Goal: Task Accomplishment & Management: Use online tool/utility

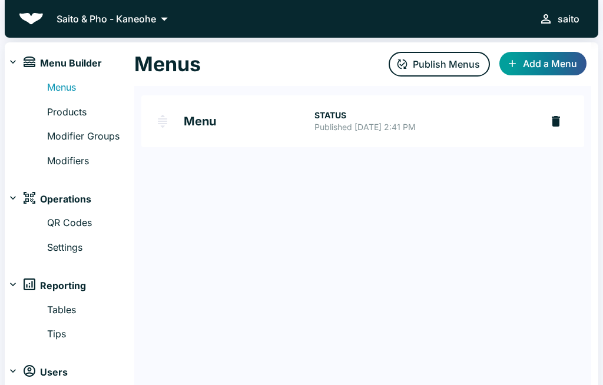
scroll to position [1, 0]
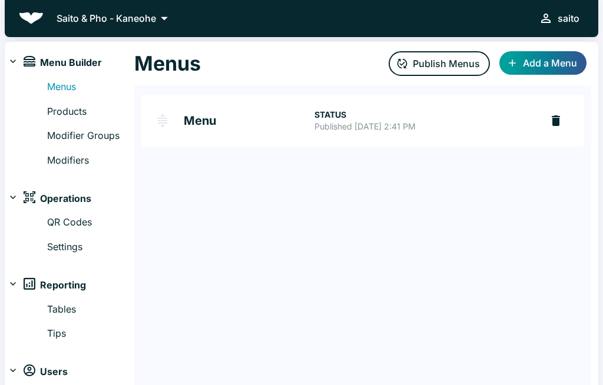
click at [70, 158] on link "Modifiers" at bounding box center [90, 160] width 87 height 15
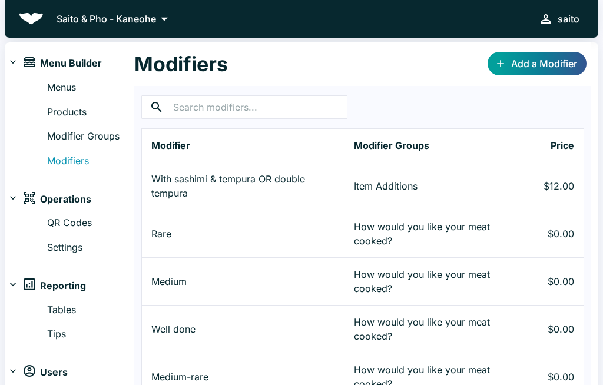
click at [64, 84] on link "Menus" at bounding box center [90, 87] width 87 height 15
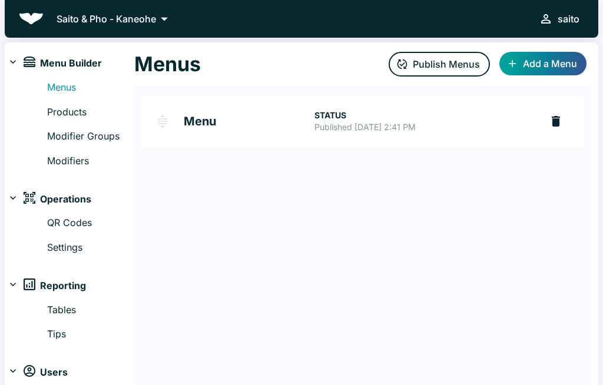
click at [187, 132] on link "Menu STATUS Published Apr 07, 2025 at 2:41 PM" at bounding box center [341, 121] width 400 height 52
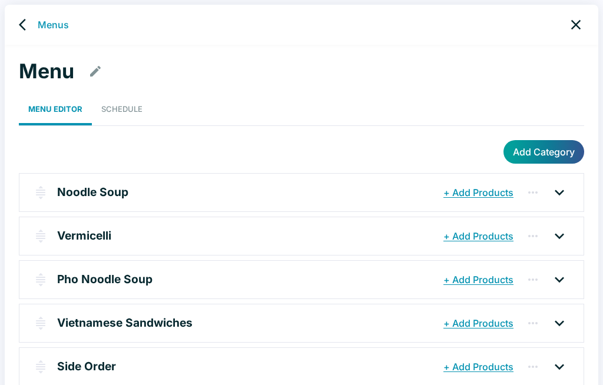
click at [555, 190] on icon at bounding box center [559, 193] width 9 height 6
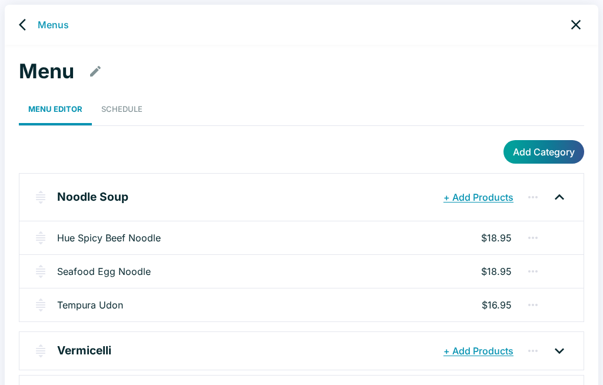
click at [532, 241] on icon "button" at bounding box center [533, 238] width 14 height 14
click at [367, 244] on div at bounding box center [301, 192] width 603 height 385
click at [498, 234] on p "$18.95" at bounding box center [496, 238] width 31 height 14
click at [493, 232] on p "$18.95" at bounding box center [496, 238] width 31 height 14
click at [83, 233] on link "Hue Spicy Beef Noodle" at bounding box center [109, 238] width 104 height 14
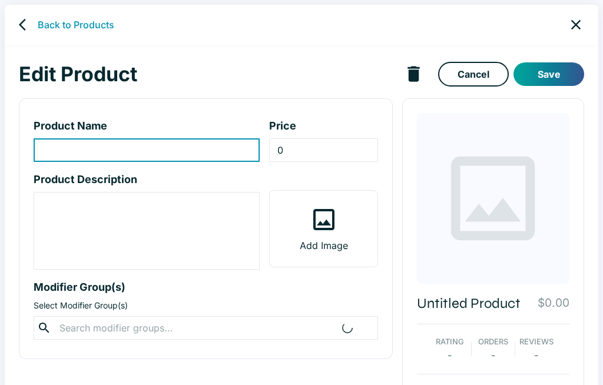
type input "Hue Spicy Beef Noodle"
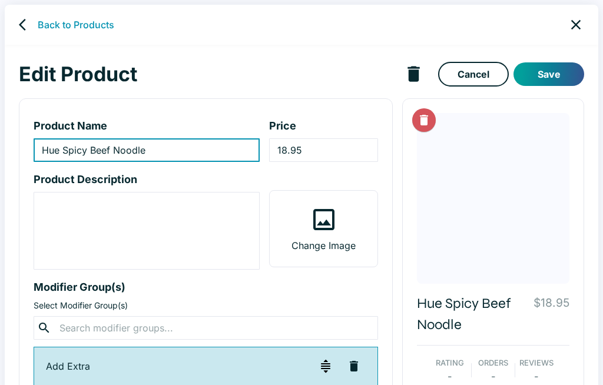
click at [326, 141] on input "18.95" at bounding box center [323, 150] width 108 height 24
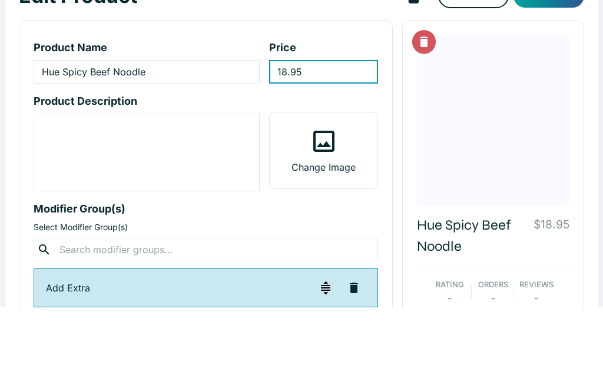
click at [328, 138] on input "18.95" at bounding box center [323, 150] width 108 height 24
type input "19.95"
click at [547, 113] on div at bounding box center [493, 198] width 153 height 171
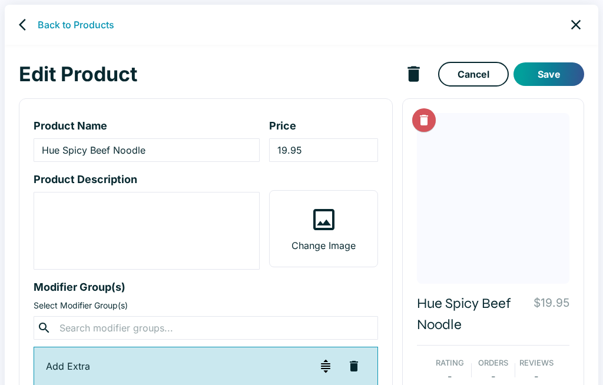
click at [551, 73] on button "Save" at bounding box center [548, 74] width 71 height 24
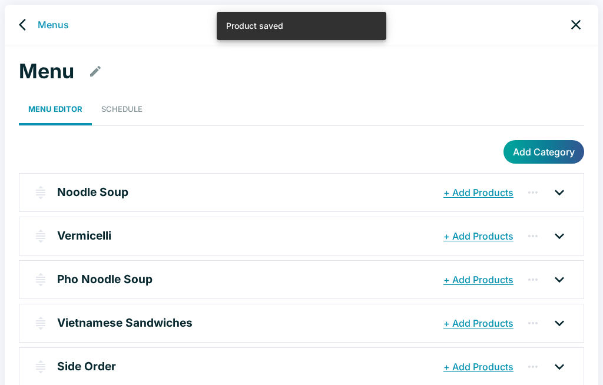
click at [81, 189] on p "Noodle Soup" at bounding box center [92, 192] width 71 height 17
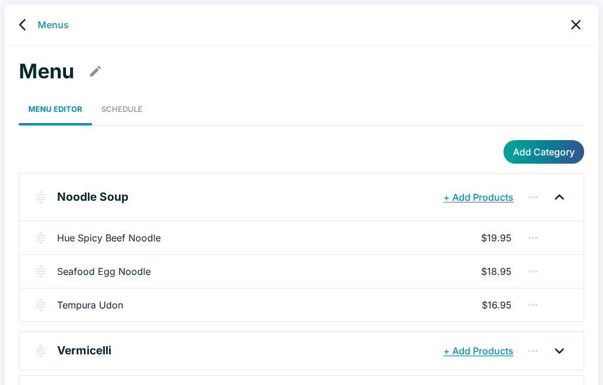
click at [81, 273] on link "Seafood Egg Noodle" at bounding box center [104, 271] width 94 height 14
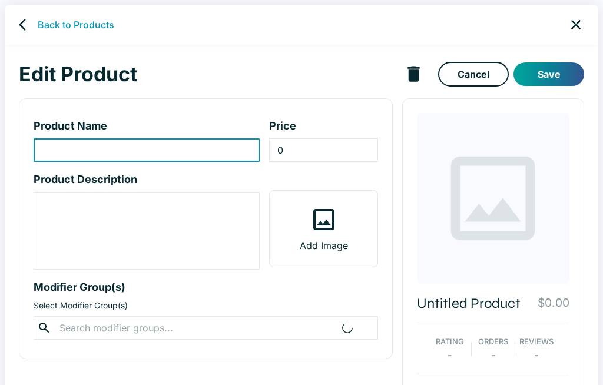
type input "Seafood Egg Noodle"
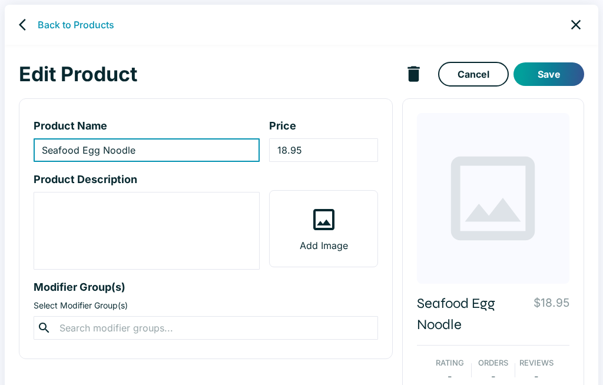
click at [322, 148] on input "18.95" at bounding box center [323, 150] width 108 height 24
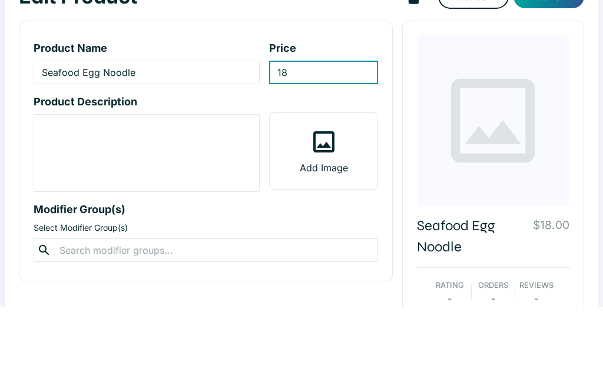
type input "1"
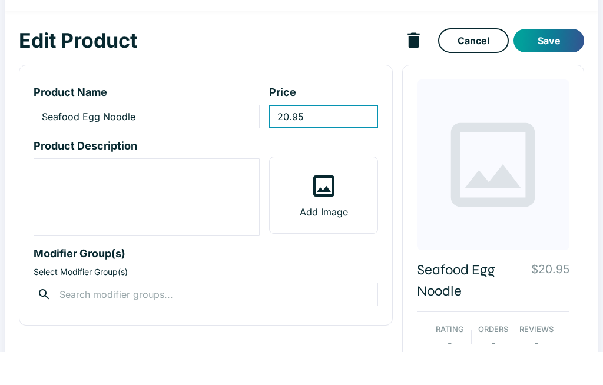
type input "20.95"
click at [558, 62] on button "Save" at bounding box center [548, 74] width 71 height 24
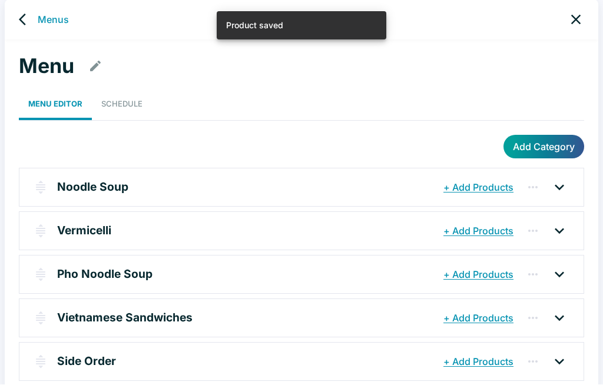
scroll to position [5, 0]
click at [73, 185] on p "Noodle Soup" at bounding box center [92, 186] width 71 height 17
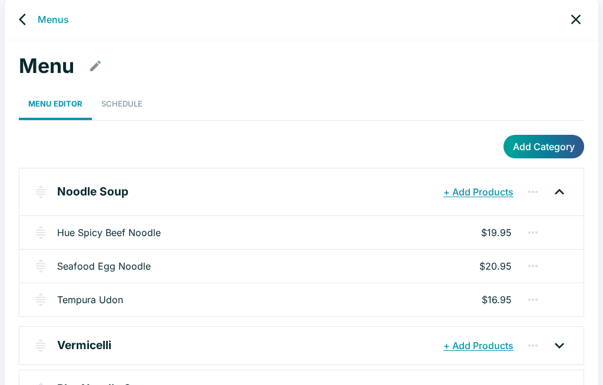
click at [77, 294] on link "Tempura Udon" at bounding box center [90, 300] width 66 height 14
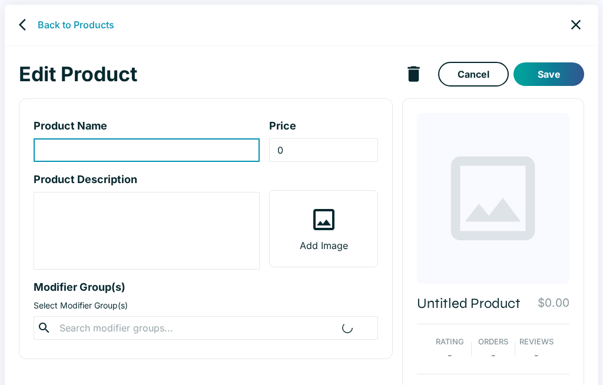
type input "Tempura Udon"
type input "16.95"
type textarea "Hot broth with cabbage, green onions, kamaboko, nori, 2 shrimps and 3 vegetable…"
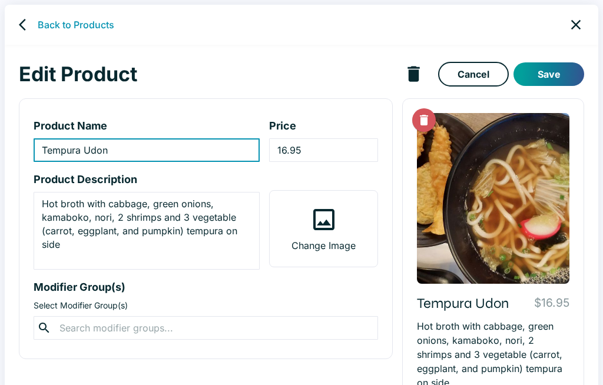
click at [343, 148] on input "16.95" at bounding box center [323, 150] width 108 height 24
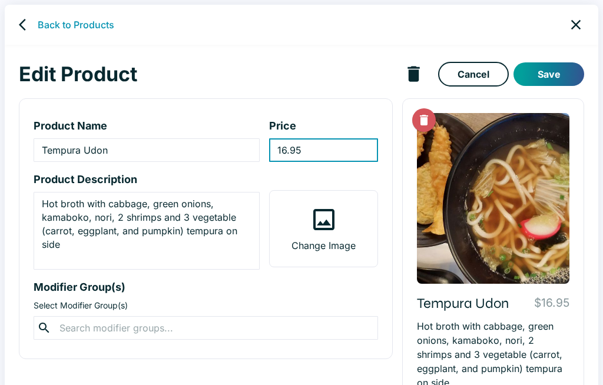
scroll to position [5, 0]
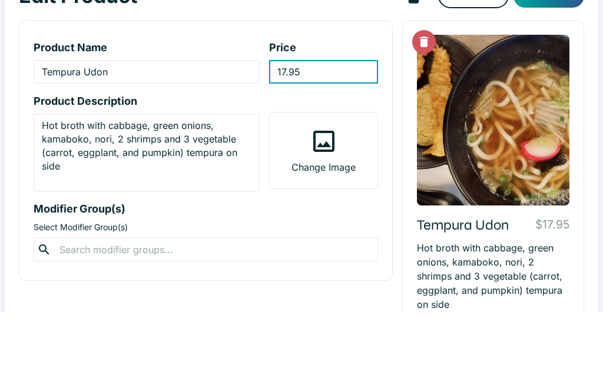
type input "17.95"
click at [580, 97] on div "Tempura Udon $17.95 Hot broth with cabbage, green onions, kamaboko, nori, 2 shr…" at bounding box center [493, 282] width 182 height 376
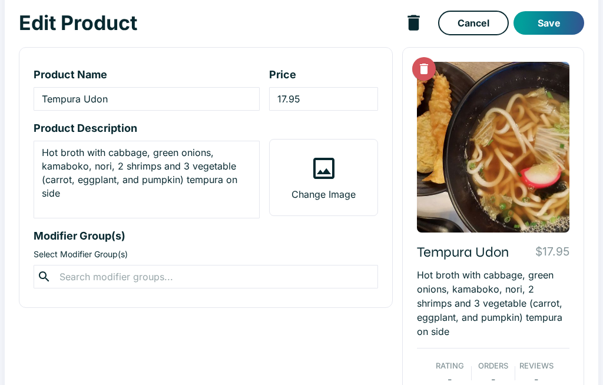
scroll to position [0, 0]
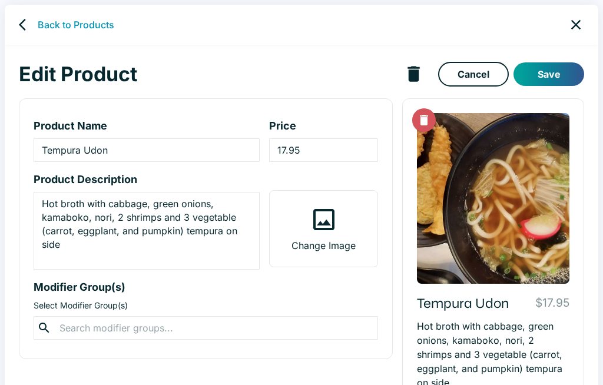
click at [561, 78] on button "Save" at bounding box center [548, 74] width 71 height 24
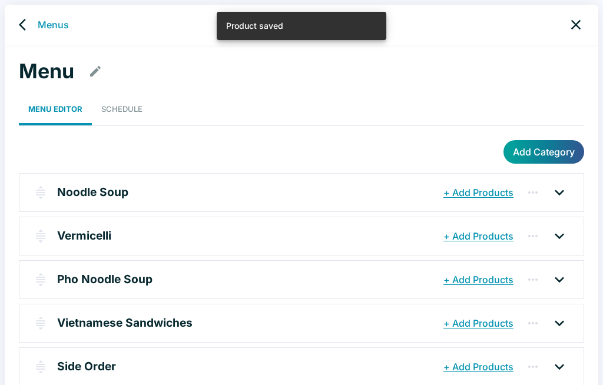
click at [78, 240] on p "Vermicelli" at bounding box center [84, 235] width 54 height 17
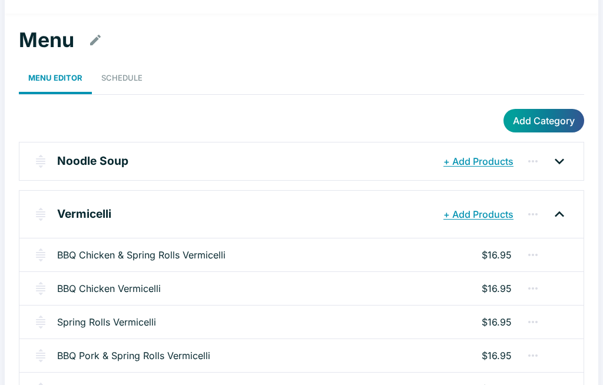
scroll to position [31, 0]
click at [505, 254] on p "$16.95" at bounding box center [497, 255] width 30 height 14
click at [72, 253] on link "BBQ Chicken & Spring Rolls Vermicelli" at bounding box center [141, 255] width 168 height 14
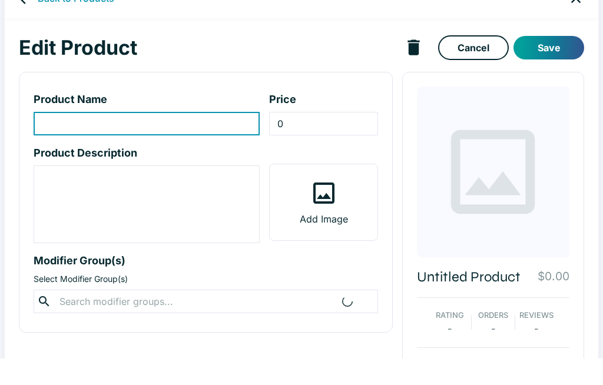
type input "BBQ Chicken & Spring Rolls Vermicelli"
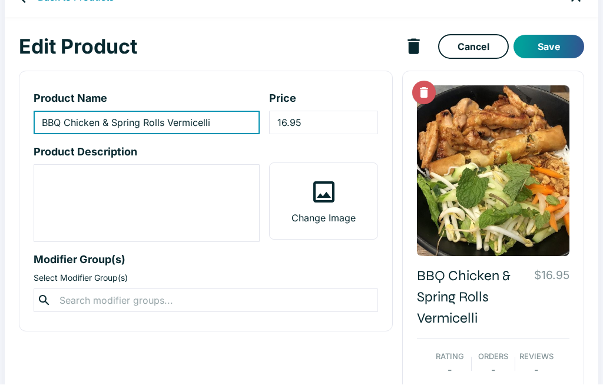
click at [324, 118] on input "16.95" at bounding box center [323, 123] width 108 height 24
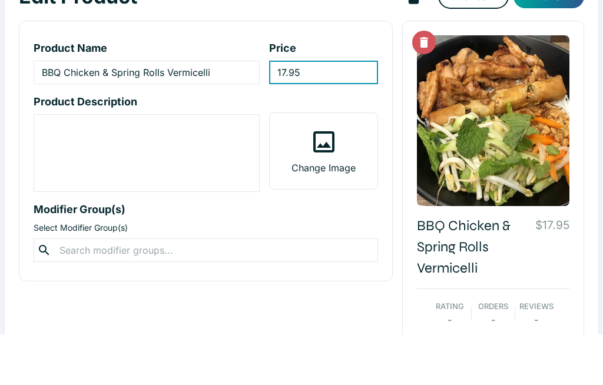
type input "17.95"
click at [396, 120] on div "BBQ Chicken & Spring Rolls Vermicelli $17.95 Rating - Orders - Reviews -" at bounding box center [488, 238] width 191 height 352
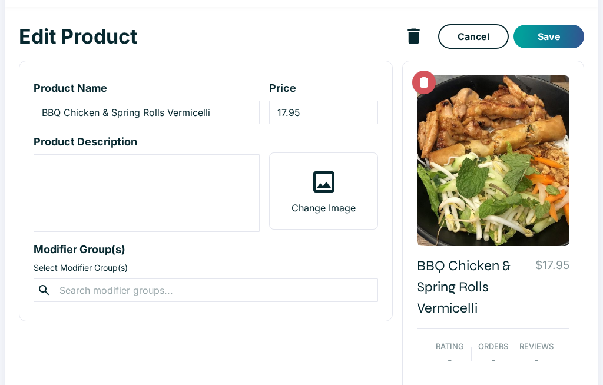
scroll to position [0, 0]
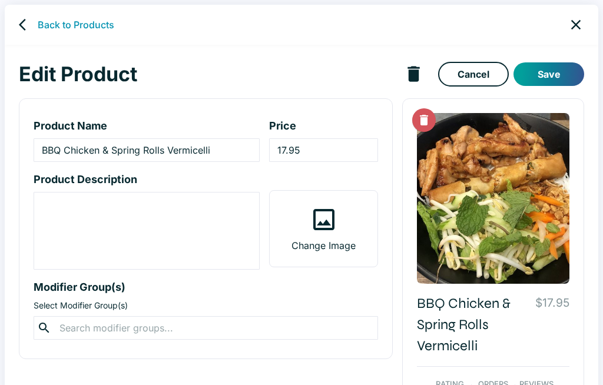
click at [554, 71] on button "Save" at bounding box center [548, 74] width 71 height 24
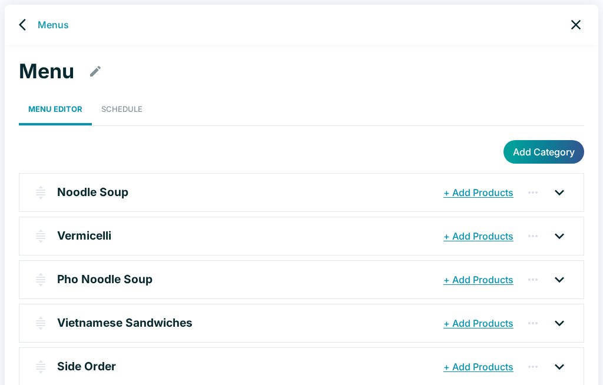
click at [92, 236] on p "Vermicelli" at bounding box center [84, 235] width 54 height 17
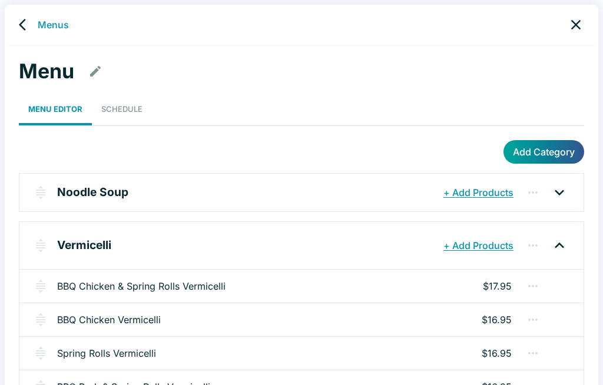
click at [145, 316] on link "BBQ Chicken Vermicelli" at bounding box center [109, 320] width 104 height 14
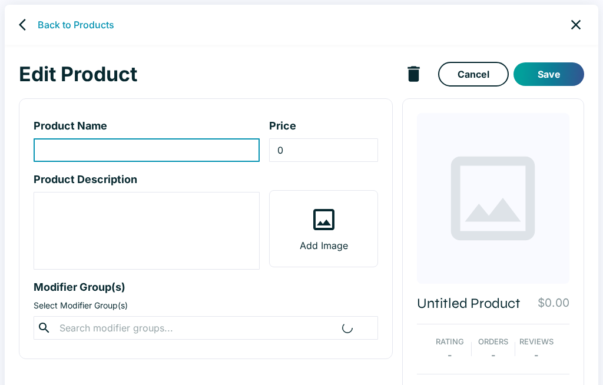
type input "BBQ Chicken Vermicelli"
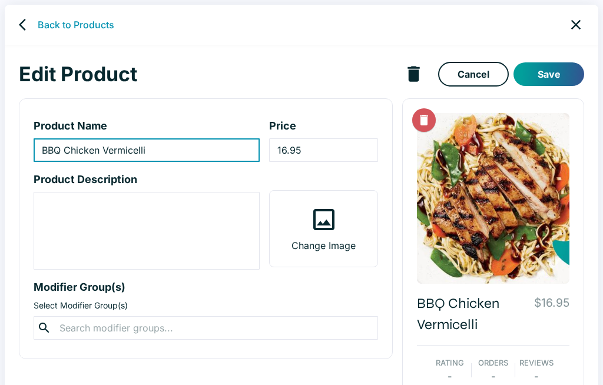
click at [327, 147] on input "16.95" at bounding box center [323, 150] width 108 height 24
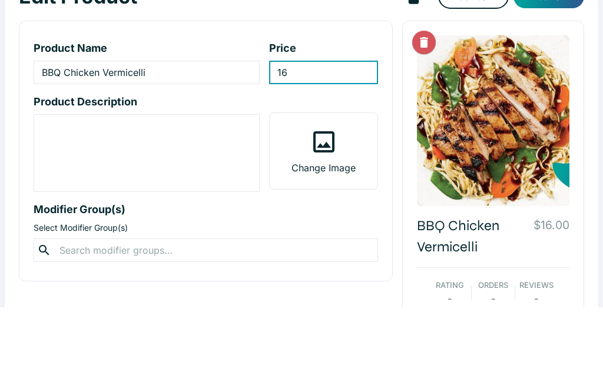
type input "1"
type input "17.95"
click at [579, 98] on div "BBQ Chicken Vermicelli $17.95 Rating - Orders - Reviews -" at bounding box center [493, 259] width 182 height 322
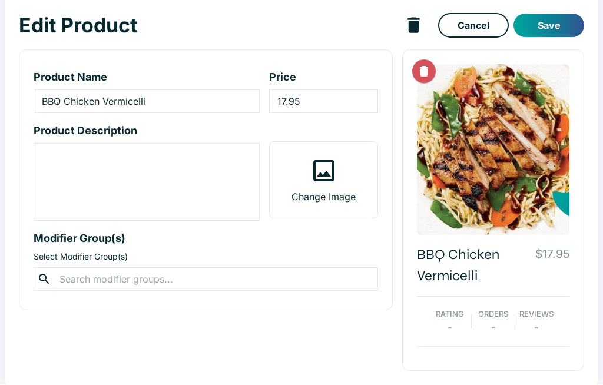
click at [552, 24] on button "Save" at bounding box center [548, 26] width 71 height 24
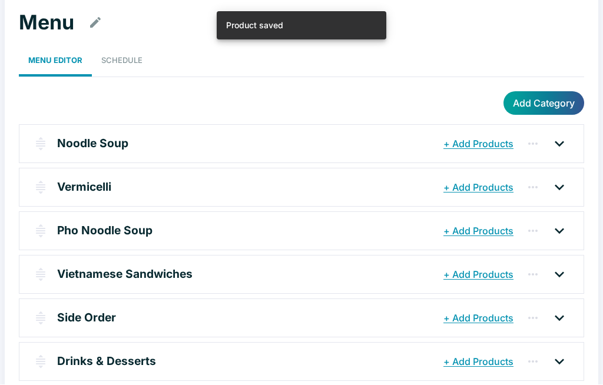
scroll to position [5, 0]
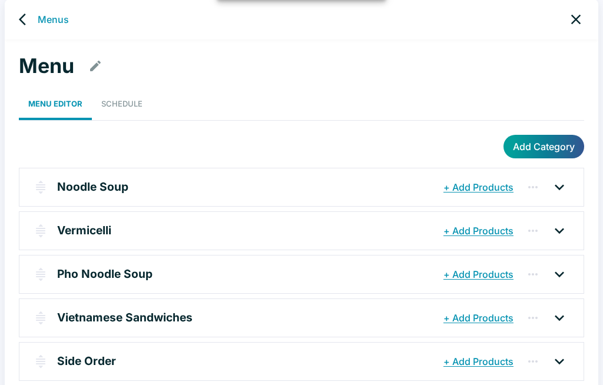
click at [174, 226] on div "Vermicelli" at bounding box center [248, 230] width 383 height 21
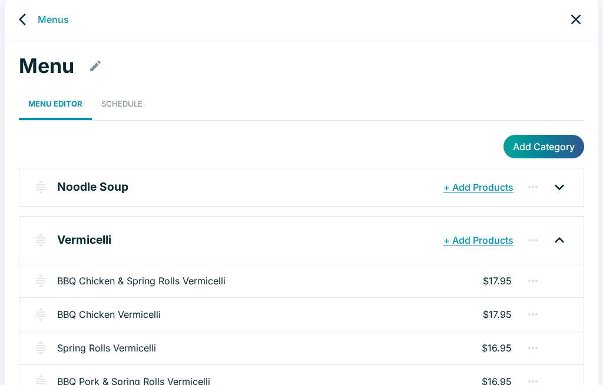
click at [152, 345] on link "Spring Rolls Vermicelli" at bounding box center [106, 348] width 99 height 14
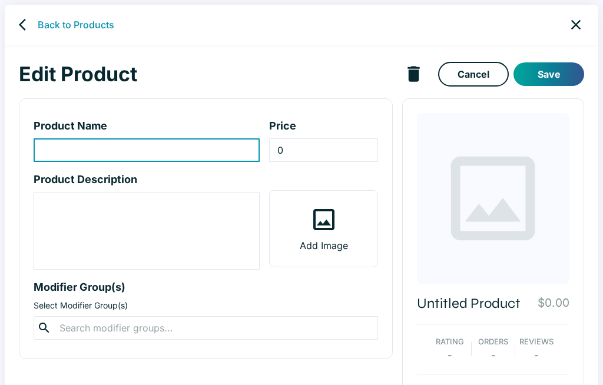
type input "Spring Rolls Vermicelli"
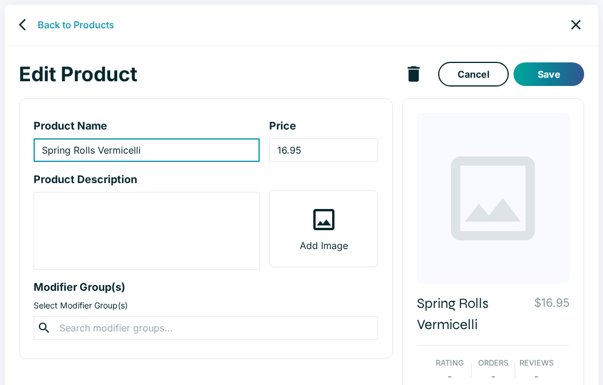
click at [320, 153] on input "16.95" at bounding box center [323, 150] width 108 height 24
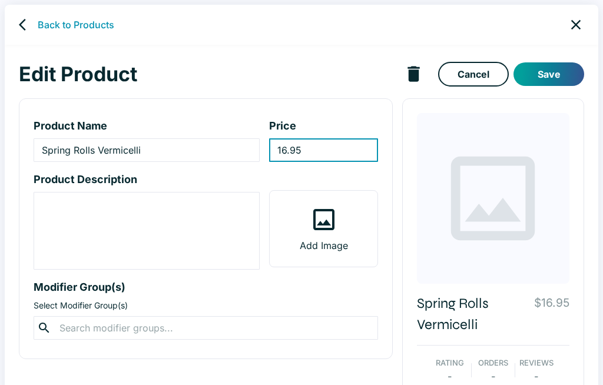
scroll to position [5, 0]
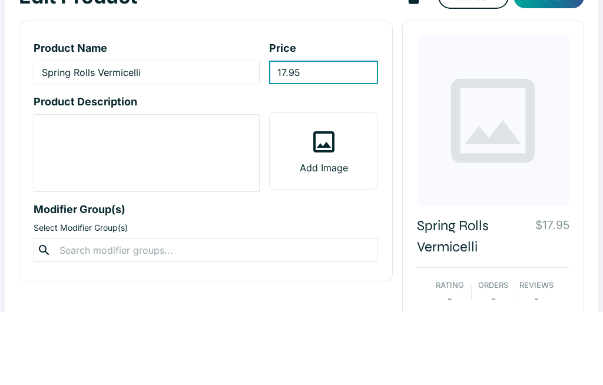
type input "17.95"
click at [575, 94] on div "Spring Rolls Vermicelli $17.95 Rating - Orders - Reviews -" at bounding box center [493, 255] width 182 height 322
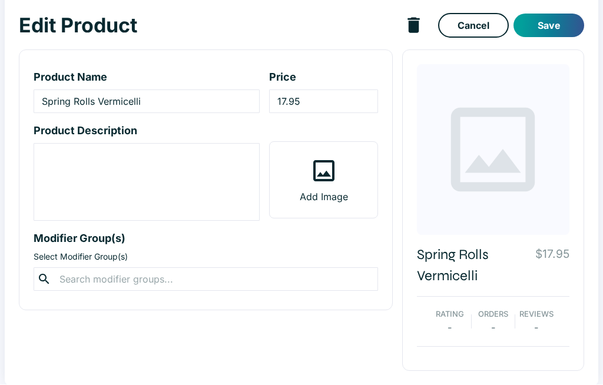
click at [553, 18] on button "Save" at bounding box center [548, 26] width 71 height 24
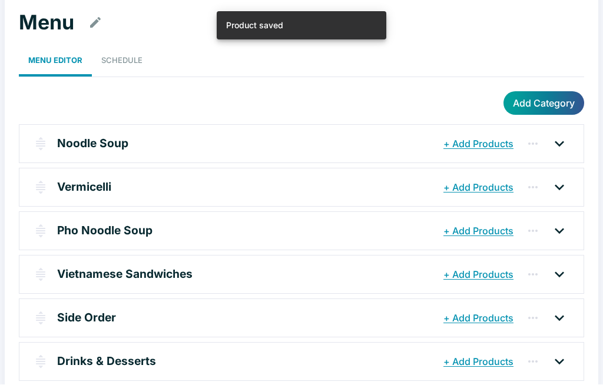
scroll to position [5, 0]
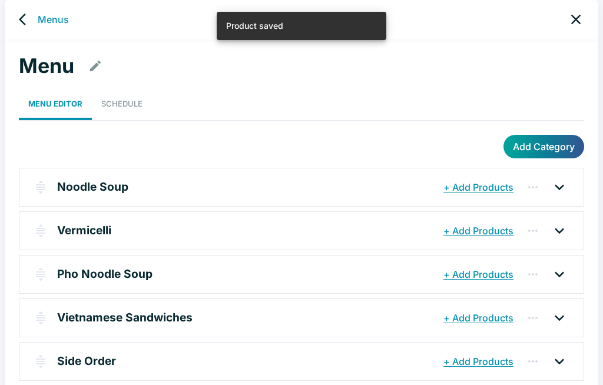
click at [107, 230] on p "Vermicelli" at bounding box center [84, 230] width 54 height 17
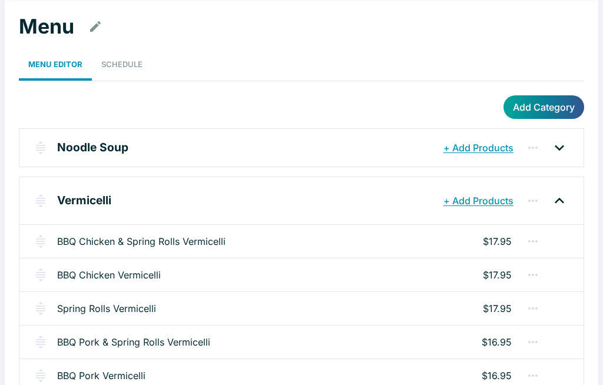
scroll to position [54, 0]
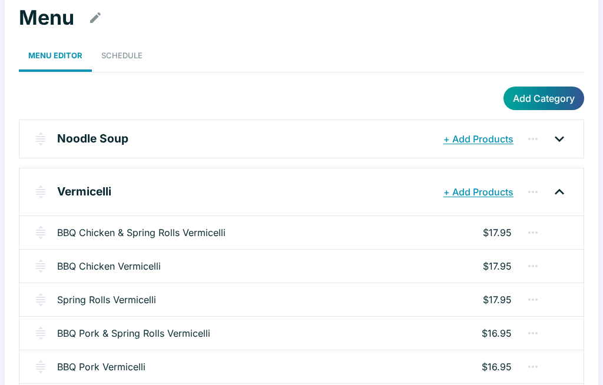
click at [187, 330] on link "BBQ Pork & Spring Rolls Vermicelli" at bounding box center [133, 333] width 153 height 14
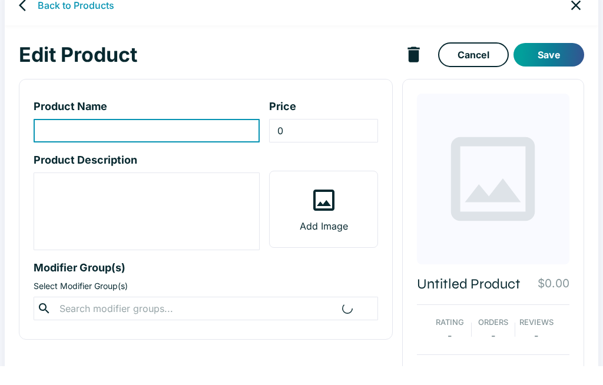
type input "BBQ Pork & Spring Rolls Vermicelli"
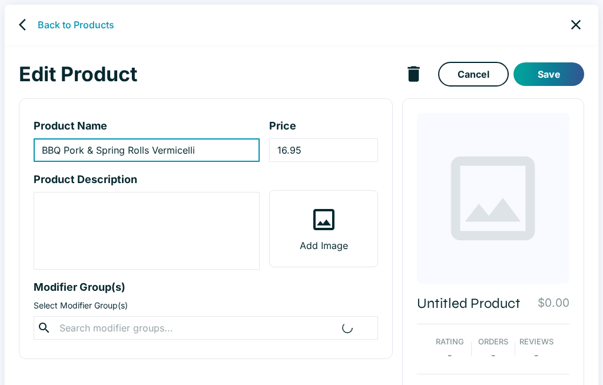
scroll to position [28, 0]
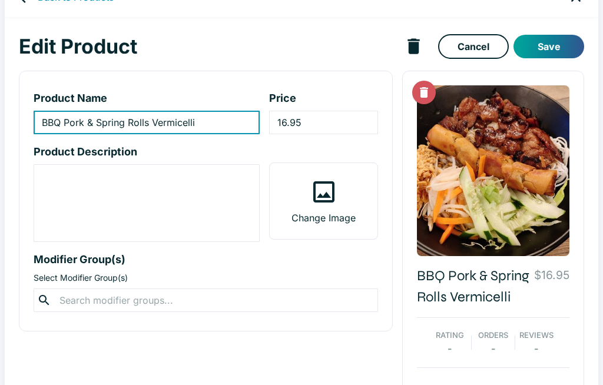
click at [325, 127] on input "16.95" at bounding box center [323, 123] width 108 height 24
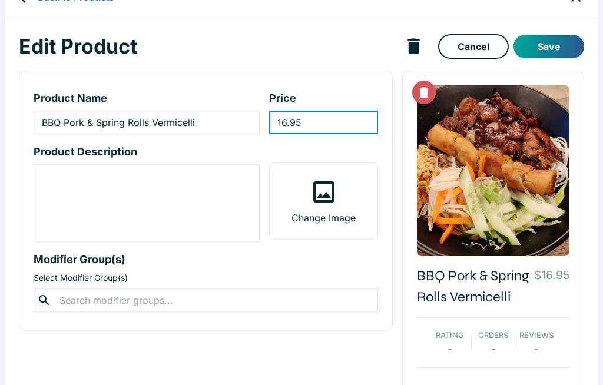
scroll to position [27, 0]
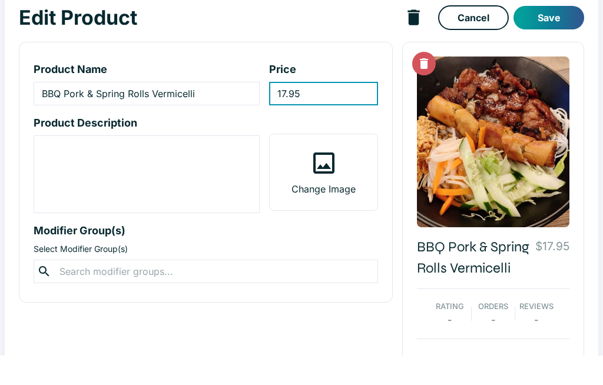
type input "17.95"
click at [554, 35] on button "Save" at bounding box center [548, 47] width 71 height 24
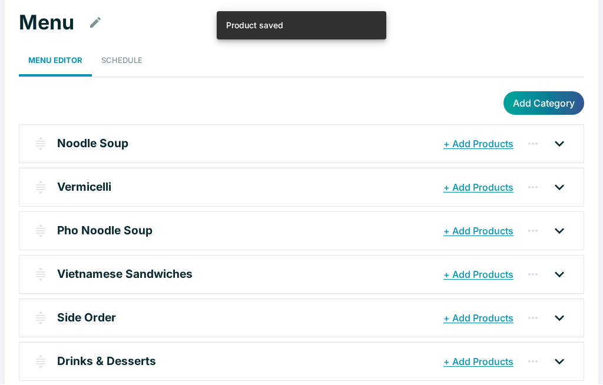
scroll to position [5, 0]
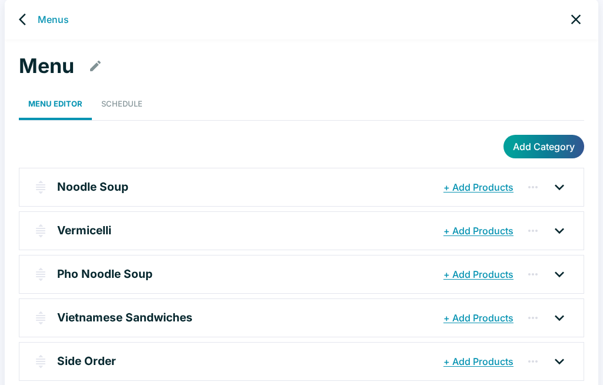
click at [158, 227] on div "Vermicelli" at bounding box center [248, 230] width 383 height 21
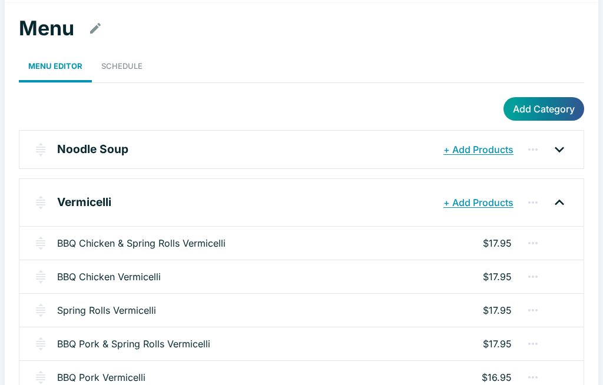
scroll to position [57, 0]
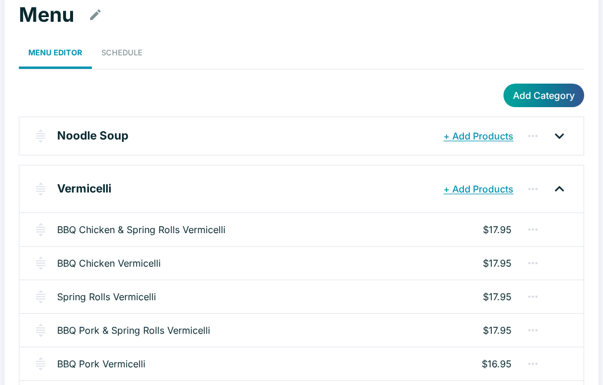
click at [161, 360] on div "BBQ Pork Vermicelli $16.95" at bounding box center [301, 364] width 564 height 34
click at [128, 364] on link "BBQ Pork Vermicelli" at bounding box center [101, 364] width 88 height 14
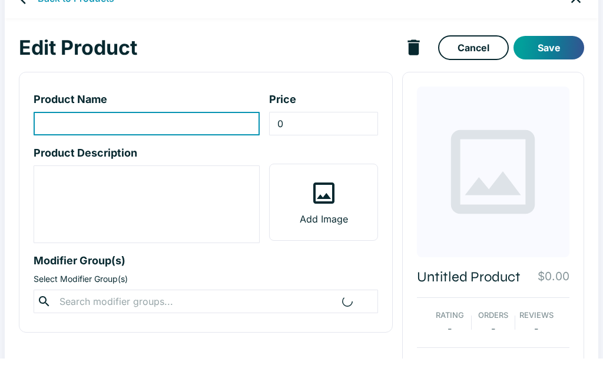
type input "BBQ Pork Vermicelli"
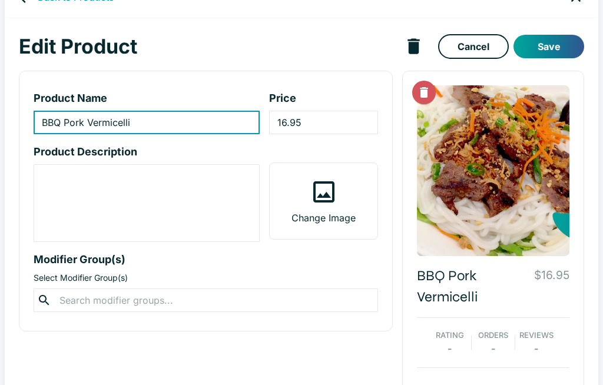
click at [331, 121] on input "16.95" at bounding box center [323, 123] width 108 height 24
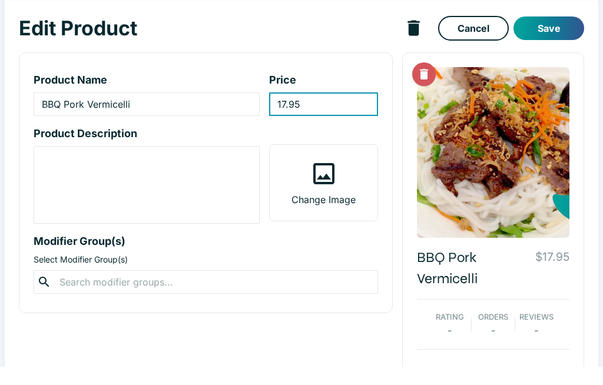
type input "17.95"
click at [550, 35] on button "Save" at bounding box center [548, 47] width 71 height 24
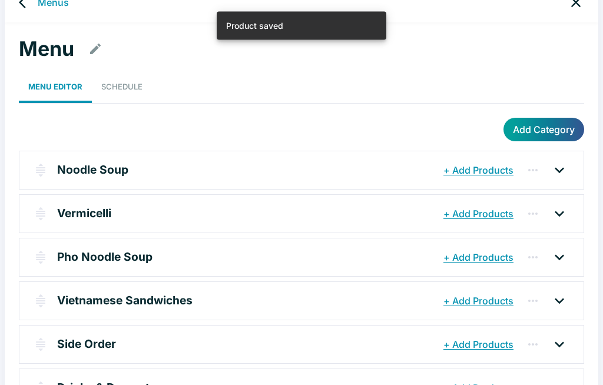
scroll to position [22, 0]
click at [107, 216] on p "Vermicelli" at bounding box center [84, 213] width 54 height 17
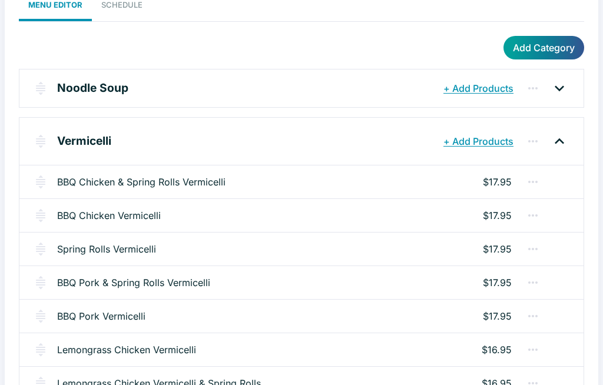
scroll to position [112, 0]
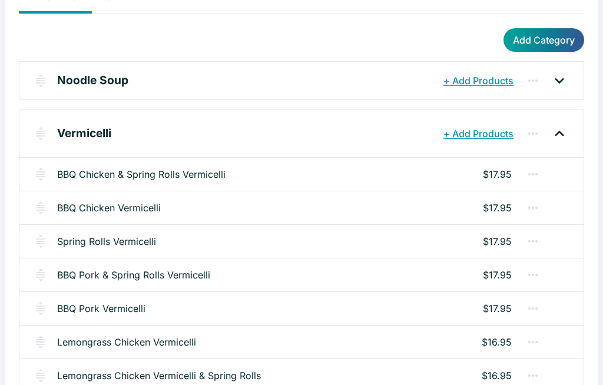
click at [164, 341] on link "Lemongrass Chicken Vermicelli" at bounding box center [126, 342] width 139 height 14
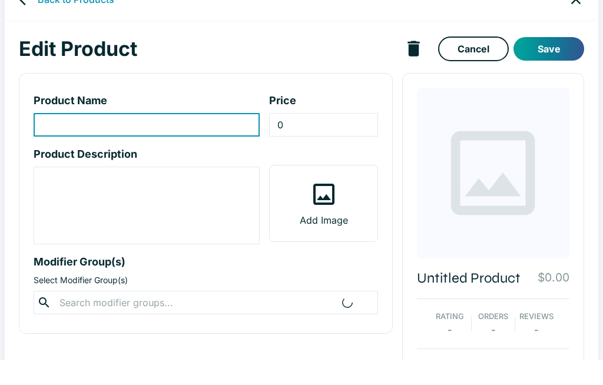
type input "Lemongrass Chicken Vermicelli"
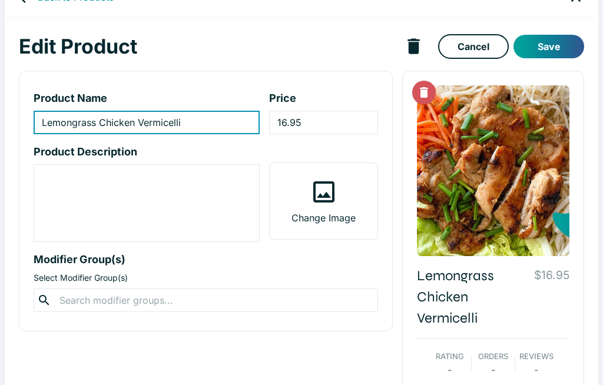
click at [328, 118] on input "16.95" at bounding box center [323, 123] width 108 height 24
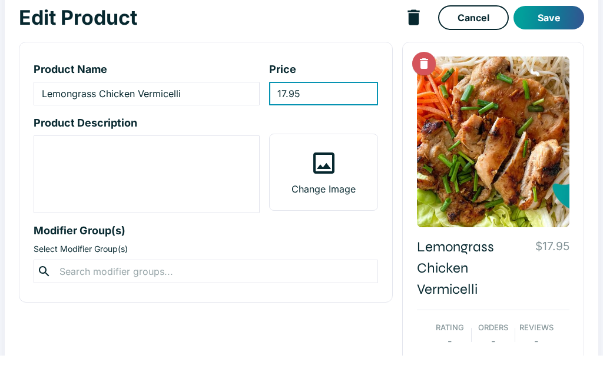
type input "17.95"
click at [551, 35] on button "Save" at bounding box center [548, 47] width 71 height 24
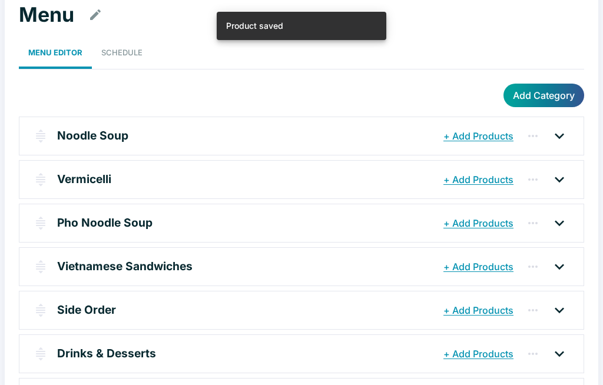
scroll to position [5, 0]
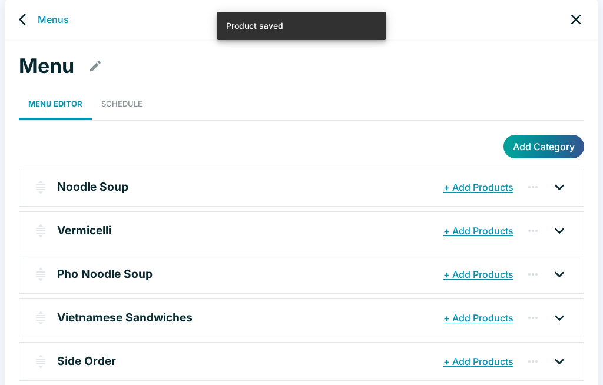
click at [104, 227] on p "Vermicelli" at bounding box center [84, 230] width 54 height 17
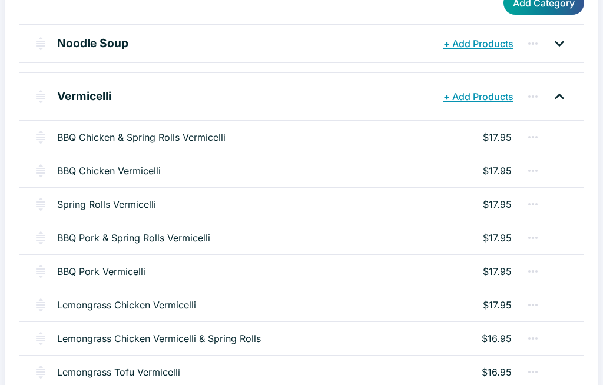
scroll to position [151, 0]
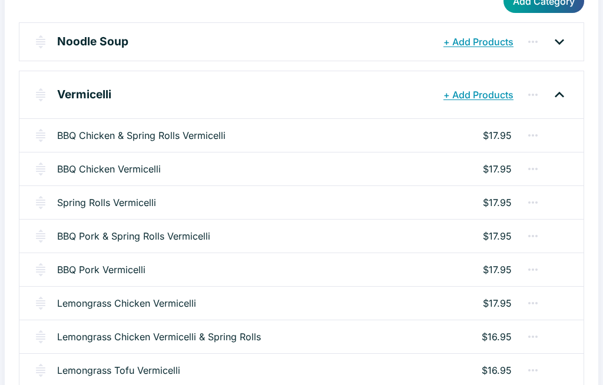
click at [188, 335] on link "Lemongrass Chicken Vermicelli & Spring Rolls" at bounding box center [159, 337] width 204 height 14
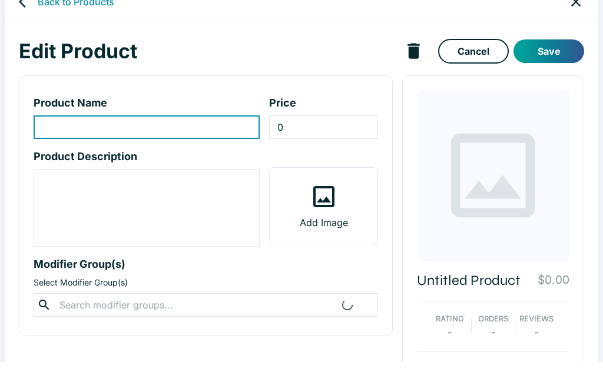
type input "Lemongrass Chicken Vermicelli & Spring Rolls"
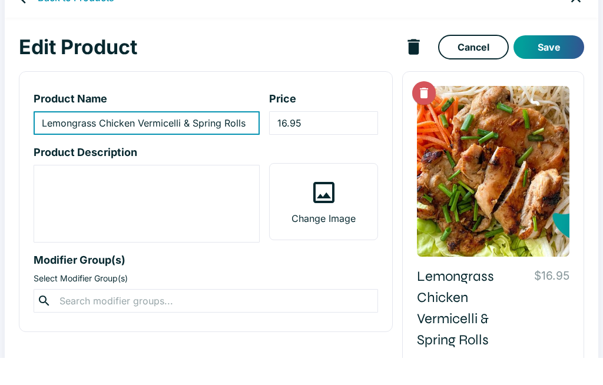
scroll to position [27, 0]
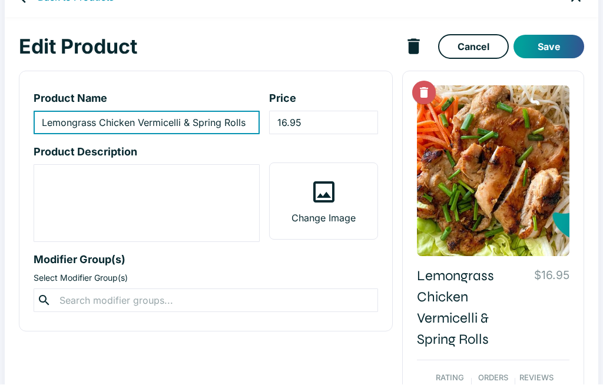
click at [326, 120] on input "16.95" at bounding box center [323, 123] width 108 height 24
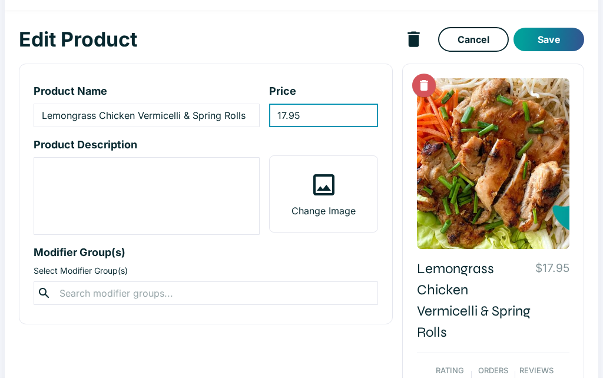
type input "17.95"
click at [549, 37] on button "Save" at bounding box center [548, 47] width 71 height 24
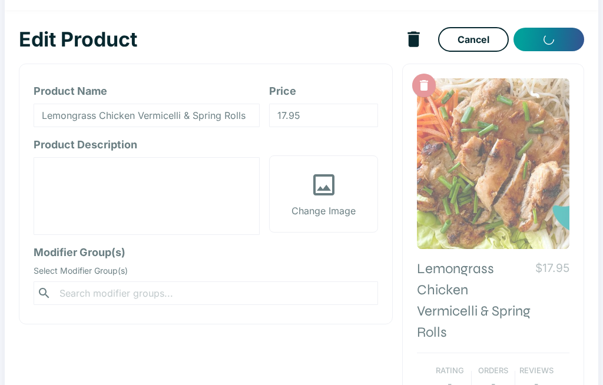
scroll to position [5, 0]
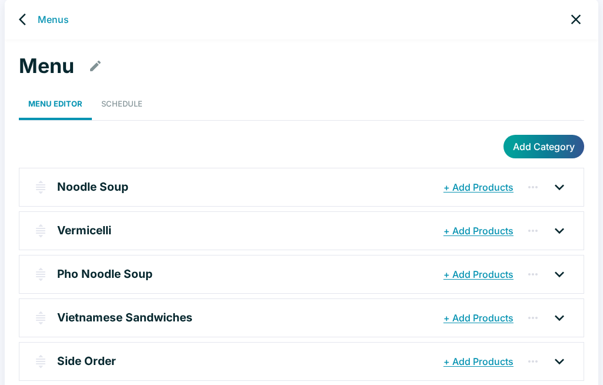
click at [87, 234] on p "Vermicelli" at bounding box center [84, 230] width 54 height 17
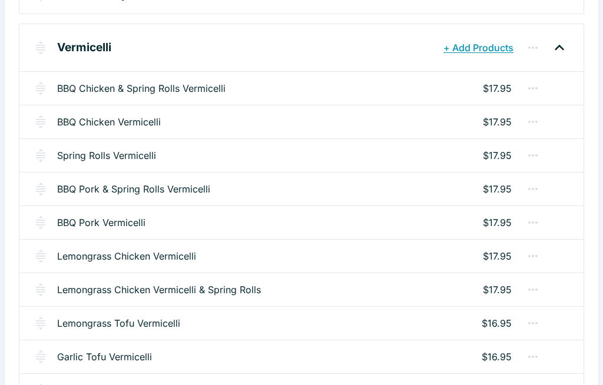
scroll to position [198, 0]
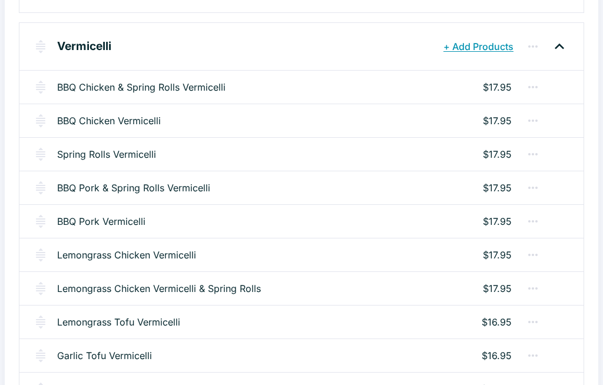
click at [164, 326] on link "Lemongrass Tofu Vermicelli" at bounding box center [118, 323] width 123 height 14
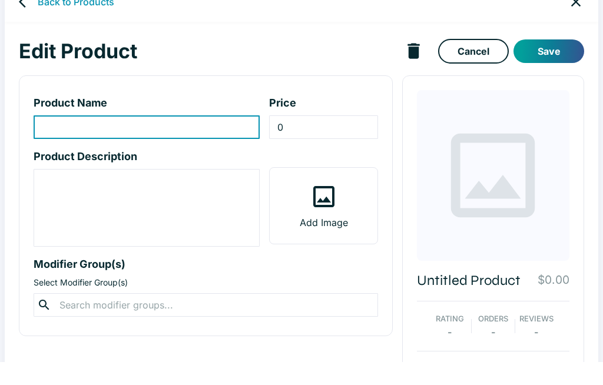
type input "Lemongrass Tofu Vermicelli"
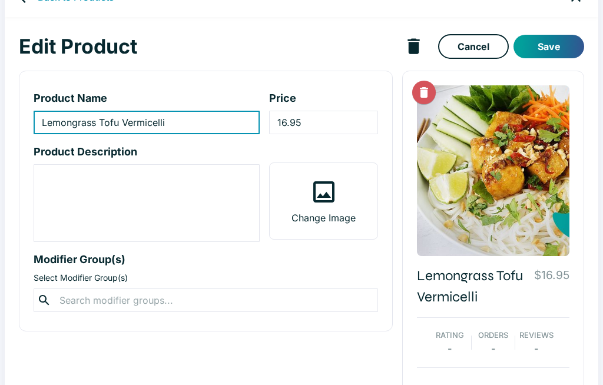
click at [330, 115] on input "16.95" at bounding box center [323, 123] width 108 height 24
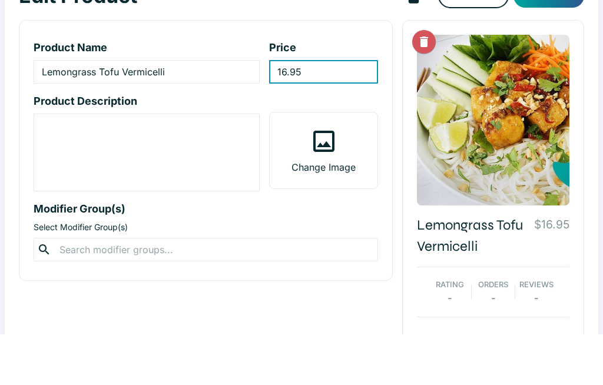
click at [332, 111] on input "16.95" at bounding box center [323, 123] width 108 height 24
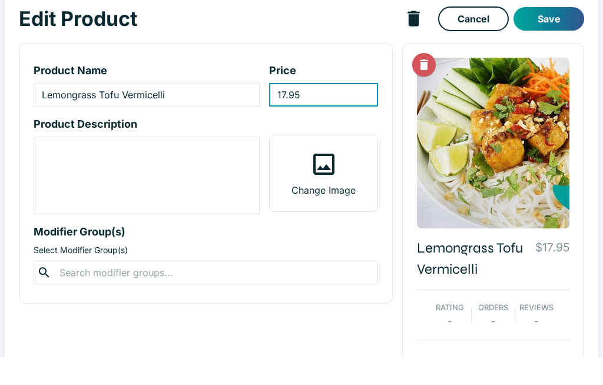
type input "17.95"
click at [553, 35] on button "Save" at bounding box center [548, 47] width 71 height 24
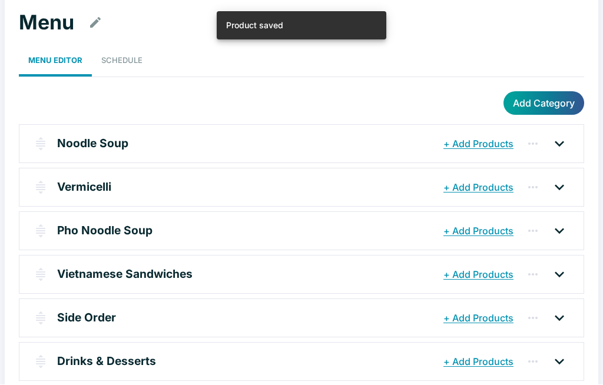
scroll to position [5, 0]
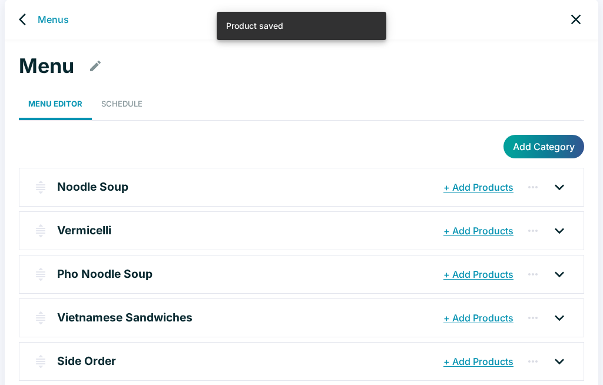
click at [88, 229] on p "Vermicelli" at bounding box center [84, 230] width 54 height 17
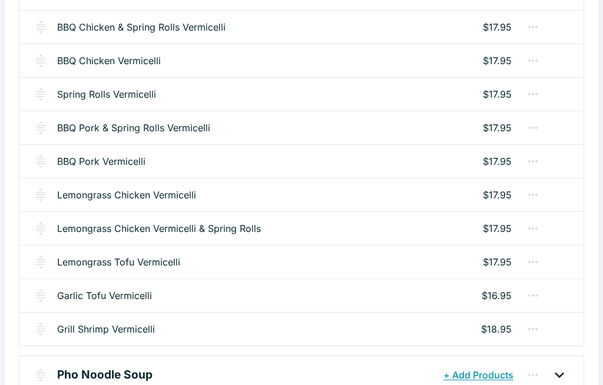
scroll to position [261, 0]
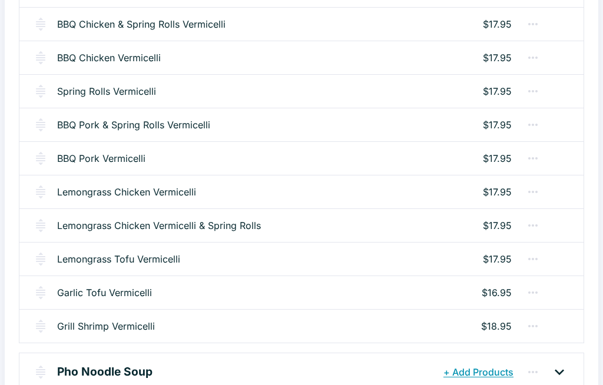
click at [138, 294] on link "Garlic Tofu Vermicelli" at bounding box center [104, 293] width 95 height 14
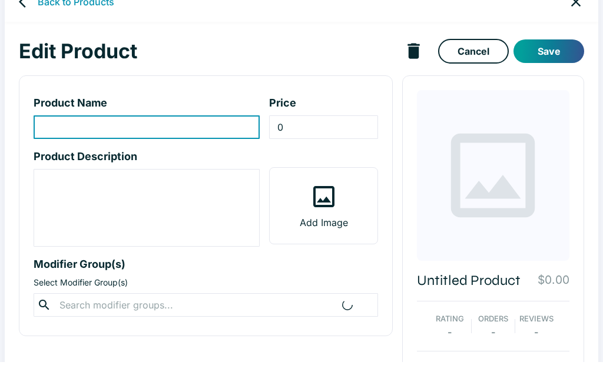
type input "Garlic Tofu Vermicelli"
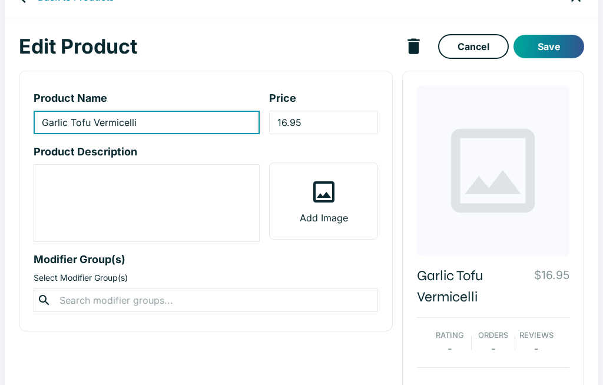
click at [333, 122] on input "16.95" at bounding box center [323, 123] width 108 height 24
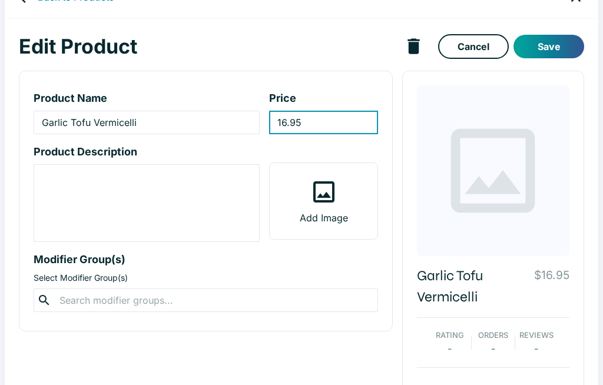
scroll to position [27, 0]
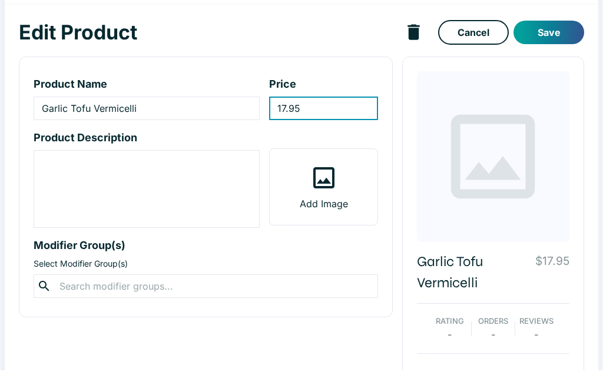
type input "17.95"
click at [554, 35] on button "Save" at bounding box center [548, 47] width 71 height 24
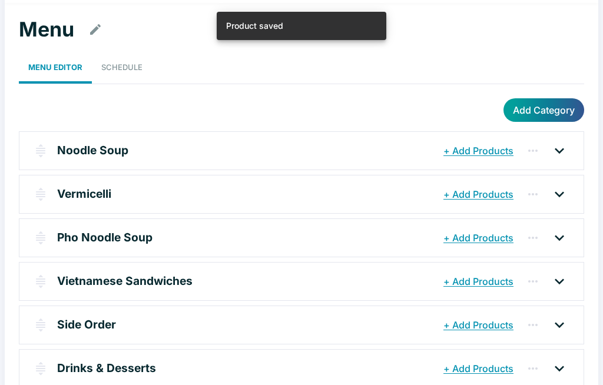
scroll to position [5, 0]
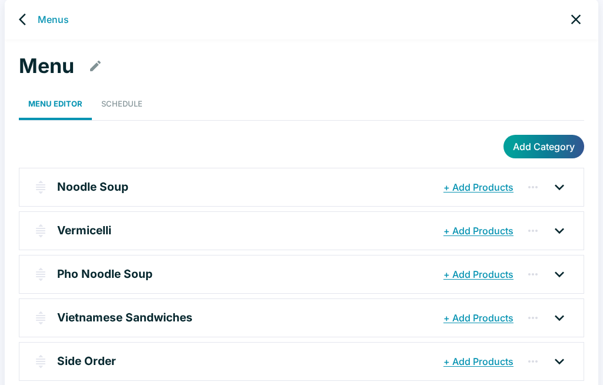
click at [117, 226] on div "Vermicelli" at bounding box center [248, 230] width 383 height 21
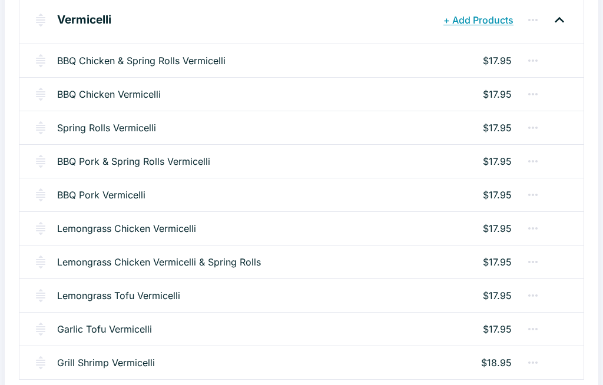
scroll to position [248, 0]
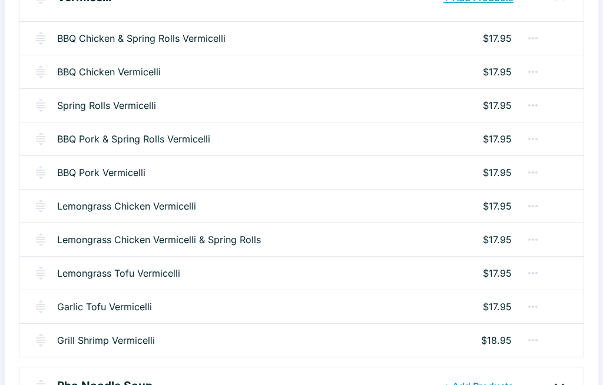
click at [147, 336] on link "Grill Shrimp Vermicelli" at bounding box center [106, 340] width 98 height 14
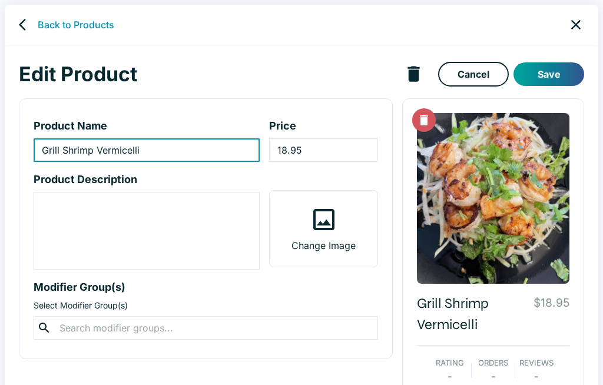
click at [329, 148] on input "18.95" at bounding box center [323, 150] width 108 height 24
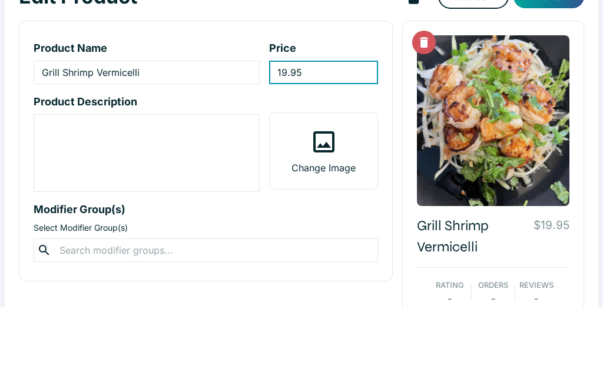
type input "19.95"
click at [579, 98] on div "Grill Shrimp Vermicelli $19.95 Rating - Orders - Reviews -" at bounding box center [493, 259] width 182 height 322
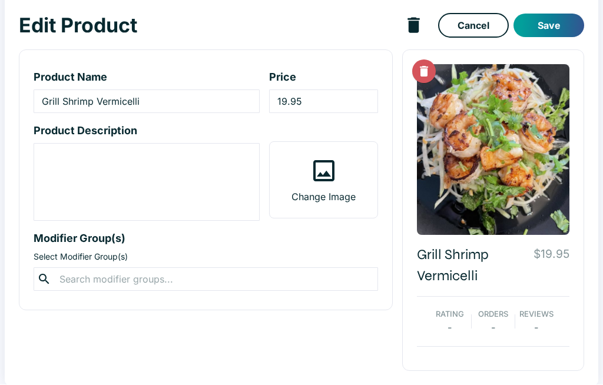
click at [557, 29] on button "Save" at bounding box center [548, 26] width 71 height 24
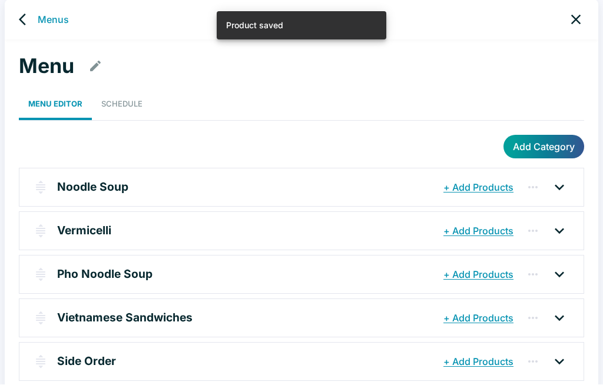
scroll to position [5, 0]
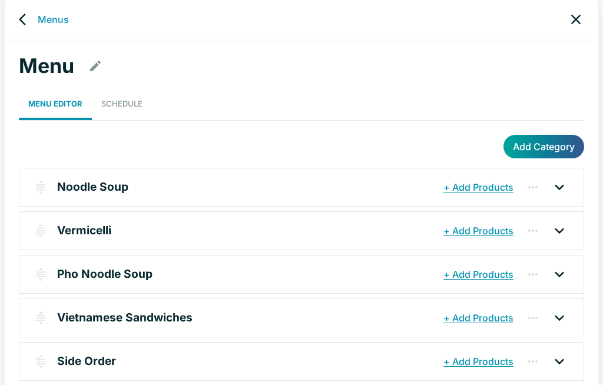
click at [120, 268] on p "Pho Noodle Soup" at bounding box center [104, 274] width 95 height 17
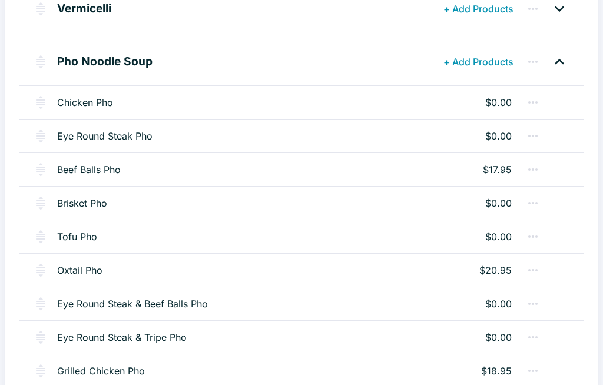
scroll to position [223, 0]
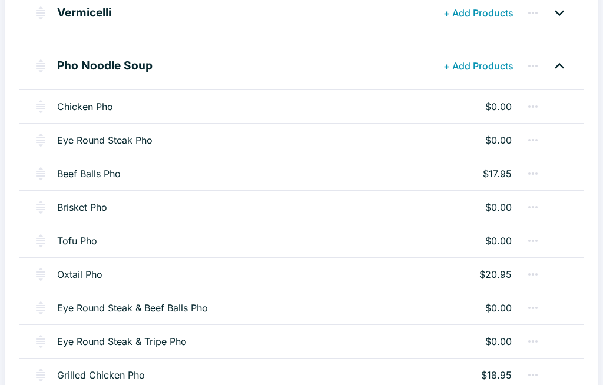
click at [173, 110] on div "Chicken Pho $0.00" at bounding box center [301, 107] width 564 height 34
click at [100, 105] on link "Chicken Pho" at bounding box center [85, 107] width 56 height 14
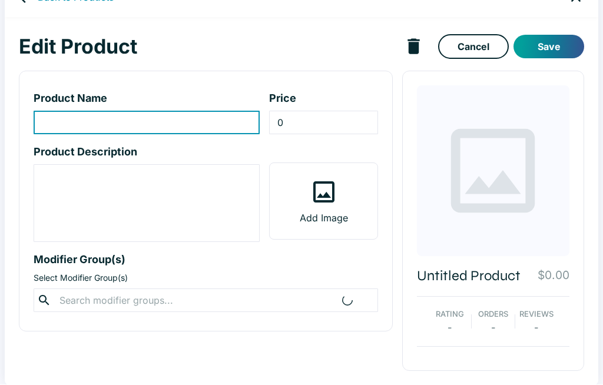
type input "Chicken Pho"
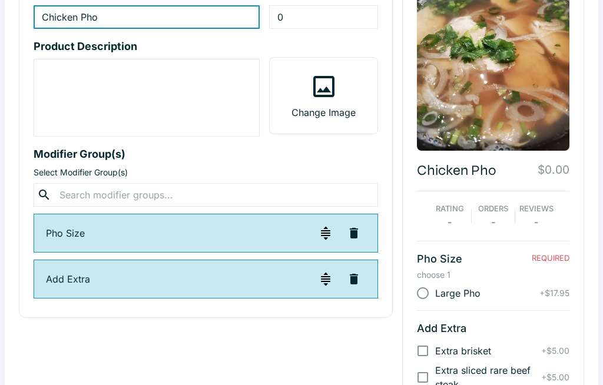
scroll to position [134, 0]
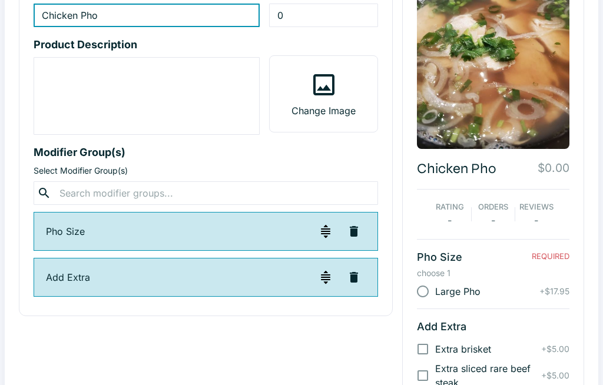
click at [562, 290] on p "+ $17.95" at bounding box center [554, 292] width 30 height 12
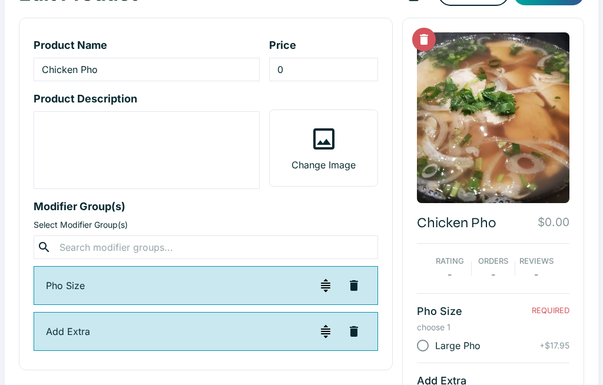
scroll to position [79, 0]
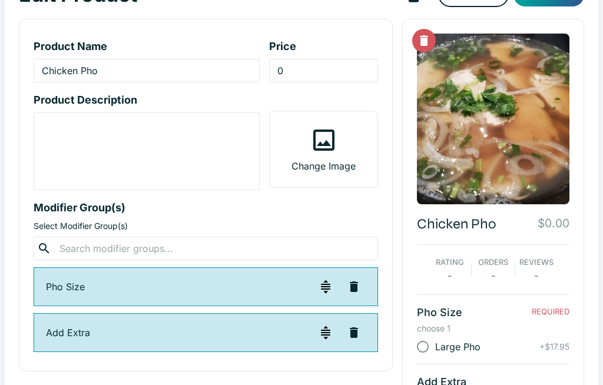
click at [276, 283] on p "Pho Size" at bounding box center [180, 287] width 268 height 14
click at [330, 288] on img "button" at bounding box center [326, 287] width 14 height 14
click at [114, 279] on div "Pho Size" at bounding box center [206, 286] width 344 height 39
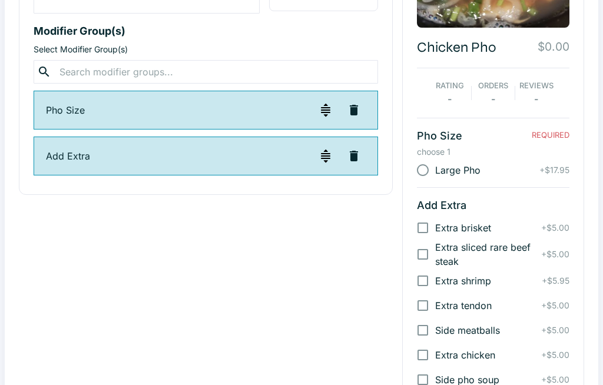
scroll to position [276, 0]
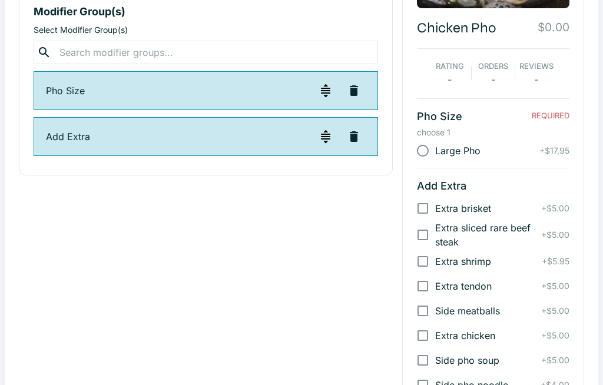
click at [423, 143] on input "Large Pho" at bounding box center [422, 150] width 25 height 25
radio input "true"
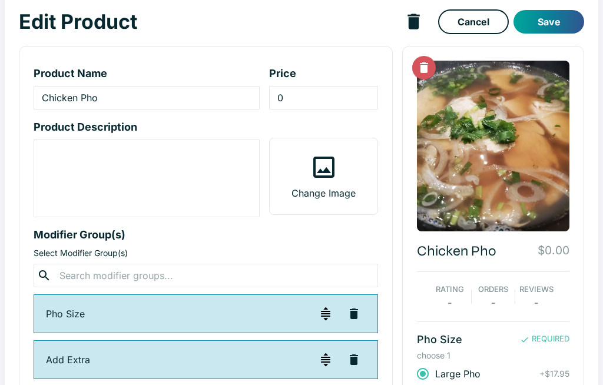
scroll to position [54, 0]
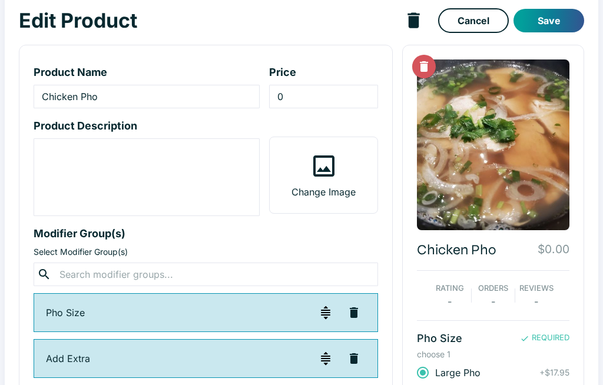
click at [74, 310] on p "Pho Size" at bounding box center [180, 313] width 268 height 14
click at [180, 311] on p "Pho Size" at bounding box center [180, 313] width 268 height 14
click at [193, 316] on p "Pho Size" at bounding box center [180, 313] width 268 height 14
click at [193, 315] on p "Pho Size" at bounding box center [180, 313] width 268 height 14
click at [226, 304] on div "Pho Size" at bounding box center [206, 312] width 344 height 39
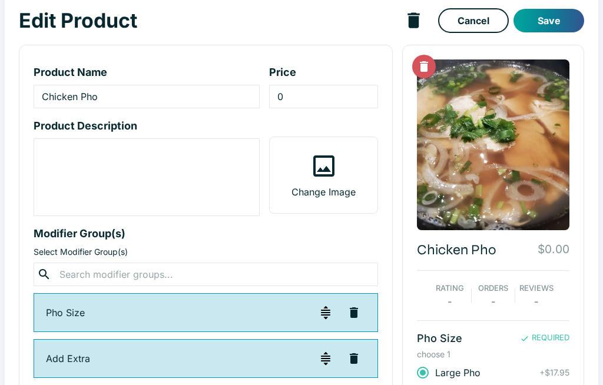
click at [232, 302] on div "Pho Size" at bounding box center [206, 312] width 344 height 39
click at [92, 245] on div "Product Name Chicken Pho ​ Price 0 ​ Product Description x ​ Change Image Modif…" at bounding box center [206, 221] width 374 height 353
click at [236, 279] on input "text" at bounding box center [205, 274] width 299 height 16
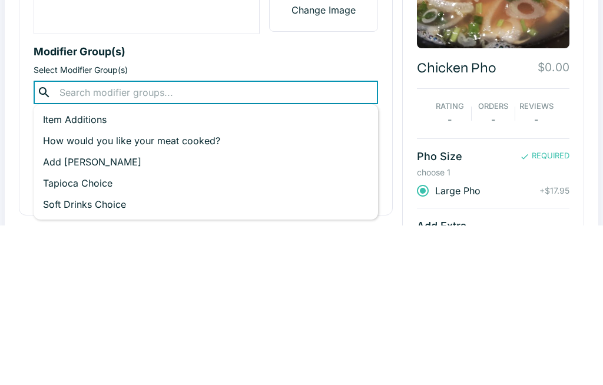
scroll to position [76, 0]
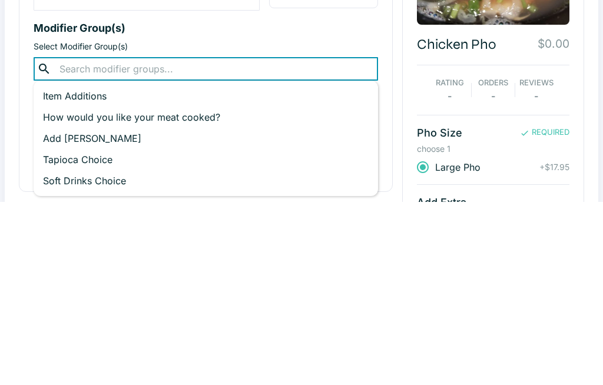
click at [582, 84] on div "Chicken Pho $0.00 Rating - Orders - Reviews - Pho Size REQUIRED choose 1 Large …" at bounding box center [493, 316] width 182 height 589
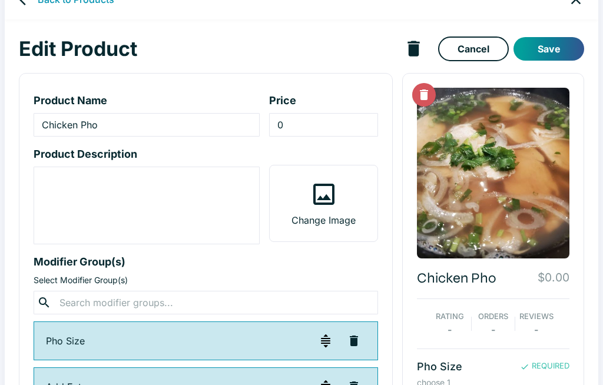
scroll to position [0, 0]
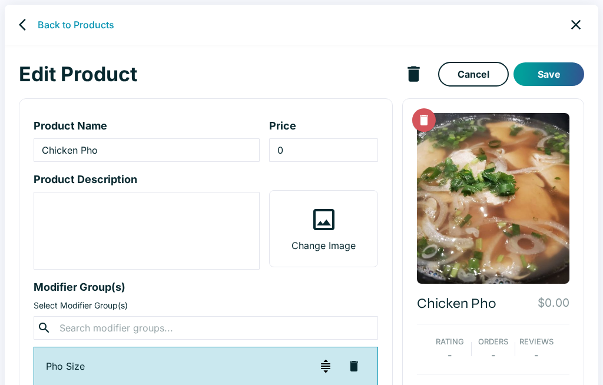
click at [323, 151] on input "0" at bounding box center [323, 150] width 108 height 24
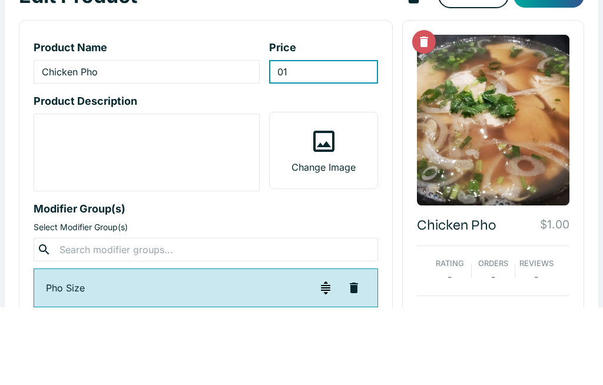
type input "0"
type input "18.95"
click at [587, 90] on div "Edit Product Cancel Save Product Name Chicken Pho ​ Price 18.95 ​ Product Descr…" at bounding box center [302, 373] width 594 height 657
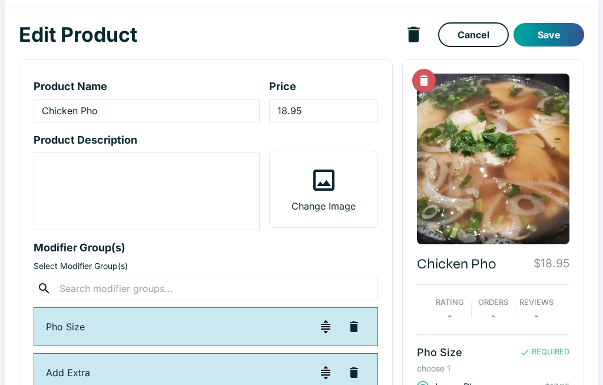
click at [560, 29] on button "Save" at bounding box center [548, 36] width 71 height 24
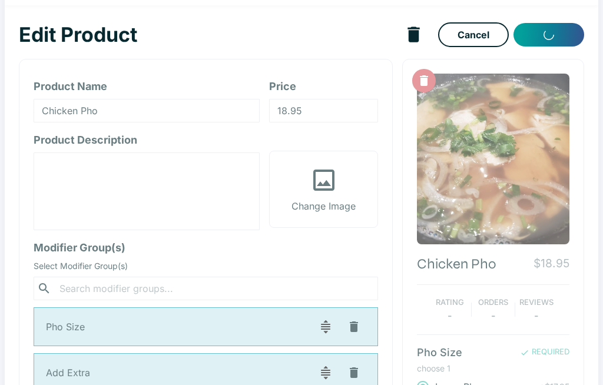
scroll to position [39, 0]
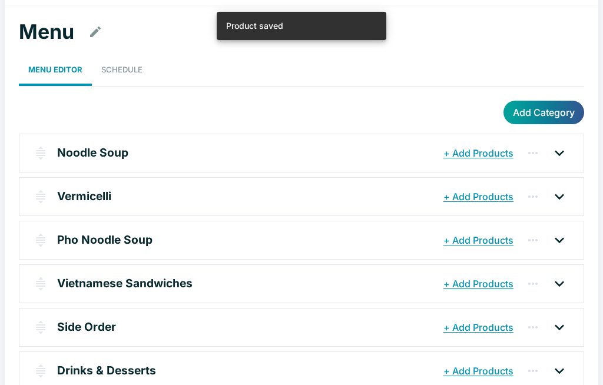
scroll to position [5, 0]
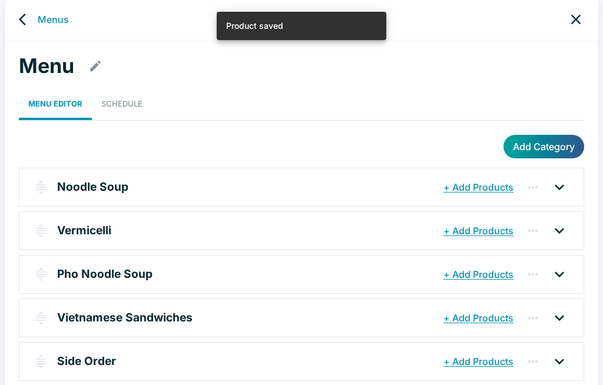
click at [124, 271] on p "Pho Noodle Soup" at bounding box center [104, 274] width 95 height 17
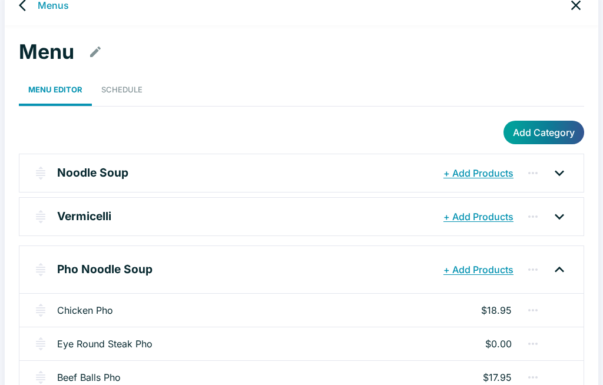
scroll to position [25, 0]
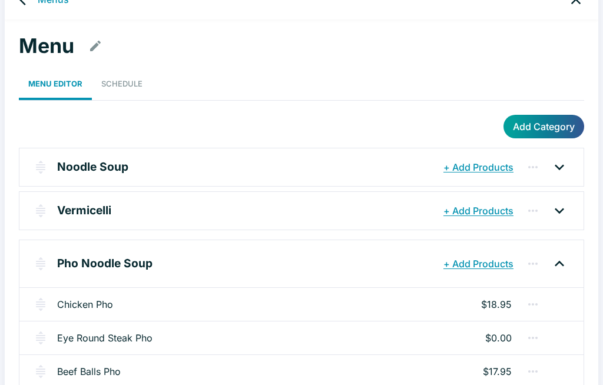
click at [126, 340] on link "Eye Round Steak Pho" at bounding box center [104, 338] width 95 height 14
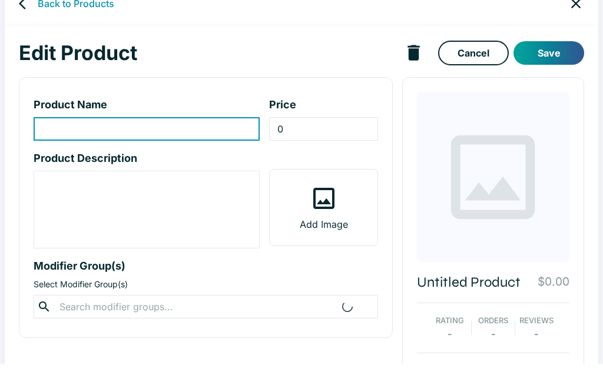
type input "Eye Round Steak Pho"
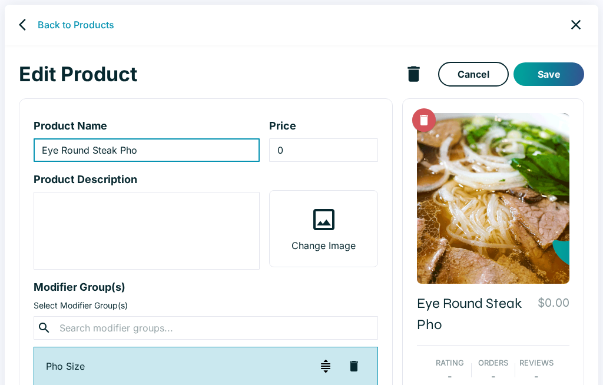
click at [328, 147] on input "0" at bounding box center [323, 150] width 108 height 24
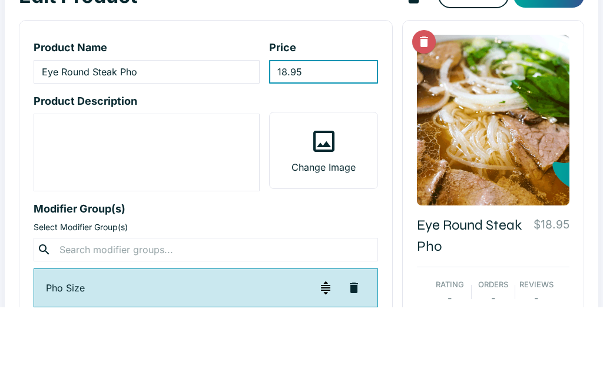
type input "18.95"
click at [585, 71] on div "Edit Product Cancel Save Product Name Eye Round Steak Pho ​ Price 18.95 ​ Produ…" at bounding box center [302, 384] width 594 height 678
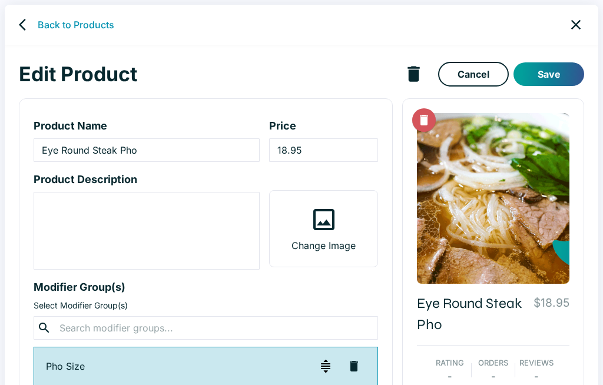
click at [550, 69] on button "Save" at bounding box center [548, 74] width 71 height 24
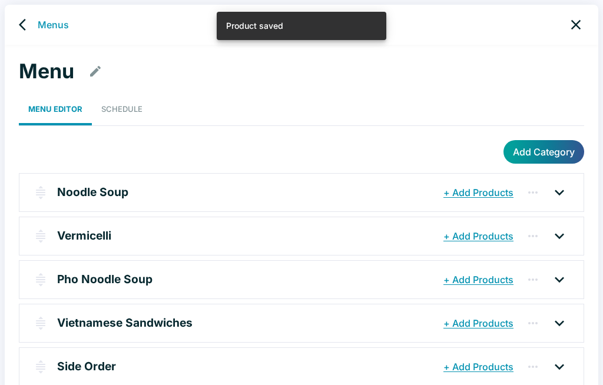
click at [130, 271] on p "Pho Noodle Soup" at bounding box center [104, 279] width 95 height 17
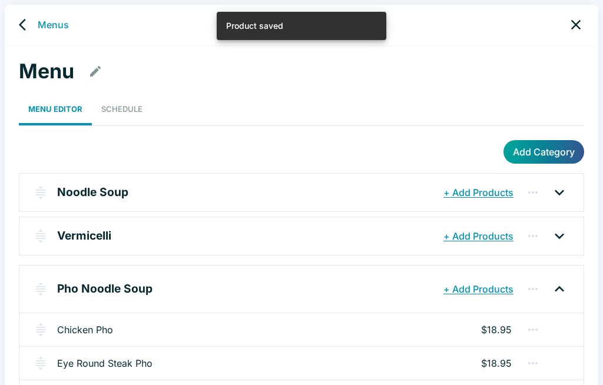
click at [138, 330] on div "Chicken Pho $18.95" at bounding box center [301, 330] width 564 height 34
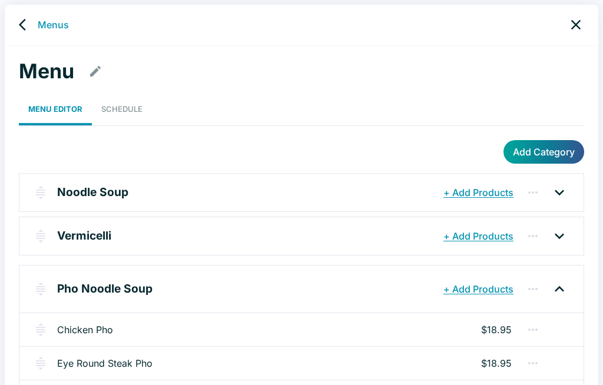
click at [101, 325] on link "Chicken Pho" at bounding box center [85, 330] width 56 height 14
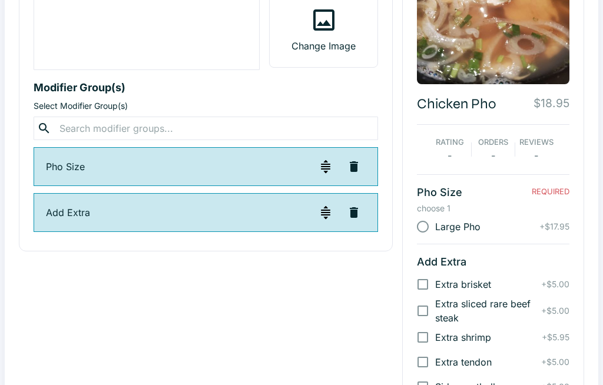
scroll to position [200, 0]
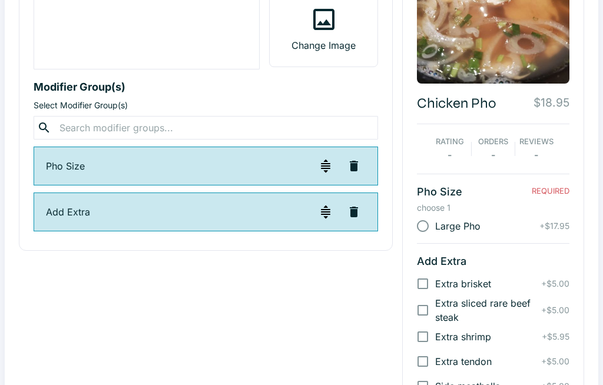
click at [455, 228] on span "Large Pho" at bounding box center [457, 226] width 45 height 14
click at [435, 228] on input "Large Pho" at bounding box center [422, 226] width 25 height 25
radio input "true"
click at [326, 163] on img "button" at bounding box center [326, 166] width 14 height 14
click at [356, 164] on icon "button" at bounding box center [354, 166] width 8 height 11
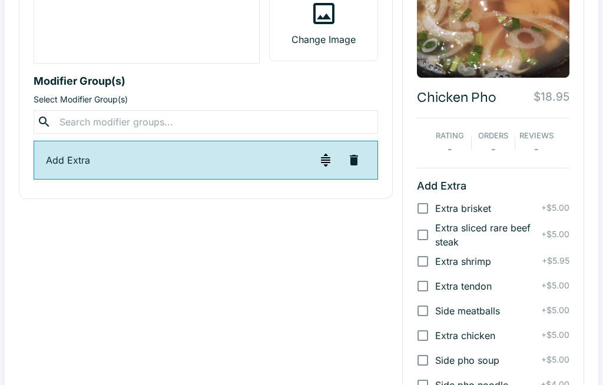
scroll to position [206, 0]
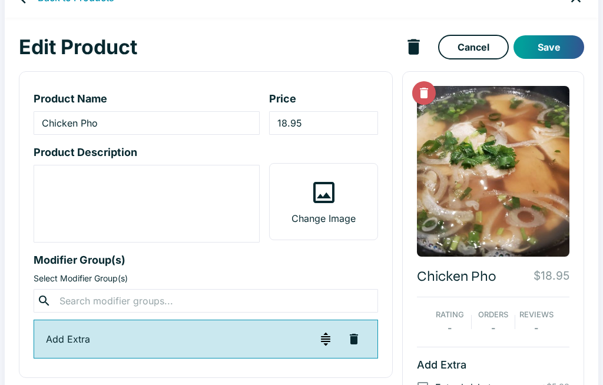
click at [559, 42] on button "Save" at bounding box center [548, 47] width 71 height 24
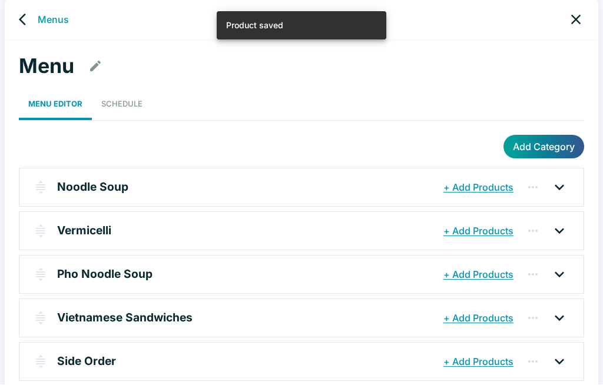
scroll to position [5, 0]
click at [157, 273] on div "Pho Noodle Soup" at bounding box center [248, 274] width 383 height 21
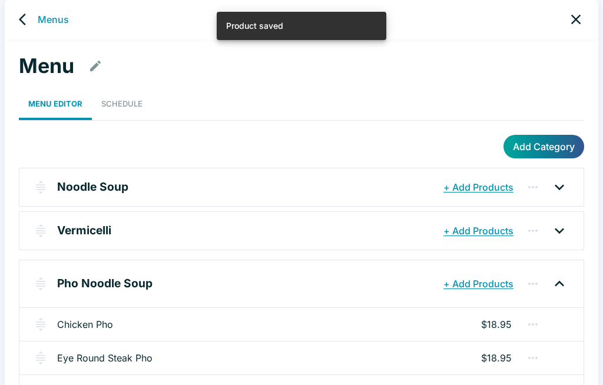
click at [230, 322] on div "Chicken Pho $18.95" at bounding box center [301, 324] width 564 height 34
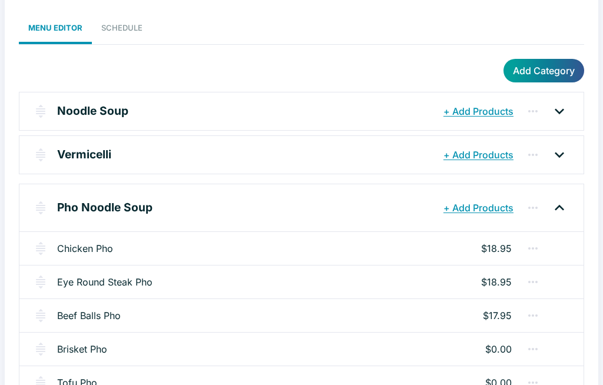
scroll to position [87, 0]
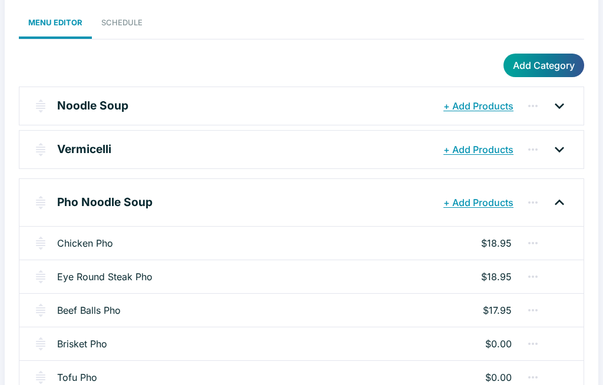
click at [112, 237] on link "Chicken Pho" at bounding box center [85, 243] width 56 height 14
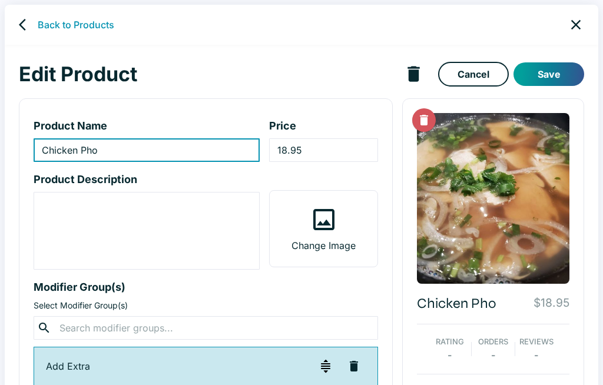
click at [562, 70] on button "Save" at bounding box center [548, 74] width 71 height 24
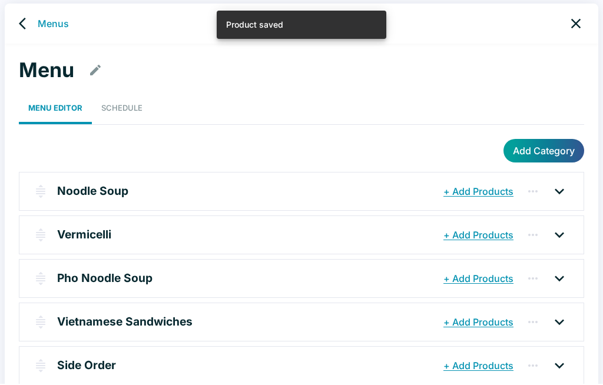
scroll to position [5, 0]
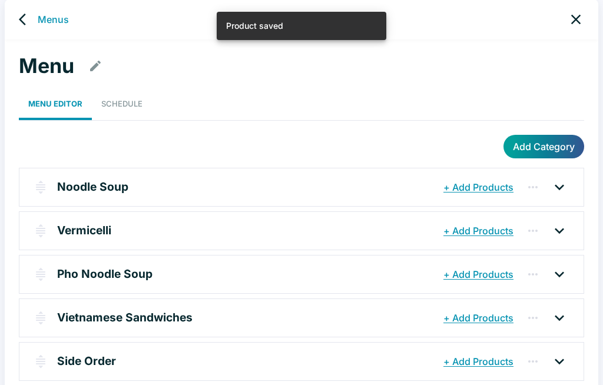
click at [221, 275] on div "Pho Noodle Soup" at bounding box center [248, 274] width 383 height 21
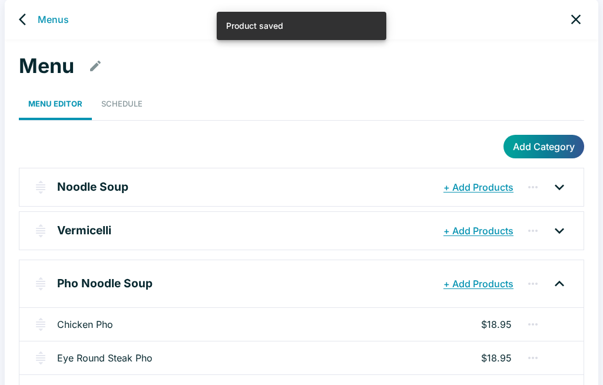
click at [175, 360] on div "Eye Round Steak Pho $18.95" at bounding box center [301, 358] width 564 height 34
click at [230, 354] on div "Eye Round Steak Pho $18.95" at bounding box center [301, 358] width 564 height 34
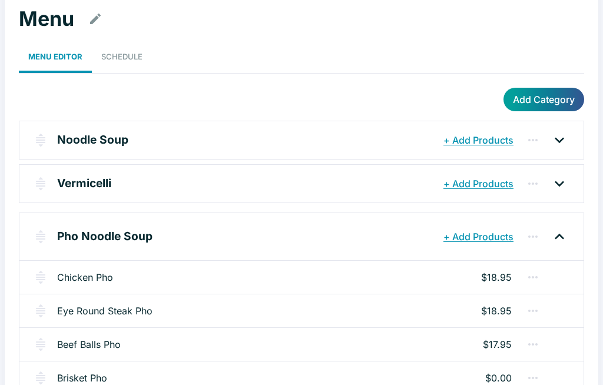
scroll to position [69, 0]
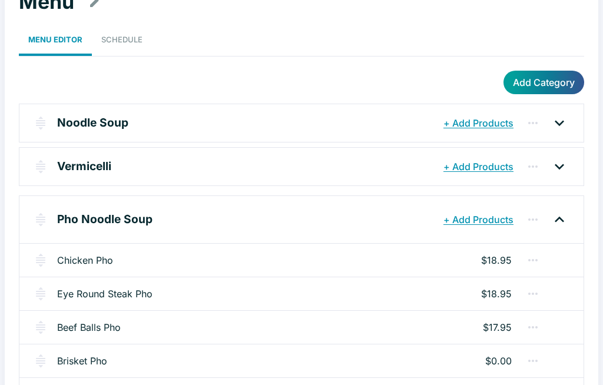
click at [130, 293] on link "Eye Round Steak Pho" at bounding box center [104, 294] width 95 height 14
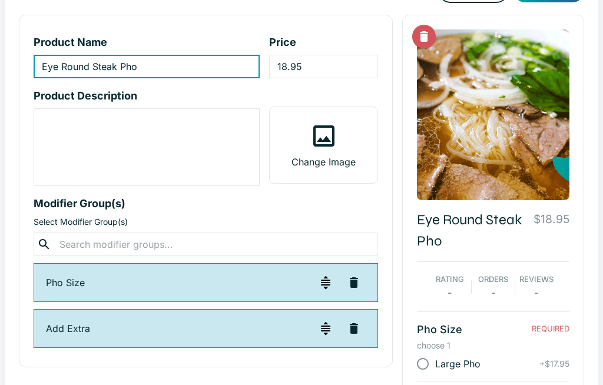
click at [353, 280] on icon "button" at bounding box center [354, 283] width 8 height 11
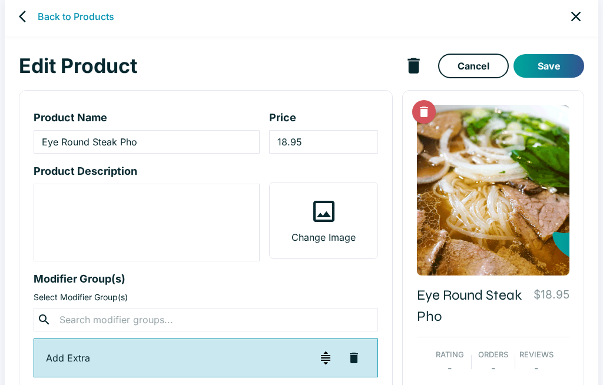
click at [556, 57] on button "Save" at bounding box center [548, 67] width 71 height 24
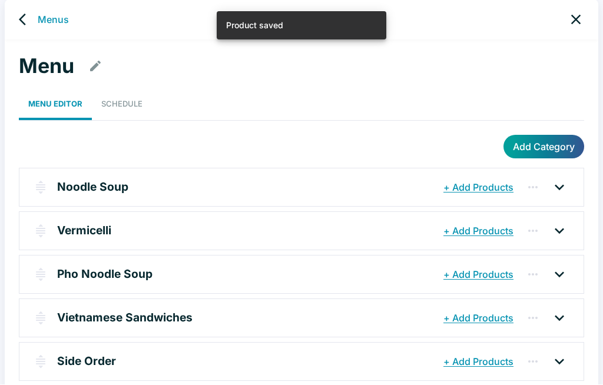
scroll to position [5, 0]
click at [142, 271] on p "Pho Noodle Soup" at bounding box center [104, 274] width 95 height 17
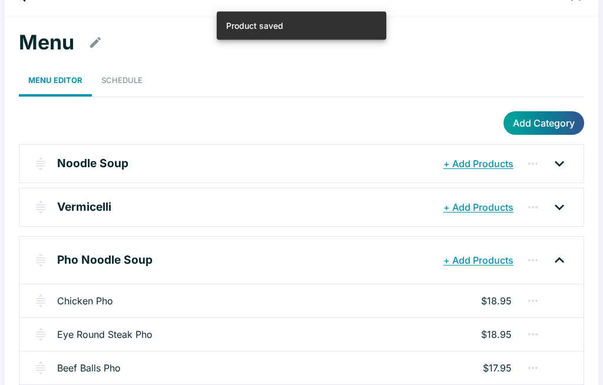
scroll to position [37, 0]
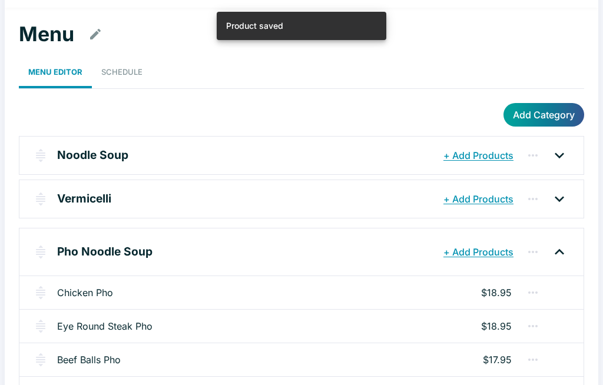
click at [121, 360] on link "Beef Balls Pho" at bounding box center [89, 360] width 64 height 14
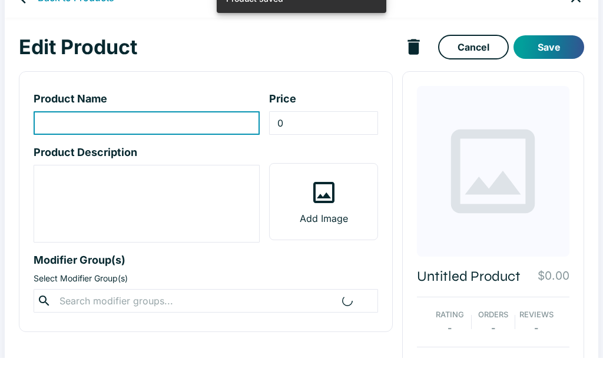
type input "Beef Balls Pho"
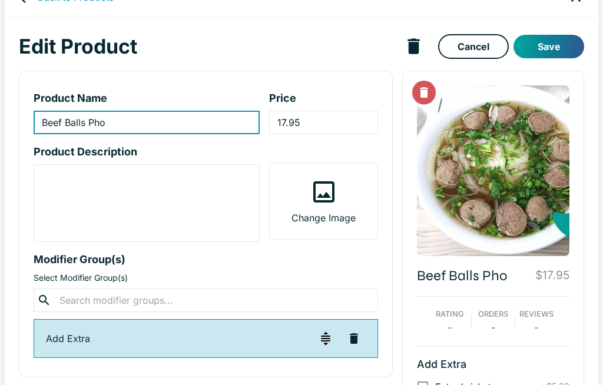
click at [332, 117] on input "17.95" at bounding box center [323, 123] width 108 height 24
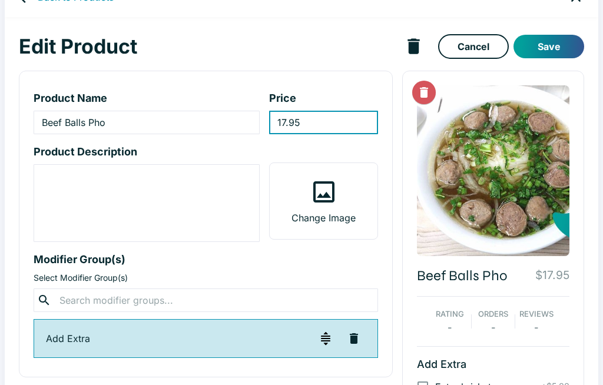
scroll to position [27, 0]
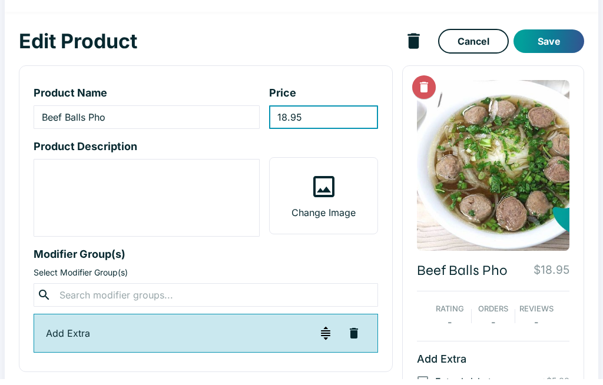
type input "18.95"
click at [558, 35] on button "Save" at bounding box center [548, 47] width 71 height 24
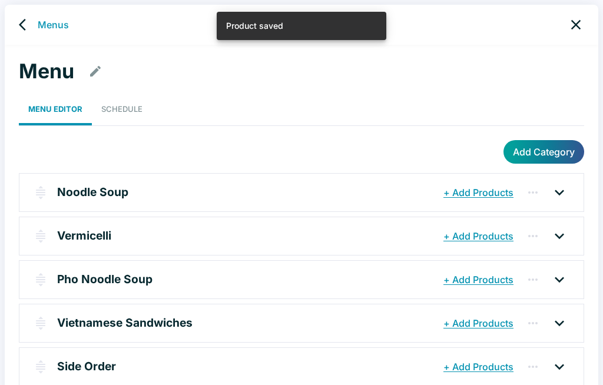
scroll to position [5, 0]
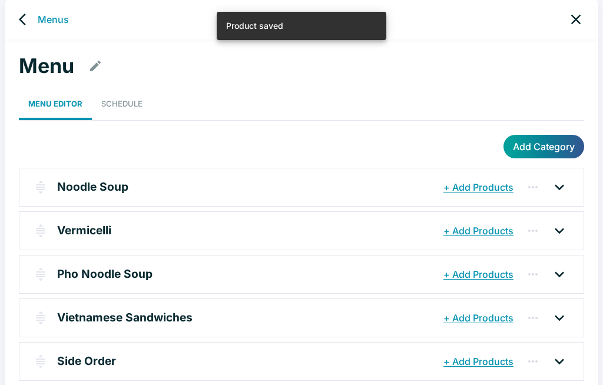
click at [167, 269] on icon "button" at bounding box center [173, 275] width 12 height 12
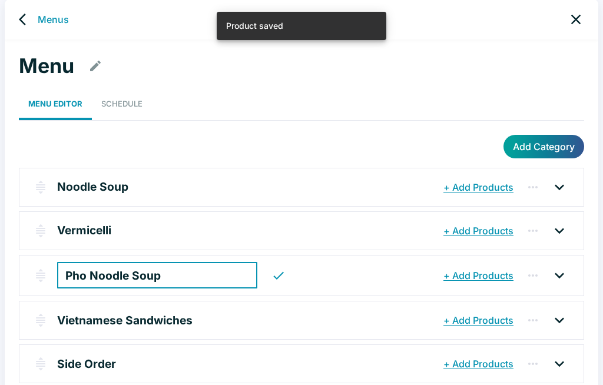
scroll to position [5, 0]
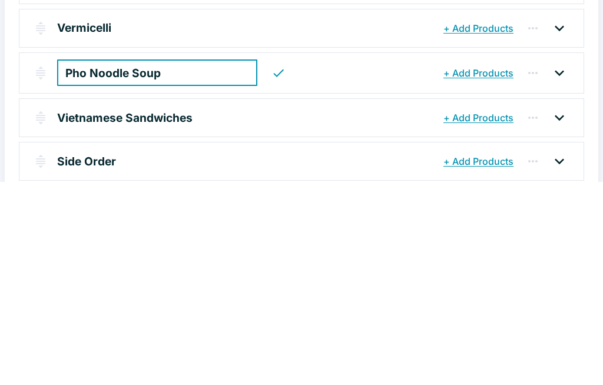
click at [206, 263] on input "Pho Noodle Soup" at bounding box center [157, 276] width 200 height 26
click at [297, 263] on div "Pho Noodle Soup ​" at bounding box center [248, 276] width 383 height 26
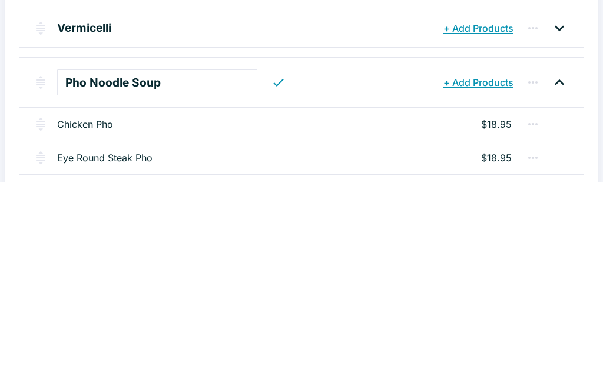
scroll to position [153, 0]
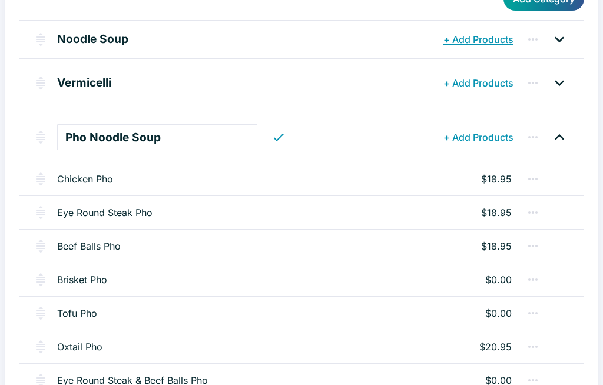
click at [140, 247] on div "Beef Balls Pho $18.95" at bounding box center [301, 246] width 564 height 34
click at [114, 246] on link "Beef Balls Pho" at bounding box center [89, 246] width 64 height 14
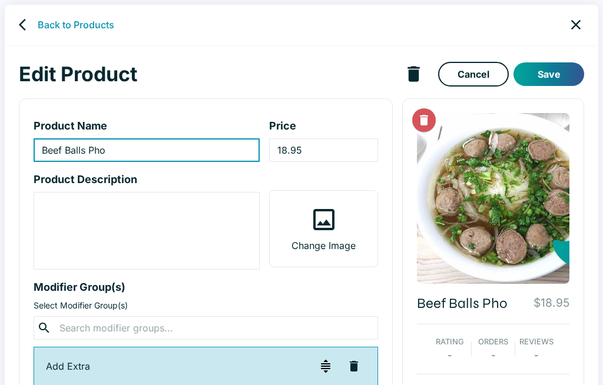
click at [562, 72] on button "Save" at bounding box center [548, 74] width 71 height 24
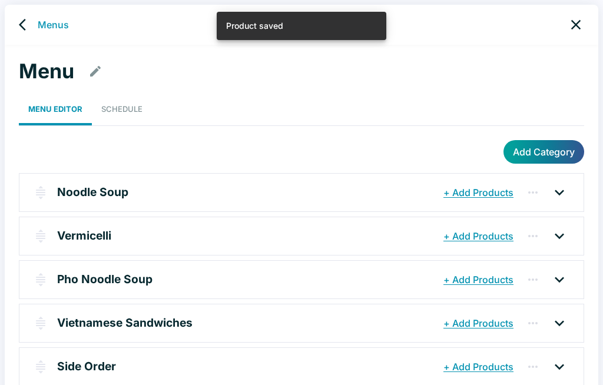
click at [181, 280] on button "button" at bounding box center [172, 279] width 21 height 21
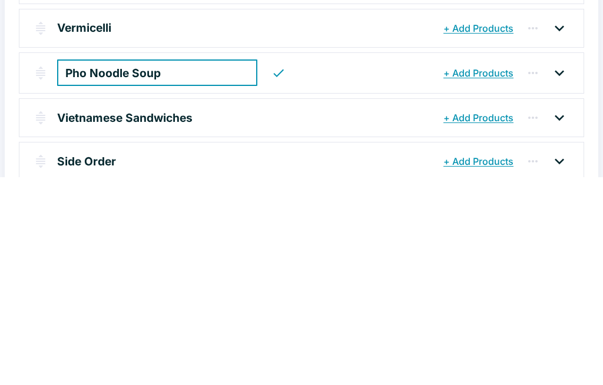
click at [267, 269] on button "button" at bounding box center [279, 281] width 24 height 24
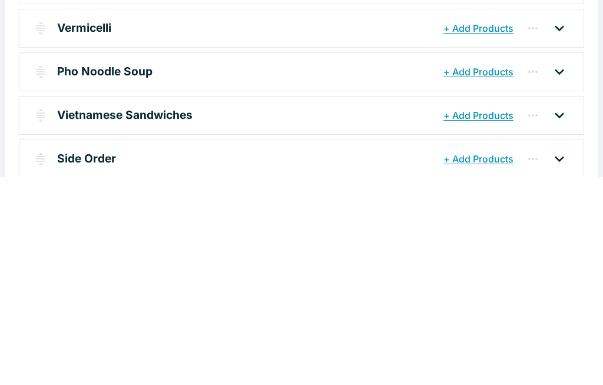
scroll to position [150, 0]
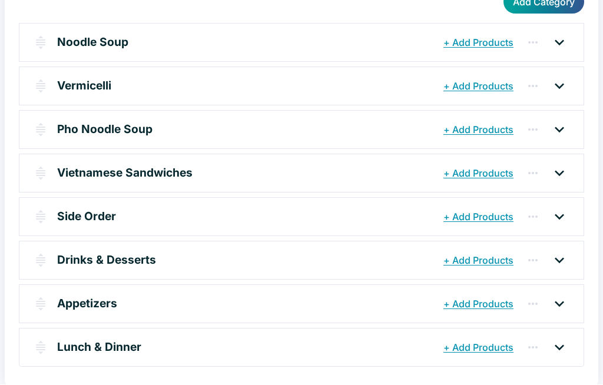
click at [90, 128] on p "Pho Noodle Soup" at bounding box center [104, 129] width 95 height 17
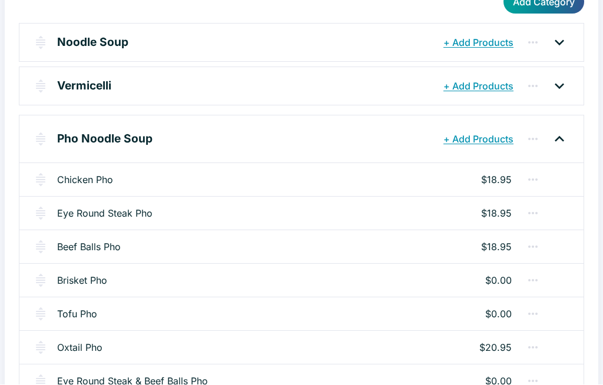
scroll to position [150, 0]
click at [90, 277] on link "Brisket Pho" at bounding box center [82, 280] width 50 height 14
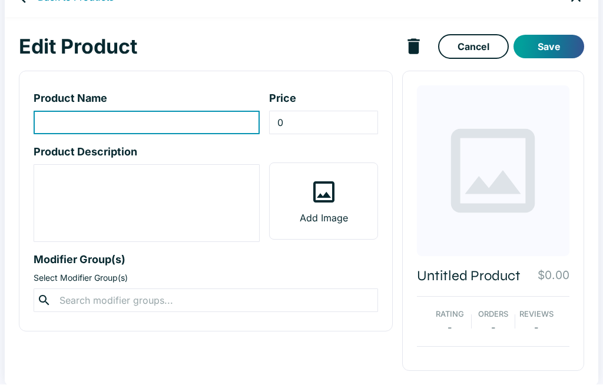
type input "Brisket Pho"
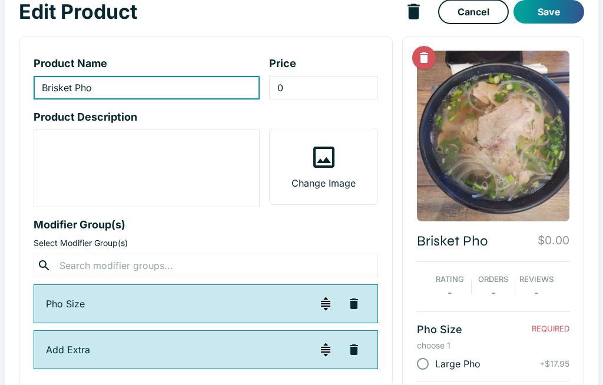
scroll to position [64, 0]
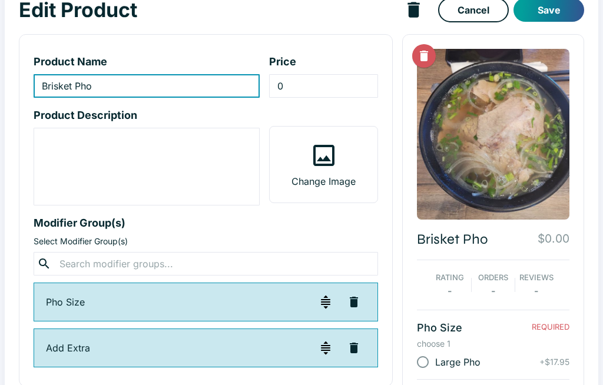
click at [354, 297] on icon "button" at bounding box center [354, 302] width 8 height 11
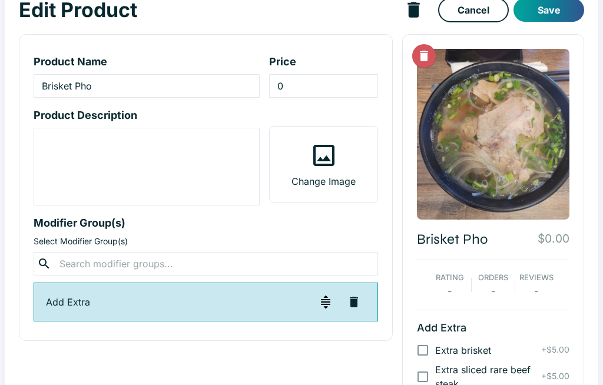
click at [333, 82] on input "0" at bounding box center [323, 86] width 108 height 24
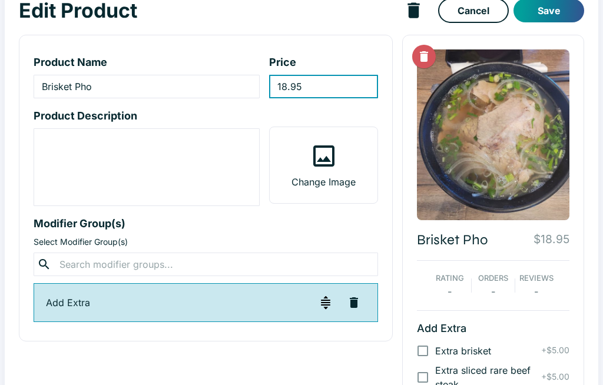
type input "18.95"
click at [384, 144] on div "Product Name Brisket Pho ​ Price 18.95 ​ Product Description x ​ Change Image M…" at bounding box center [206, 188] width 374 height 307
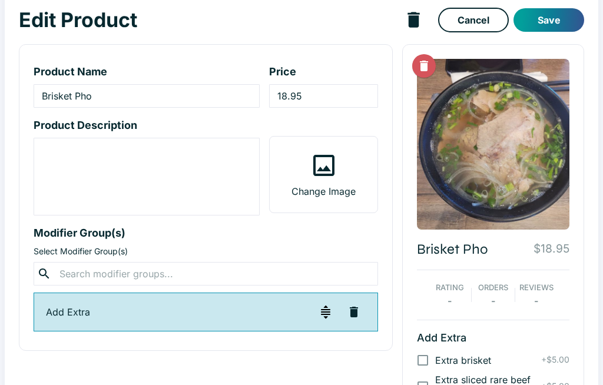
scroll to position [51, 0]
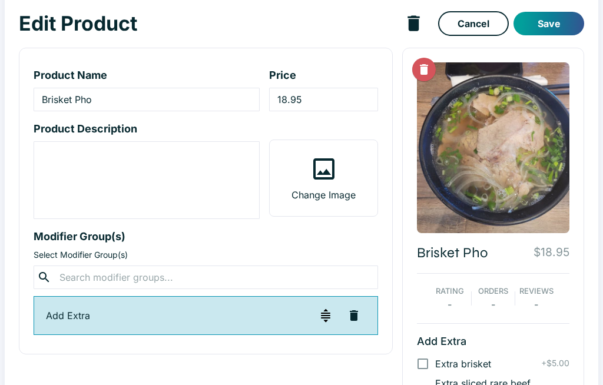
click at [564, 19] on button "Save" at bounding box center [548, 24] width 71 height 24
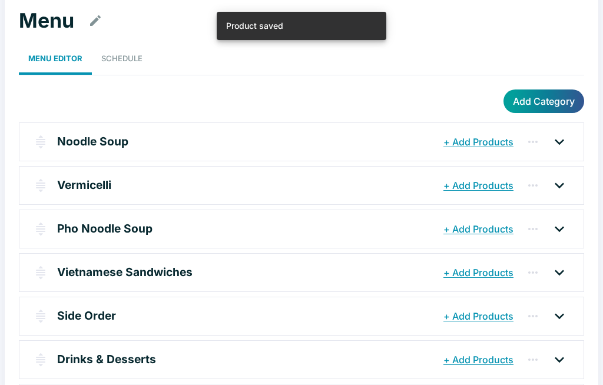
scroll to position [5, 0]
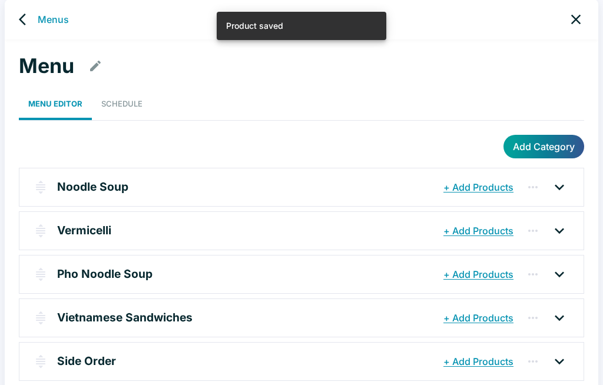
click at [121, 270] on p "Pho Noodle Soup" at bounding box center [104, 274] width 95 height 17
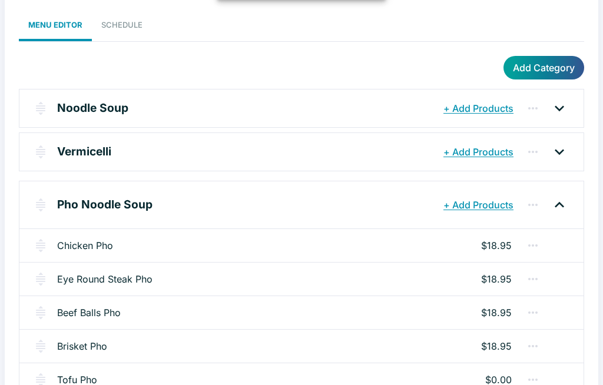
scroll to position [85, 0]
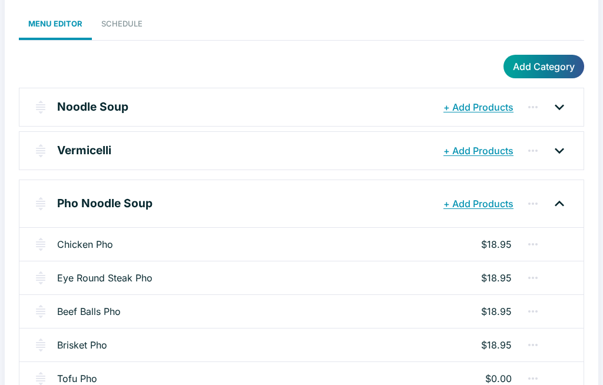
click at [107, 338] on link "Brisket Pho" at bounding box center [82, 345] width 50 height 14
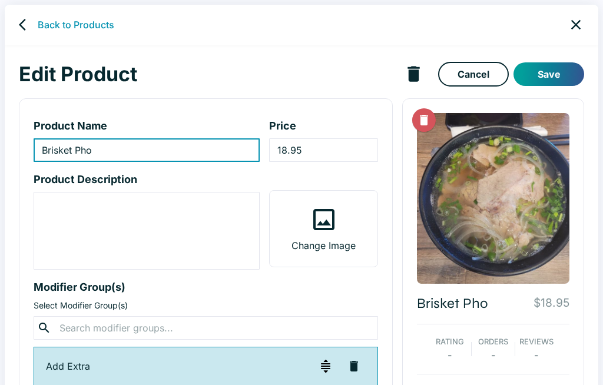
click at [556, 72] on button "Save" at bounding box center [548, 74] width 71 height 24
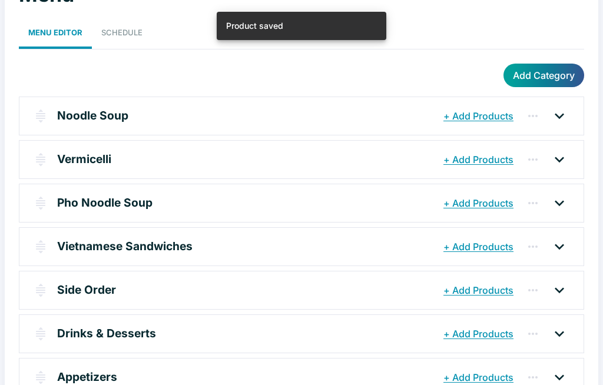
scroll to position [85, 0]
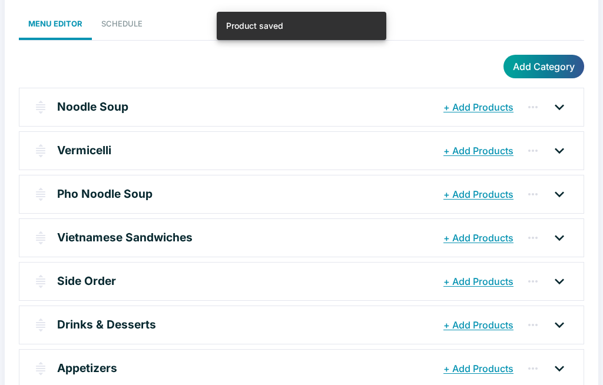
click at [121, 194] on p "Pho Noodle Soup" at bounding box center [104, 193] width 95 height 17
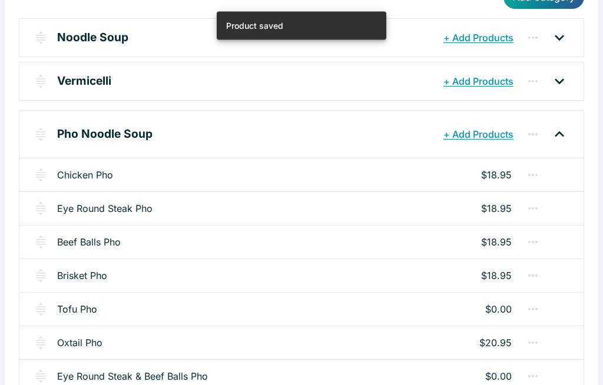
scroll to position [155, 0]
click at [96, 303] on link "Tofu Pho" at bounding box center [77, 309] width 40 height 14
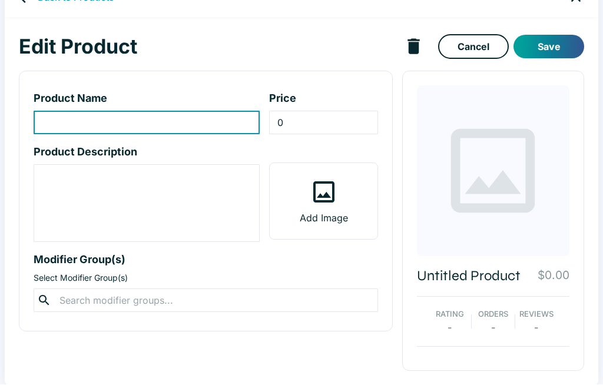
type input "Tofu Pho"
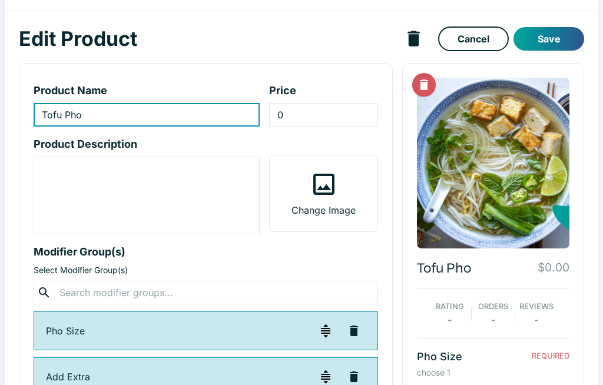
scroll to position [39, 0]
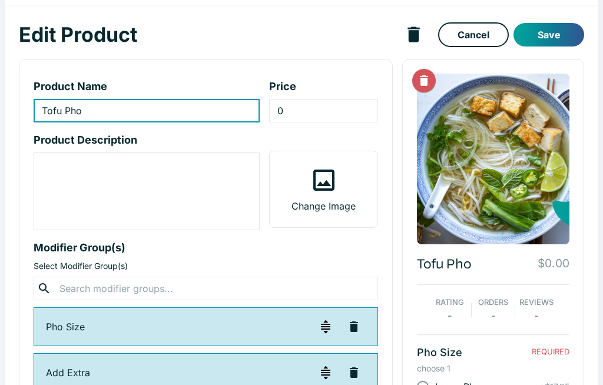
click at [327, 326] on img "button" at bounding box center [326, 327] width 14 height 14
click at [314, 323] on button "button" at bounding box center [326, 327] width 24 height 24
click at [319, 330] on img "button" at bounding box center [326, 327] width 14 height 14
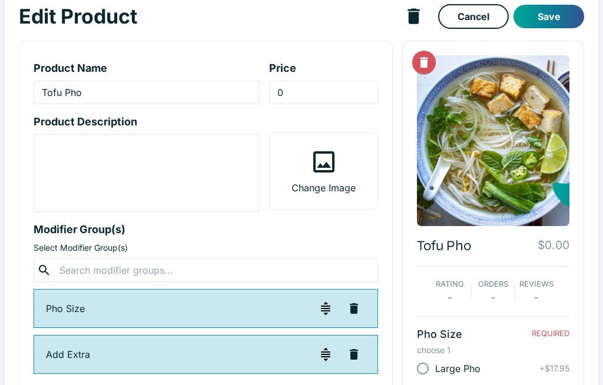
scroll to position [60, 0]
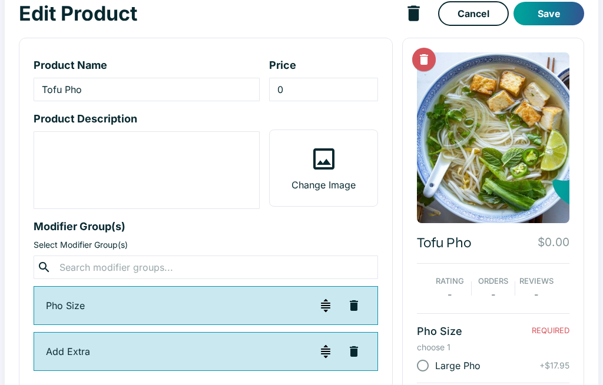
click at [352, 303] on icon "button" at bounding box center [354, 306] width 8 height 11
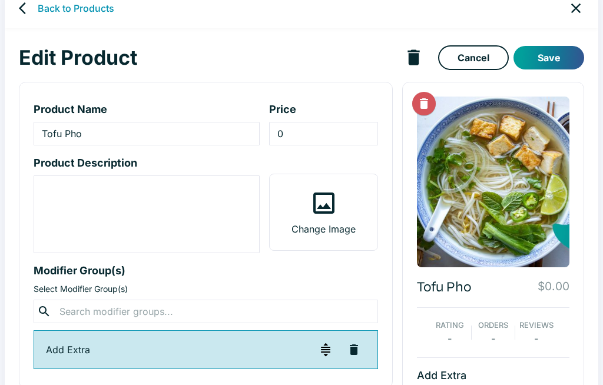
scroll to position [7, 0]
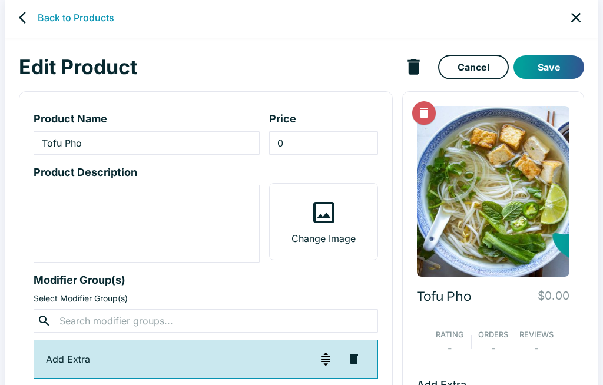
click at [316, 140] on input "0" at bounding box center [323, 143] width 108 height 24
type input "18.95"
click at [556, 67] on button "Save" at bounding box center [548, 67] width 71 height 24
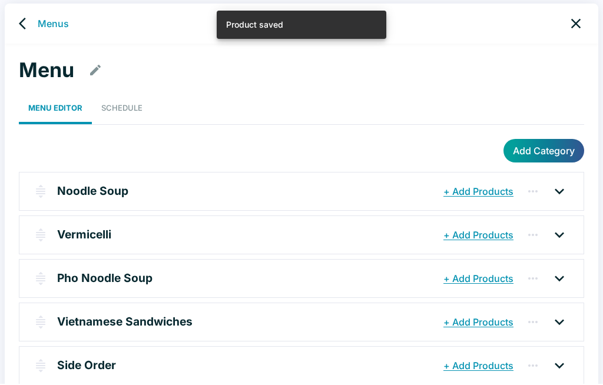
scroll to position [5, 0]
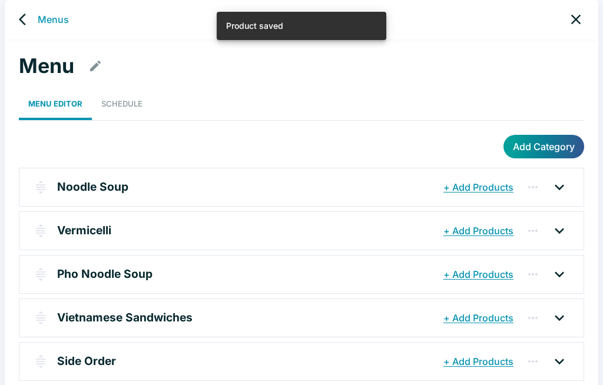
click at [175, 273] on icon "button" at bounding box center [173, 275] width 12 height 12
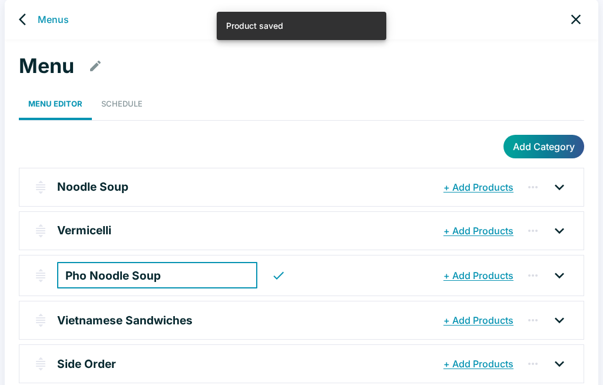
scroll to position [5, 0]
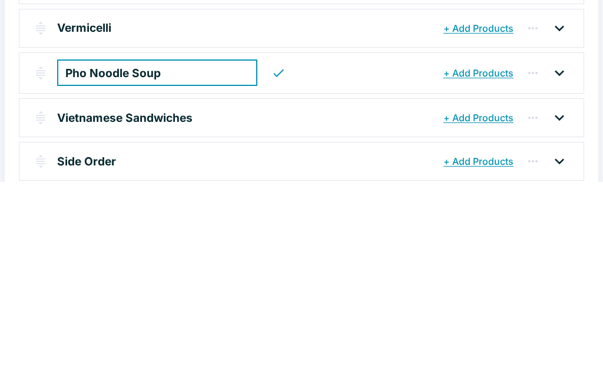
click at [271, 269] on icon "button" at bounding box center [278, 276] width 14 height 14
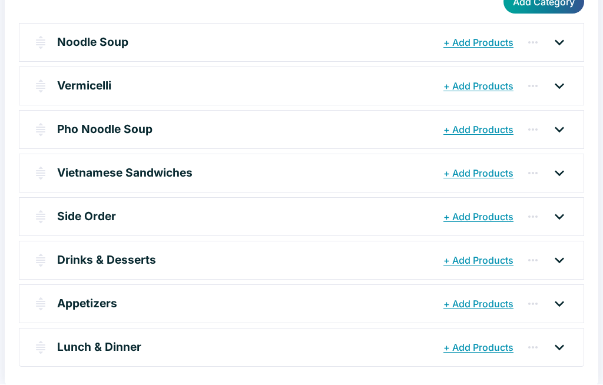
click at [92, 120] on div "Pho Noodle Soup" at bounding box center [248, 130] width 383 height 21
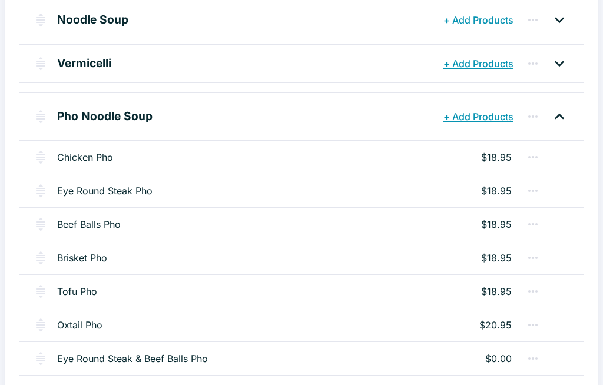
scroll to position [174, 0]
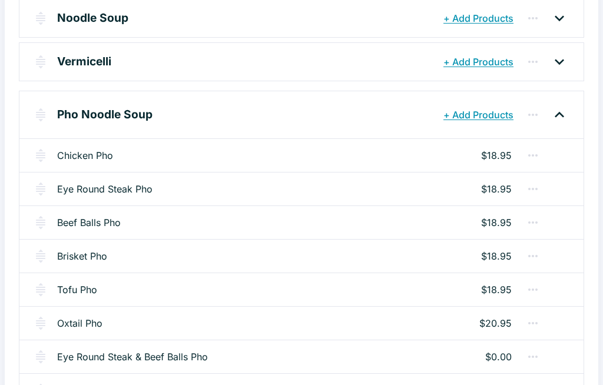
click at [81, 324] on link "Oxtail Pho" at bounding box center [79, 323] width 45 height 14
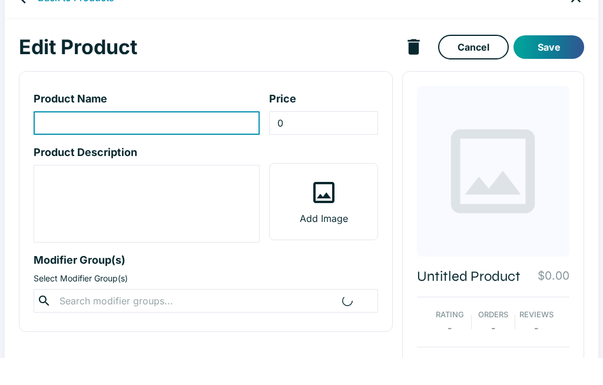
type input "Oxtail Pho"
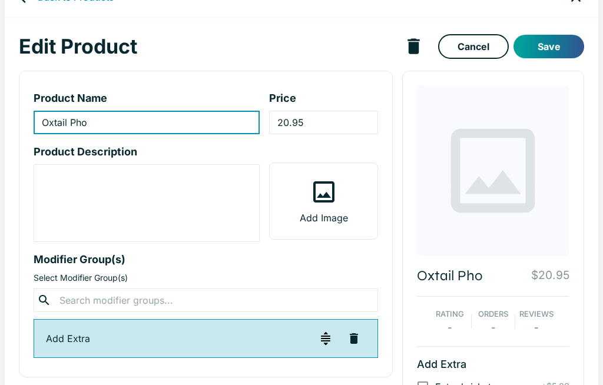
click at [338, 125] on input "20.95" at bounding box center [323, 123] width 108 height 24
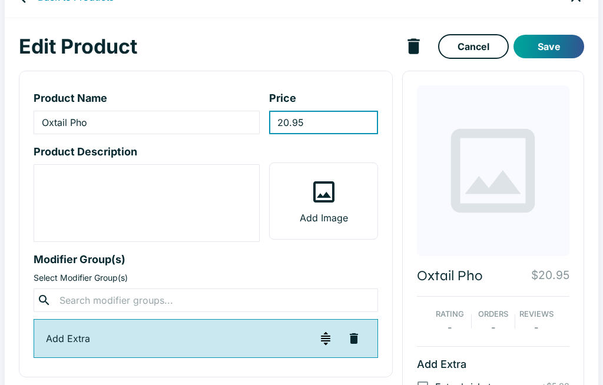
scroll to position [27, 0]
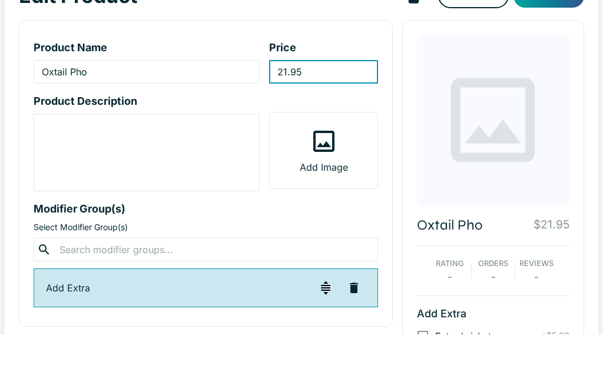
type input "21.95"
click at [572, 95] on div "Oxtail Pho $21.95 Rating - Orders - Reviews - Add Extra Extra brisket + $5.00 E…" at bounding box center [493, 331] width 182 height 520
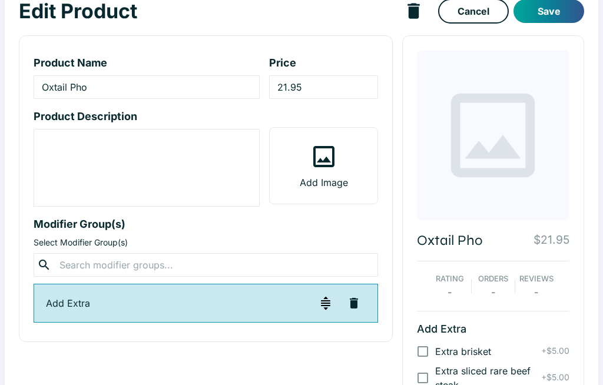
scroll to position [0, 0]
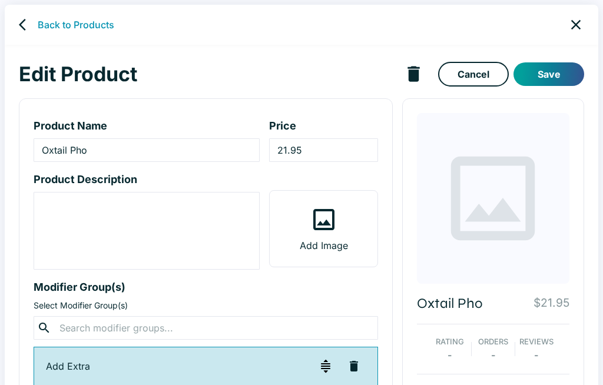
click at [553, 70] on button "Save" at bounding box center [548, 74] width 71 height 24
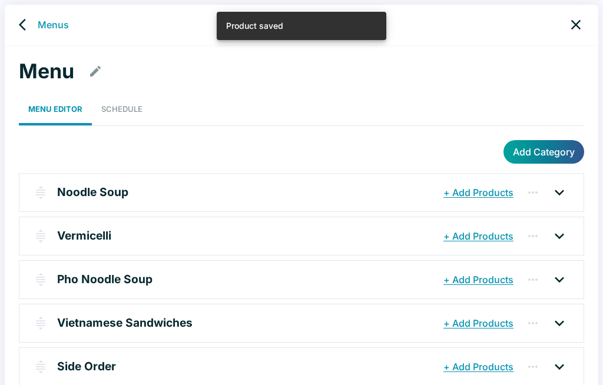
click at [74, 277] on p "Pho Noodle Soup" at bounding box center [104, 279] width 95 height 17
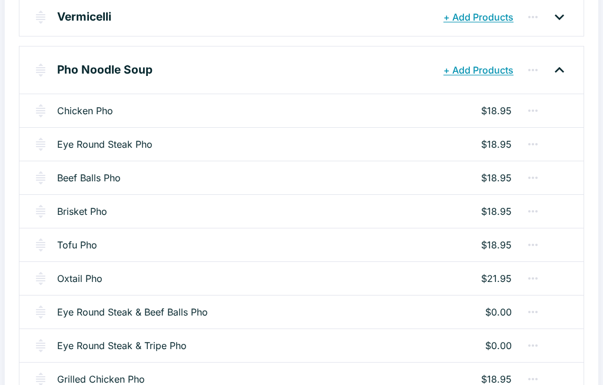
scroll to position [250, 0]
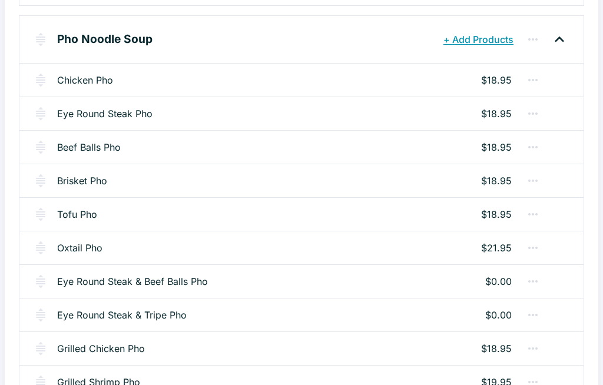
click at [88, 280] on link "Eye Round Steak & Beef Balls Pho" at bounding box center [132, 281] width 151 height 14
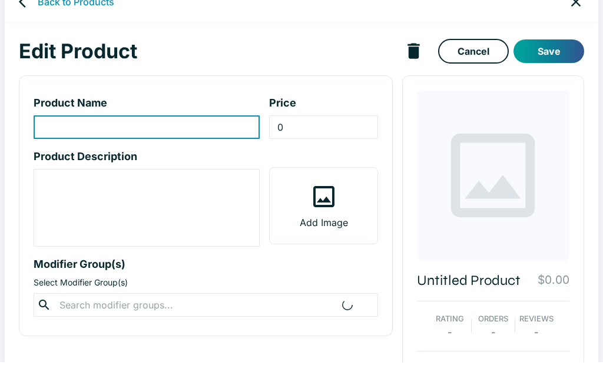
type input "Eye Round Steak & Beef Balls Pho"
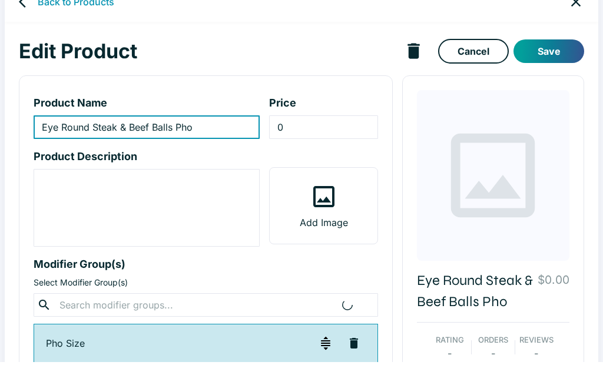
scroll to position [28, 0]
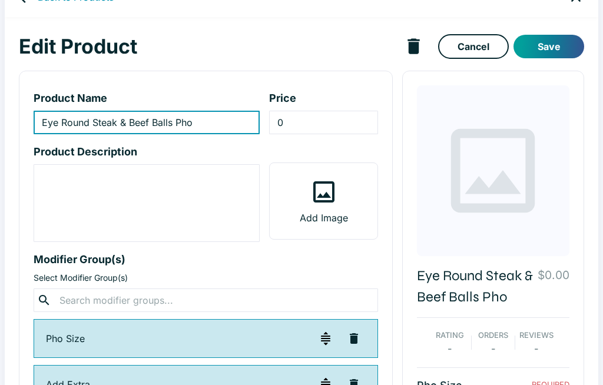
click at [312, 117] on input "0" at bounding box center [323, 123] width 108 height 24
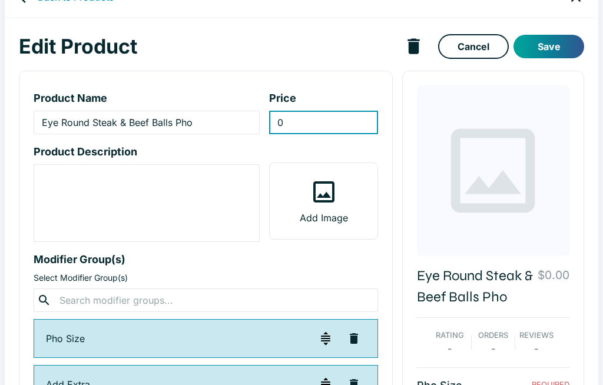
scroll to position [27, 0]
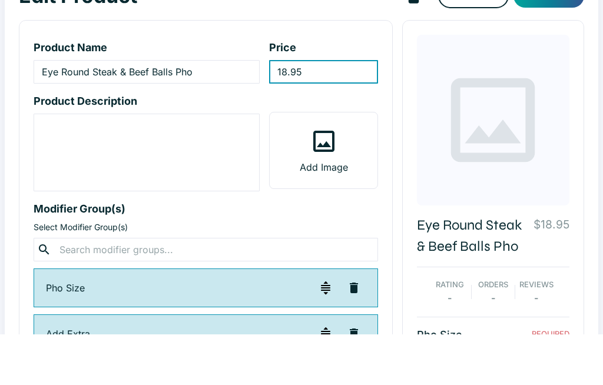
type input "18.95"
click at [565, 98] on div at bounding box center [493, 171] width 153 height 171
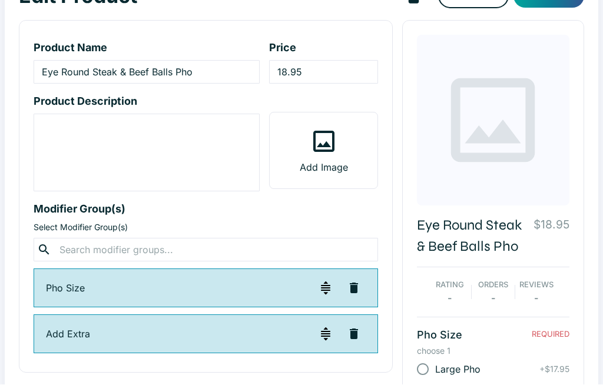
click at [352, 290] on icon "button" at bounding box center [354, 288] width 8 height 11
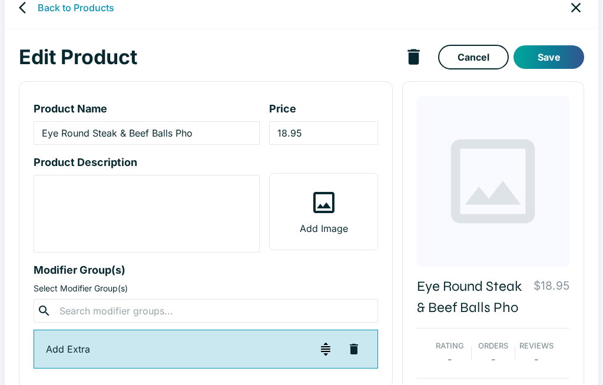
scroll to position [11, 0]
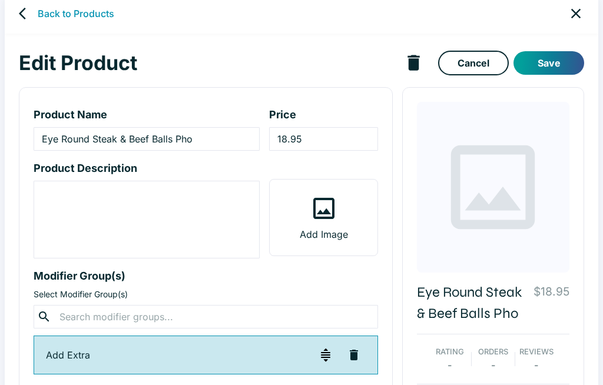
click at [556, 60] on button "Save" at bounding box center [548, 63] width 71 height 24
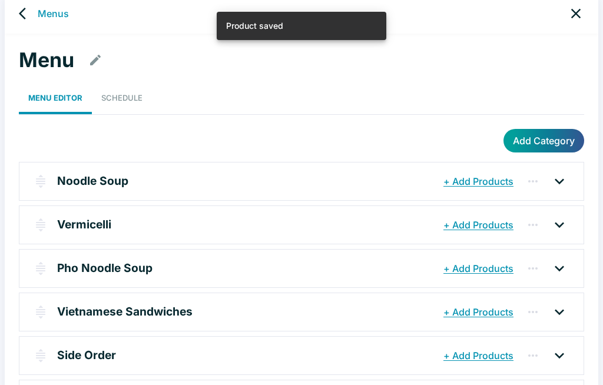
scroll to position [5, 0]
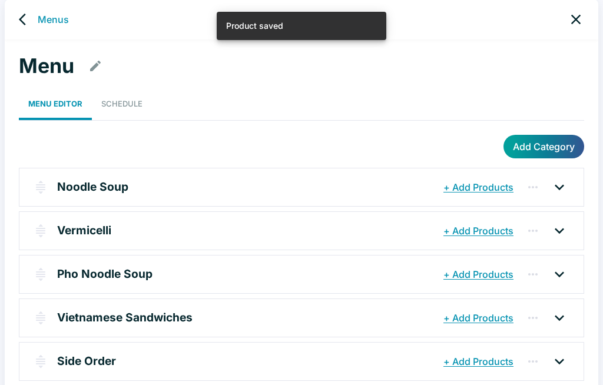
click at [75, 269] on p "Pho Noodle Soup" at bounding box center [104, 274] width 95 height 17
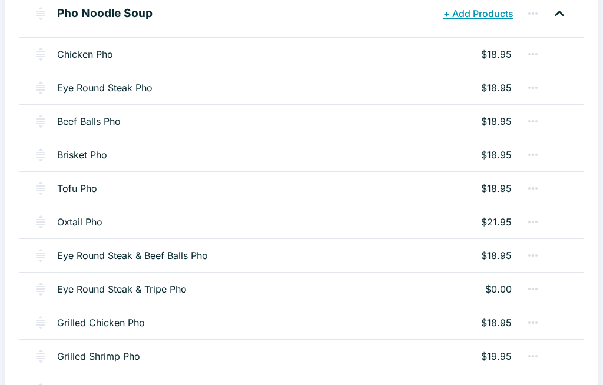
scroll to position [276, 0]
click at [116, 286] on link "Eye Round Steak & Tripe Pho" at bounding box center [122, 289] width 130 height 14
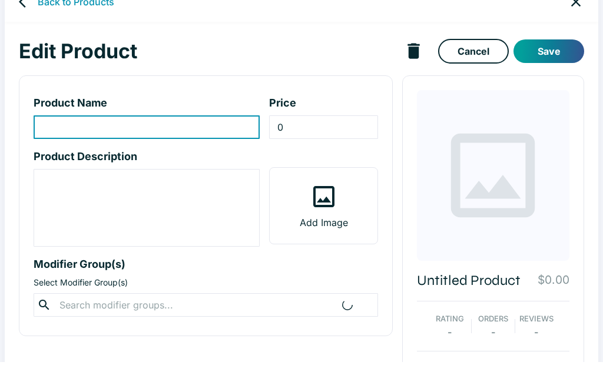
scroll to position [28, 0]
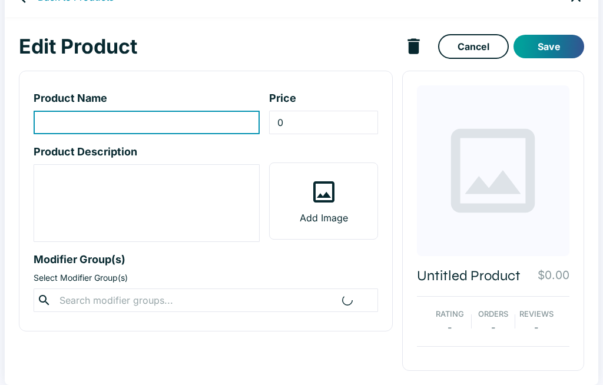
type input "Eye Round Steak & Tripe Pho"
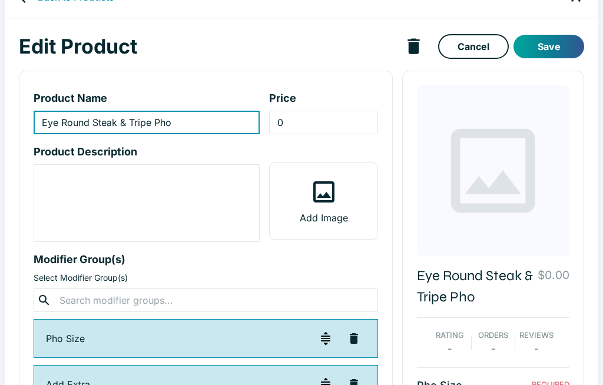
click at [327, 124] on input "0" at bounding box center [323, 123] width 108 height 24
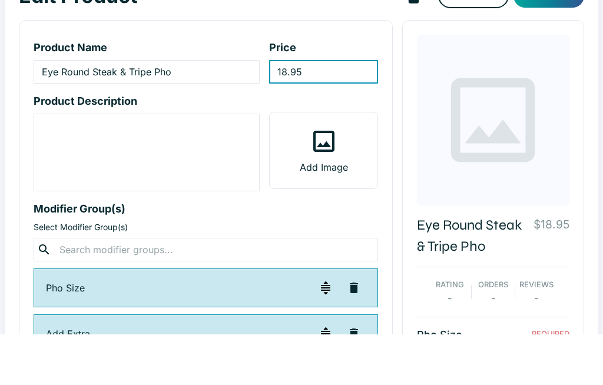
type input "18.95"
click at [578, 88] on div "Eye Round Steak & Tripe Pho $18.95 Rating - Orders - Reviews - Pho Size REQUIRE…" at bounding box center [493, 376] width 182 height 611
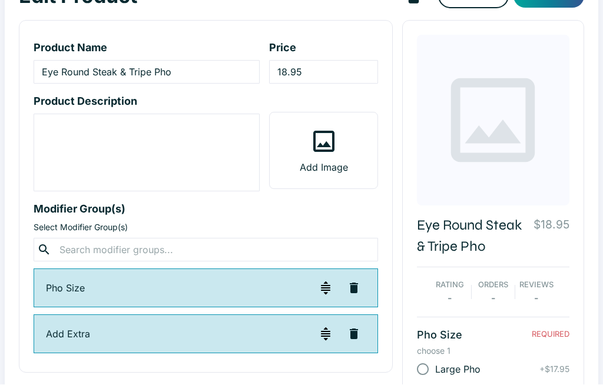
click at [349, 286] on icon "button" at bounding box center [354, 288] width 14 height 14
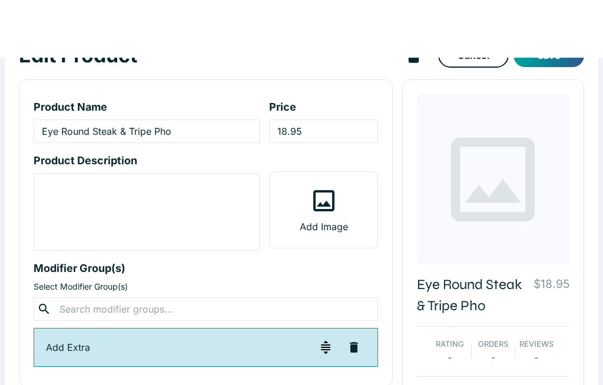
scroll to position [0, 0]
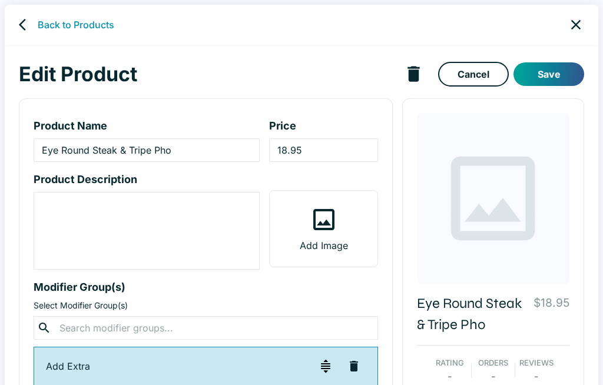
click at [557, 68] on button "Save" at bounding box center [548, 74] width 71 height 24
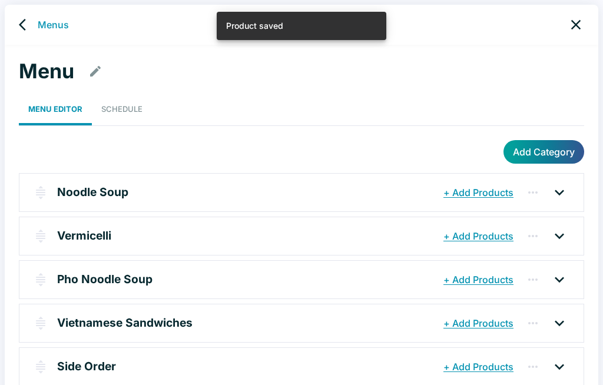
click at [87, 275] on p "Pho Noodle Soup" at bounding box center [104, 279] width 95 height 17
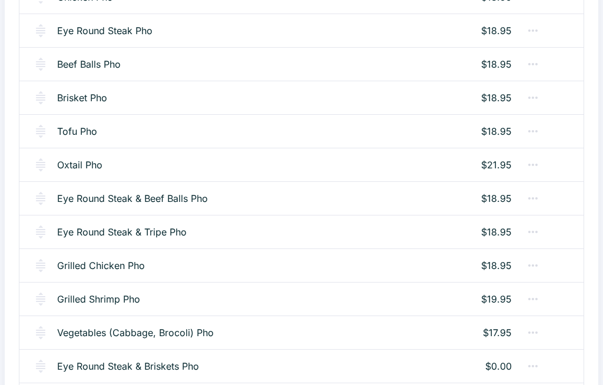
scroll to position [333, 0]
click at [104, 298] on link "Grilled Shrimp Pho" at bounding box center [98, 299] width 83 height 14
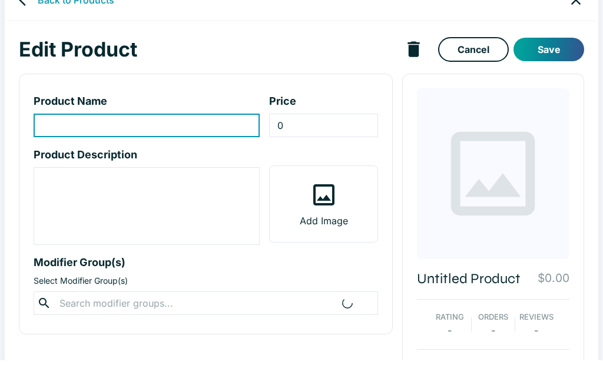
type input "Grilled Shrimp Pho"
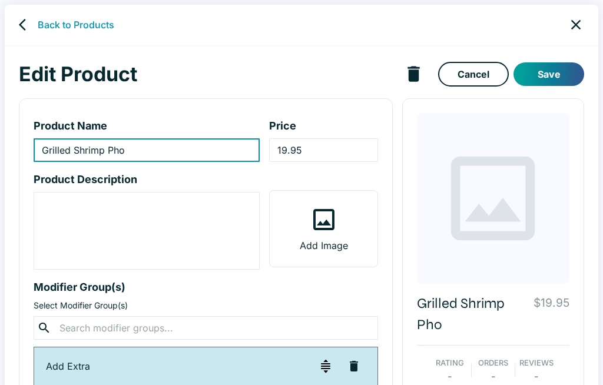
click at [344, 138] on input "19.95" at bounding box center [323, 150] width 108 height 24
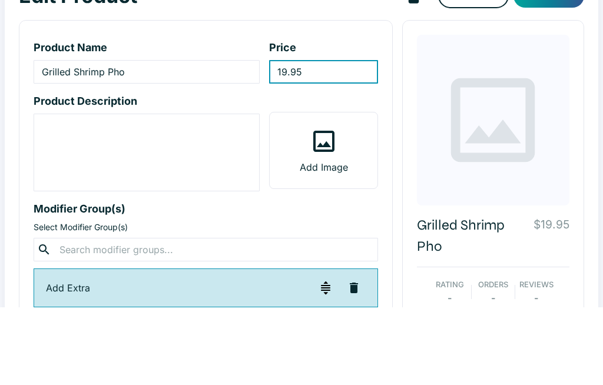
click at [330, 138] on input "19.95" at bounding box center [323, 150] width 108 height 24
type input "1"
type input "20.95"
click at [569, 98] on div "Grilled Shrimp Pho $20.95 Rating - Orders - Reviews - Add Extra Extra brisket +…" at bounding box center [493, 368] width 182 height 541
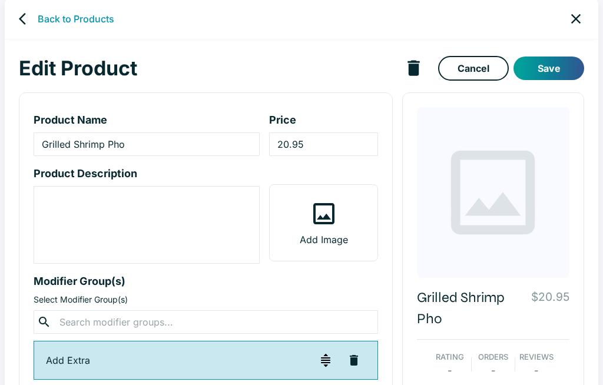
scroll to position [2, 0]
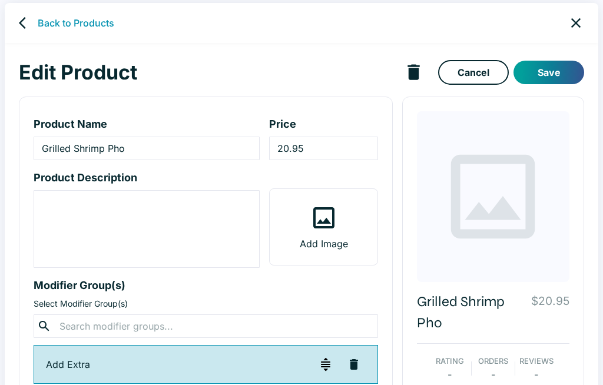
click at [559, 70] on button "Save" at bounding box center [548, 73] width 71 height 24
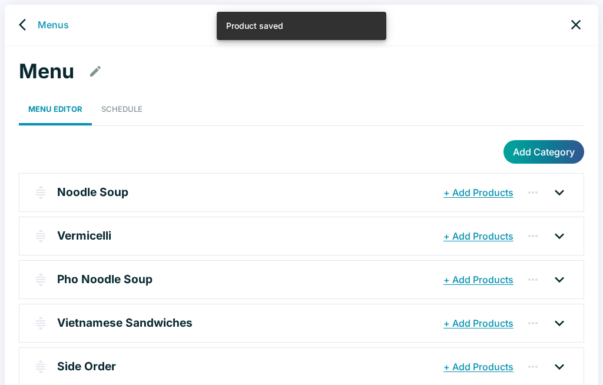
click at [65, 280] on p "Pho Noodle Soup" at bounding box center [104, 279] width 95 height 17
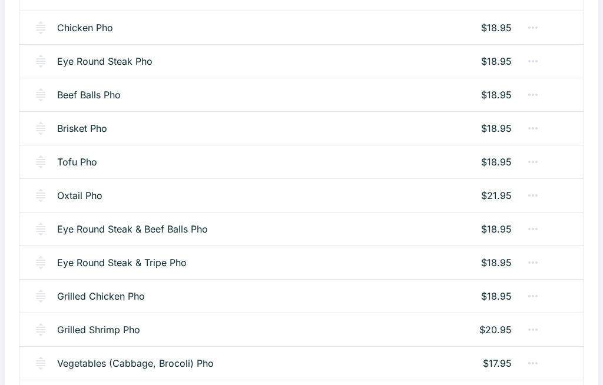
scroll to position [302, 0]
click at [163, 360] on link "Vegetables (Cabbage, Brocoli) Pho" at bounding box center [135, 363] width 157 height 14
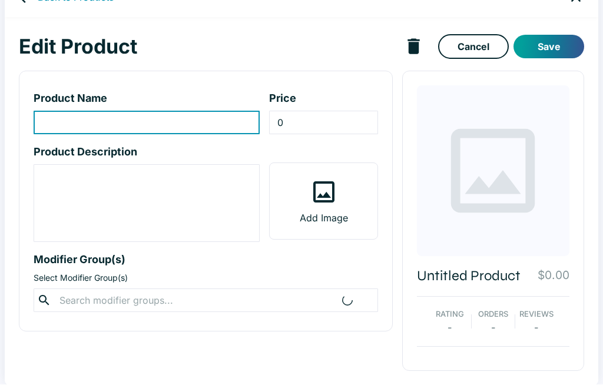
type input "Vegetables (Cabbage, Brocoli) Pho"
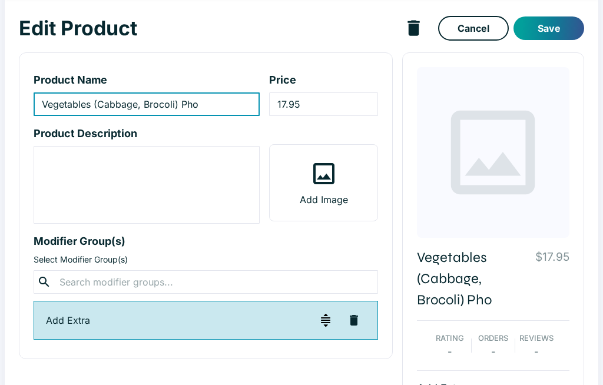
click at [334, 104] on input "17.95" at bounding box center [323, 105] width 108 height 24
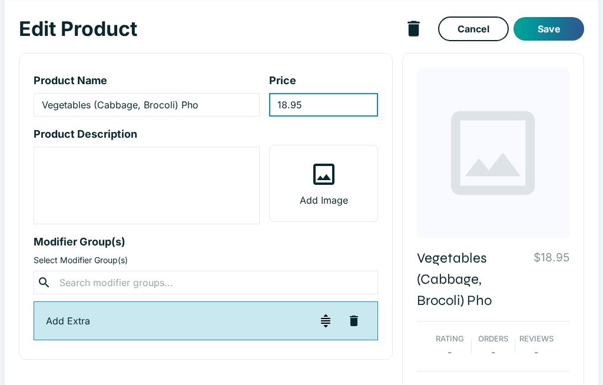
scroll to position [26, 0]
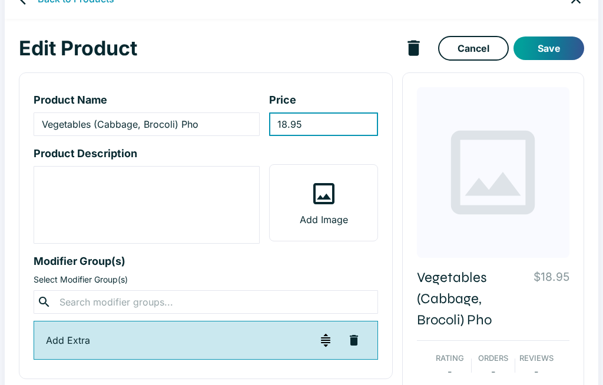
type input "18.95"
click at [560, 41] on button "Save" at bounding box center [548, 49] width 71 height 24
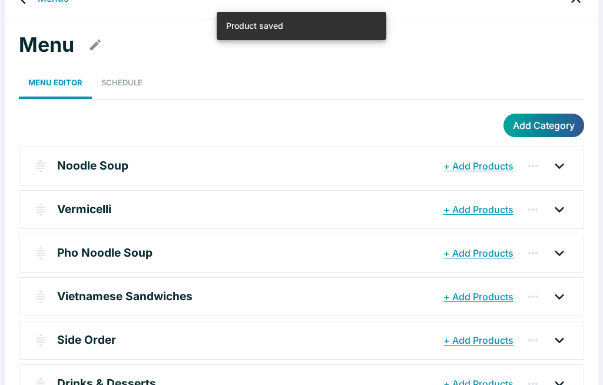
scroll to position [5, 0]
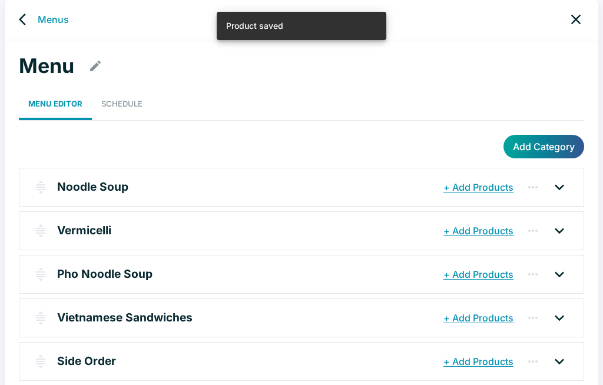
click at [69, 268] on p "Pho Noodle Soup" at bounding box center [104, 274] width 95 height 17
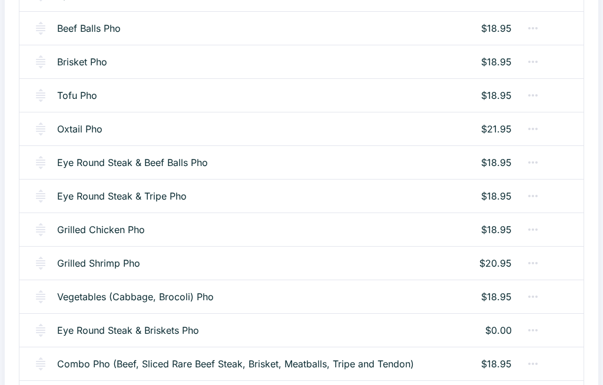
scroll to position [369, 0]
click at [77, 331] on link "Eye Round Steak & Briskets Pho" at bounding box center [128, 330] width 142 height 14
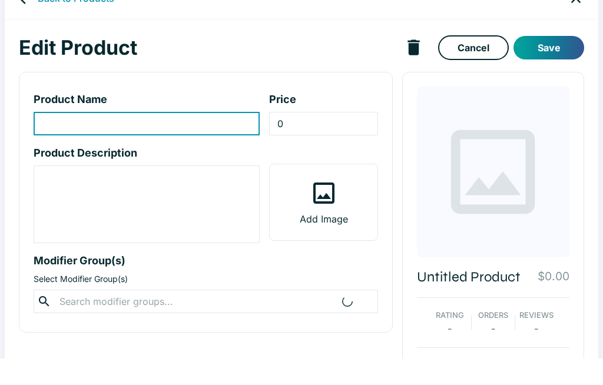
type input "Eye Round Steak & Briskets Pho"
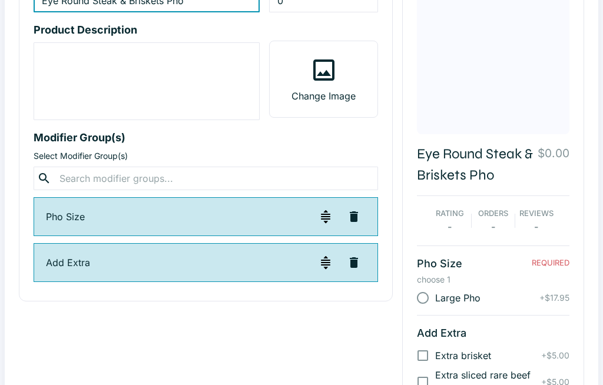
scroll to position [150, 0]
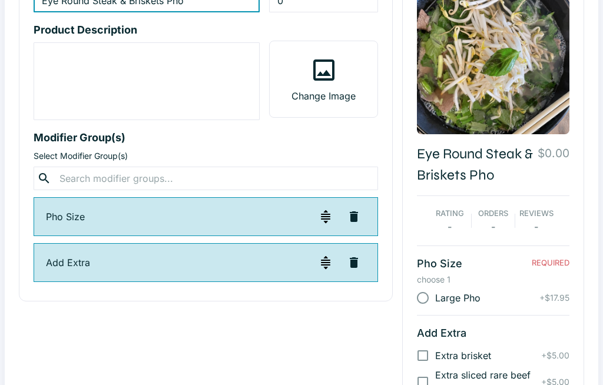
click at [361, 210] on button "button" at bounding box center [354, 217] width 24 height 24
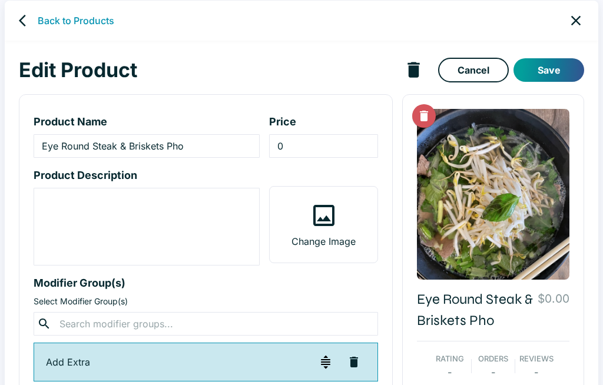
scroll to position [0, 0]
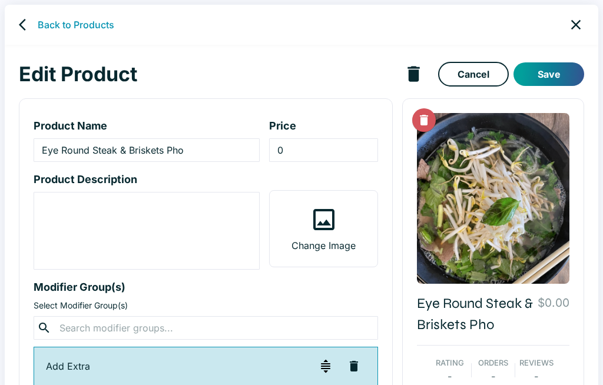
click at [316, 151] on input "0" at bounding box center [323, 150] width 108 height 24
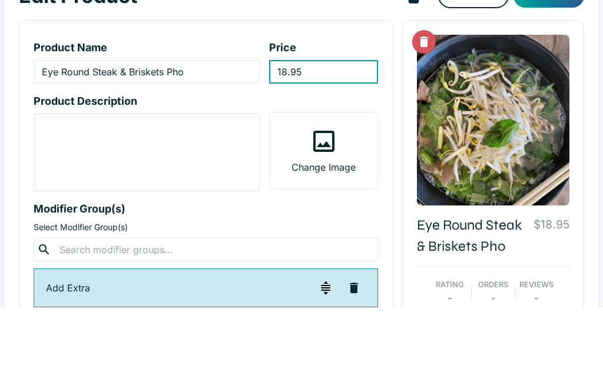
type input "18.95"
click at [589, 91] on div "Edit Product Cancel Save Product Name Eye Round Steak & Briskets Pho ​ Price 18…" at bounding box center [302, 349] width 594 height 609
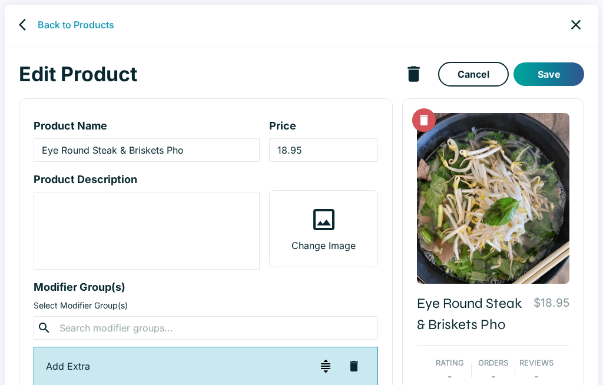
click at [552, 74] on button "Save" at bounding box center [548, 74] width 71 height 24
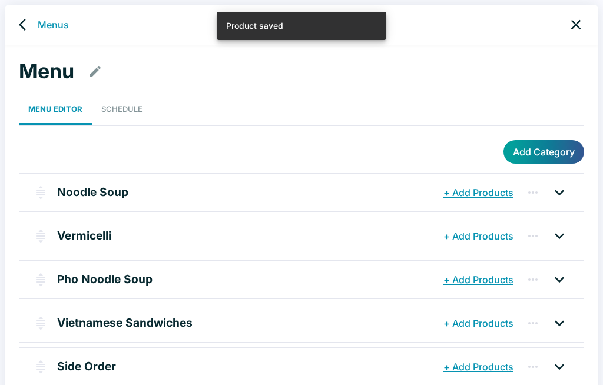
click at [64, 273] on p "Pho Noodle Soup" at bounding box center [104, 279] width 95 height 17
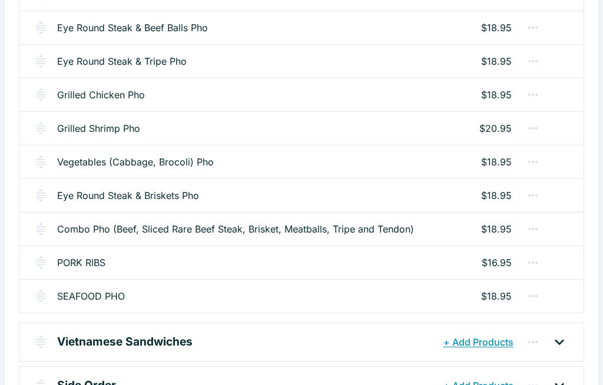
scroll to position [505, 0]
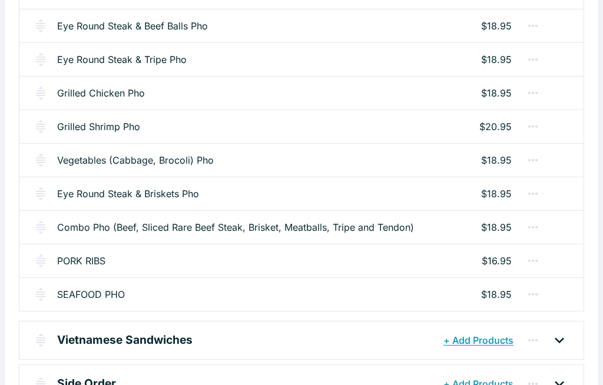
click at [87, 260] on link "PORK RIBS" at bounding box center [81, 261] width 48 height 14
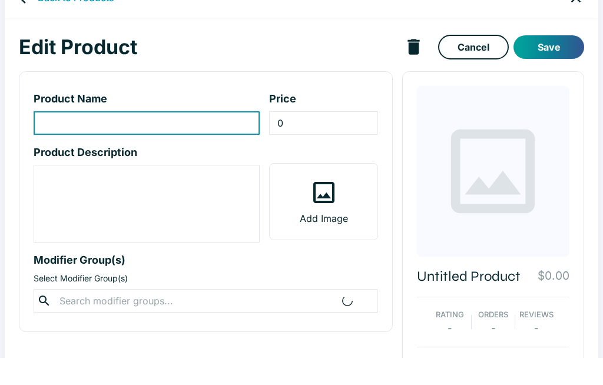
type input "PORK RIBS"
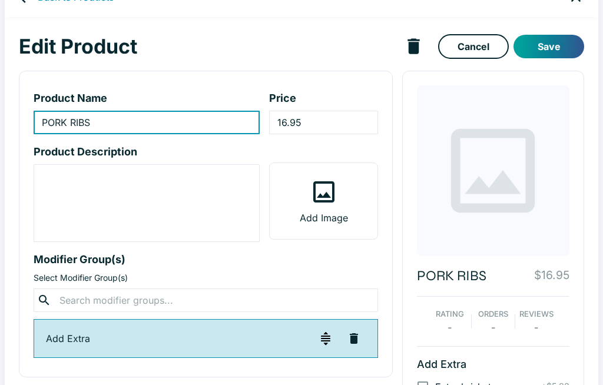
click at [324, 121] on input "16.95" at bounding box center [323, 123] width 108 height 24
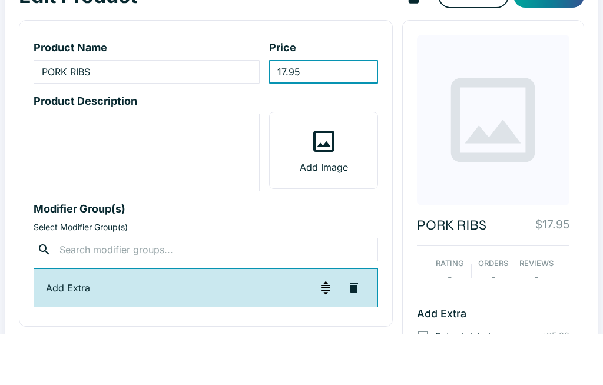
click at [573, 79] on div "PORK RIBS $17.95 Rating - Orders - Reviews - Add Extra Extra brisket + $5.00 Ex…" at bounding box center [493, 331] width 182 height 520
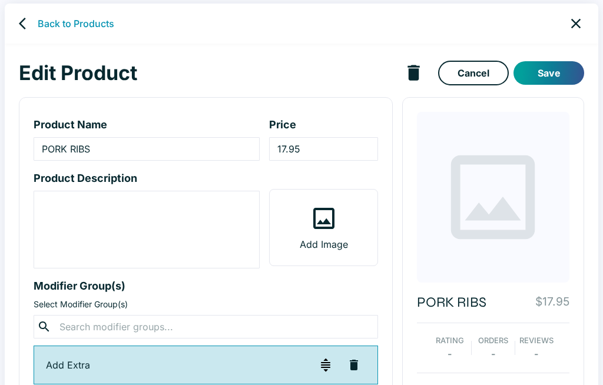
scroll to position [0, 0]
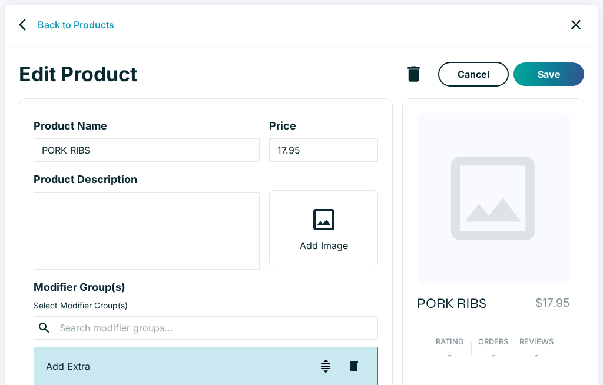
click at [331, 147] on input "17.95" at bounding box center [323, 150] width 108 height 24
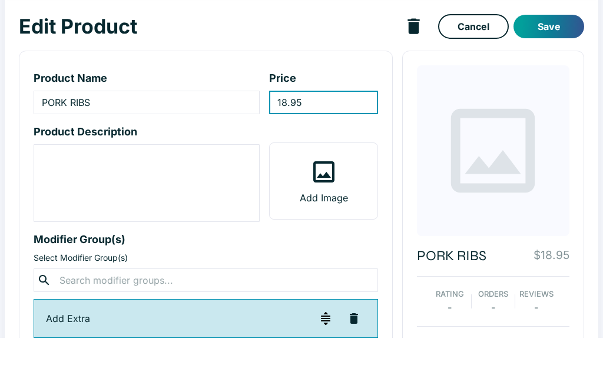
type input "18.95"
click at [564, 62] on button "Save" at bounding box center [548, 74] width 71 height 24
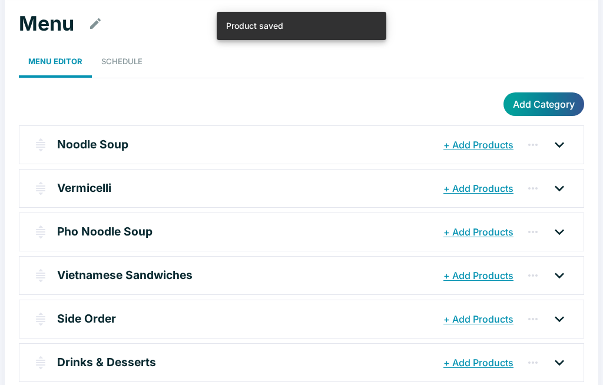
scroll to position [5, 0]
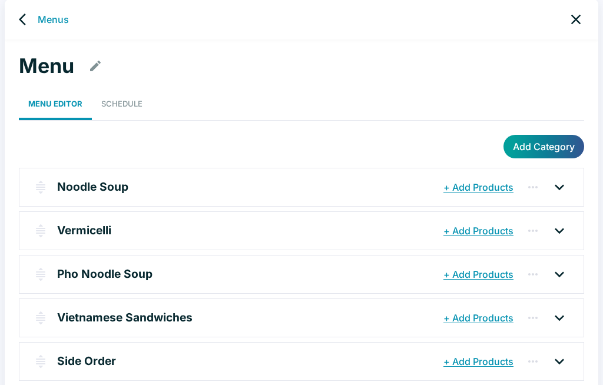
click at [104, 270] on p "Pho Noodle Soup" at bounding box center [104, 274] width 95 height 17
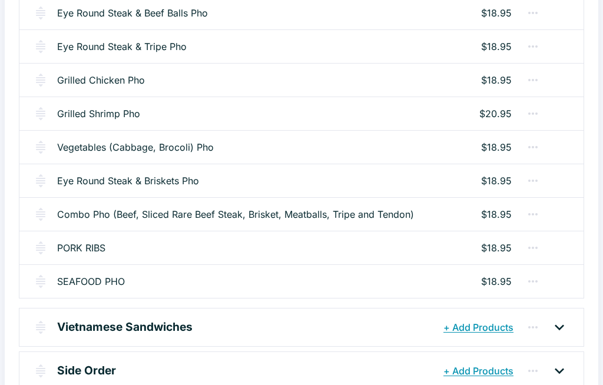
scroll to position [518, 0]
click at [134, 277] on div "SEAFOOD PHO $18.95" at bounding box center [301, 281] width 564 height 34
click at [100, 287] on link "SEAFOOD PHO" at bounding box center [91, 281] width 68 height 14
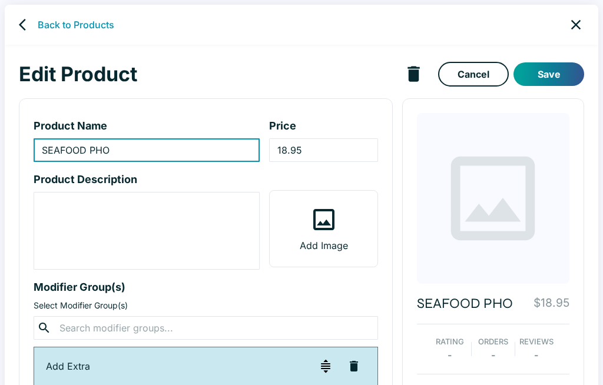
click at [327, 148] on input "18.95" at bounding box center [323, 150] width 108 height 24
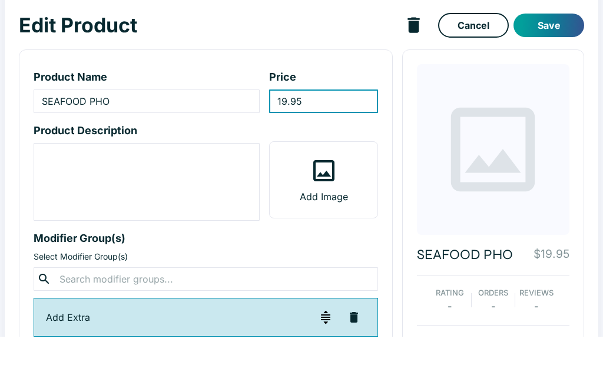
type input "19.95"
click at [564, 62] on button "Save" at bounding box center [548, 74] width 71 height 24
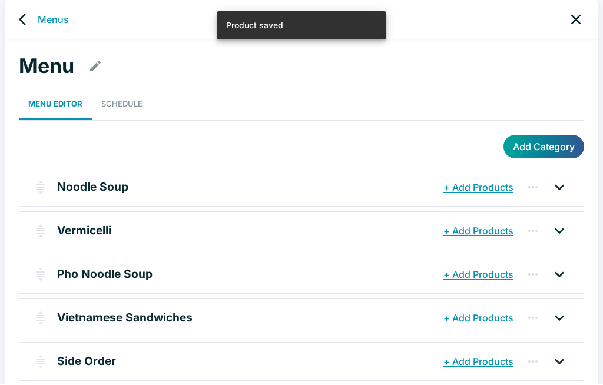
scroll to position [5, 0]
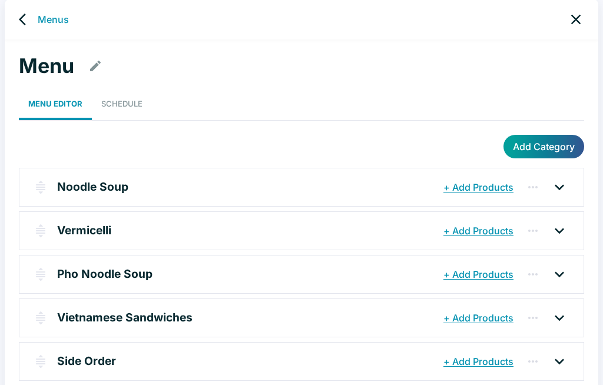
click at [101, 274] on p "Pho Noodle Soup" at bounding box center [104, 274] width 95 height 17
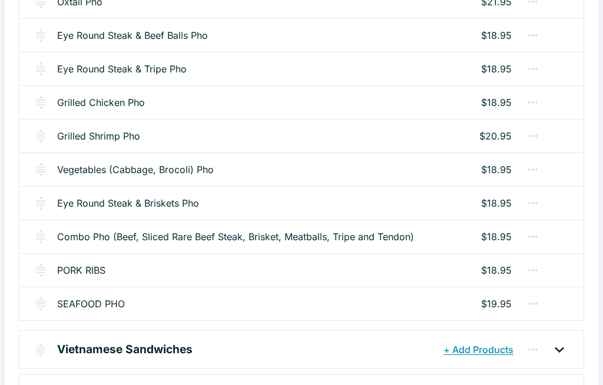
scroll to position [496, 0]
click at [113, 348] on p "Vietnamese Sandwiches" at bounding box center [124, 349] width 135 height 17
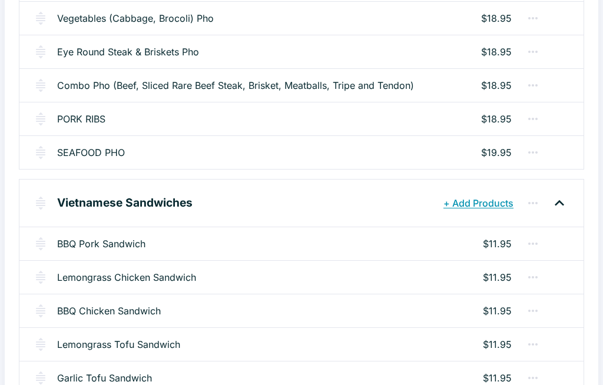
scroll to position [672, 0]
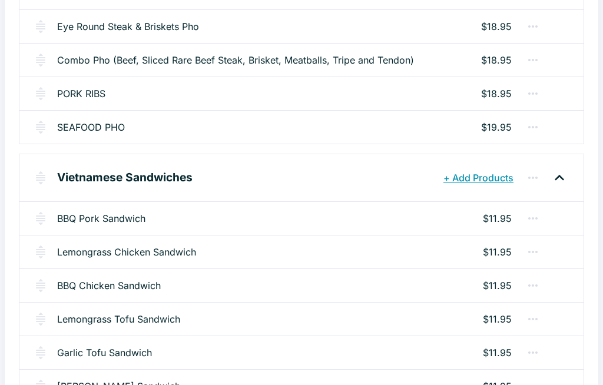
click at [121, 218] on link "BBQ Pork Sandwich" at bounding box center [101, 219] width 88 height 14
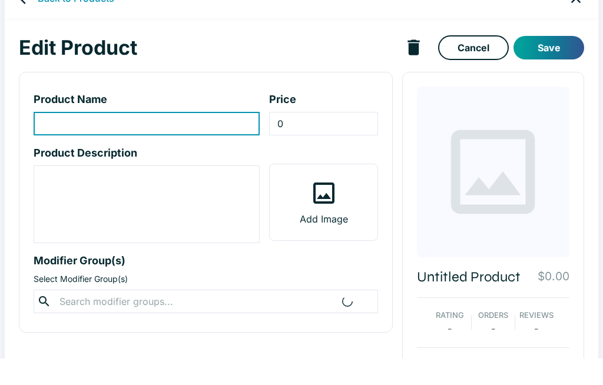
type input "BBQ Pork Sandwich"
type input "11.95"
type textarea "with butter, cucumber, pickle, carrot, daikon, and cilantro"
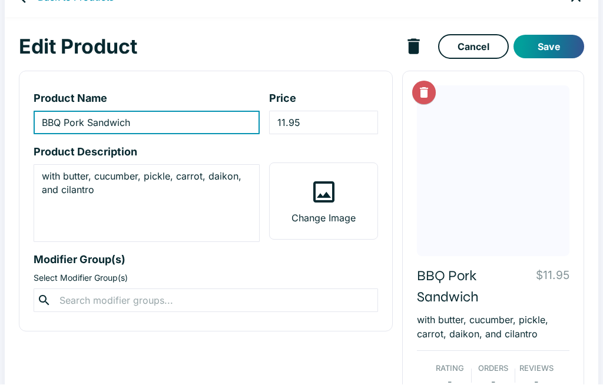
scroll to position [28, 0]
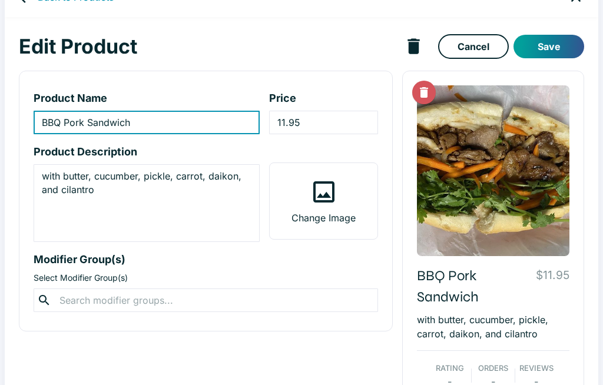
click at [334, 122] on input "11.95" at bounding box center [323, 123] width 108 height 24
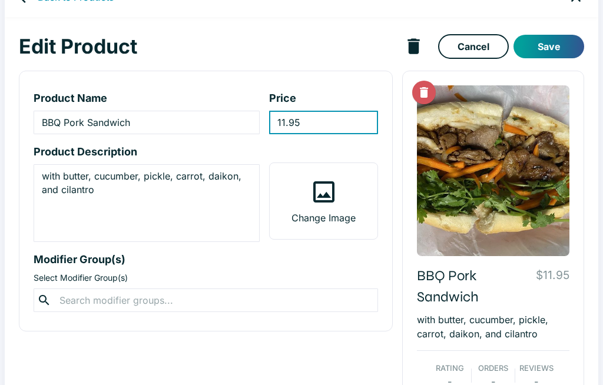
scroll to position [27, 0]
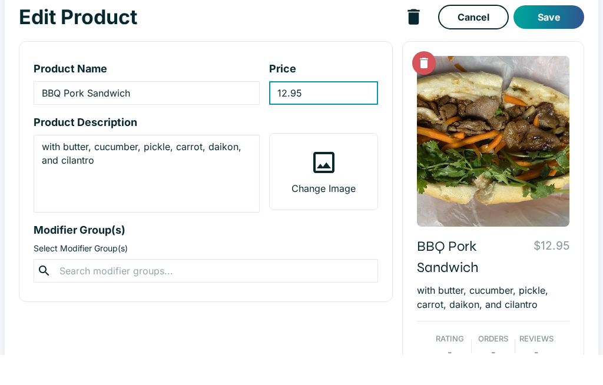
type input "12.95"
click at [562, 35] on button "Save" at bounding box center [548, 47] width 71 height 24
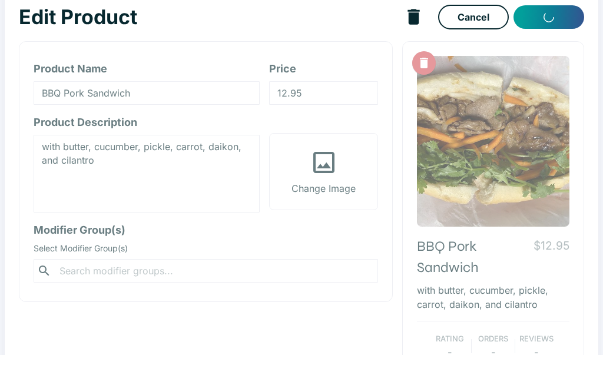
scroll to position [57, 0]
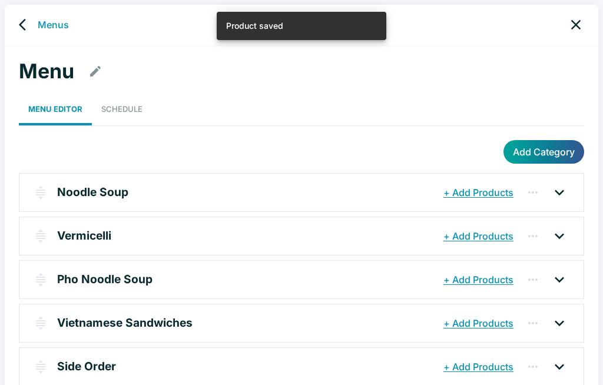
scroll to position [5, 0]
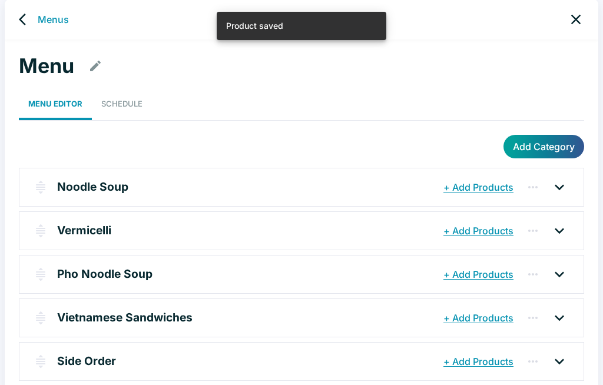
click at [112, 316] on p "Vietnamese Sandwiches" at bounding box center [124, 317] width 135 height 17
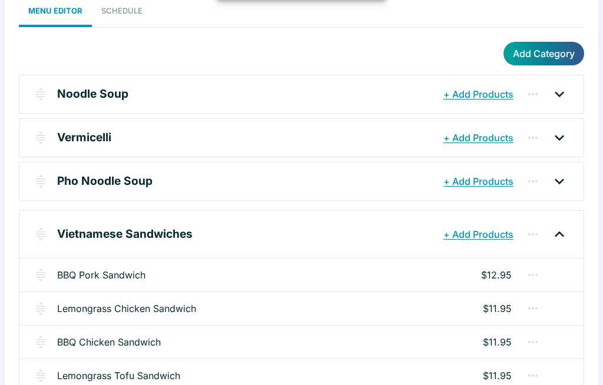
scroll to position [98, 0]
click at [131, 306] on link "Lemongrass Chicken Sandwich" at bounding box center [126, 309] width 139 height 14
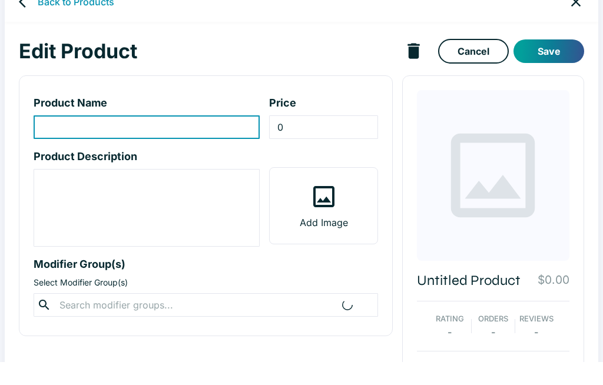
type input "Lemongrass Chicken Sandwich"
type input "11.95"
type textarea "with butter, cucumber, pickle, carrot, daikon, and cilantro"
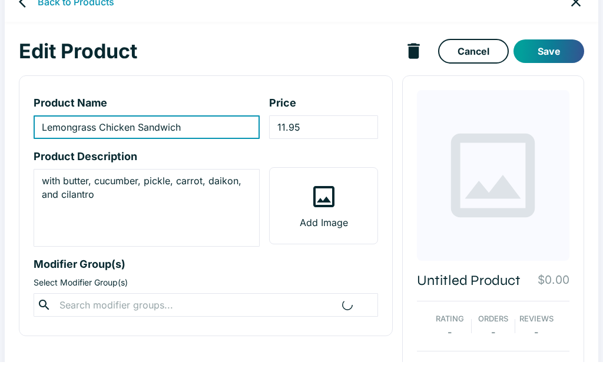
scroll to position [28, 0]
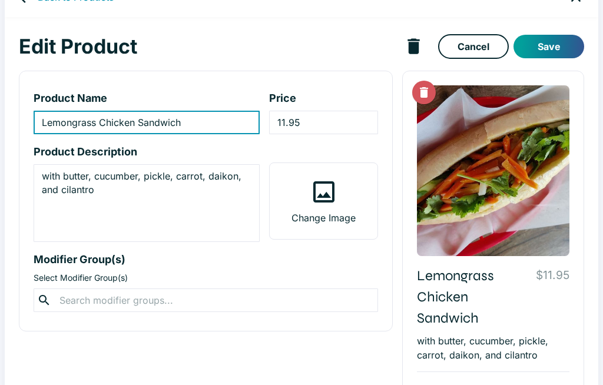
click at [330, 120] on input "11.95" at bounding box center [323, 123] width 108 height 24
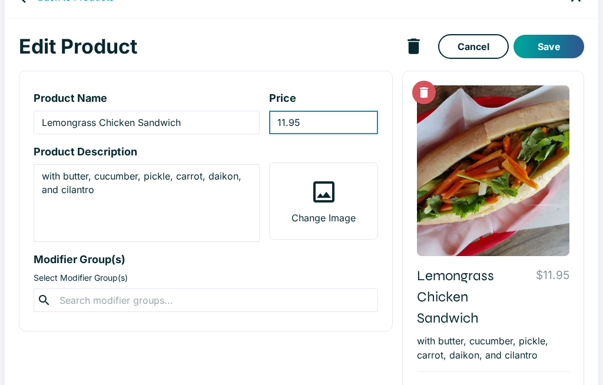
scroll to position [27, 0]
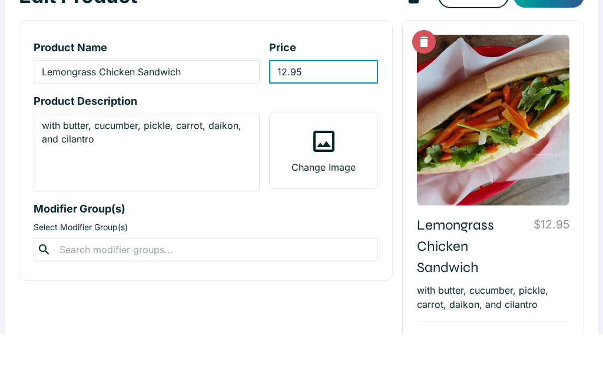
type input "12.95"
click at [591, 105] on div "Edit Product Cancel Save Product Name Lemongrass Chicken Sandwich ​ Price 12.95…" at bounding box center [302, 239] width 594 height 443
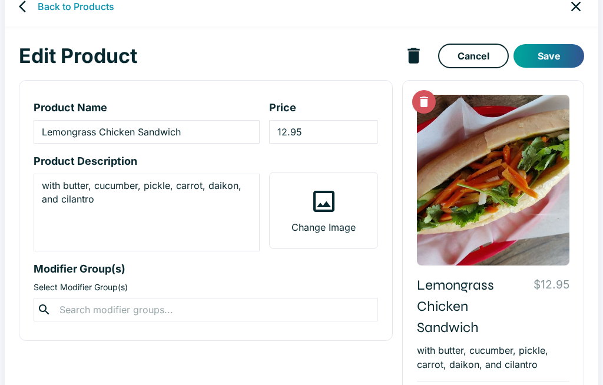
scroll to position [0, 0]
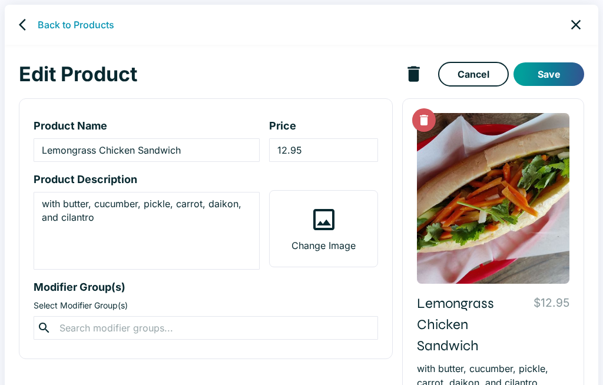
click at [551, 73] on button "Save" at bounding box center [548, 74] width 71 height 24
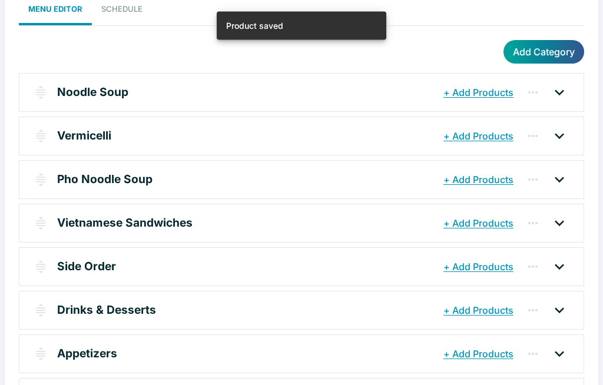
scroll to position [109, 0]
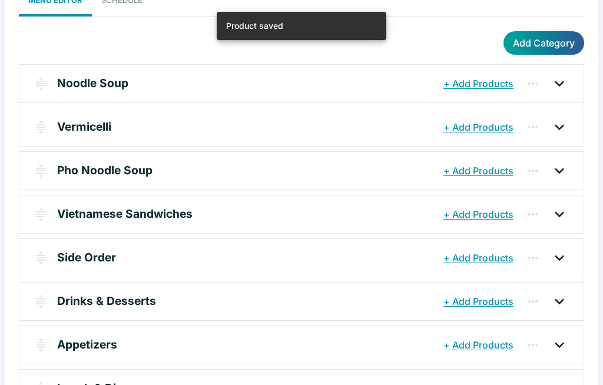
click at [104, 221] on p "Vietnamese Sandwiches" at bounding box center [124, 214] width 135 height 17
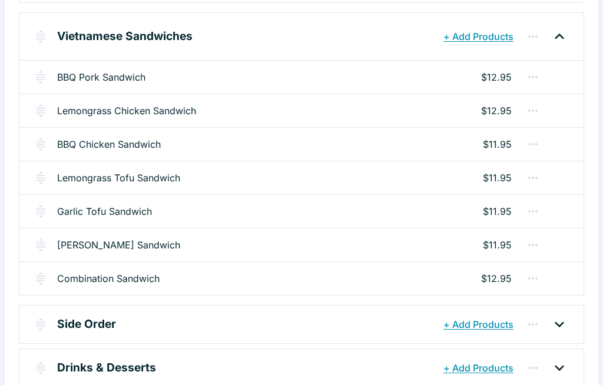
scroll to position [296, 0]
click at [142, 139] on link "BBQ Chicken Sandwich" at bounding box center [109, 144] width 104 height 14
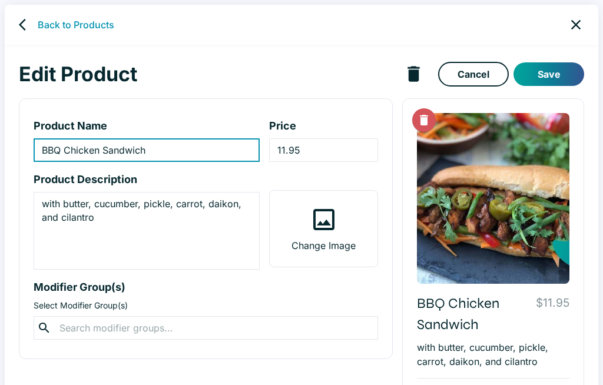
click at [327, 152] on input "11.95" at bounding box center [323, 150] width 108 height 24
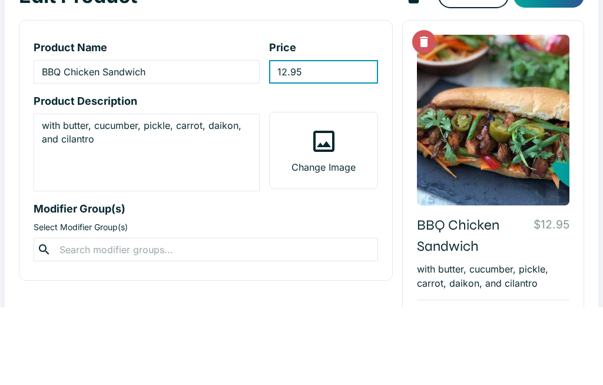
type input "12.95"
click at [581, 102] on div "BBQ Chicken Sandwich $12.95 with butter, cucumber, pickle, carrot, daikon, and …" at bounding box center [493, 275] width 182 height 354
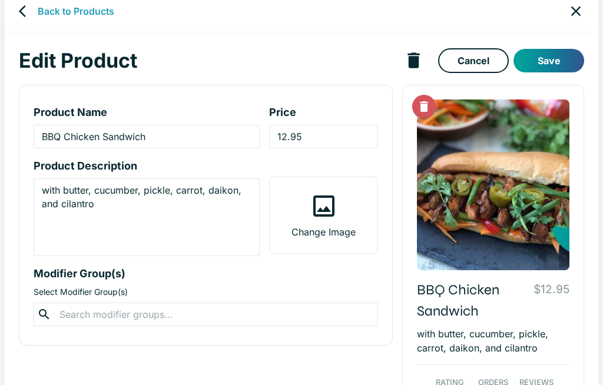
click at [558, 52] on button "Save" at bounding box center [548, 61] width 71 height 24
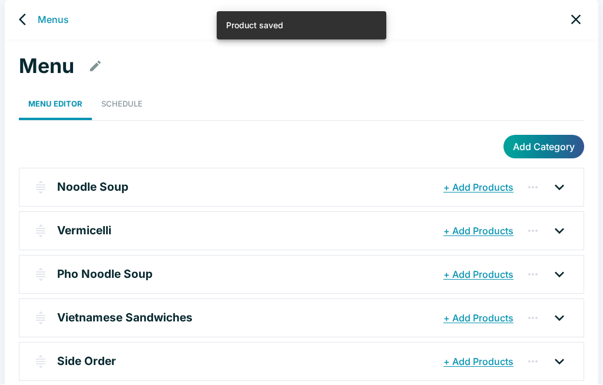
scroll to position [5, 0]
click at [114, 277] on p "Pho Noodle Soup" at bounding box center [104, 274] width 95 height 17
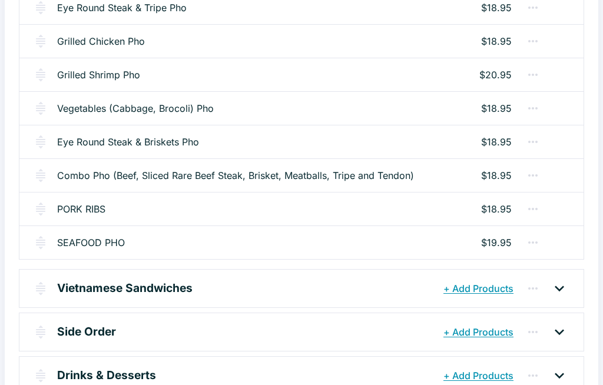
scroll to position [565, 0]
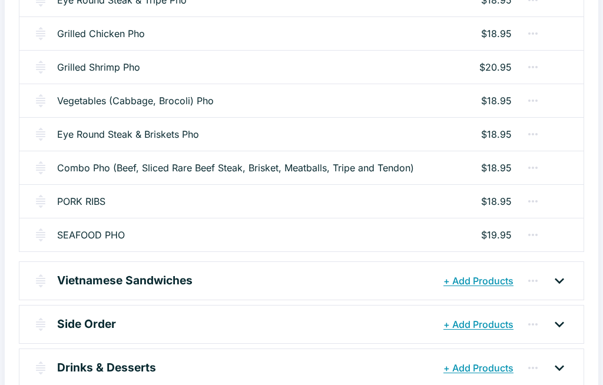
click at [125, 278] on p "Vietnamese Sandwiches" at bounding box center [124, 280] width 135 height 17
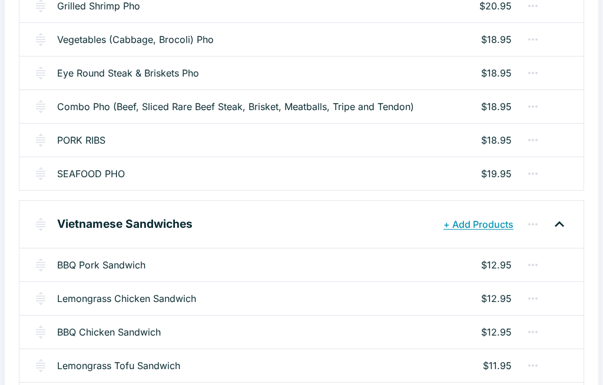
scroll to position [626, 0]
click at [82, 363] on link "Lemongrass Tofu Sandwich" at bounding box center [118, 366] width 123 height 14
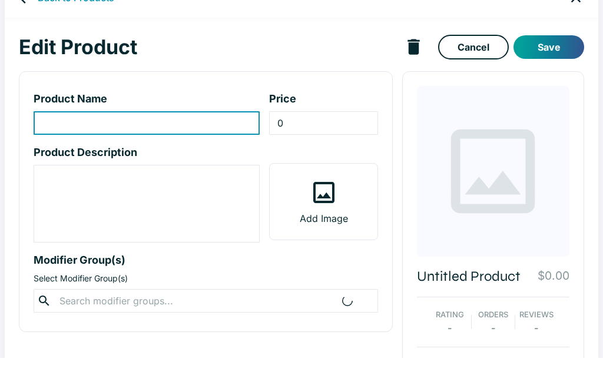
type input "Lemongrass Tofu Sandwich"
type input "11.95"
type textarea "with butter, cucumber, pickle, carrot, daikon, and cilantro"
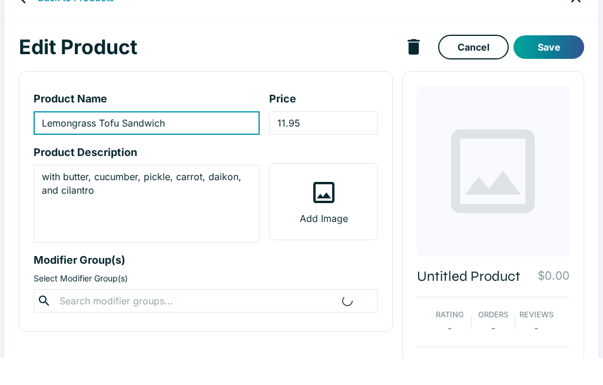
scroll to position [28, 0]
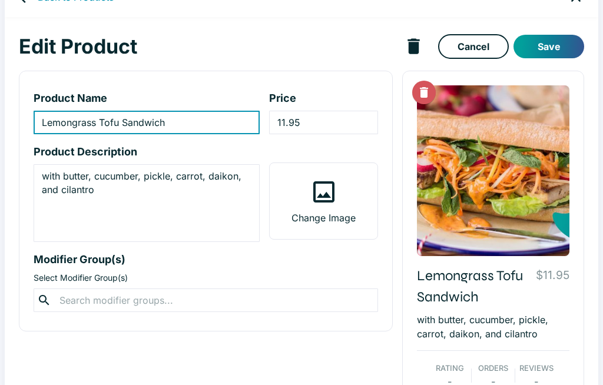
click at [334, 118] on input "11.95" at bounding box center [323, 123] width 108 height 24
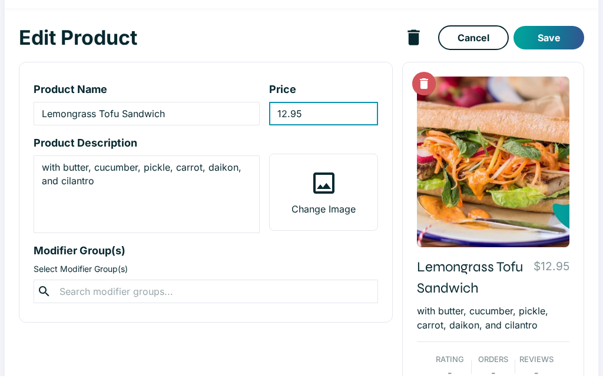
type input "12.95"
click at [557, 35] on button "Save" at bounding box center [548, 47] width 71 height 24
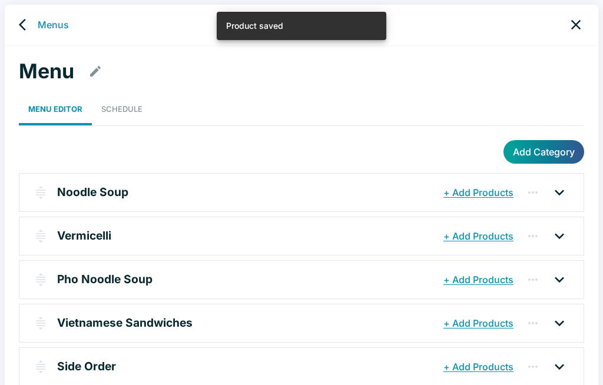
scroll to position [5, 0]
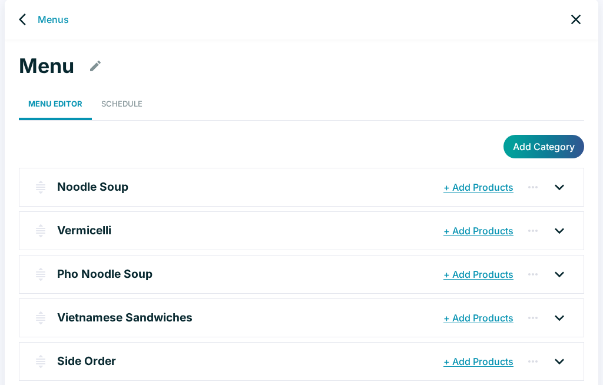
click at [69, 315] on p "Vietnamese Sandwiches" at bounding box center [124, 317] width 135 height 17
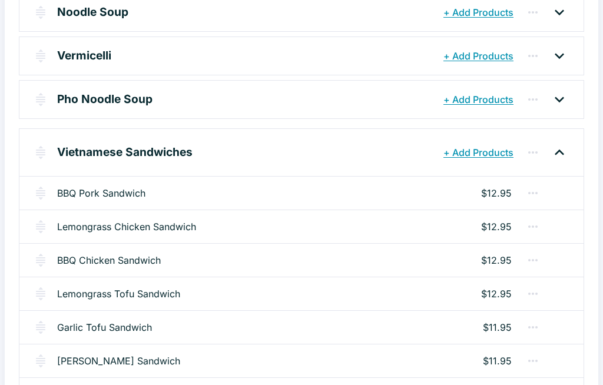
scroll to position [180, 0]
click at [70, 326] on link "Garlic Tofu Sandwich" at bounding box center [104, 327] width 95 height 14
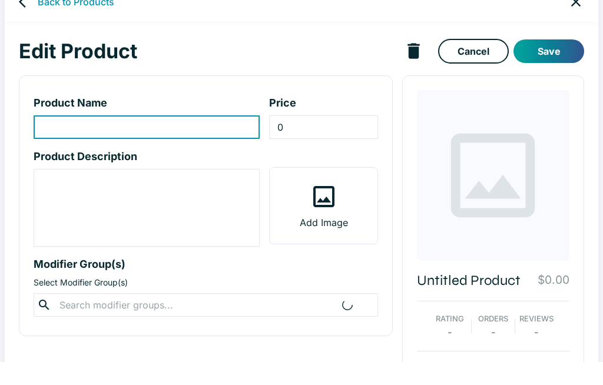
type input "Garlic Tofu Sandwich"
type input "11.95"
type textarea "with butter, cucumber, pickle, carrot, daikon, and cilantro"
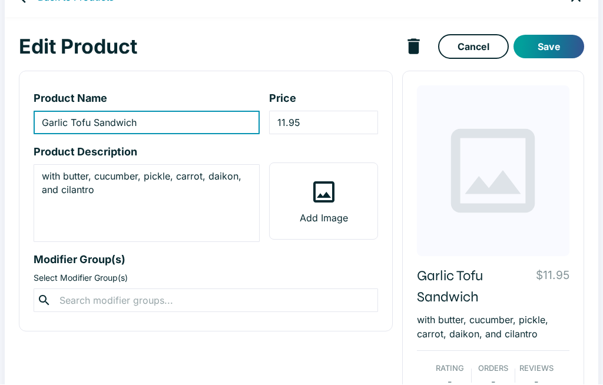
scroll to position [28, 0]
click at [342, 117] on input "11.95" at bounding box center [323, 123] width 108 height 24
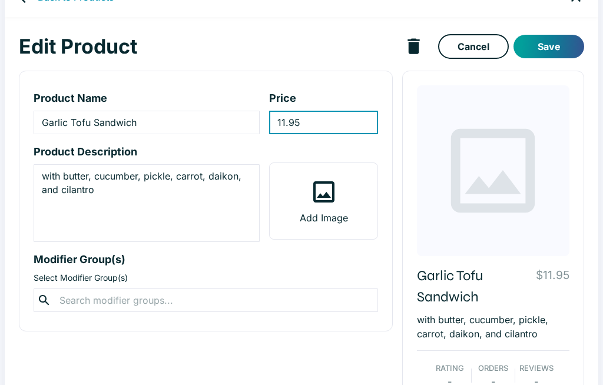
scroll to position [27, 0]
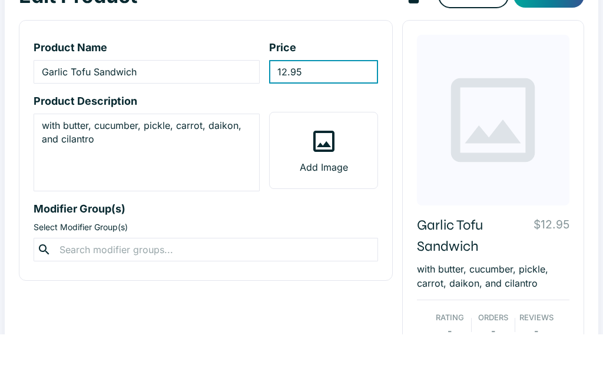
type input "12.95"
click at [569, 86] on div at bounding box center [493, 171] width 153 height 171
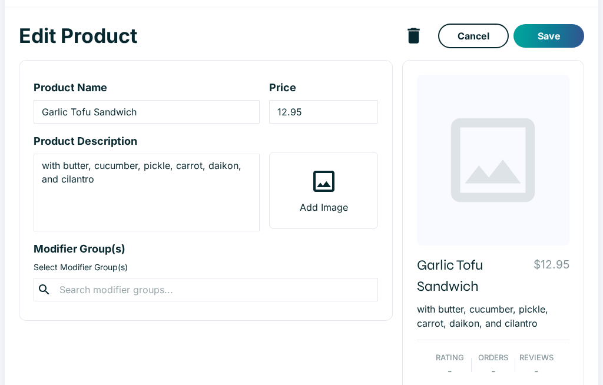
click at [556, 33] on button "Save" at bounding box center [548, 37] width 71 height 24
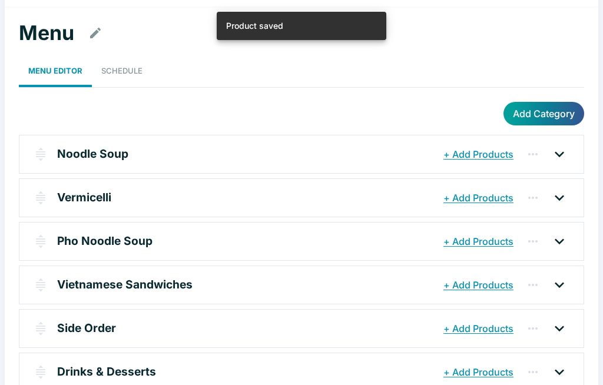
scroll to position [5, 0]
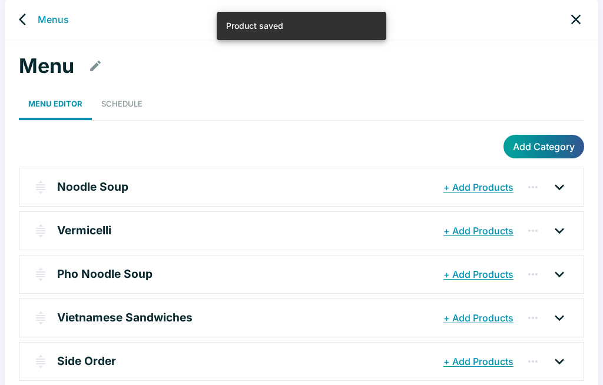
click at [67, 314] on p "Vietnamese Sandwiches" at bounding box center [124, 317] width 135 height 17
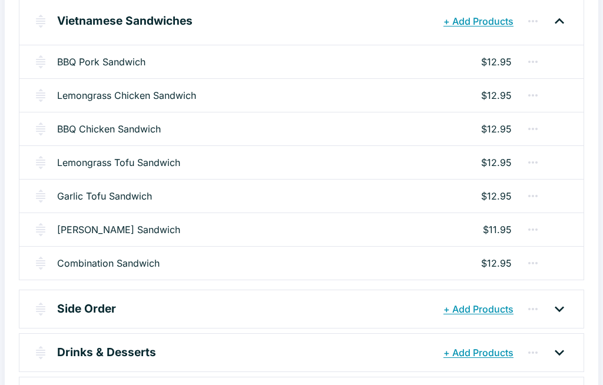
scroll to position [312, 0]
click at [77, 229] on link "[PERSON_NAME] Sandwich" at bounding box center [118, 230] width 123 height 14
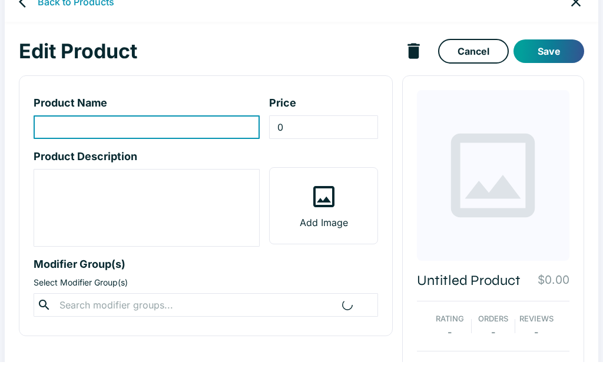
type input "[PERSON_NAME] Sandwich"
type input "11.95"
type textarea "with butter, cucumber, pickle, carrot, daikon, and cilantro"
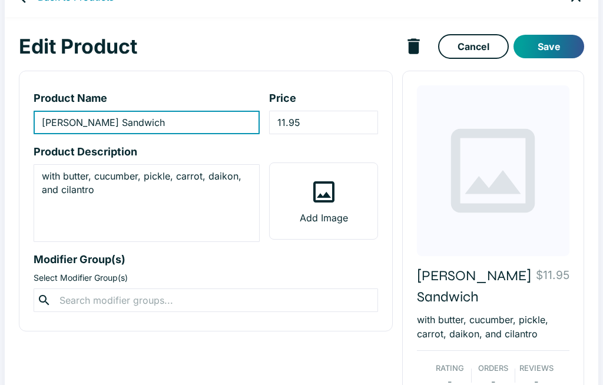
click at [332, 121] on input "11.95" at bounding box center [323, 123] width 108 height 24
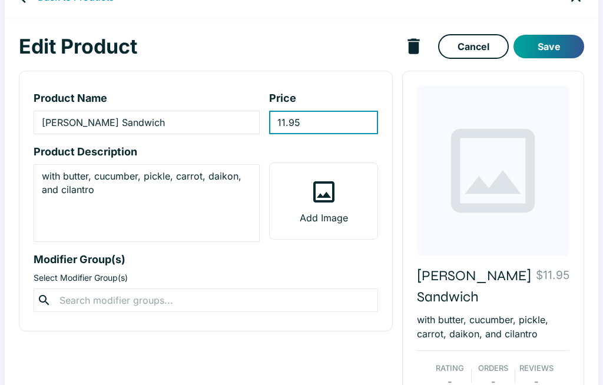
scroll to position [27, 0]
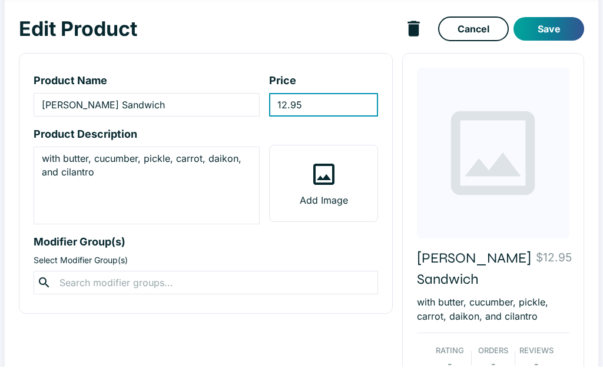
type input "12.95"
click at [556, 35] on button "Save" at bounding box center [548, 47] width 71 height 24
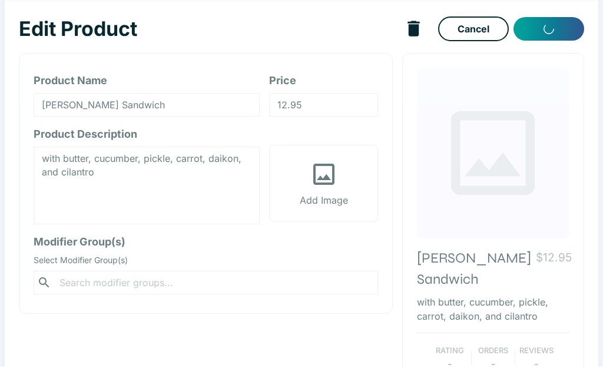
scroll to position [45, 0]
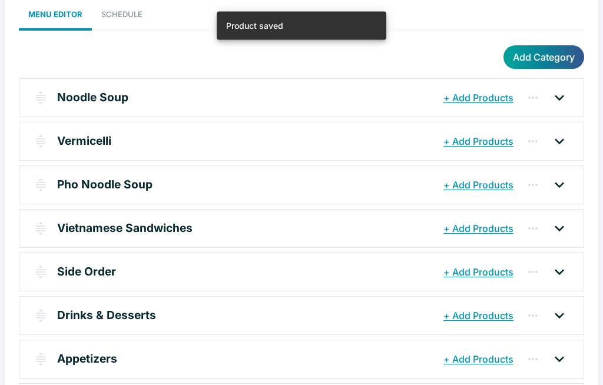
scroll to position [96, 0]
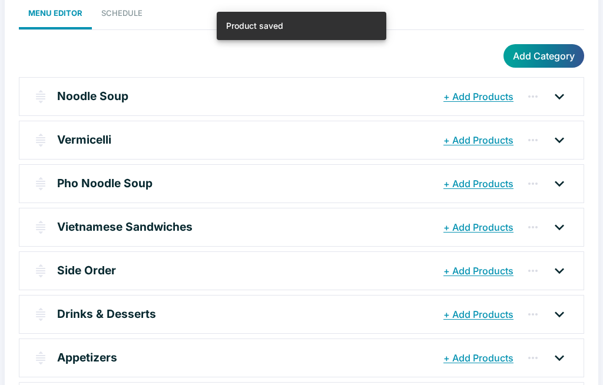
click at [75, 226] on p "Vietnamese Sandwiches" at bounding box center [124, 226] width 135 height 17
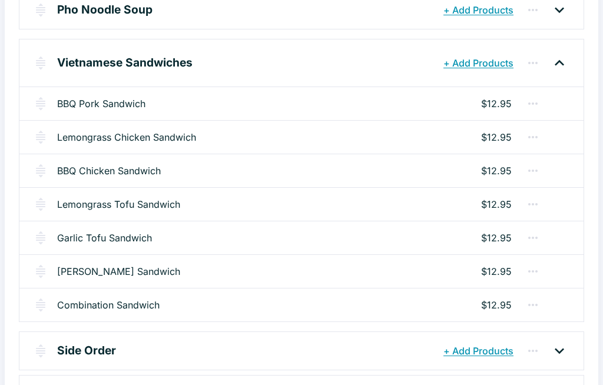
scroll to position [270, 0]
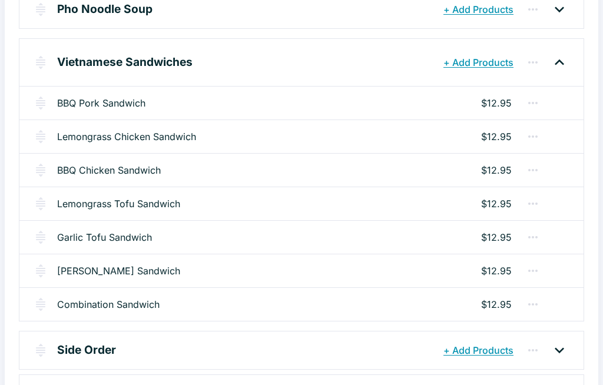
click at [71, 304] on link "Combination Sandwich" at bounding box center [108, 305] width 102 height 14
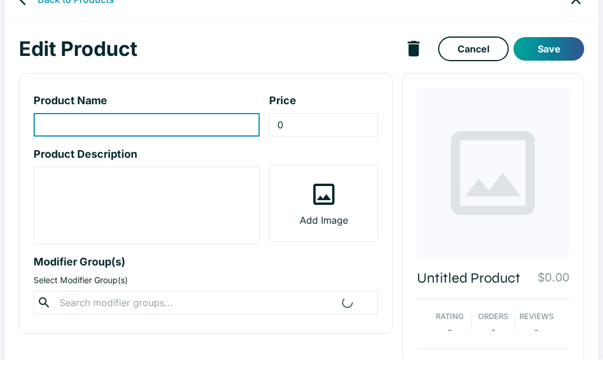
type input "Combination Sandwich"
type input "12.95"
type textarea "Pate, BBQ pork, steam pork. With butter, cucumber, pickle, carrot, daikon, and …"
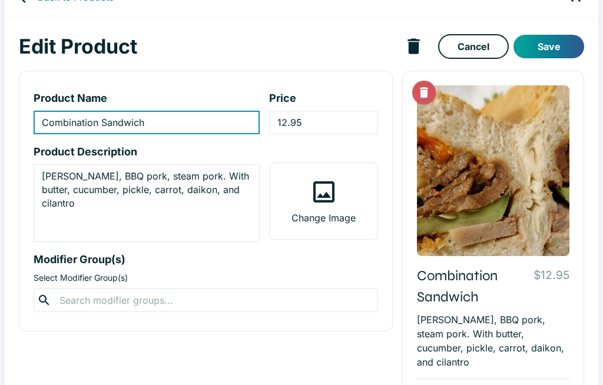
click at [337, 124] on input "12.95" at bounding box center [323, 123] width 108 height 24
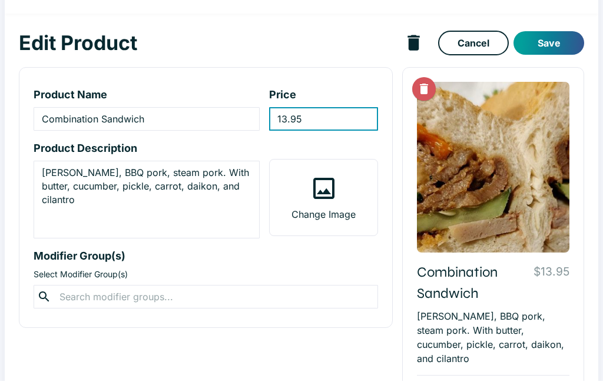
type input "13.95"
click at [561, 42] on button "Save" at bounding box center [548, 47] width 71 height 24
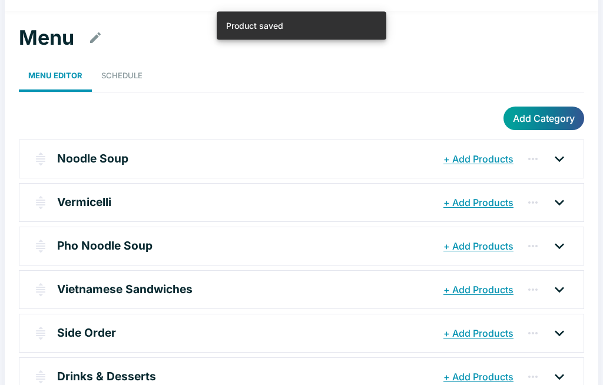
scroll to position [34, 0]
click at [71, 333] on p "Side Order" at bounding box center [86, 332] width 59 height 17
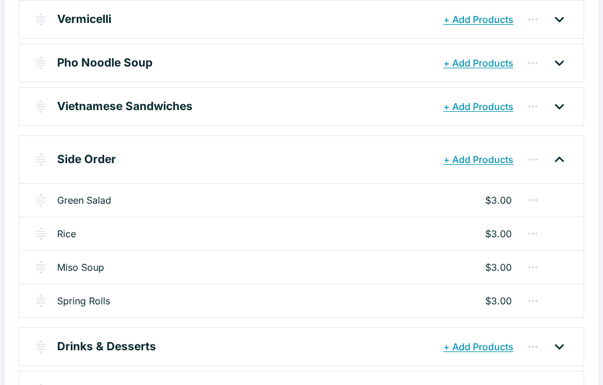
scroll to position [221, 0]
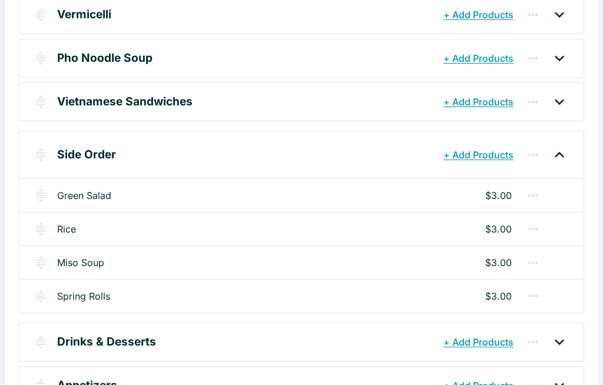
click at [76, 341] on p "Drinks & Desserts" at bounding box center [106, 341] width 99 height 17
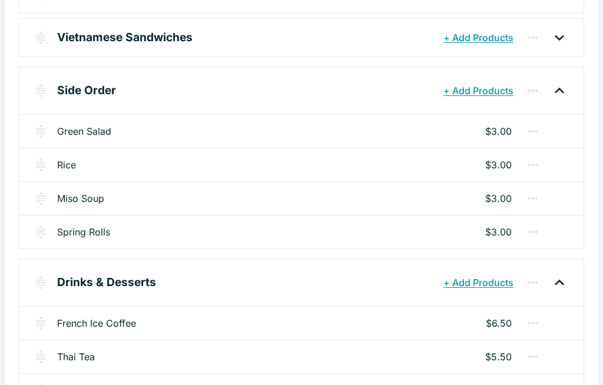
scroll to position [286, 0]
click at [85, 317] on link "French Ice Coffee" at bounding box center [96, 323] width 79 height 14
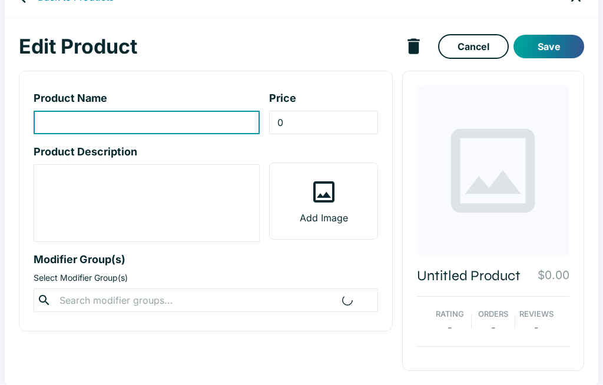
type input "French Ice Coffee"
type input "6.5"
type textarea "French coffee with condensed milk"
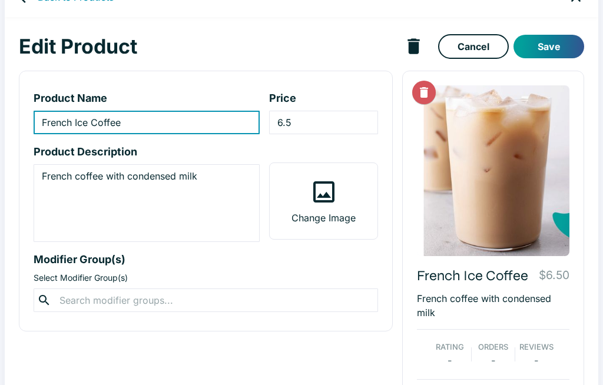
click at [323, 130] on input "6.5" at bounding box center [323, 123] width 108 height 24
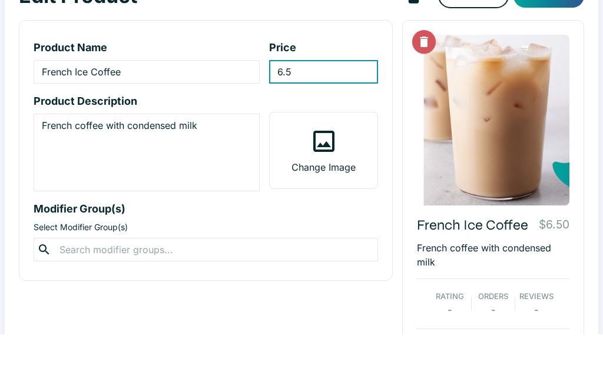
type input "6"
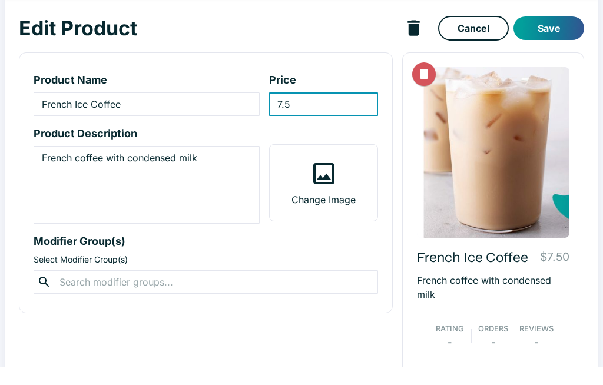
type input "7.5"
click at [561, 35] on button "Save" at bounding box center [548, 47] width 71 height 24
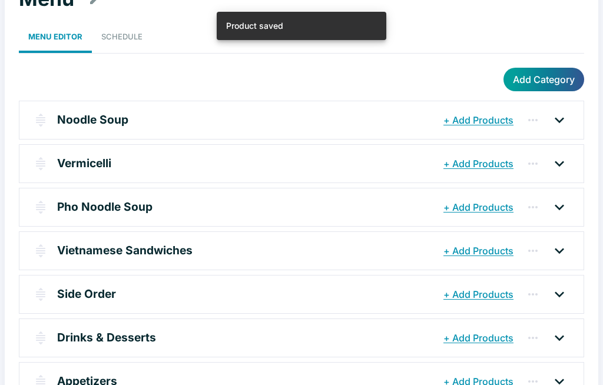
scroll to position [80, 0]
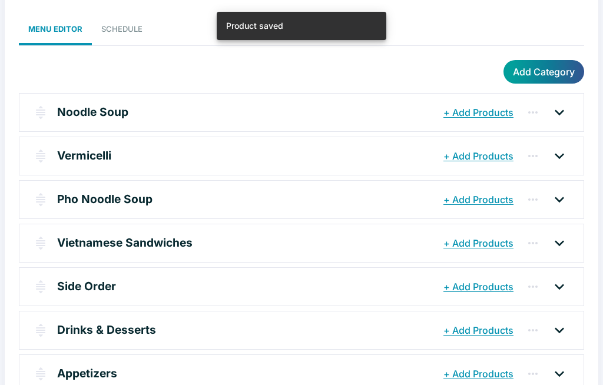
click at [87, 281] on p "Side Order" at bounding box center [86, 286] width 59 height 17
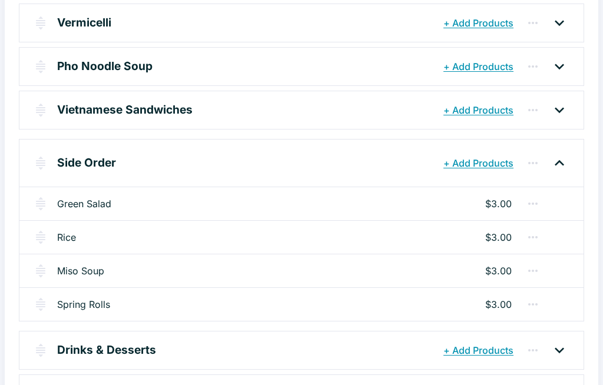
scroll to position [218, 0]
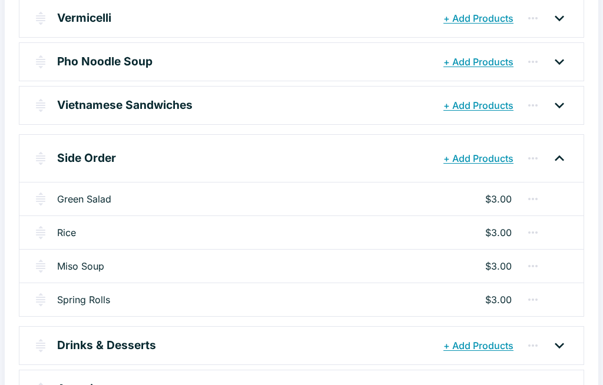
click at [99, 343] on p "Drinks & Desserts" at bounding box center [106, 345] width 99 height 17
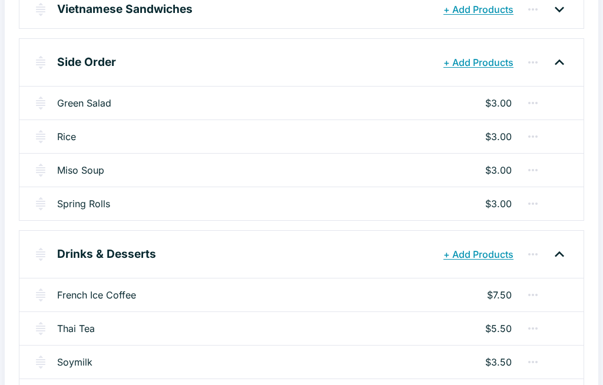
scroll to position [314, 0]
click at [90, 324] on link "Thai Tea" at bounding box center [76, 329] width 38 height 14
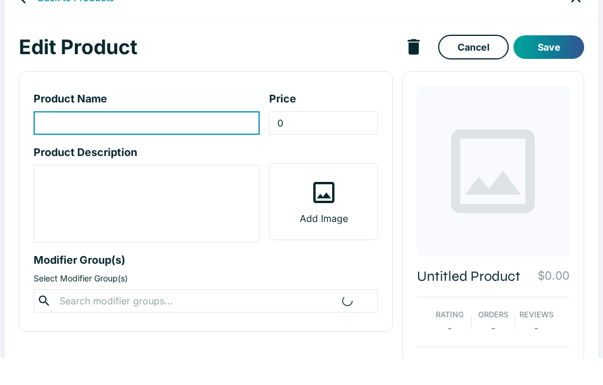
type input "Thai Tea"
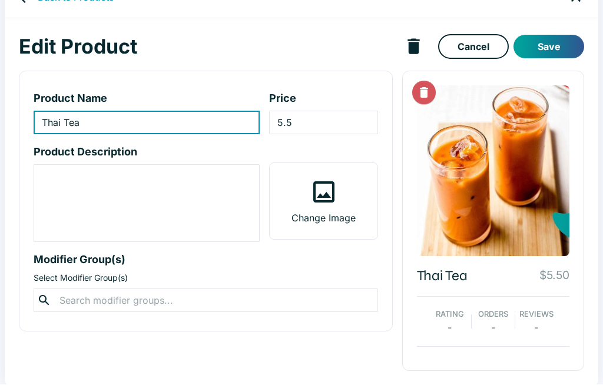
click at [329, 115] on input "5.5" at bounding box center [323, 123] width 108 height 24
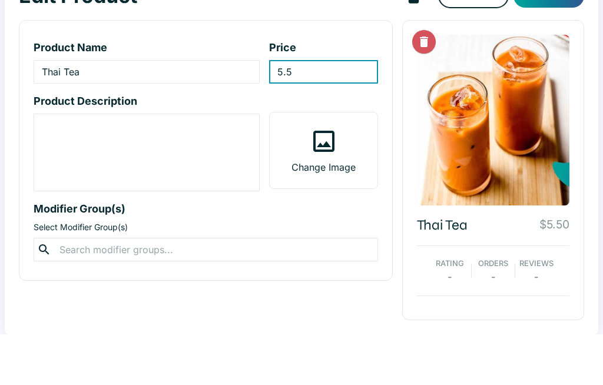
click at [317, 111] on input "5.5" at bounding box center [323, 123] width 108 height 24
type input "5"
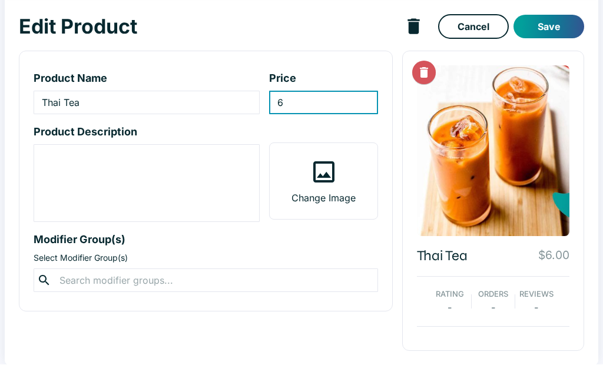
type input "6"
click at [552, 35] on button "Save" at bounding box center [548, 47] width 71 height 24
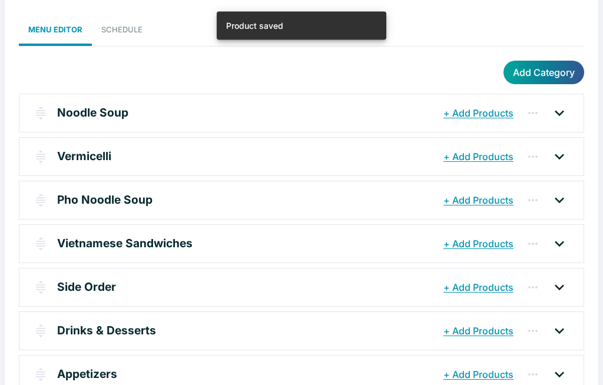
scroll to position [109, 0]
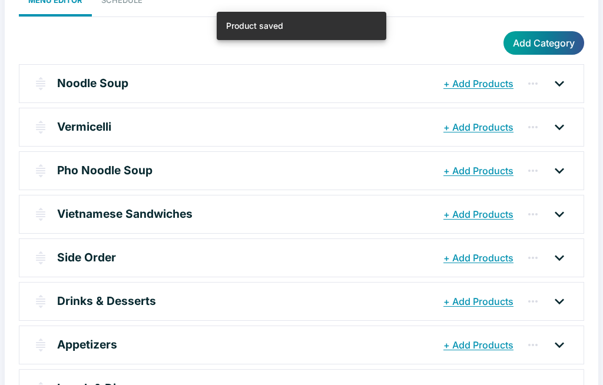
click at [108, 299] on p "Drinks & Desserts" at bounding box center [106, 301] width 99 height 17
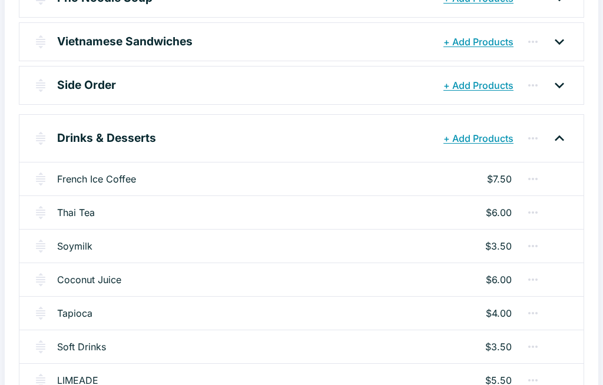
scroll to position [281, 0]
click at [105, 280] on link "Coconut Juice" at bounding box center [89, 280] width 64 height 14
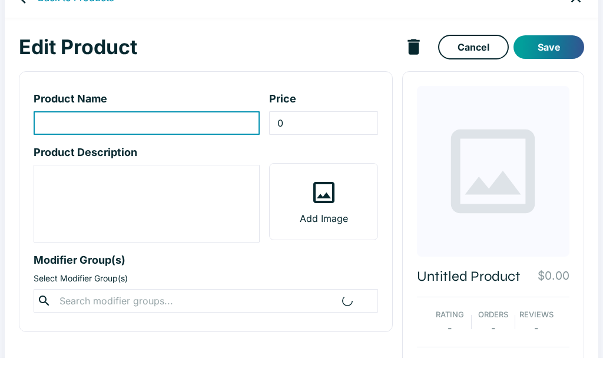
type input "Coconut Juice"
type input "6"
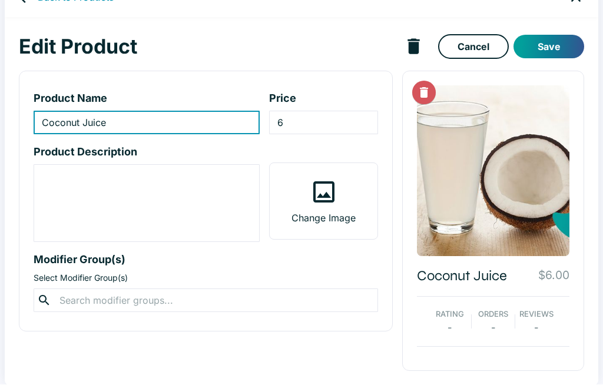
click at [319, 120] on input "6" at bounding box center [323, 123] width 108 height 24
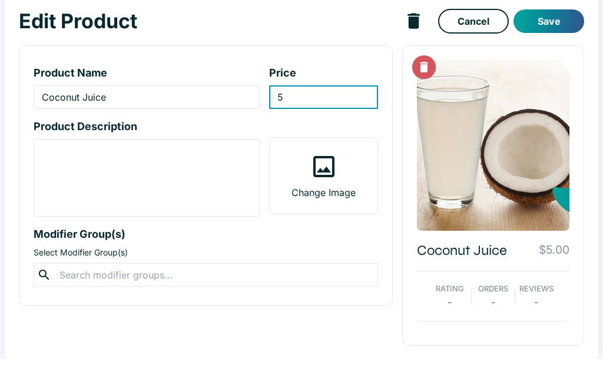
type input "5"
click at [551, 35] on button "Save" at bounding box center [548, 47] width 71 height 24
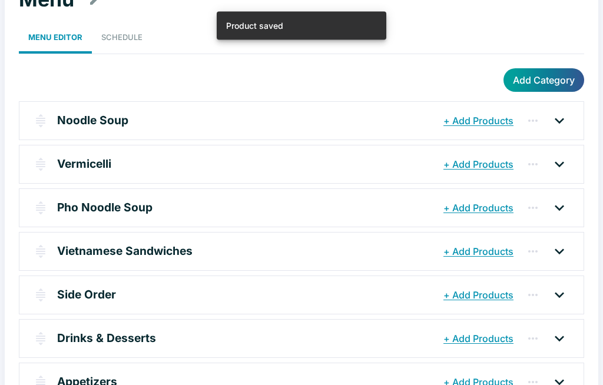
scroll to position [109, 0]
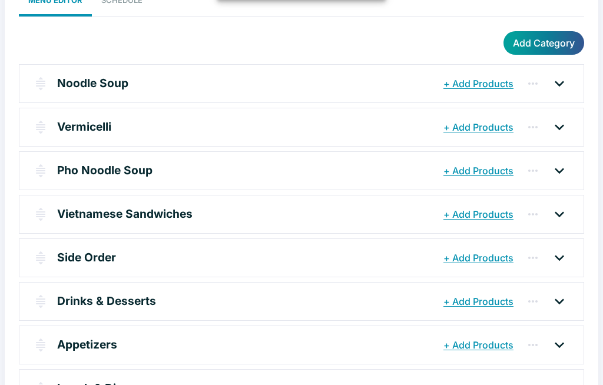
click at [100, 297] on p "Drinks & Desserts" at bounding box center [106, 301] width 99 height 17
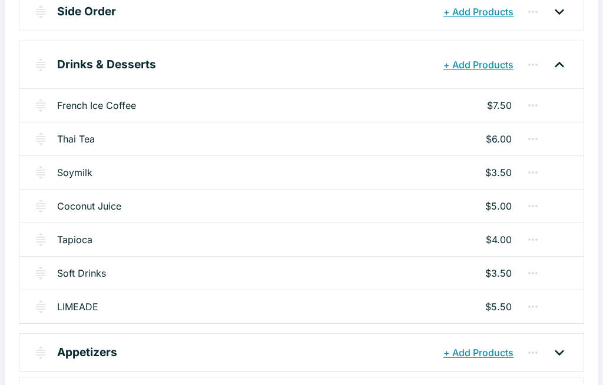
scroll to position [363, 0]
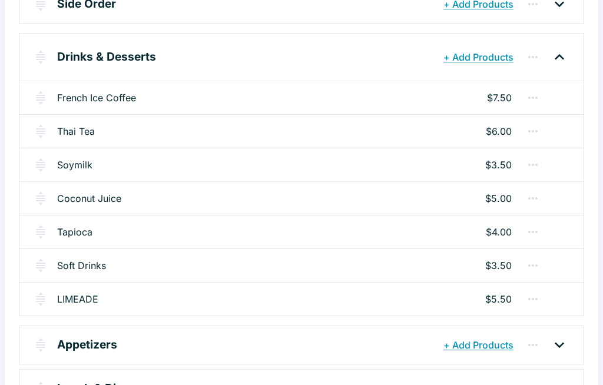
click at [79, 342] on p "Appetizers" at bounding box center [87, 344] width 60 height 17
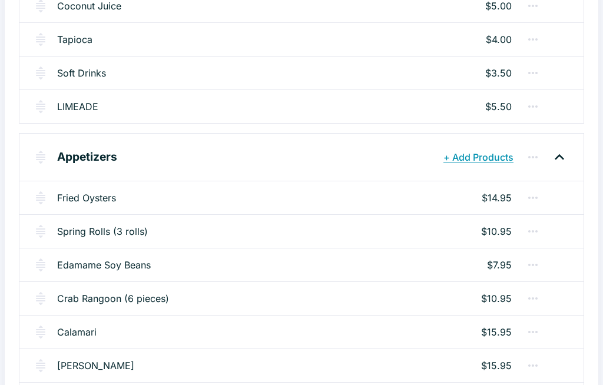
scroll to position [555, 0]
click at [98, 194] on link "Fried Oysters" at bounding box center [86, 198] width 59 height 14
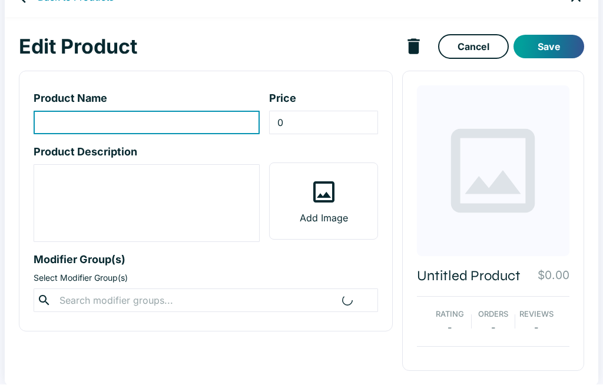
type input "Fried Oysters"
type input "14.95"
type textarea "Deep fried oysters with sweet and sour sauce"
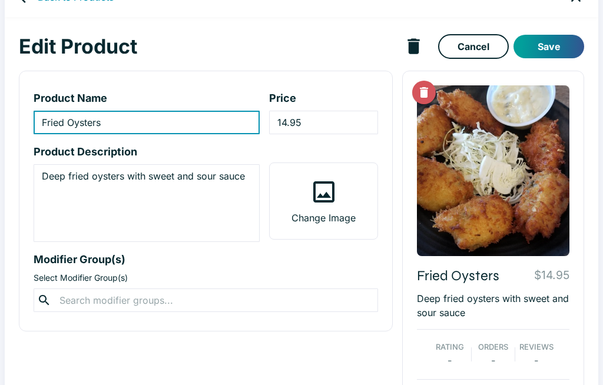
click at [334, 118] on input "14.95" at bounding box center [323, 123] width 108 height 24
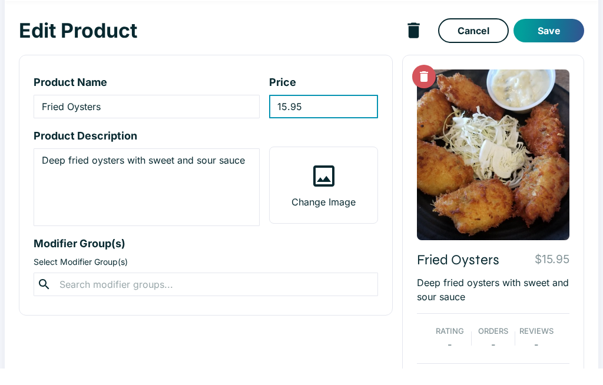
type input "15.95"
click at [560, 35] on button "Save" at bounding box center [548, 47] width 71 height 24
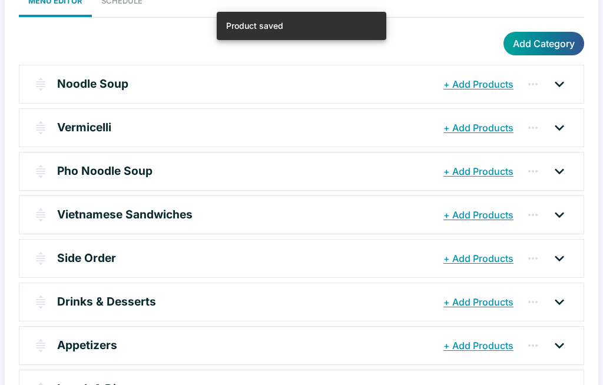
scroll to position [109, 0]
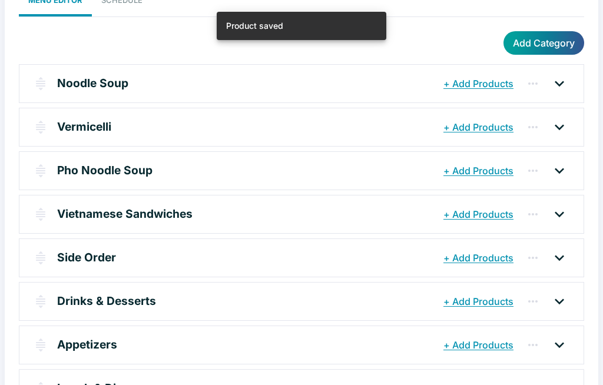
click at [89, 340] on p "Appetizers" at bounding box center [87, 344] width 60 height 17
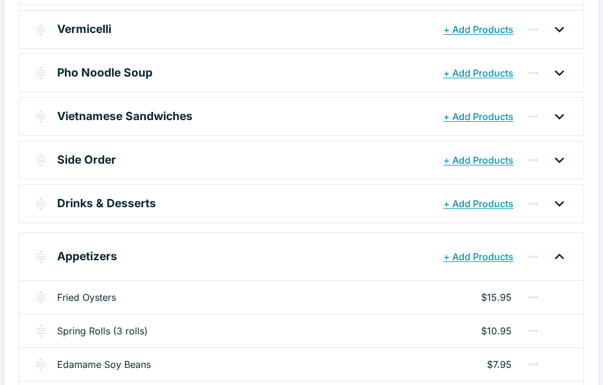
scroll to position [208, 0]
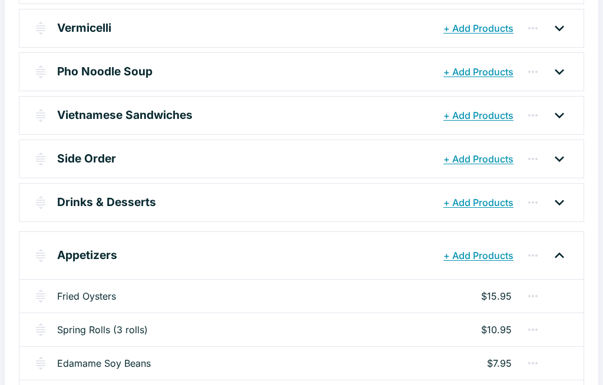
click at [92, 324] on link "Spring Rolls (3 rolls)" at bounding box center [102, 330] width 91 height 14
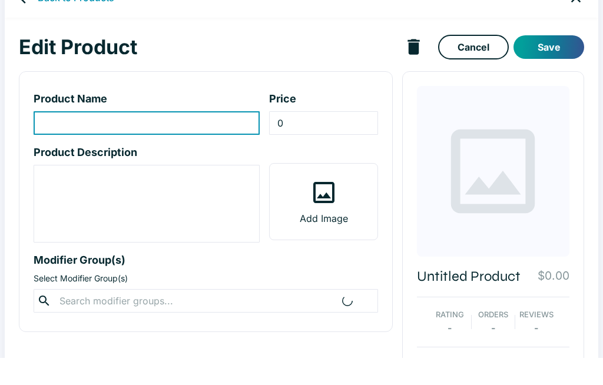
type input "Spring Rolls (3 rolls)"
type input "10.95"
type textarea "Vietnamese deep fried egg roll, filled with ground chicken, carrots, onion, lon…"
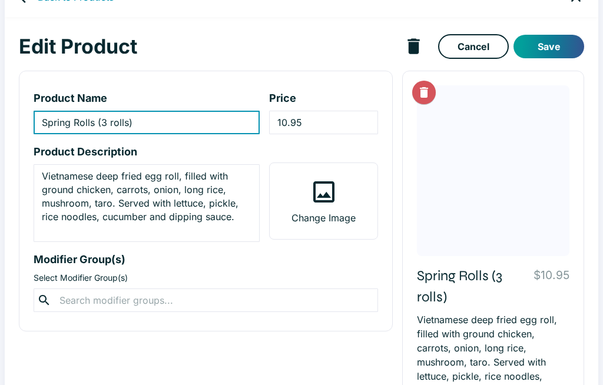
click at [326, 125] on input "10.95" at bounding box center [323, 123] width 108 height 24
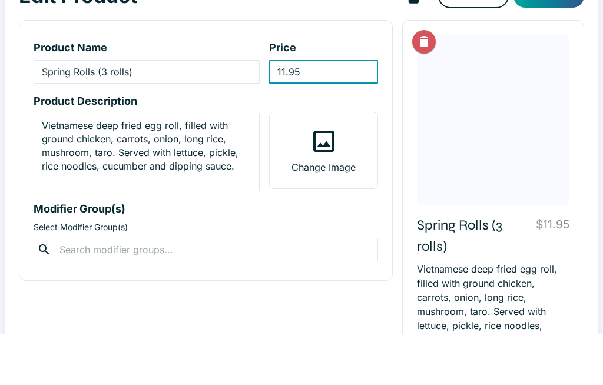
type input "11.95"
click at [559, 93] on div at bounding box center [493, 171] width 153 height 171
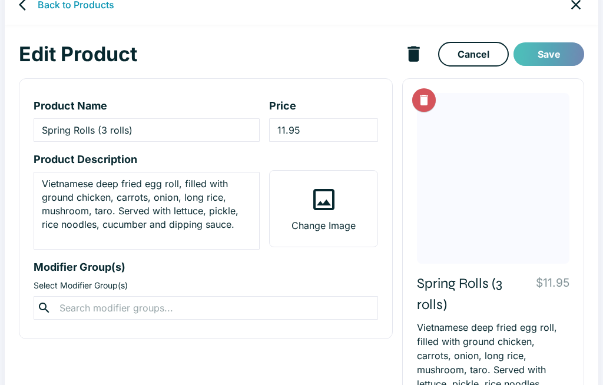
click at [559, 48] on button "Save" at bounding box center [548, 55] width 71 height 24
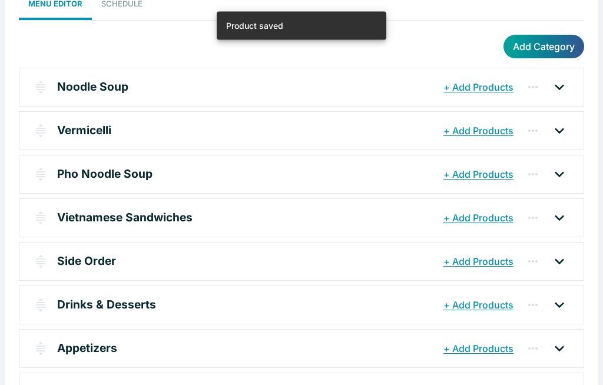
scroll to position [109, 0]
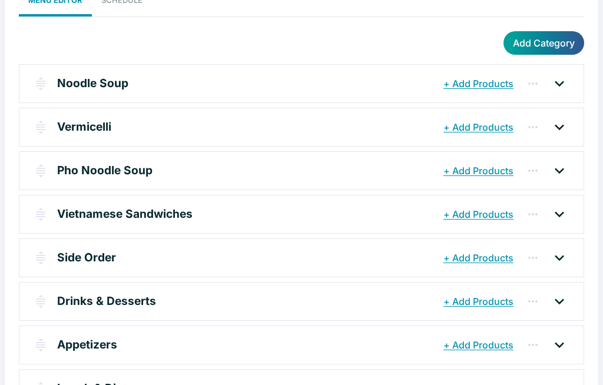
click at [81, 344] on p "Appetizers" at bounding box center [87, 344] width 60 height 17
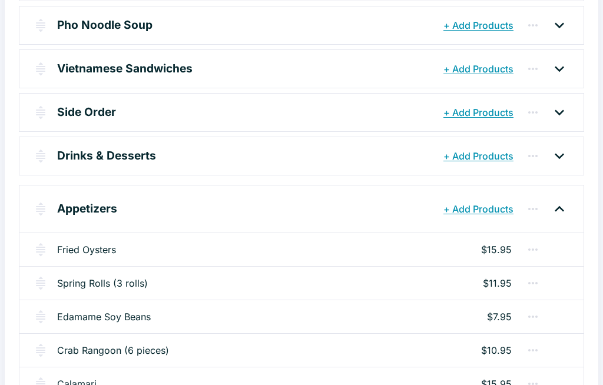
scroll to position [264, 0]
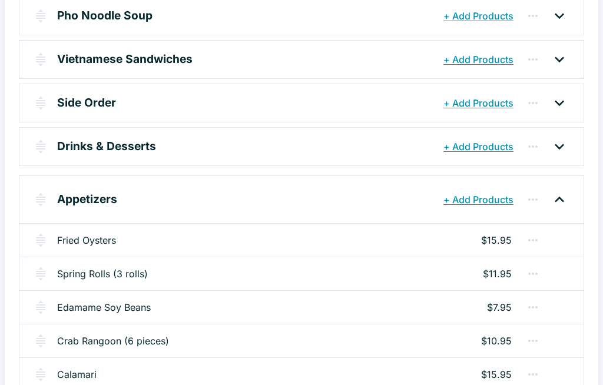
click at [90, 304] on link "Edamame Soy Beans" at bounding box center [104, 307] width 94 height 14
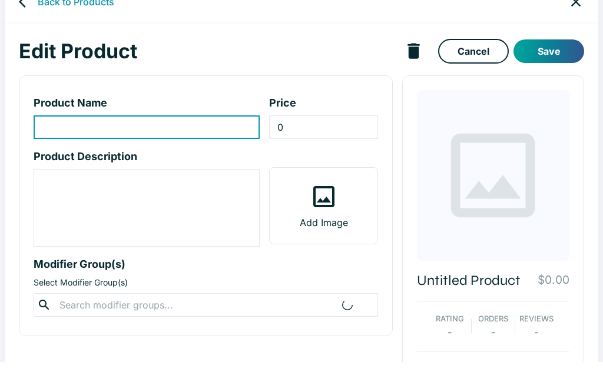
type input "Edamame Soy Beans"
type input "7.95"
type textarea "Boil salts beans"
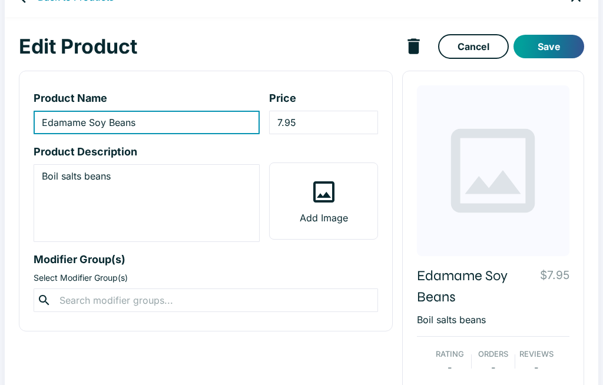
click at [331, 124] on input "7.95" at bounding box center [323, 123] width 108 height 24
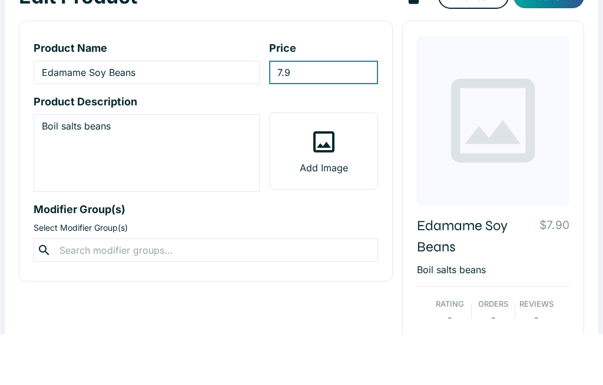
type input "7"
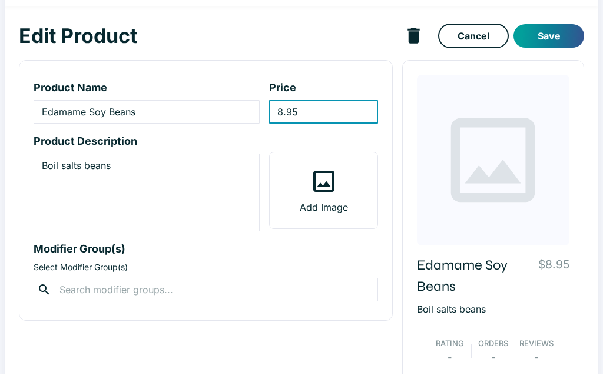
type input "8.95"
click at [551, 35] on button "Save" at bounding box center [548, 47] width 71 height 24
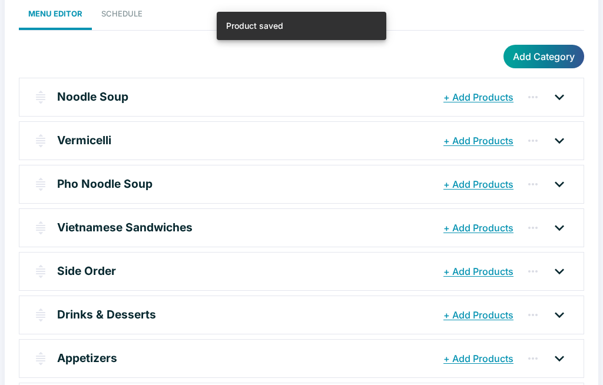
scroll to position [109, 0]
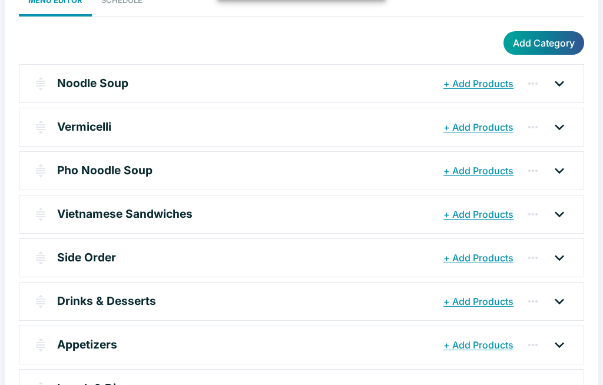
click at [72, 349] on p "Appetizers" at bounding box center [87, 344] width 60 height 17
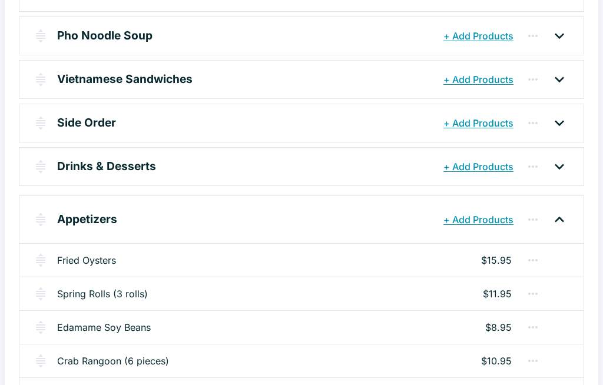
scroll to position [244, 0]
click at [69, 362] on link "Crab Rangoon (6 pieces)" at bounding box center [113, 360] width 112 height 14
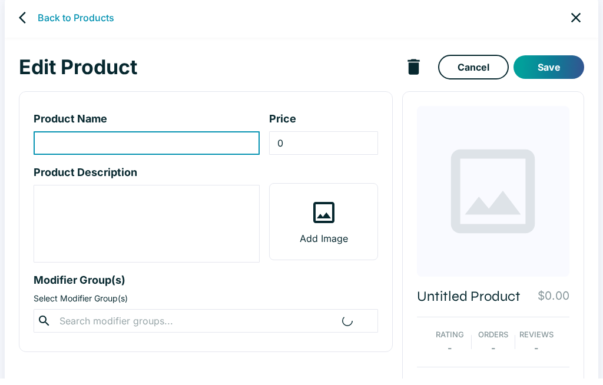
type input "Crab Rangoon (6 pieces)"
type input "10.95"
type textarea "Stuffed with combination of Cream cheese, crab meat, green onions, wraps with w…"
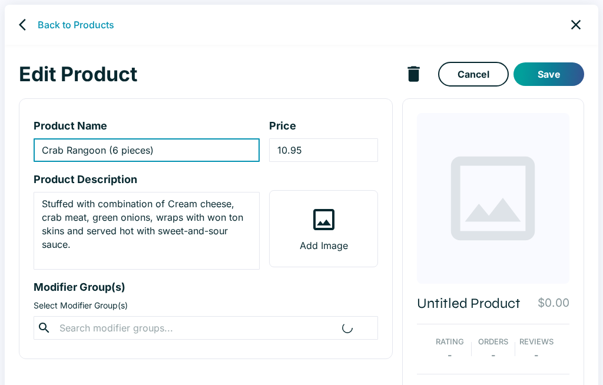
scroll to position [28, 0]
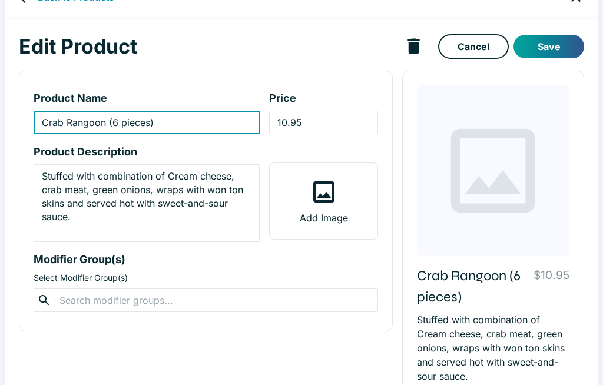
click at [336, 118] on input "10.95" at bounding box center [323, 123] width 108 height 24
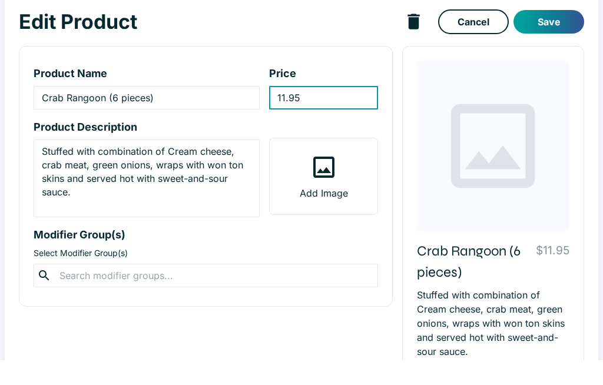
type input "11.95"
click at [545, 35] on button "Save" at bounding box center [548, 47] width 71 height 24
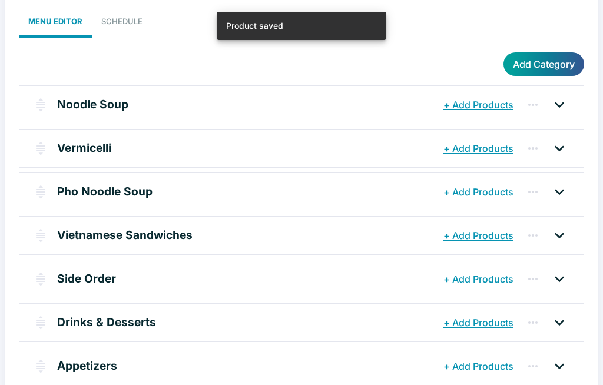
scroll to position [91, 0]
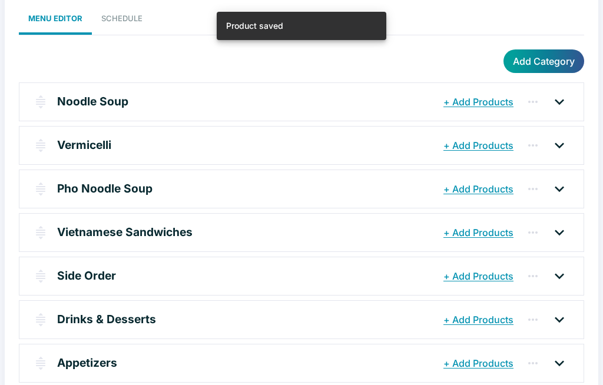
click at [75, 362] on p "Appetizers" at bounding box center [87, 362] width 60 height 17
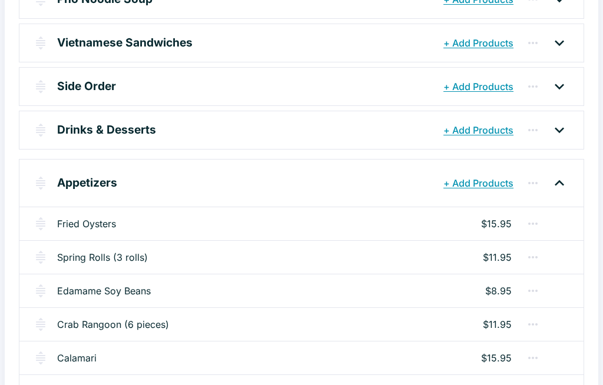
scroll to position [280, 0]
click at [69, 359] on link "Calamari" at bounding box center [76, 358] width 39 height 14
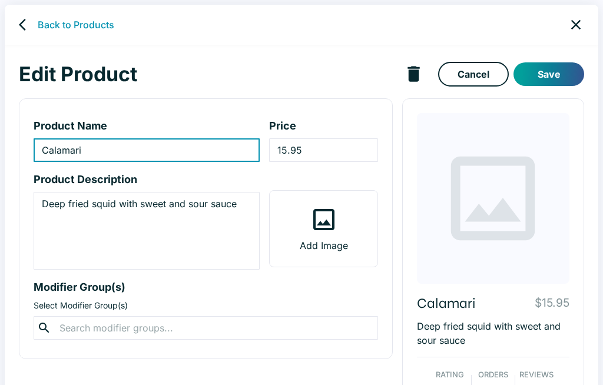
click at [336, 147] on input "15.95" at bounding box center [323, 150] width 108 height 24
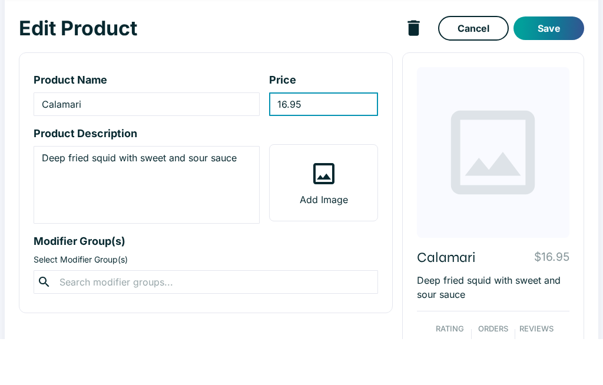
type input "16.95"
click at [558, 62] on button "Save" at bounding box center [548, 74] width 71 height 24
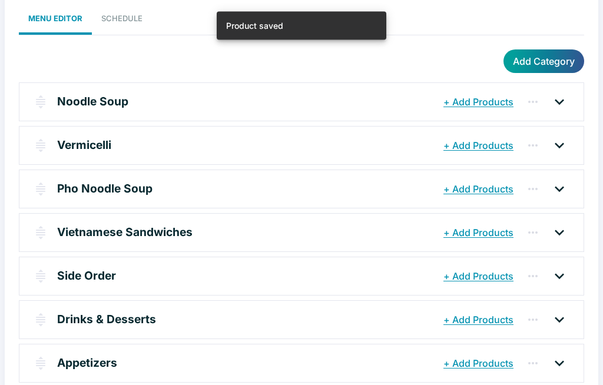
scroll to position [91, 0]
click at [66, 363] on p "Appetizers" at bounding box center [87, 362] width 60 height 17
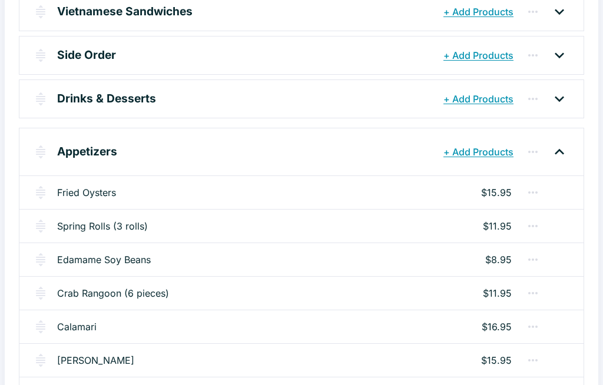
scroll to position [312, 0]
click at [35, 364] on img "button" at bounding box center [41, 360] width 14 height 14
click at [75, 357] on link "[PERSON_NAME]" at bounding box center [95, 360] width 77 height 14
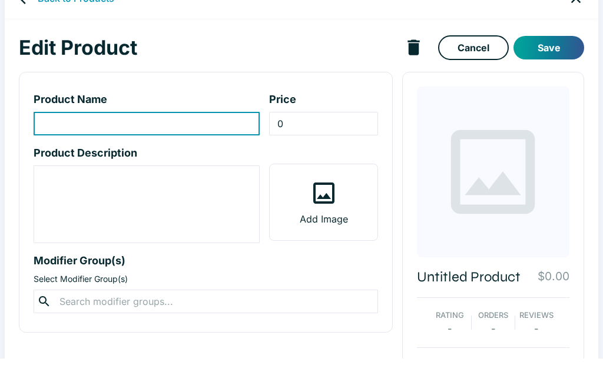
type input "[PERSON_NAME]"
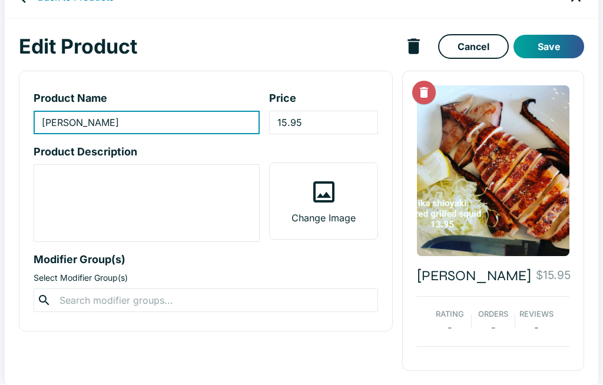
click at [340, 118] on input "15.95" at bounding box center [323, 123] width 108 height 24
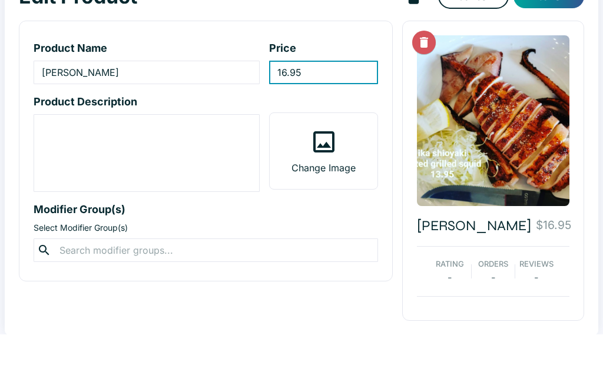
type input "16.95"
click at [589, 80] on div "Edit Product Cancel Save Product Name [PERSON_NAME] ​ Price 16.95 ​ Product Des…" at bounding box center [302, 202] width 594 height 368
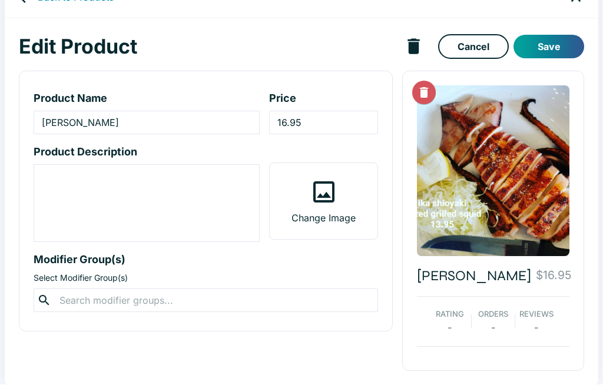
click at [562, 43] on button "Save" at bounding box center [548, 47] width 71 height 24
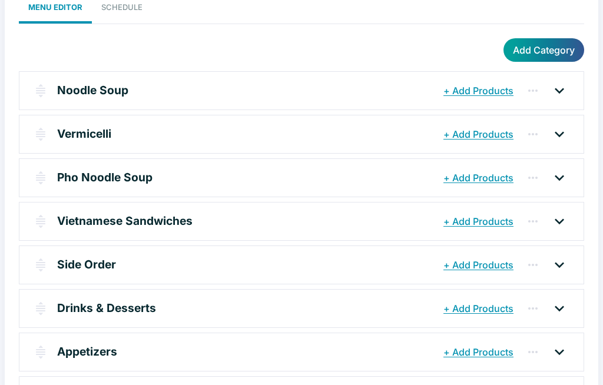
scroll to position [109, 0]
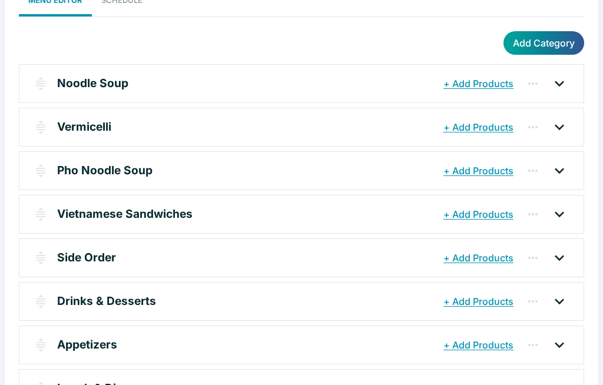
click at [77, 339] on p "Appetizers" at bounding box center [87, 344] width 60 height 17
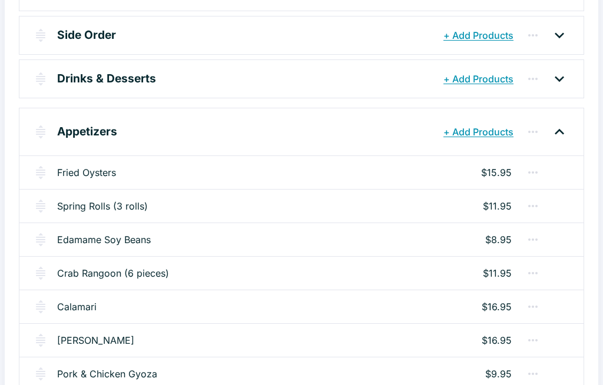
scroll to position [333, 0]
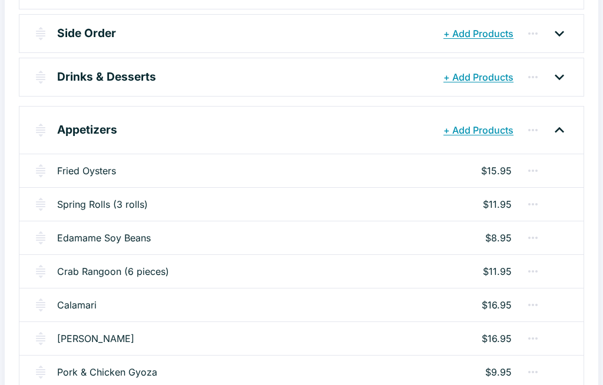
click at [101, 377] on link "Pork & Chicken Gyoza" at bounding box center [107, 373] width 100 height 14
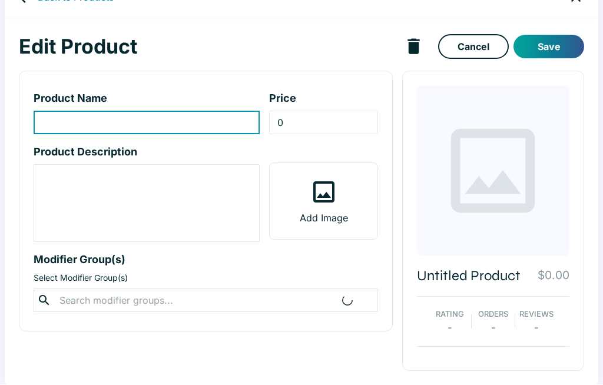
type input "Pork & Chicken Gyoza"
type input "9.95"
type textarea "Stuffed with combination of chicken, pork and vegetable with gyoza wrappers"
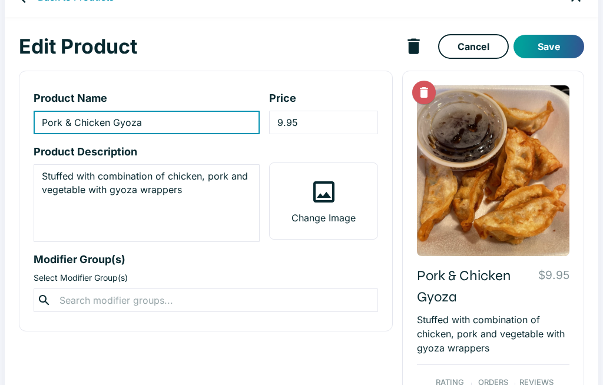
click at [327, 124] on input "9.95" at bounding box center [323, 123] width 108 height 24
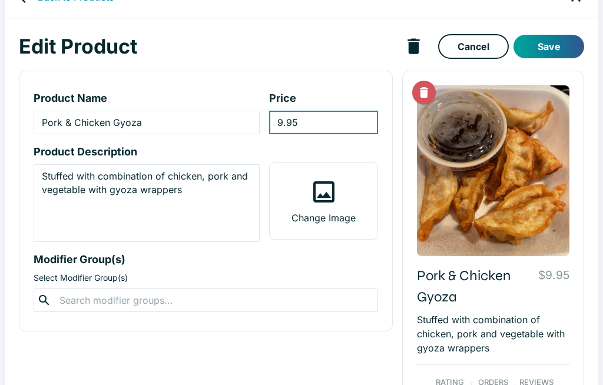
scroll to position [27, 0]
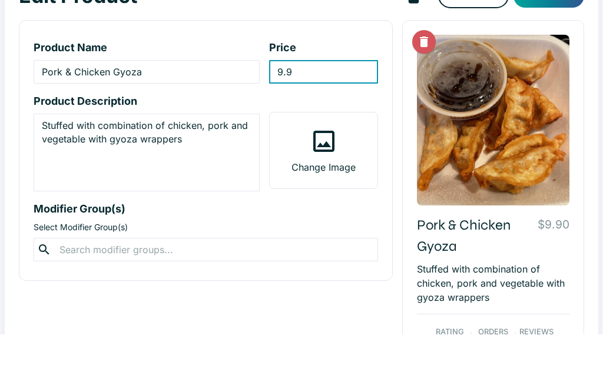
type input "9"
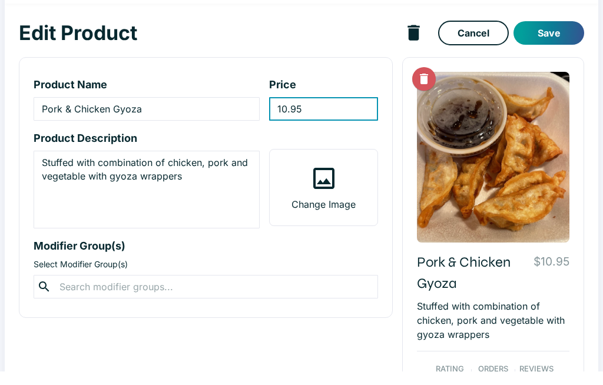
type input "10.95"
click at [562, 35] on button "Save" at bounding box center [548, 47] width 71 height 24
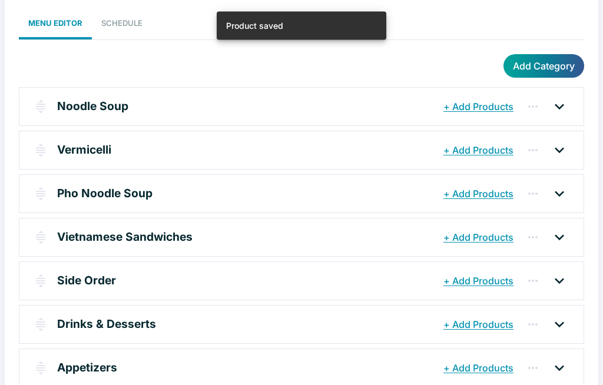
scroll to position [109, 0]
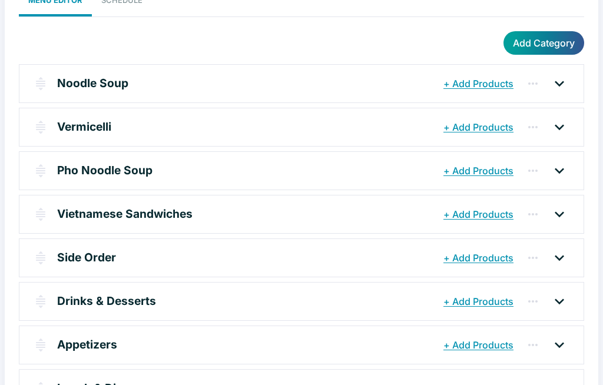
click at [75, 336] on p "Appetizers" at bounding box center [87, 344] width 60 height 17
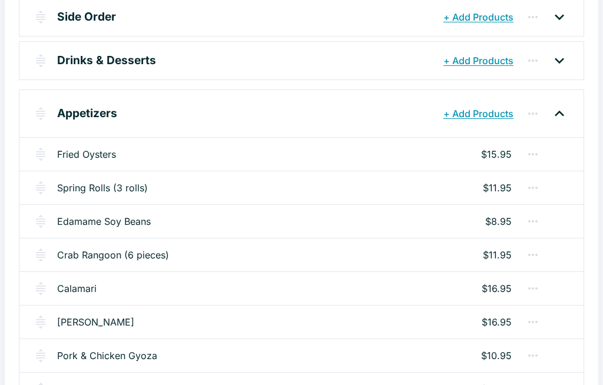
scroll to position [349, 0]
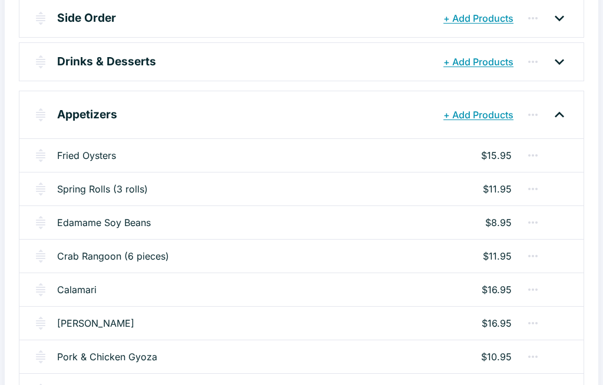
click at [64, 385] on link "Tempura" at bounding box center [76, 390] width 39 height 14
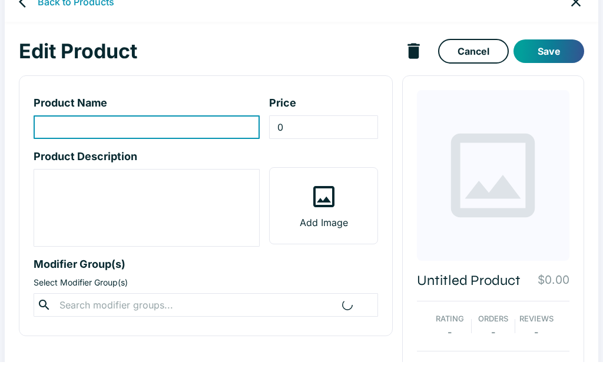
type input "Tempura"
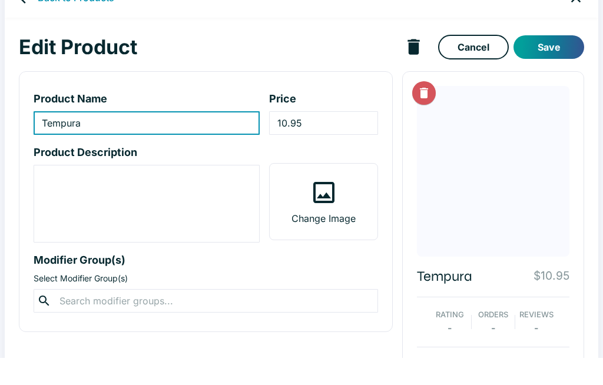
scroll to position [27, 0]
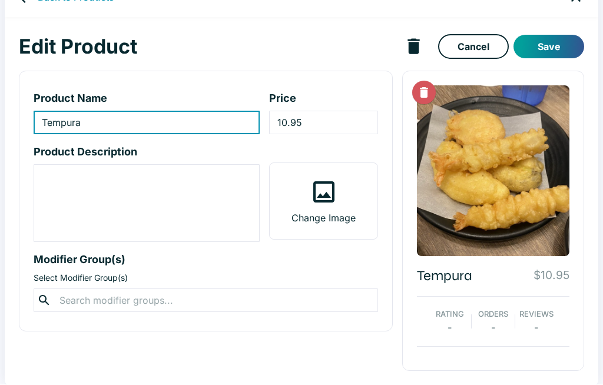
click at [346, 121] on input "10.95" at bounding box center [323, 123] width 108 height 24
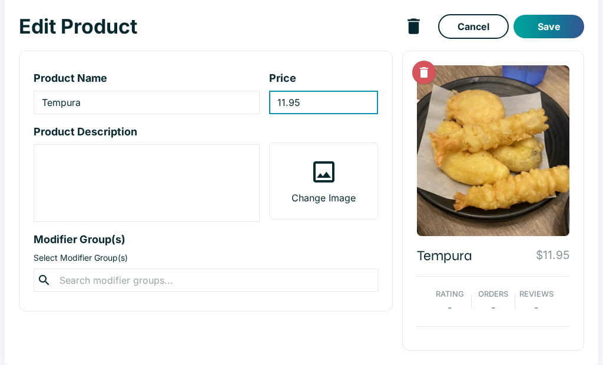
type input "11.95"
click at [559, 35] on button "Save" at bounding box center [548, 47] width 71 height 24
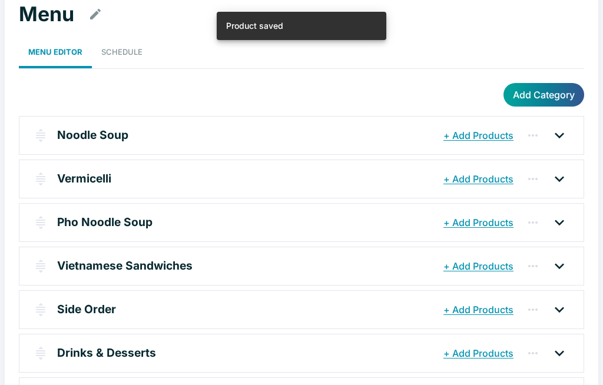
scroll to position [67, 0]
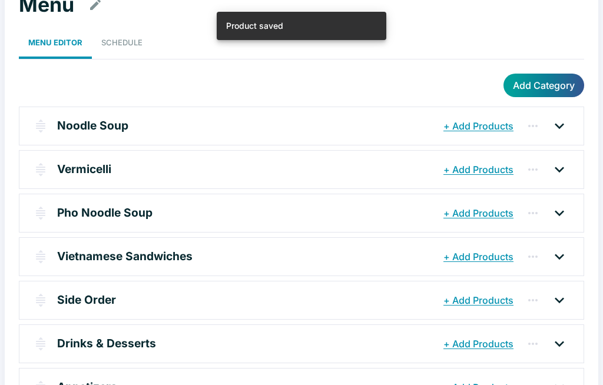
click at [65, 385] on p "Appetizers" at bounding box center [87, 387] width 60 height 17
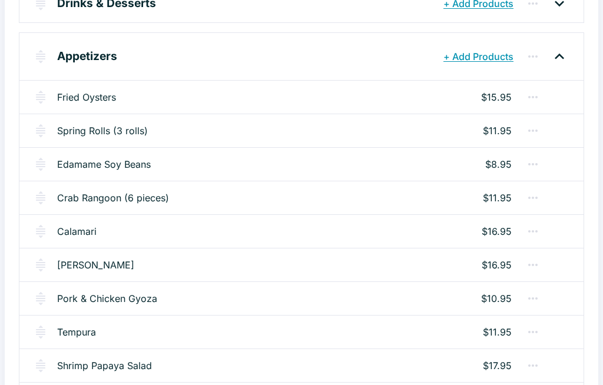
scroll to position [410, 0]
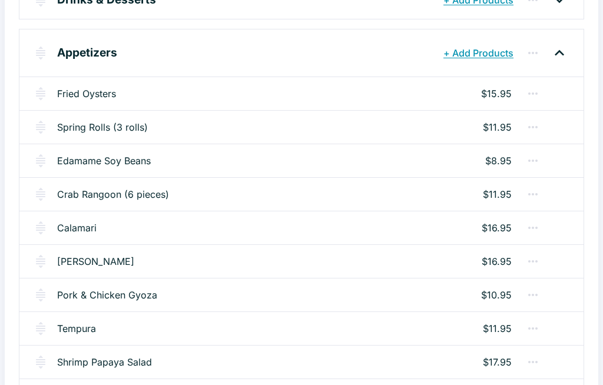
click at [105, 362] on link "Shrimp Papaya Salad" at bounding box center [104, 363] width 95 height 14
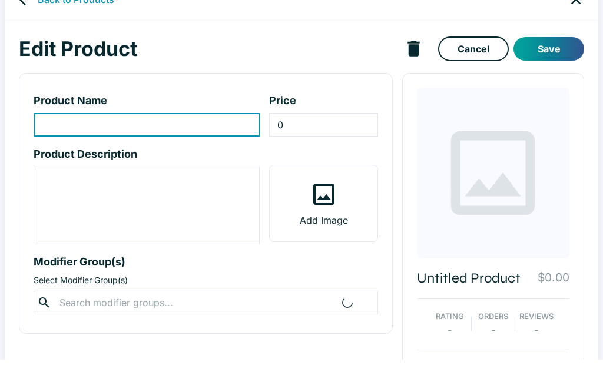
type input "Shrimp Papaya Salad"
type input "17.95"
type textarea "Tossed with Vietnamese sauce, fresh herb, peanut, fried onion, and cilantro"
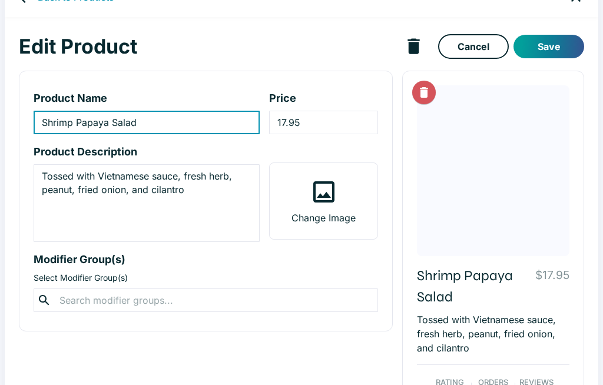
click at [332, 123] on input "17.95" at bounding box center [323, 123] width 108 height 24
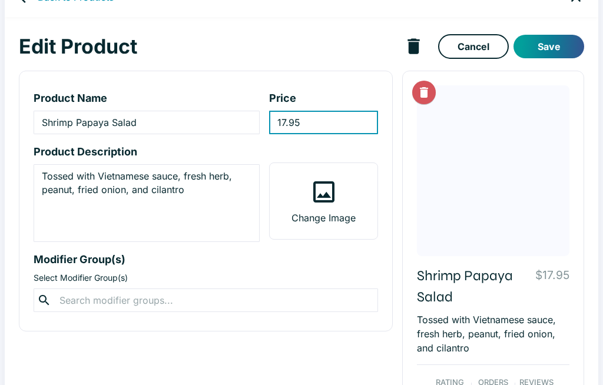
scroll to position [27, 0]
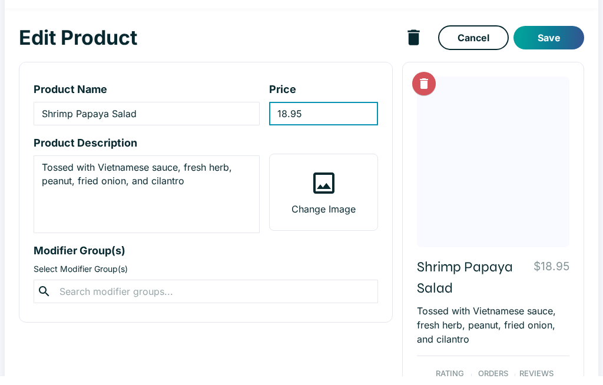
type input "18.95"
click at [557, 35] on button "Save" at bounding box center [548, 47] width 71 height 24
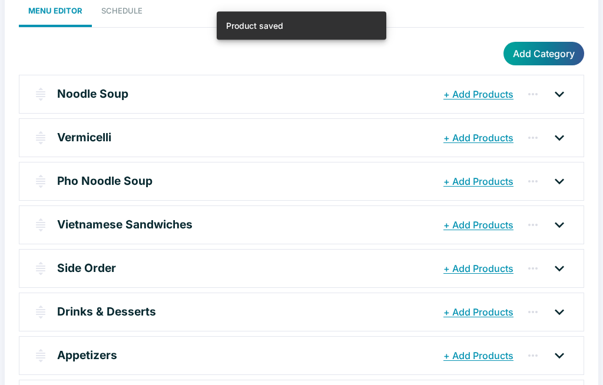
scroll to position [101, 0]
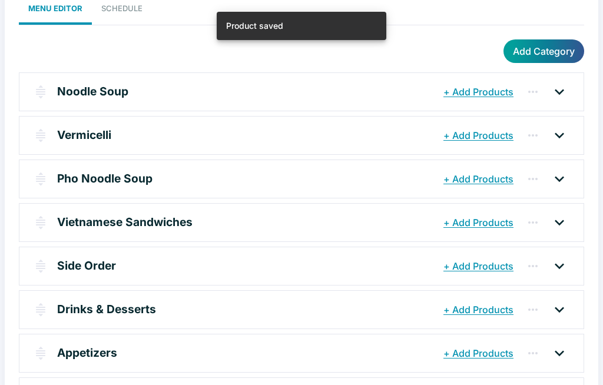
click at [94, 350] on p "Appetizers" at bounding box center [87, 352] width 60 height 17
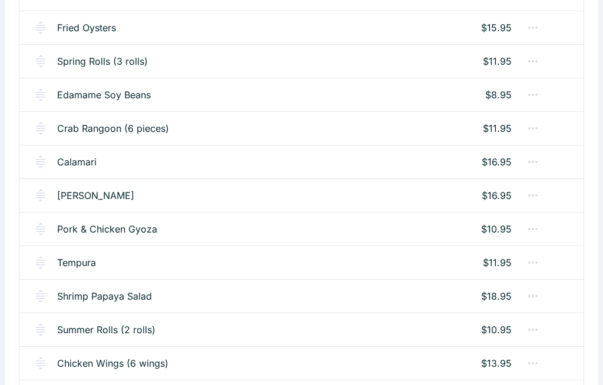
scroll to position [476, 0]
click at [87, 331] on link "Summer Rolls (2 rolls)" at bounding box center [106, 330] width 98 height 14
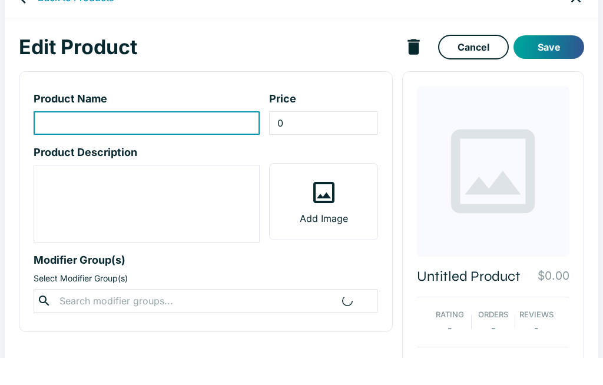
type input "Summer Rolls (2 rolls)"
type input "10.95"
type textarea "Pork & Shrimp. A delicious wraps of head lettuce, rice noodles, mint, cucumbers…"
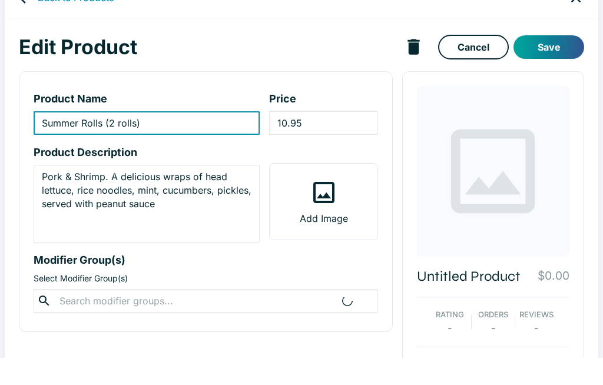
scroll to position [28, 0]
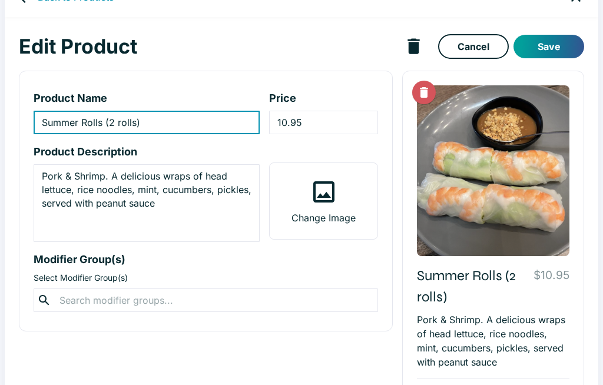
click at [337, 124] on input "10.95" at bounding box center [323, 123] width 108 height 24
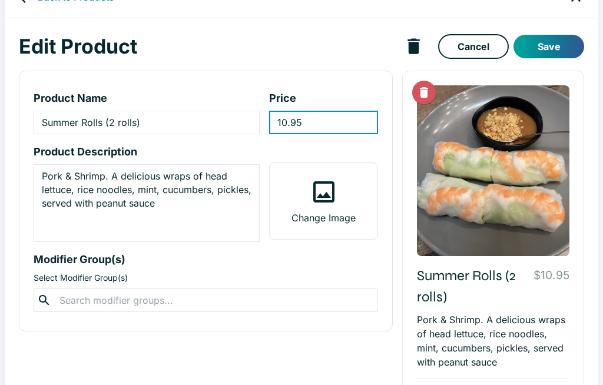
scroll to position [27, 0]
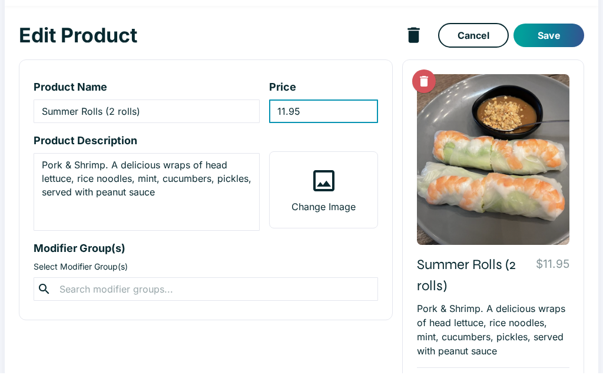
type input "11.95"
click at [556, 35] on button "Save" at bounding box center [548, 47] width 71 height 24
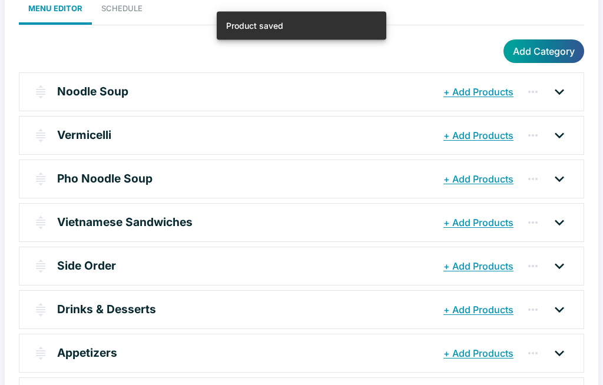
scroll to position [109, 0]
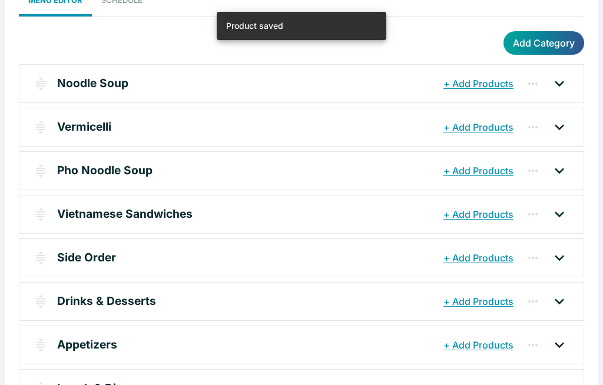
click at [78, 343] on p "Appetizers" at bounding box center [87, 344] width 60 height 17
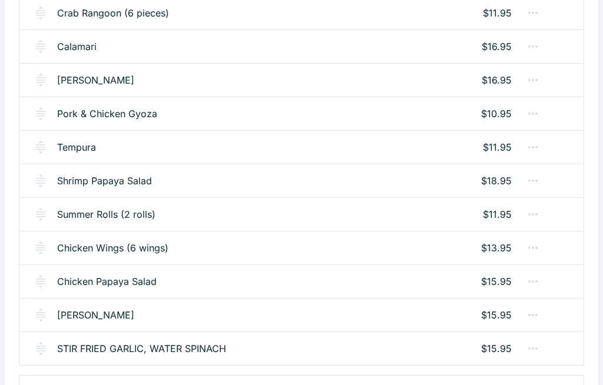
scroll to position [595, 0]
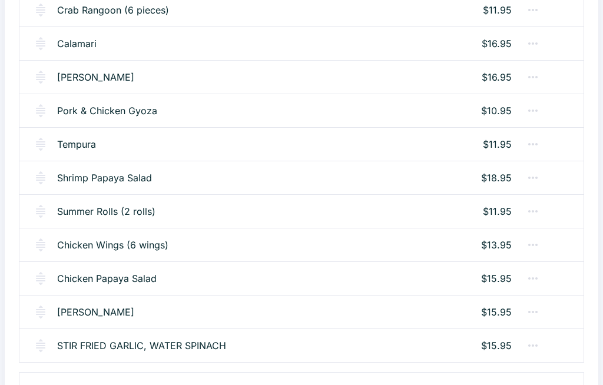
click at [108, 238] on link "Chicken Wings (6 wings)" at bounding box center [112, 245] width 111 height 14
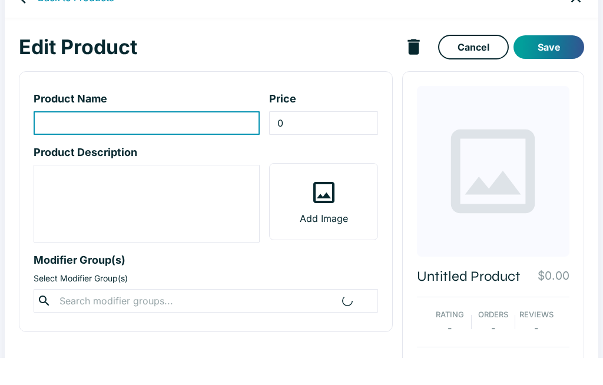
type input "Chicken Wings (6 wings)"
type input "13.95"
type textarea "6 deep-fried chicken wings with ranch sauce"
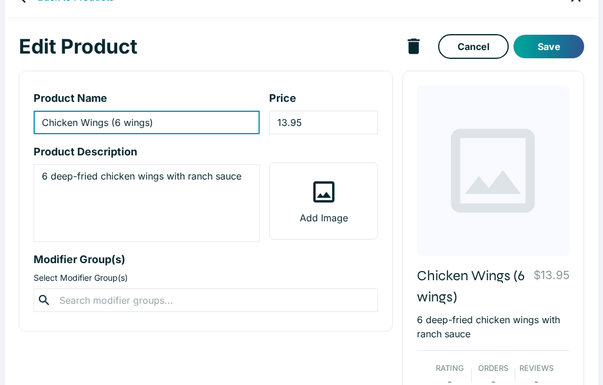
click at [333, 120] on input "13.95" at bounding box center [323, 123] width 108 height 24
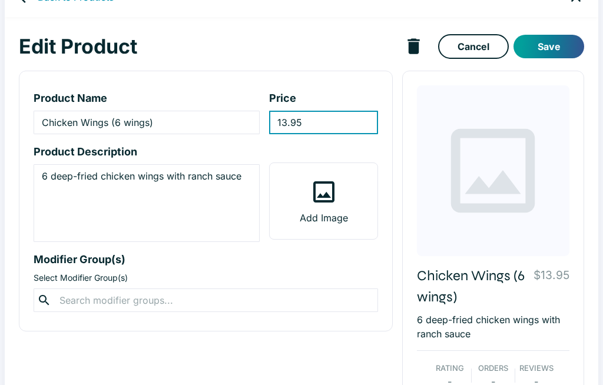
scroll to position [27, 0]
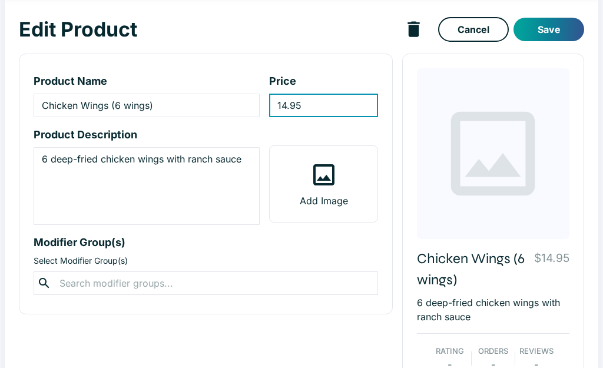
type input "14.95"
click at [551, 35] on button "Save" at bounding box center [548, 47] width 71 height 24
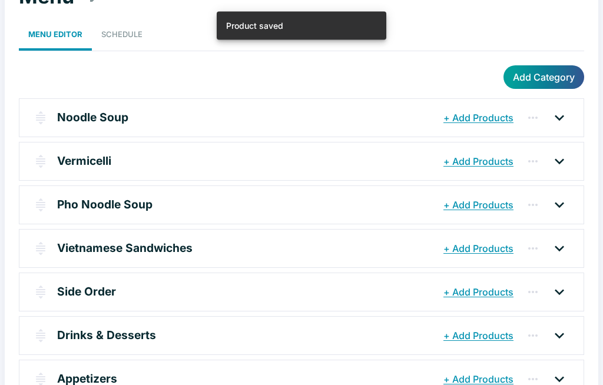
scroll to position [100, 0]
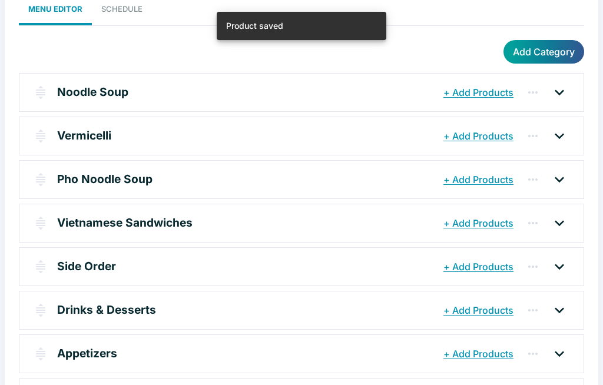
click at [97, 353] on p "Appetizers" at bounding box center [87, 353] width 60 height 17
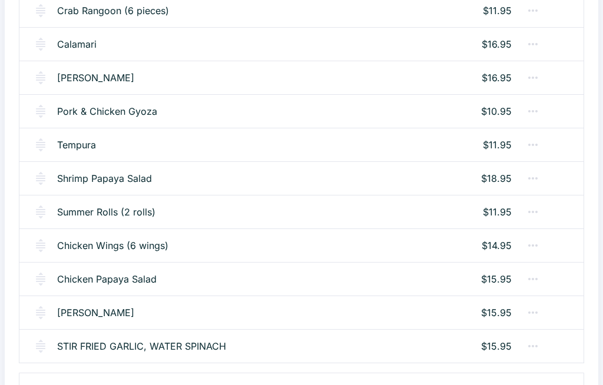
scroll to position [598, 0]
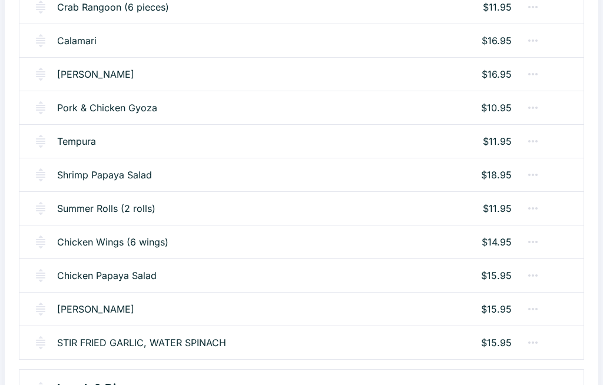
click at [91, 274] on link "Chicken Papaya Salad" at bounding box center [107, 276] width 100 height 14
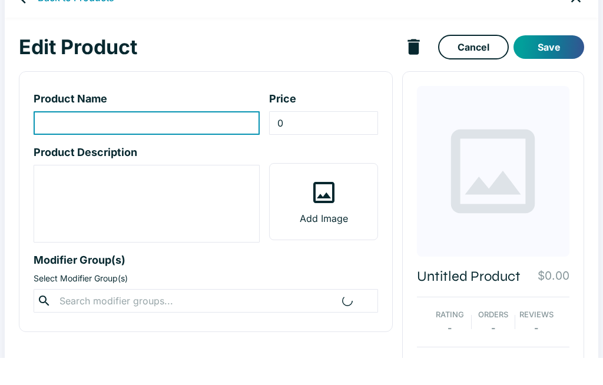
type input "Chicken Papaya Salad"
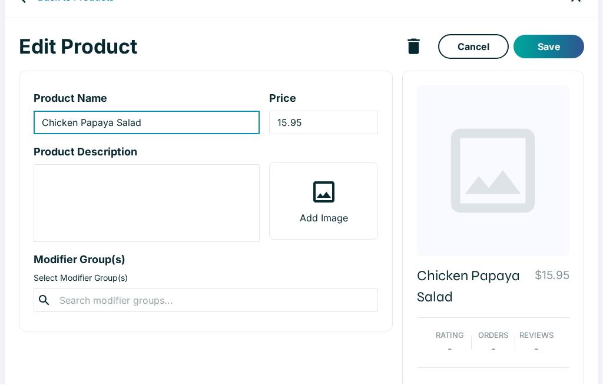
click at [325, 129] on input "15.95" at bounding box center [323, 123] width 108 height 24
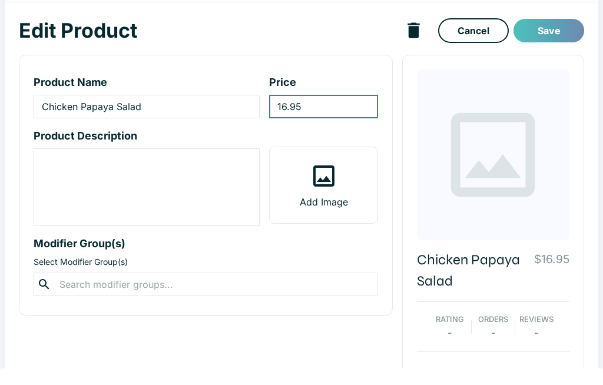
type input "16.95"
click at [544, 35] on button "Save" at bounding box center [548, 47] width 71 height 24
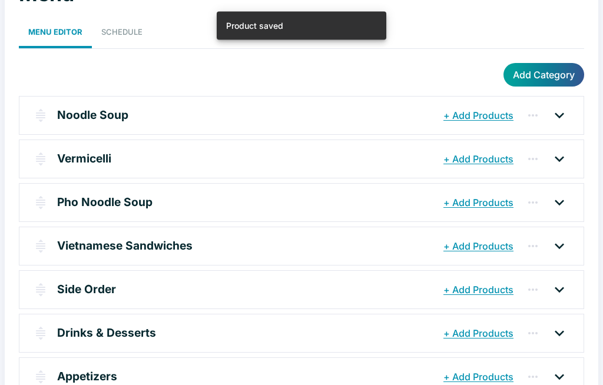
scroll to position [77, 0]
click at [85, 377] on p "Appetizers" at bounding box center [87, 376] width 60 height 17
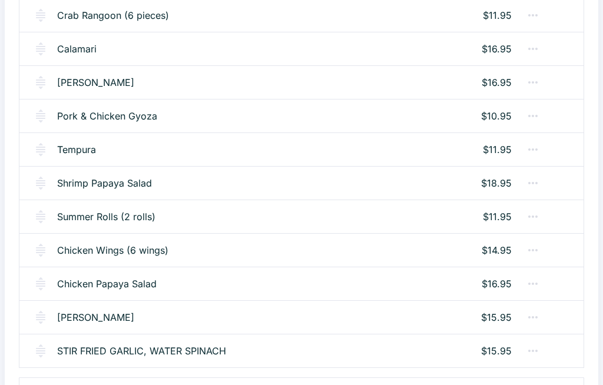
scroll to position [598, 0]
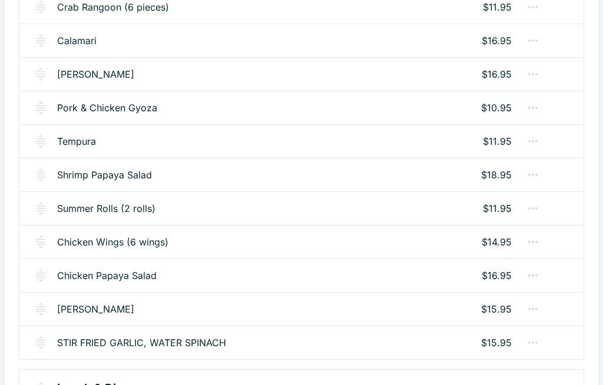
click at [87, 312] on link "[PERSON_NAME]" at bounding box center [95, 309] width 77 height 14
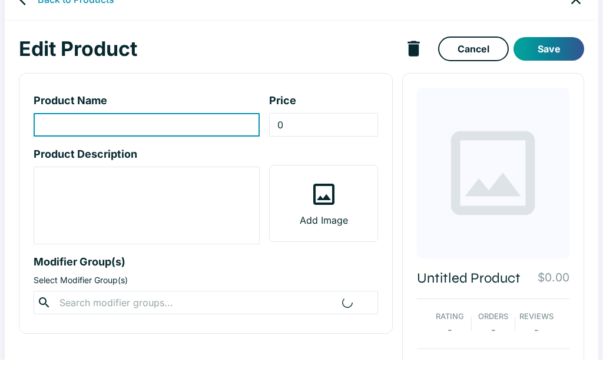
type input "[PERSON_NAME]"
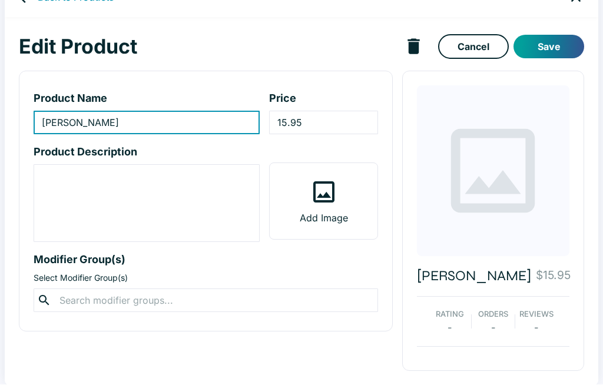
click at [337, 126] on input "15.95" at bounding box center [323, 123] width 108 height 24
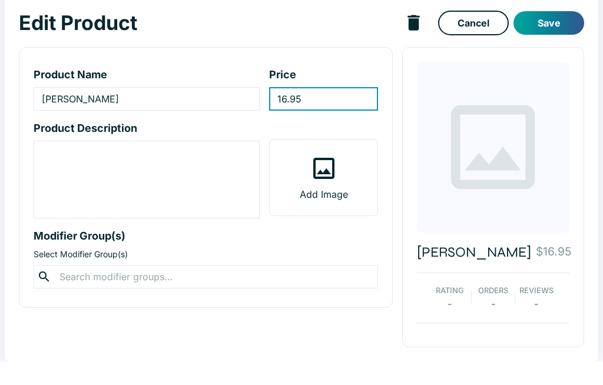
type input "16.95"
click at [553, 35] on button "Save" at bounding box center [548, 47] width 71 height 24
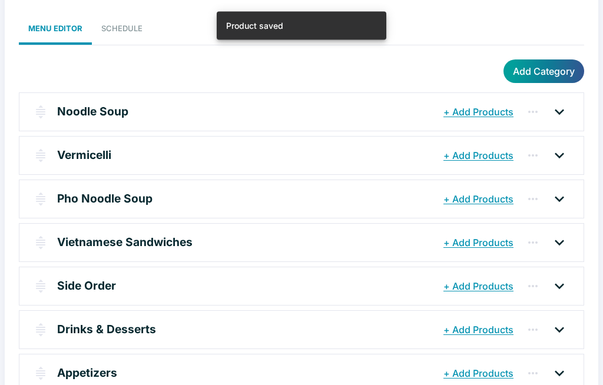
scroll to position [109, 0]
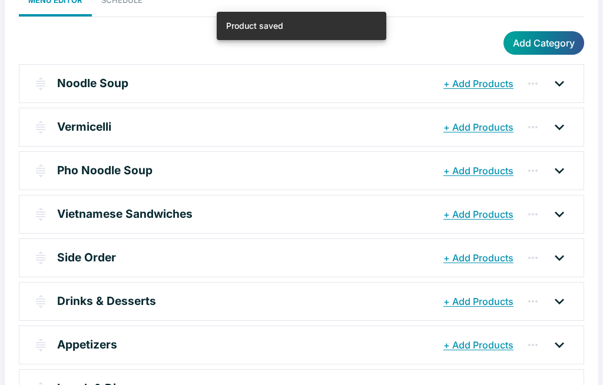
click at [85, 346] on p "Appetizers" at bounding box center [87, 344] width 60 height 17
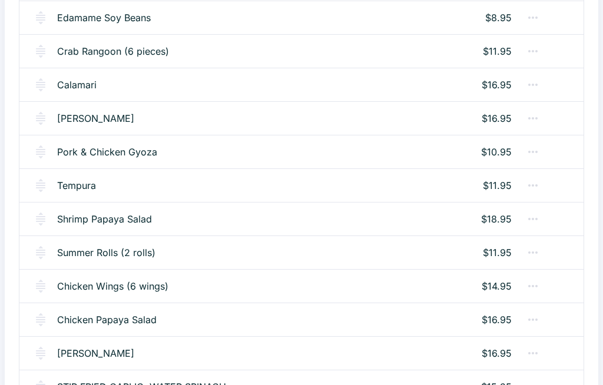
scroll to position [598, 0]
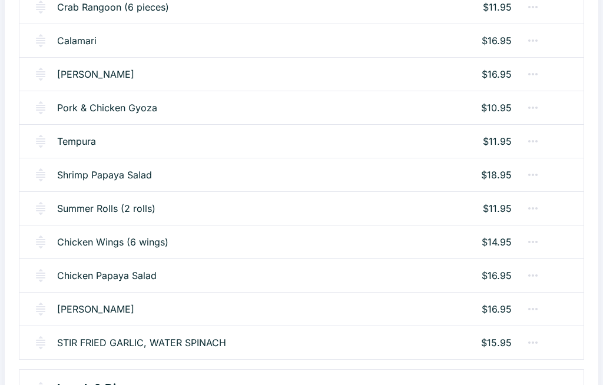
click at [142, 331] on div "STIR FRIED GARLIC, WATER SPINACH $15.95" at bounding box center [301, 343] width 564 height 34
click at [130, 340] on link "STIR FRIED GARLIC, WATER SPINACH" at bounding box center [141, 343] width 169 height 14
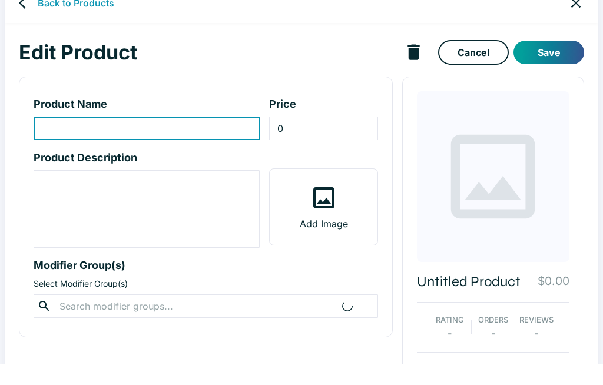
type input "STIR FRIED GARLIC, WATER SPINACH"
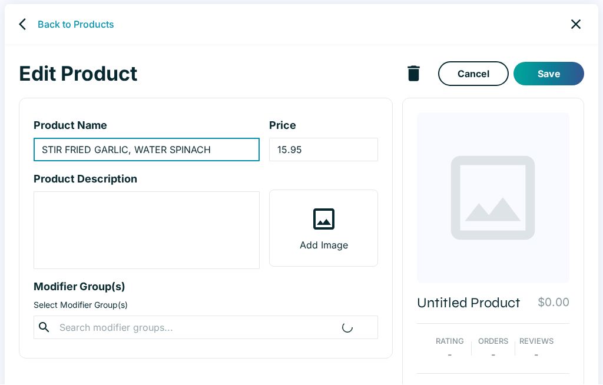
scroll to position [27, 0]
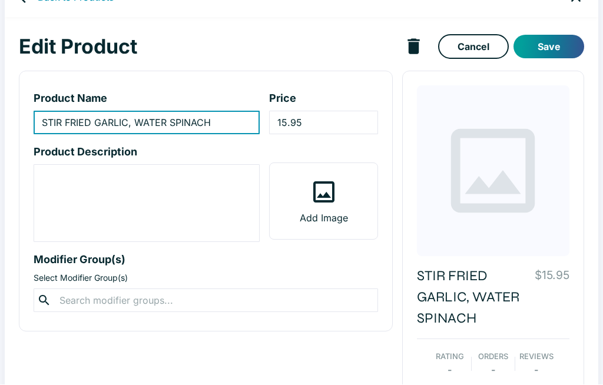
click at [327, 122] on input "15.95" at bounding box center [323, 123] width 108 height 24
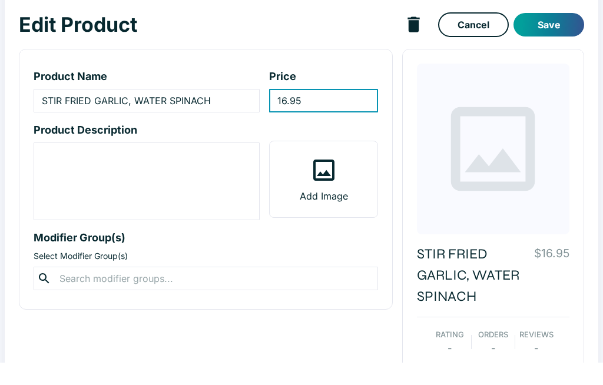
type input "16.95"
click at [554, 35] on button "Save" at bounding box center [548, 47] width 71 height 24
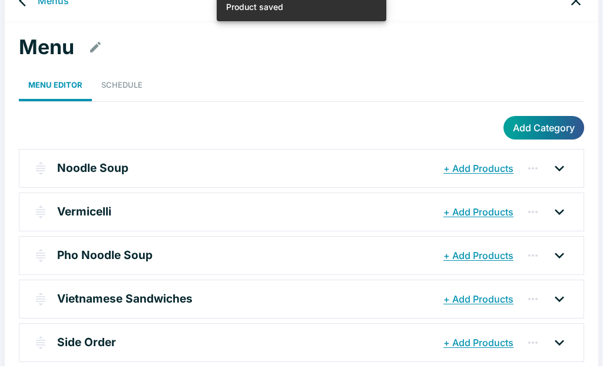
scroll to position [109, 0]
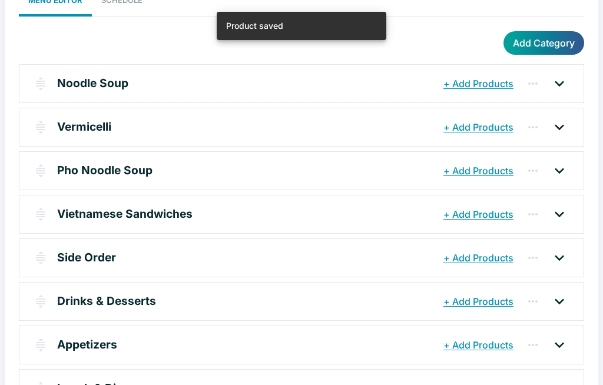
click at [75, 337] on p "Appetizers" at bounding box center [87, 344] width 60 height 17
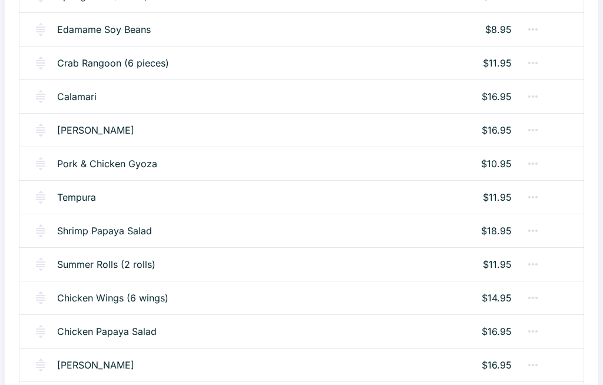
scroll to position [598, 0]
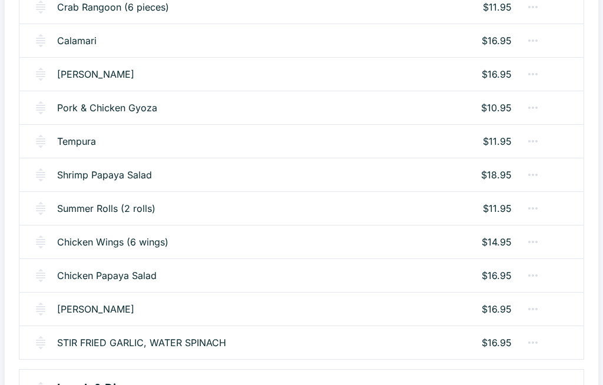
click at [82, 385] on p "Lunch & Dinner" at bounding box center [99, 388] width 84 height 17
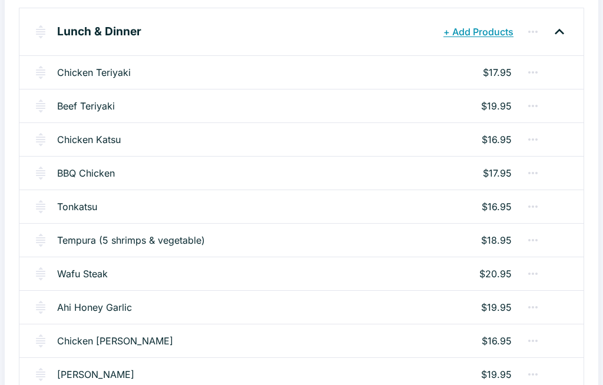
scroll to position [960, 0]
click at [115, 68] on link "Chicken Teriyaki" at bounding box center [94, 72] width 74 height 14
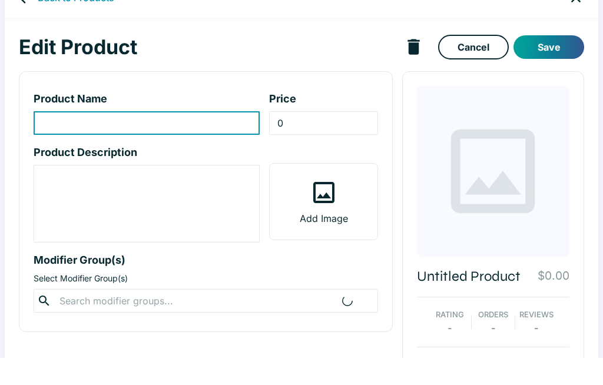
type input "Chicken Teriyaki"
type input "17.95"
type textarea "2 pieces of grilled chicken with teriyaki sauce poured over the top"
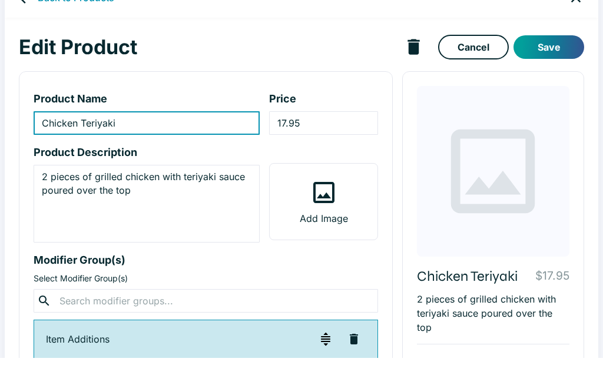
scroll to position [28, 0]
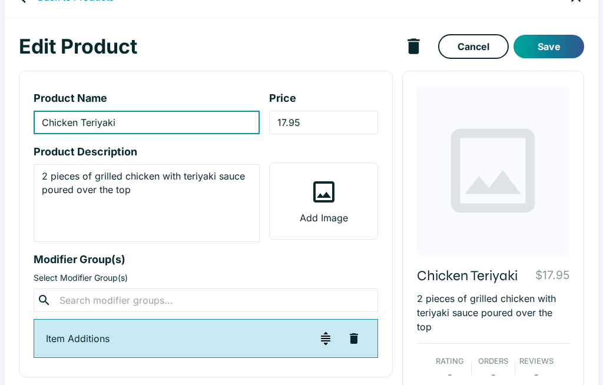
click at [327, 124] on input "17.95" at bounding box center [323, 123] width 108 height 24
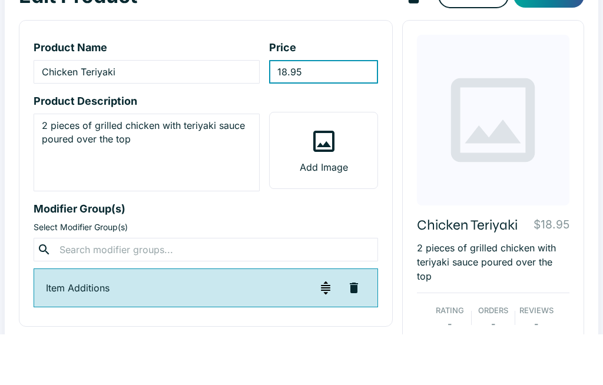
scroll to position [26, 0]
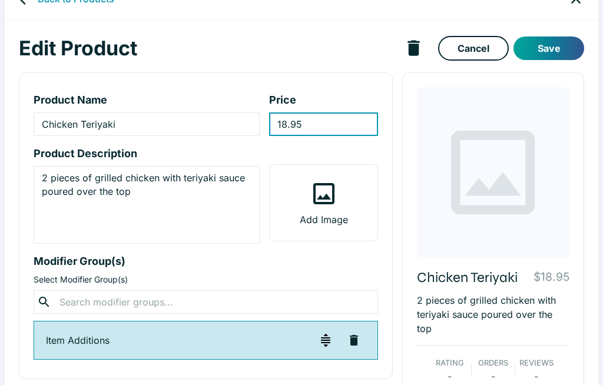
type input "18.95"
click at [552, 42] on button "Save" at bounding box center [548, 49] width 71 height 24
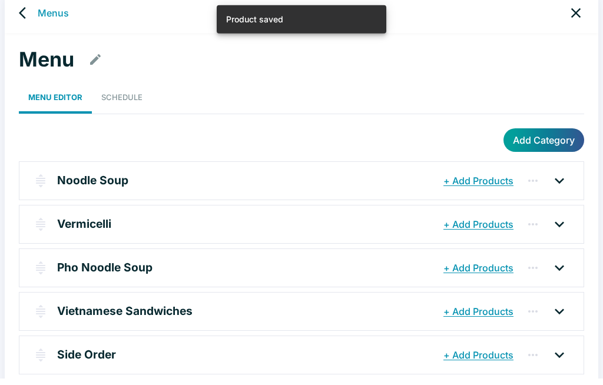
scroll to position [109, 0]
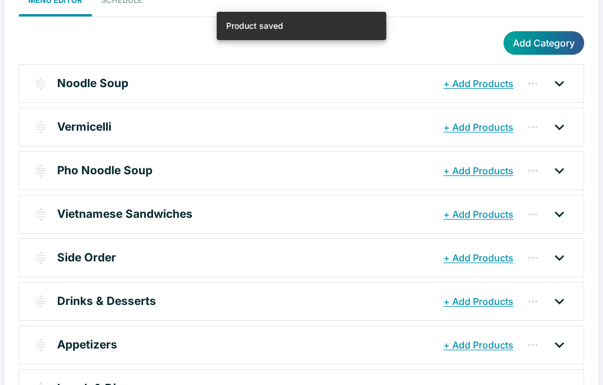
click at [80, 385] on p "Lunch & Dinner" at bounding box center [99, 388] width 84 height 17
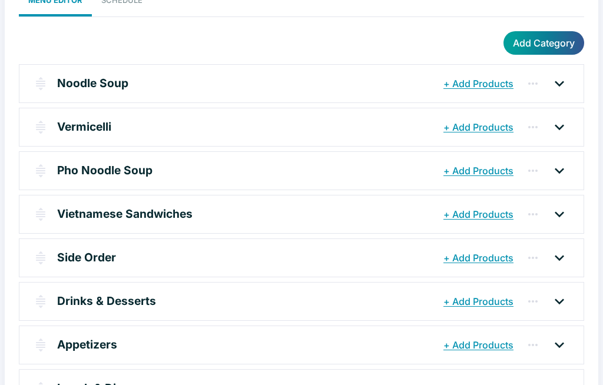
click at [163, 383] on icon "button" at bounding box center [161, 389] width 12 height 12
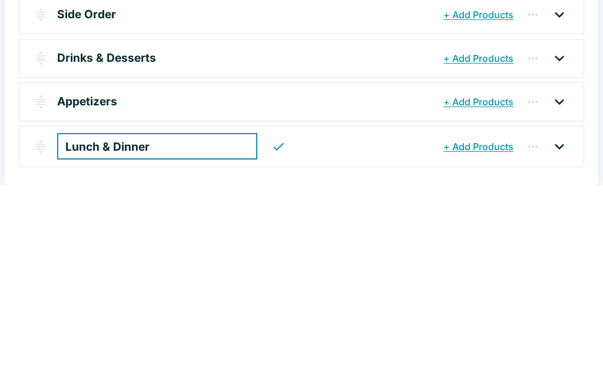
click at [271, 339] on icon "button" at bounding box center [278, 346] width 14 height 14
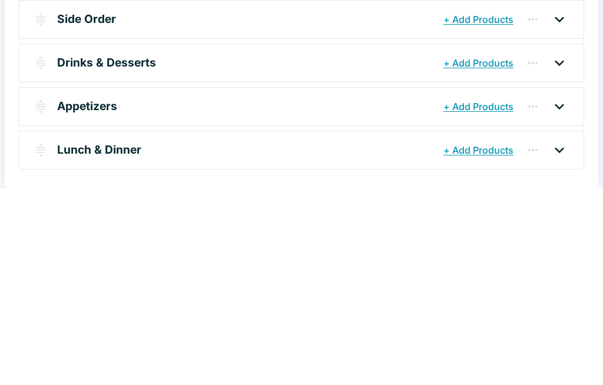
scroll to position [109, 0]
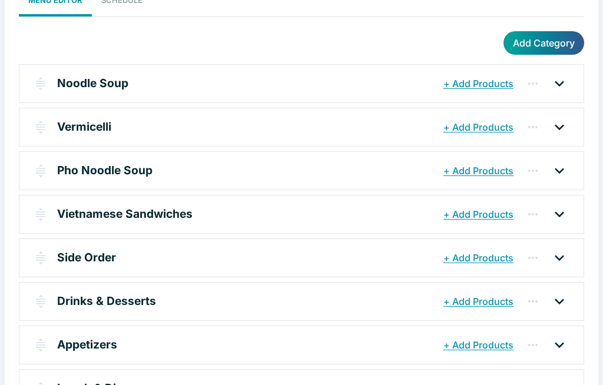
click at [94, 385] on p "Lunch & Dinner" at bounding box center [99, 388] width 84 height 17
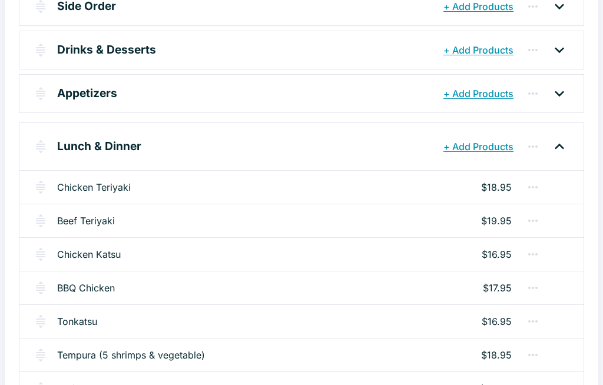
scroll to position [360, 0]
click at [90, 216] on link "Beef Teriyaki" at bounding box center [86, 221] width 58 height 14
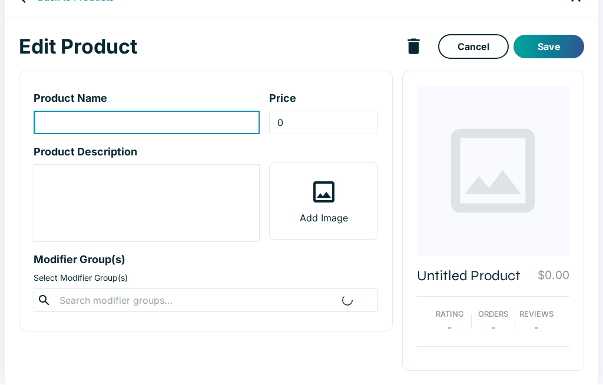
type input "Beef Teriyaki"
type input "19.95"
type textarea "Grilled steak with teriyaki sauce for over-the-top"
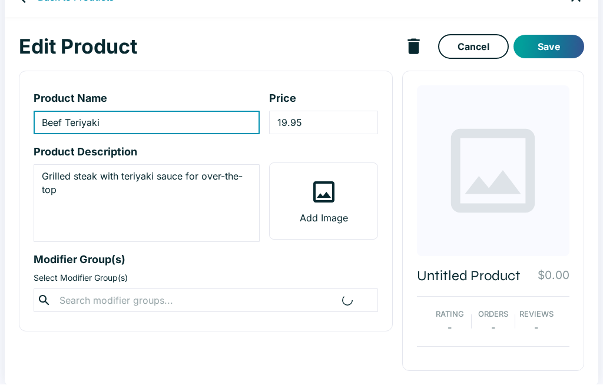
scroll to position [28, 0]
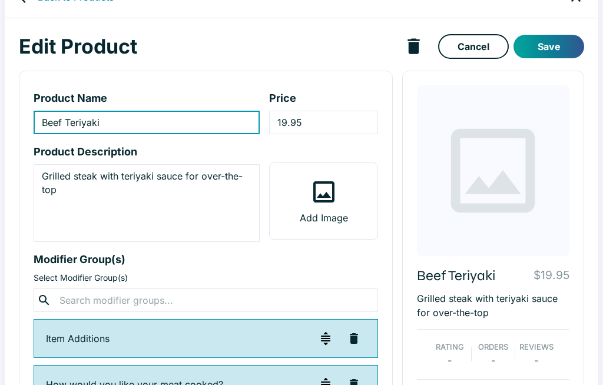
click at [333, 114] on input "19.95" at bounding box center [323, 123] width 108 height 24
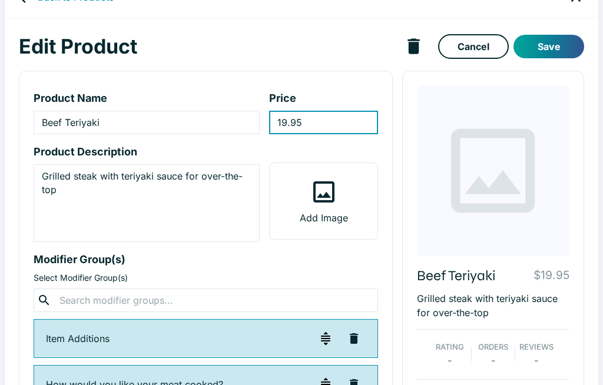
scroll to position [27, 0]
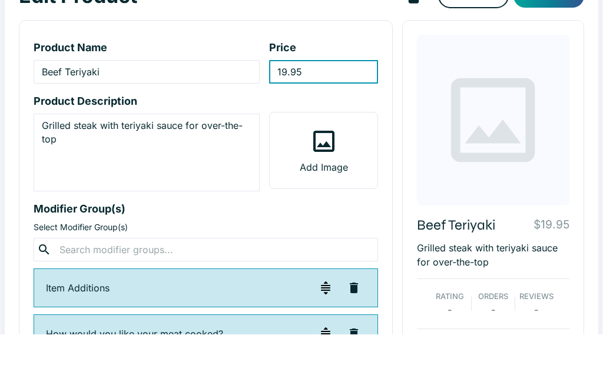
click at [323, 111] on input "19.95" at bounding box center [323, 123] width 108 height 24
type input "1"
type input "20.95"
click at [569, 93] on div "Beef Teriyaki $20.95 Grilled steak with teriyaki sauce for over-the-top Rating …" at bounding box center [493, 353] width 182 height 565
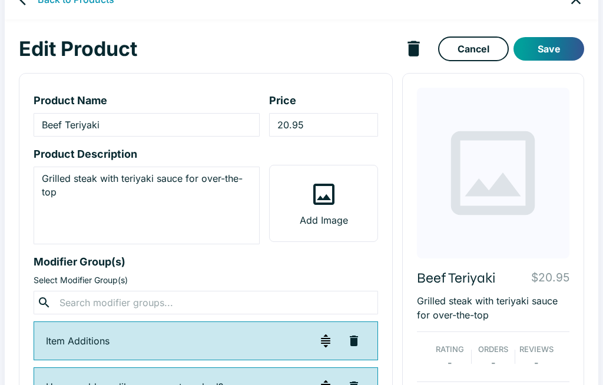
scroll to position [25, 0]
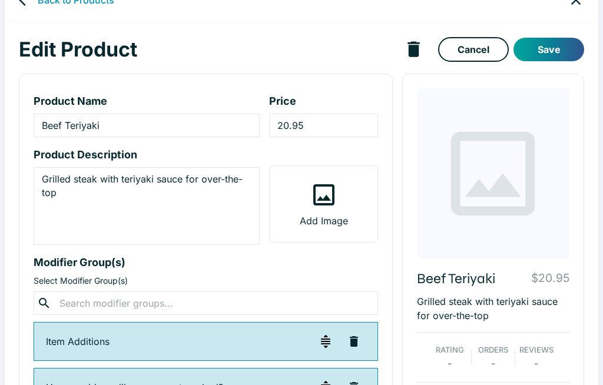
click at [555, 47] on button "Save" at bounding box center [548, 50] width 71 height 24
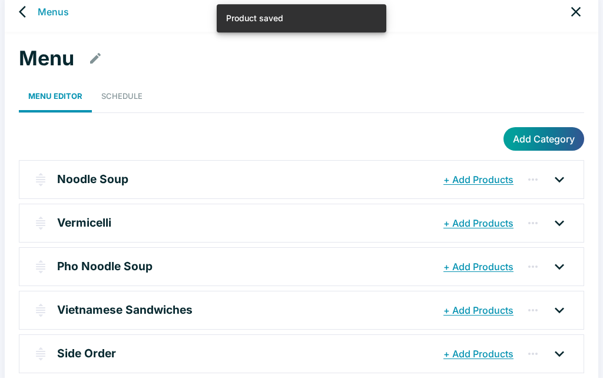
scroll to position [109, 0]
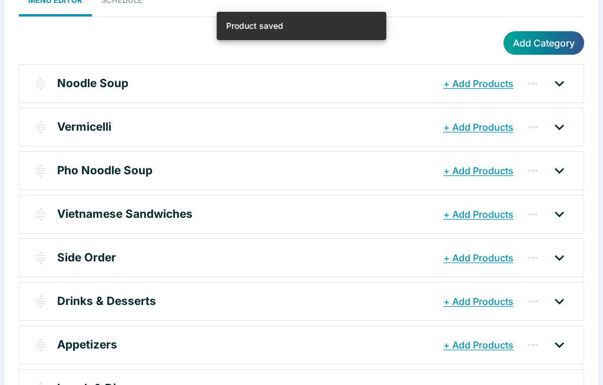
click at [77, 385] on p "Lunch & Dinner" at bounding box center [99, 388] width 84 height 17
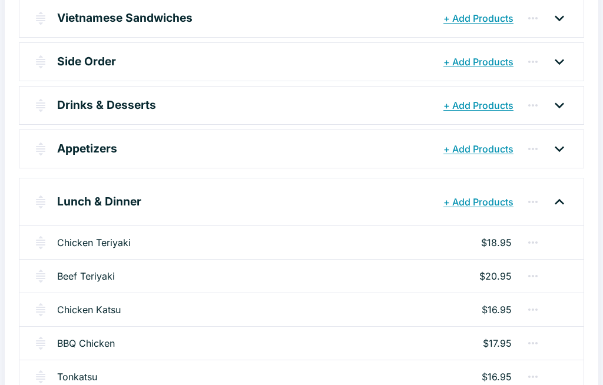
scroll to position [316, 0]
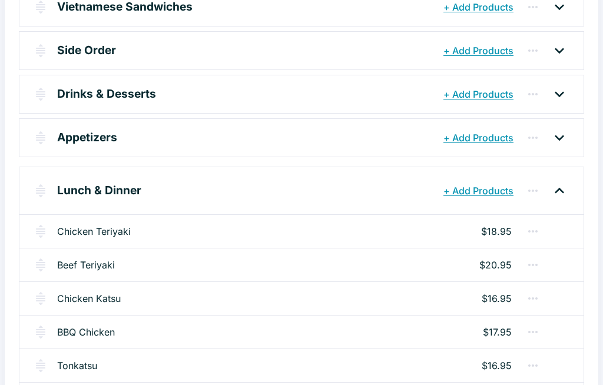
click at [78, 297] on link "Chicken Katsu" at bounding box center [89, 298] width 64 height 14
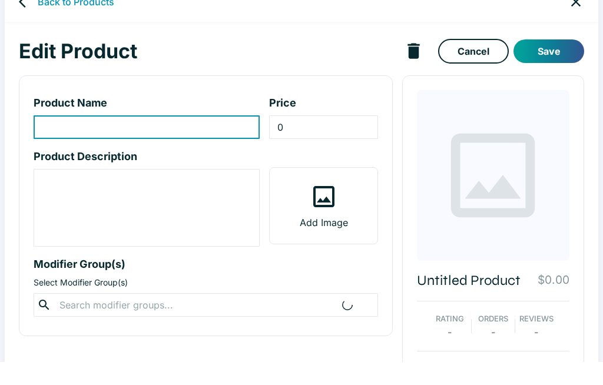
type input "Chicken Katsu"
type input "16.95"
type textarea "2 deep fried chicken cutlets"
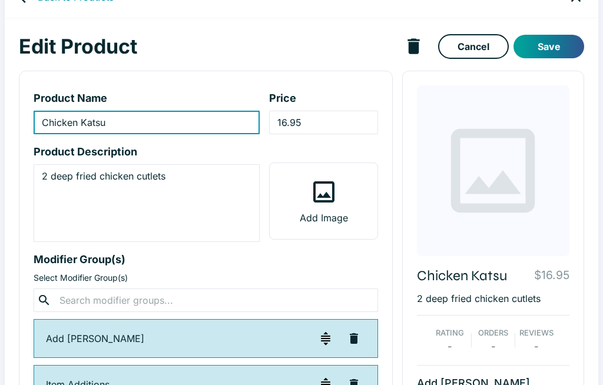
click at [334, 108] on div "Price 16.95 ​" at bounding box center [323, 112] width 108 height 44
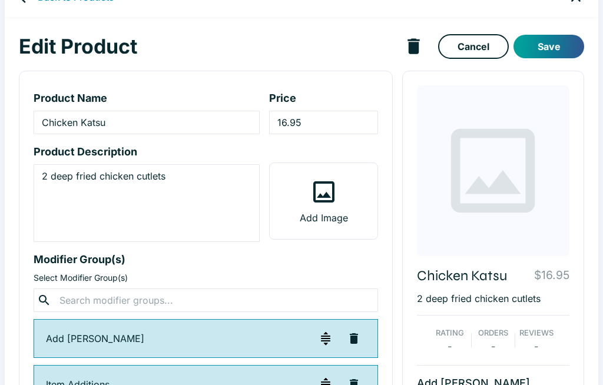
click at [332, 124] on input "16.95" at bounding box center [323, 123] width 108 height 24
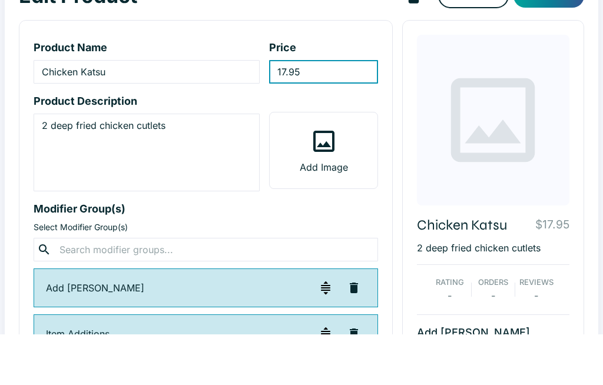
type input "17.95"
click at [575, 105] on div "Chicken Katsu $17.95 2 deep fried chicken cutlets Rating - Orders - Reviews - A…" at bounding box center [493, 301] width 182 height 461
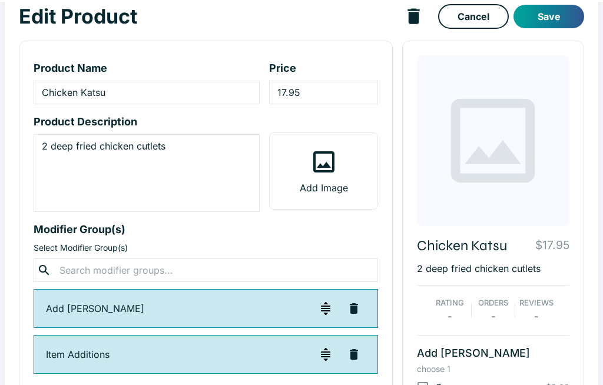
scroll to position [0, 0]
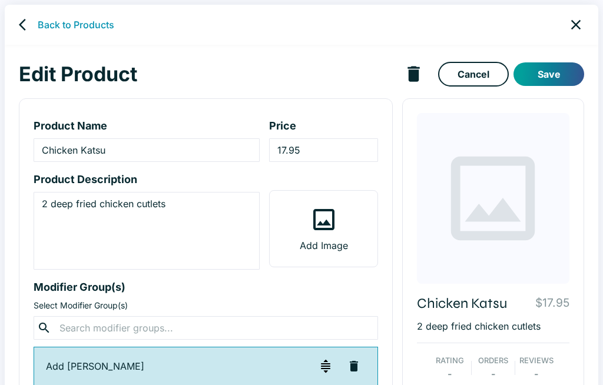
click at [564, 72] on button "Save" at bounding box center [548, 74] width 71 height 24
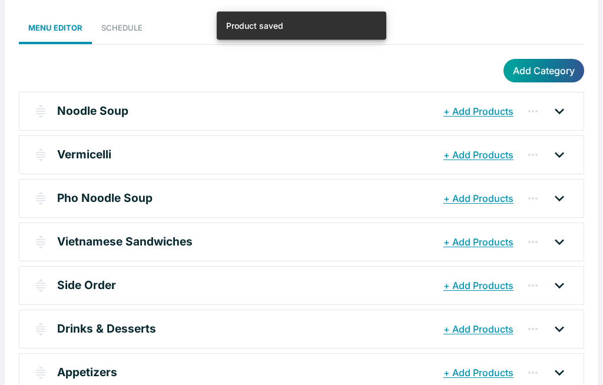
scroll to position [109, 0]
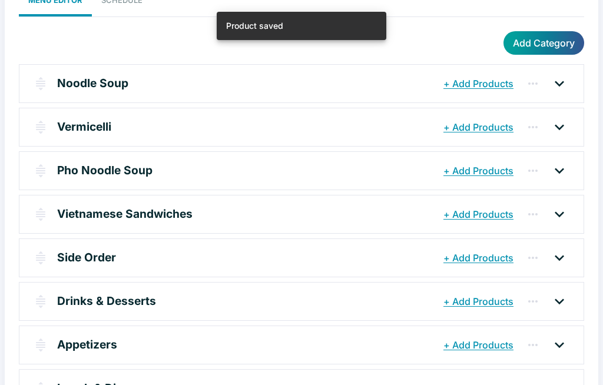
click at [90, 385] on p "Lunch & Dinner" at bounding box center [99, 388] width 84 height 17
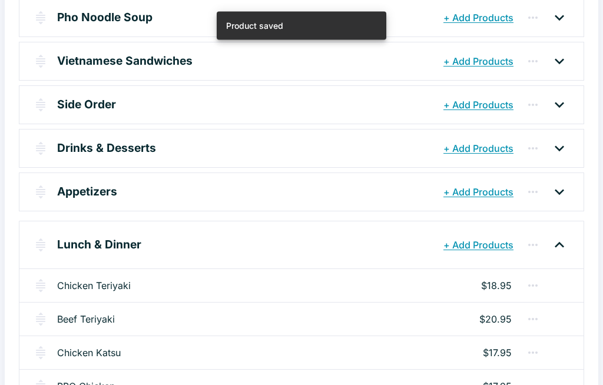
scroll to position [264, 0]
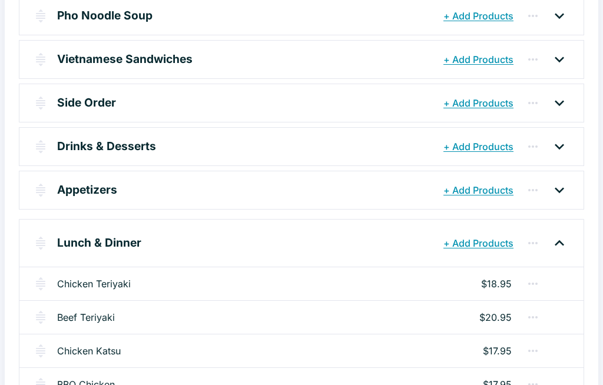
click at [92, 385] on link "BBQ Chicken" at bounding box center [86, 384] width 58 height 14
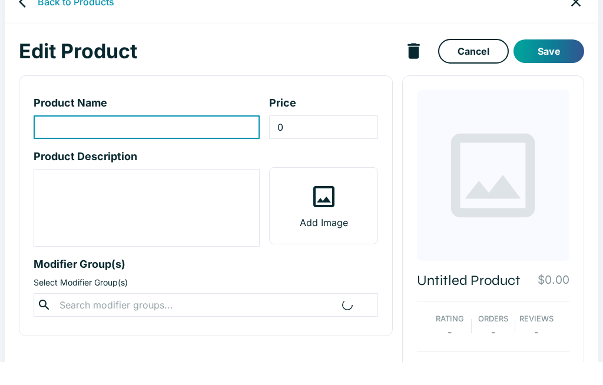
type input "BBQ Chicken"
type input "17.95"
type textarea "2 grilled BBQ chicken"
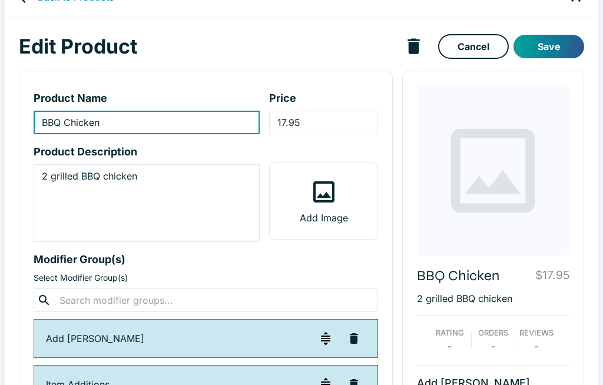
click at [336, 121] on input "17.95" at bounding box center [323, 123] width 108 height 24
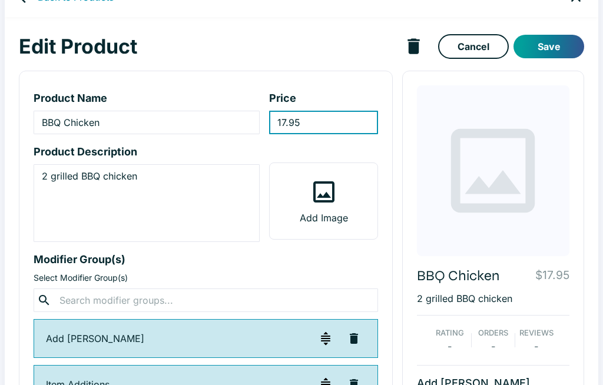
scroll to position [27, 0]
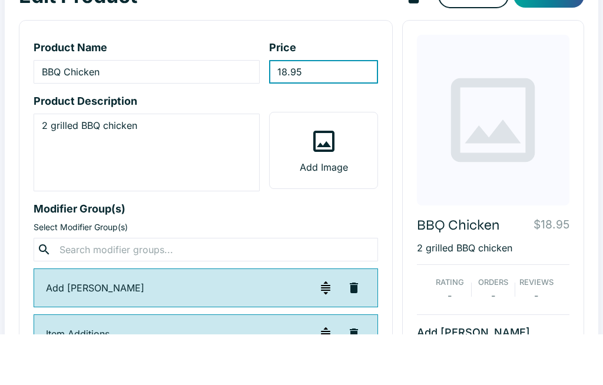
type input "18.95"
click at [574, 82] on div "BBQ Chicken $18.95 2 grilled BBQ chicken Rating - Orders - Reviews - Add [PERSO…" at bounding box center [493, 301] width 182 height 461
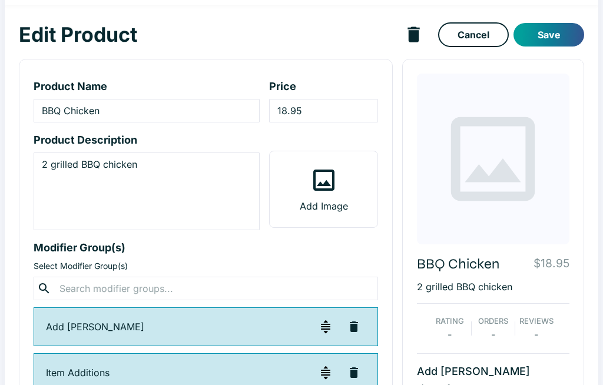
scroll to position [39, 0]
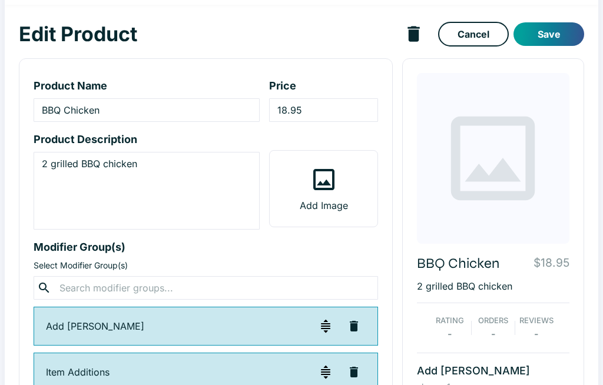
click at [558, 34] on button "Save" at bounding box center [548, 34] width 71 height 24
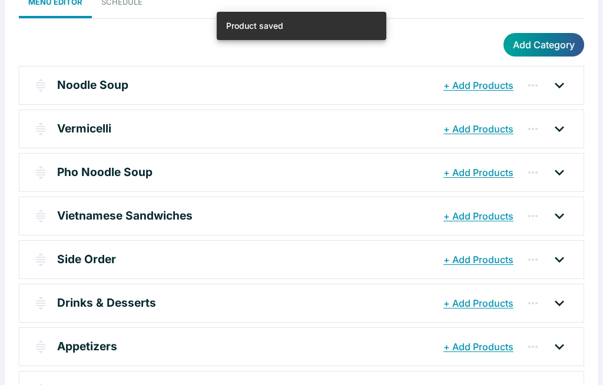
scroll to position [109, 0]
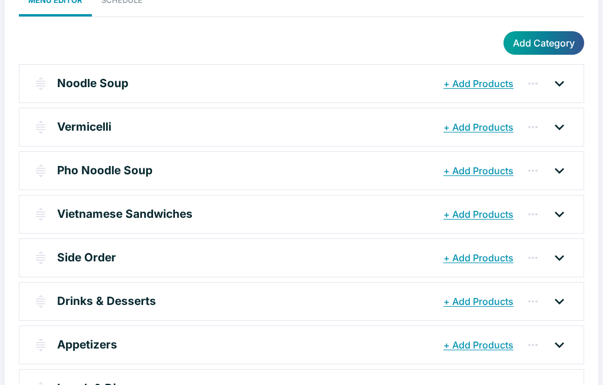
click at [69, 385] on p "Lunch & Dinner" at bounding box center [99, 388] width 84 height 17
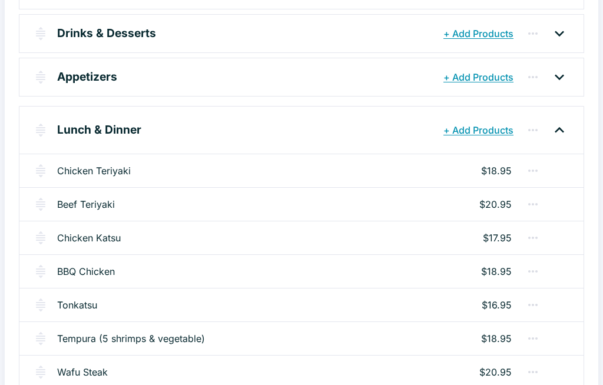
scroll to position [379, 0]
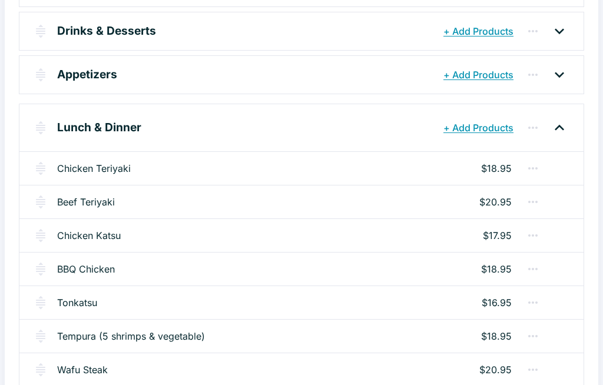
click at [88, 299] on link "Tonkatsu" at bounding box center [77, 303] width 40 height 14
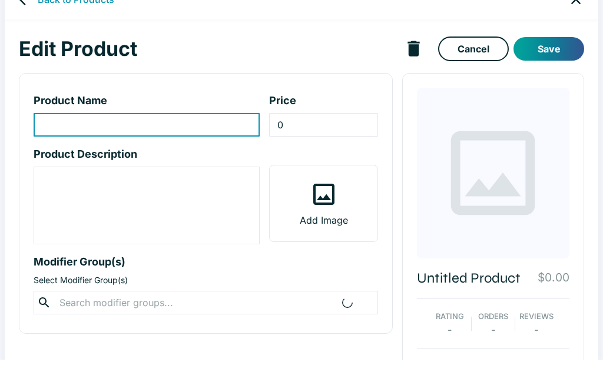
type input "Tonkatsu"
type input "16.95"
type textarea "2 deep fried pork cutlets"
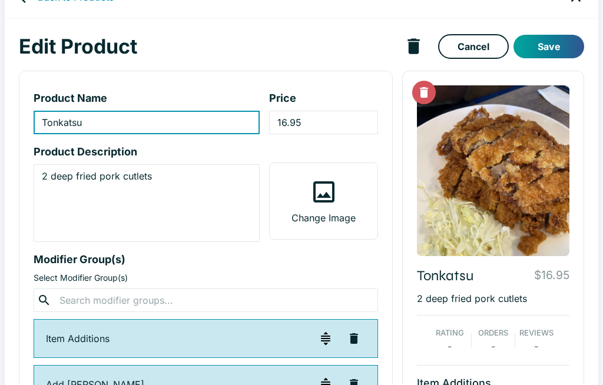
click at [333, 124] on input "16.95" at bounding box center [323, 123] width 108 height 24
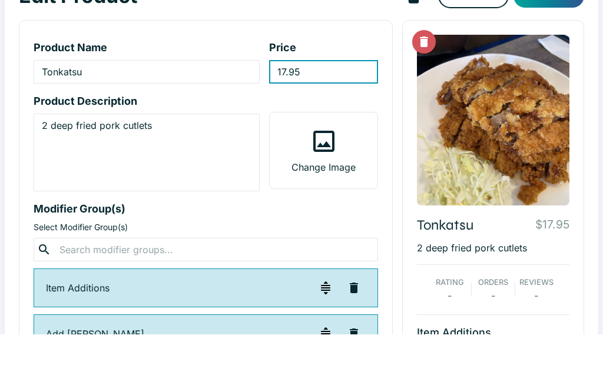
type input "17.95"
click at [586, 98] on div "Edit Product Cancel Save Product Name Tonkatsu ​ Price 17.95 ​ Product Descript…" at bounding box center [302, 282] width 594 height 529
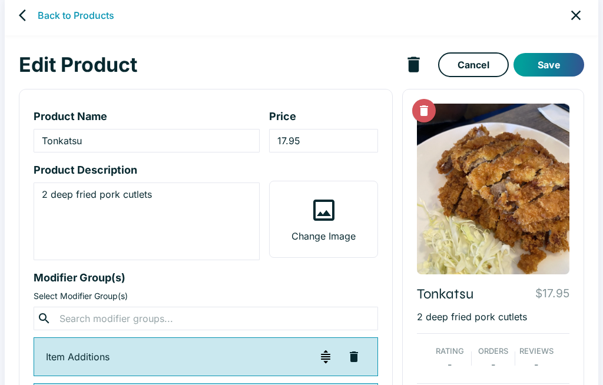
scroll to position [9, 0]
click at [562, 61] on button "Save" at bounding box center [548, 65] width 71 height 24
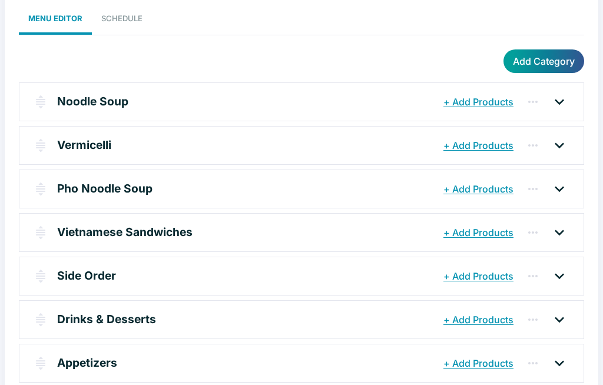
scroll to position [109, 0]
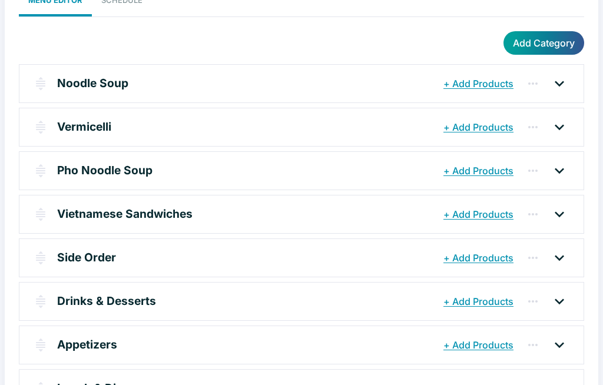
click at [81, 385] on p "Lunch & Dinner" at bounding box center [99, 388] width 84 height 17
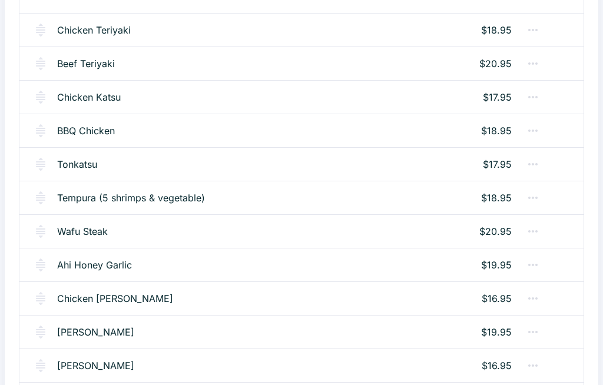
scroll to position [518, 0]
click at [80, 157] on link "Tonkatsu" at bounding box center [77, 164] width 40 height 14
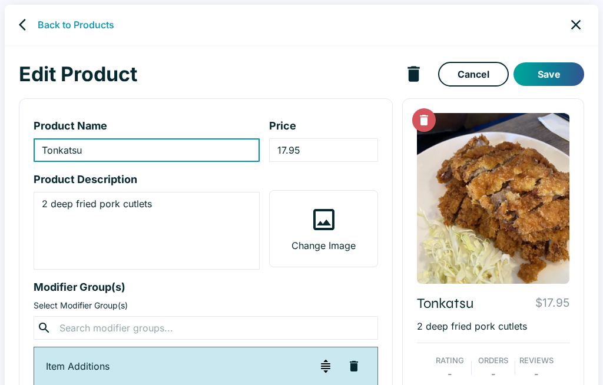
click at [333, 146] on input "17.95" at bounding box center [323, 150] width 108 height 24
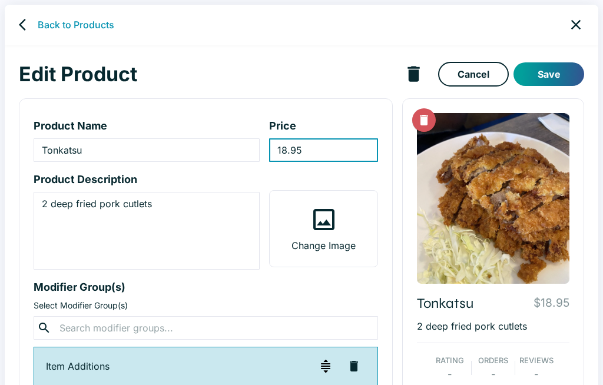
type input "18.95"
click at [559, 72] on button "Save" at bounding box center [548, 74] width 71 height 24
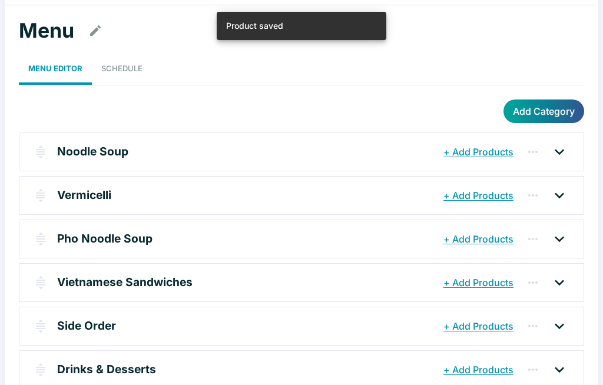
scroll to position [109, 0]
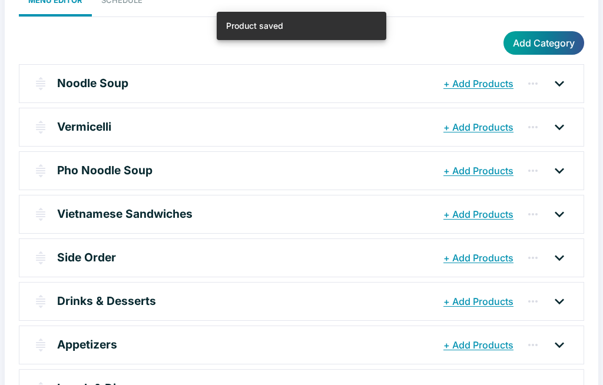
click at [84, 384] on p "Lunch & Dinner" at bounding box center [99, 388] width 84 height 17
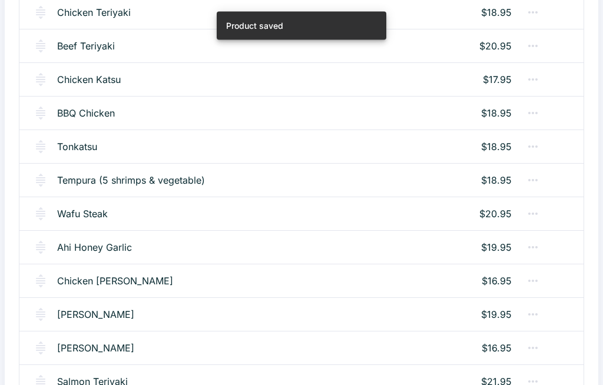
scroll to position [538, 0]
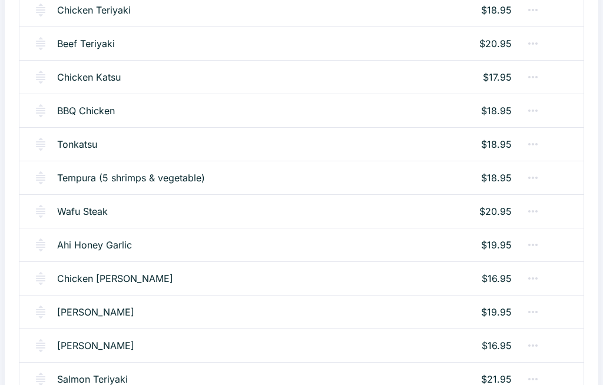
click at [65, 175] on link "Tempura (5 shrimps & vegetable)" at bounding box center [131, 178] width 148 height 14
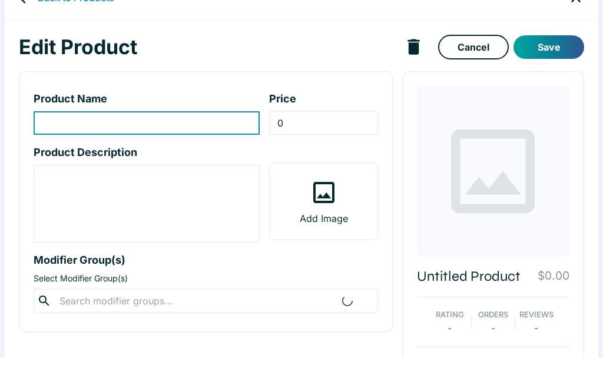
type input "Tempura (5 shrimps & vegetable)"
type input "18.95"
type textarea "5 shrimps & vegetable tempura (carrot, eggplant and pumpkin)"
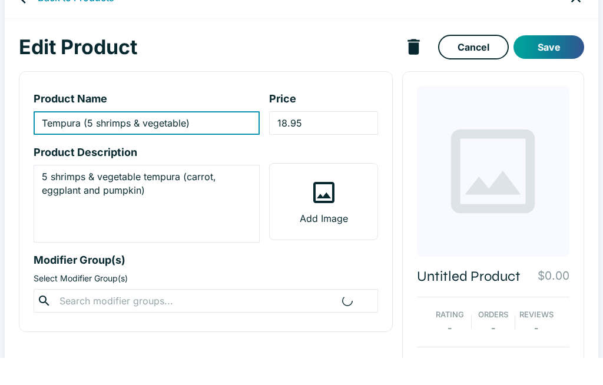
scroll to position [28, 0]
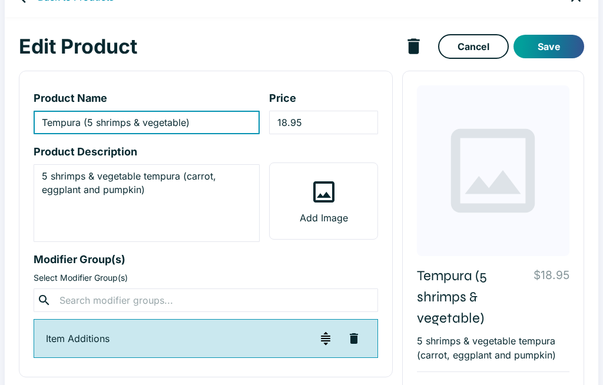
click at [323, 117] on input "18.95" at bounding box center [323, 123] width 108 height 24
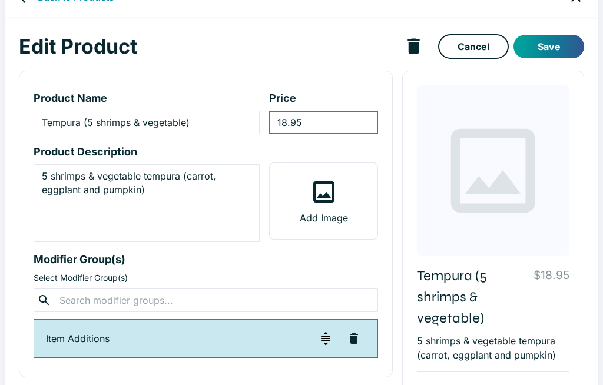
scroll to position [27, 0]
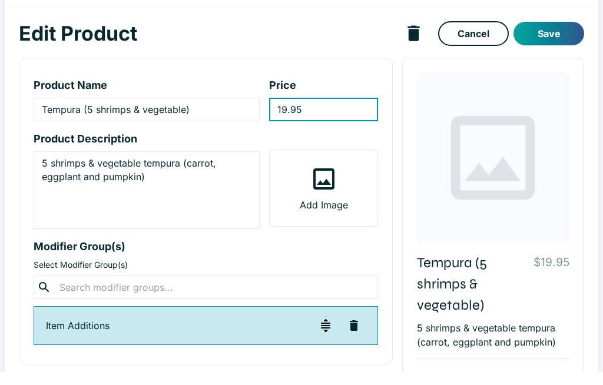
type input "19.95"
click at [554, 35] on button "Save" at bounding box center [548, 47] width 71 height 24
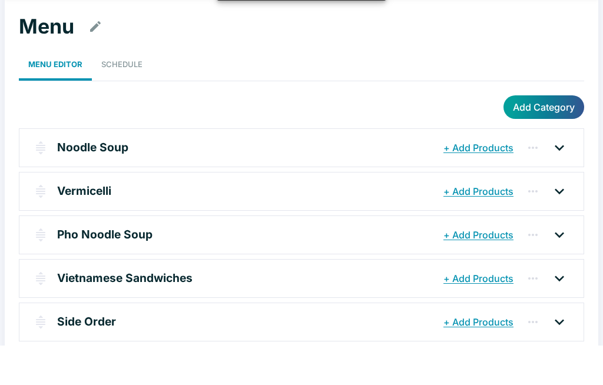
scroll to position [109, 0]
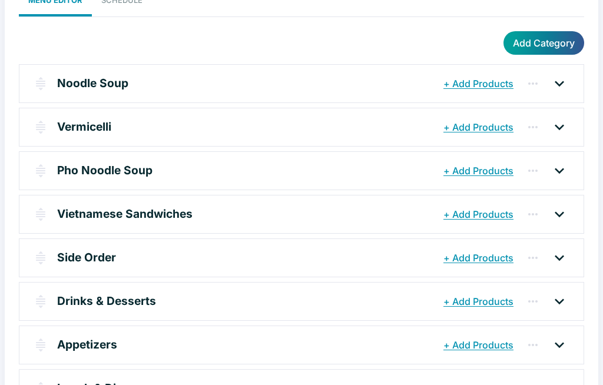
click at [77, 385] on p "Lunch & Dinner" at bounding box center [99, 388] width 84 height 17
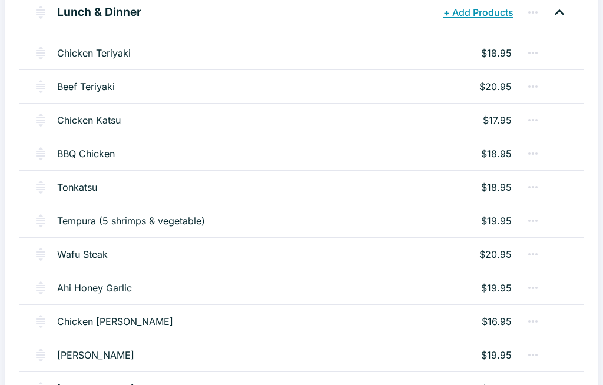
scroll to position [495, 0]
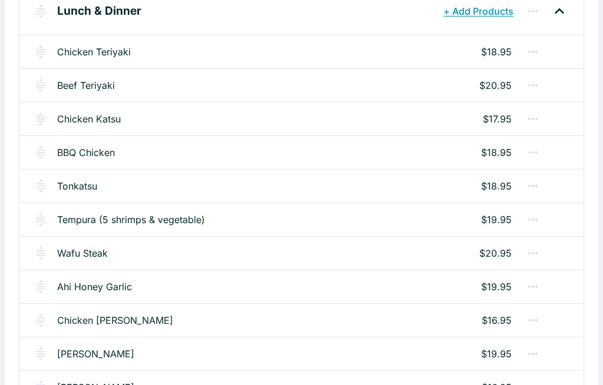
click at [85, 253] on link "Wafu Steak" at bounding box center [82, 254] width 51 height 14
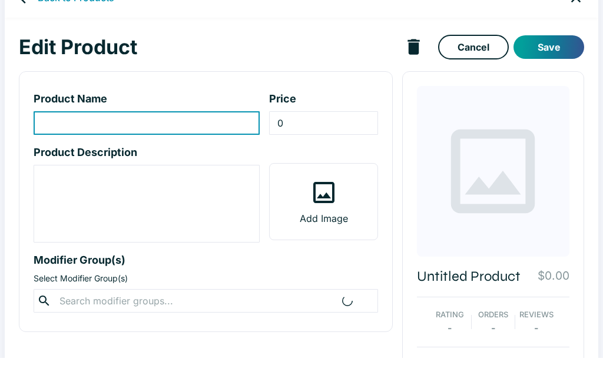
type input "Wafu Steak"
type input "20.95"
type textarea ""Japanese style steak" grilled steak with onions, sauce poured over the top. sa…"
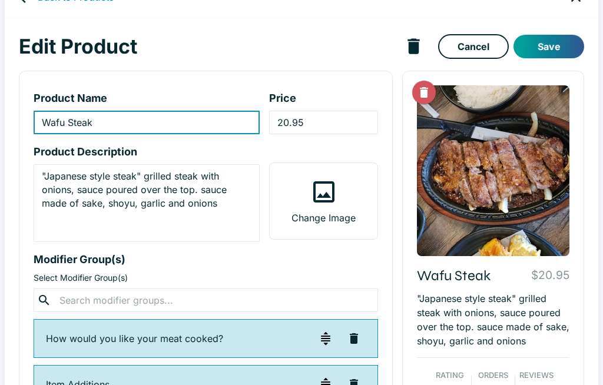
click at [330, 121] on input "20.95" at bounding box center [323, 123] width 108 height 24
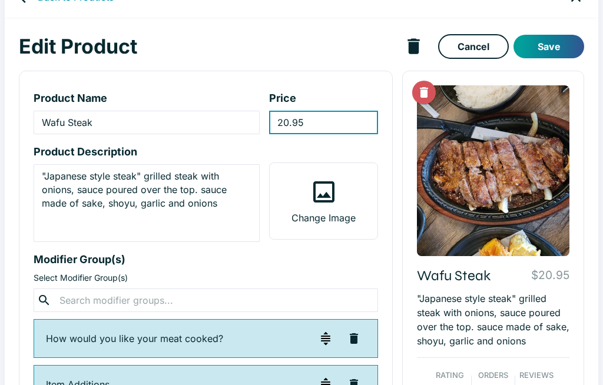
scroll to position [27, 0]
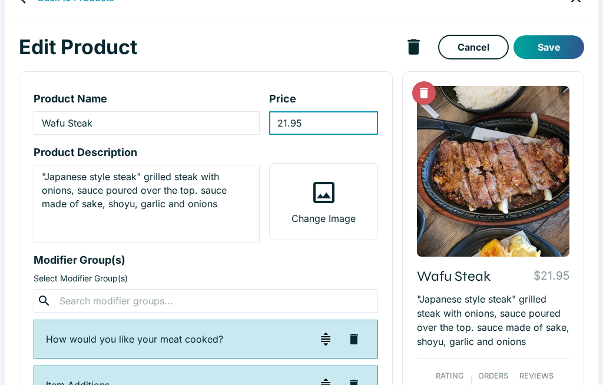
type input "21.95"
click at [565, 42] on button "Save" at bounding box center [548, 47] width 71 height 24
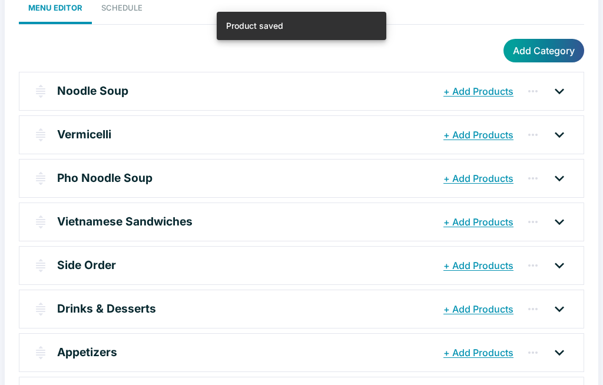
scroll to position [109, 0]
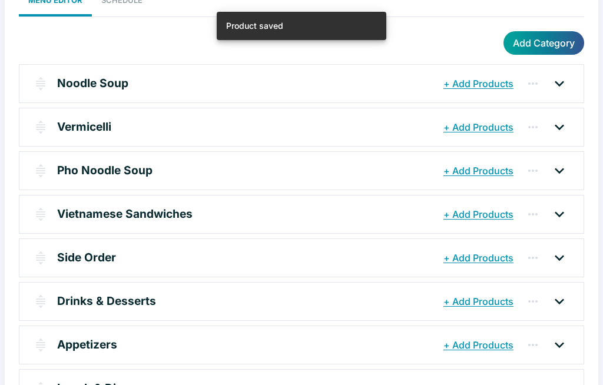
click at [78, 385] on p "Lunch & Dinner" at bounding box center [99, 388] width 84 height 17
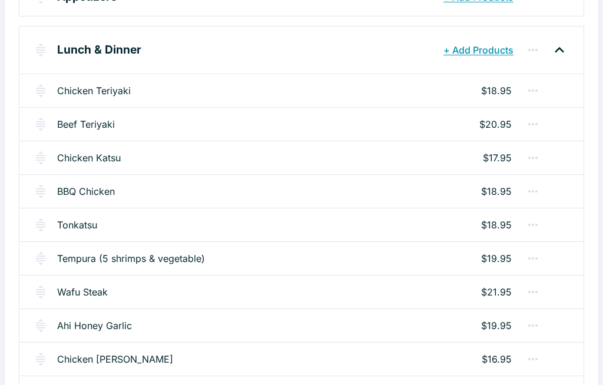
scroll to position [457, 0]
click at [84, 325] on link "Ahi Honey Garlic" at bounding box center [94, 326] width 75 height 14
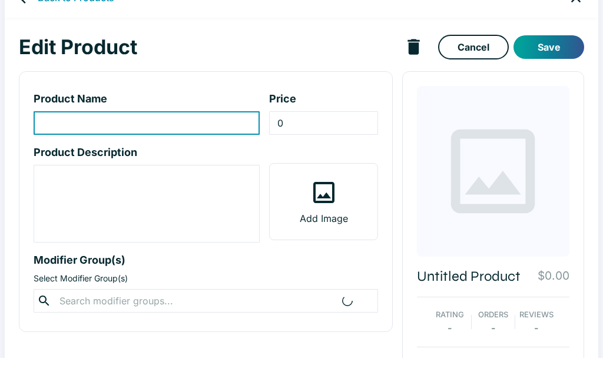
type input "Ahi Honey Garlic"
type input "19.95"
type textarea "Crispy fried ahi with honey garlic sauce"
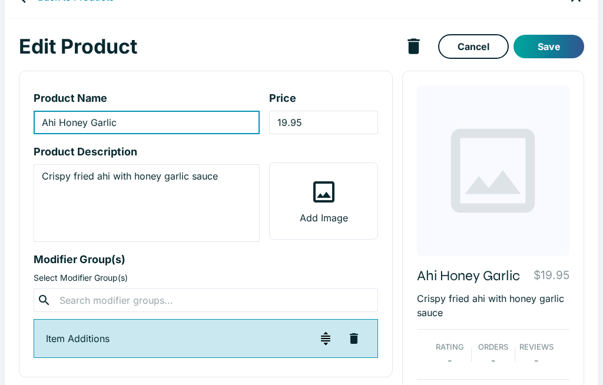
click at [324, 121] on input "19.95" at bounding box center [323, 123] width 108 height 24
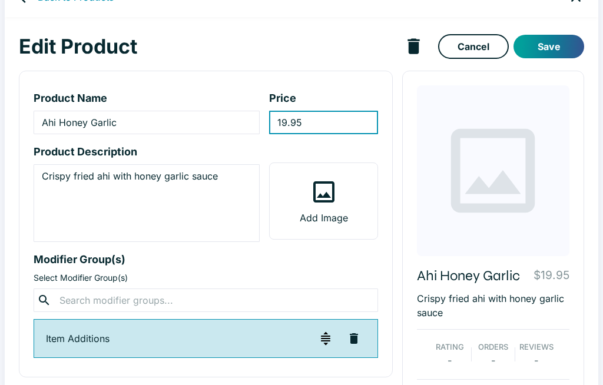
scroll to position [27, 0]
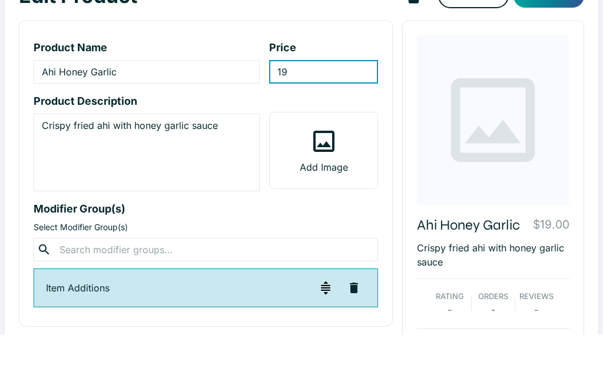
type input "1"
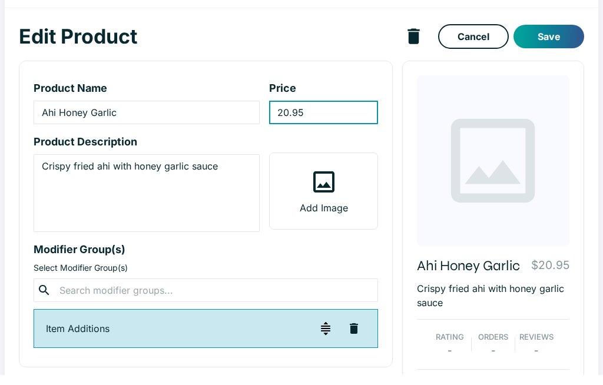
type input "20.95"
click at [556, 35] on button "Save" at bounding box center [548, 47] width 71 height 24
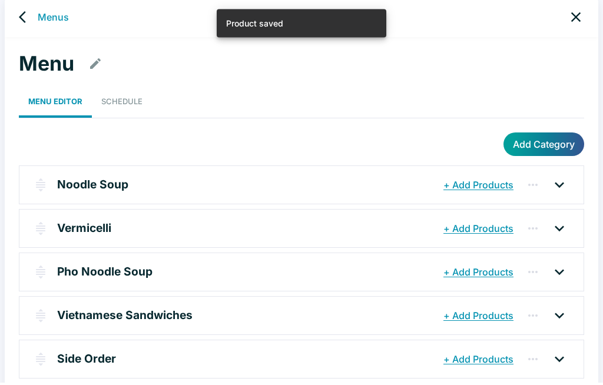
scroll to position [109, 0]
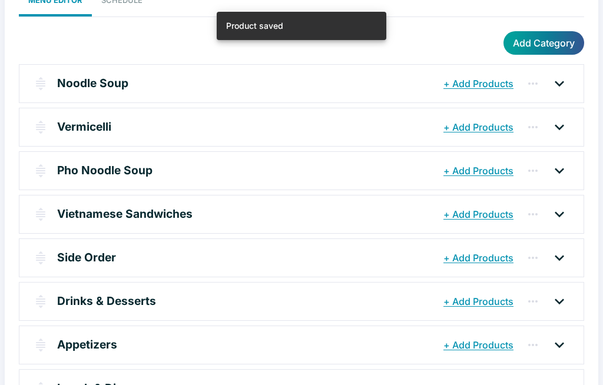
click at [78, 385] on p "Lunch & Dinner" at bounding box center [99, 388] width 84 height 17
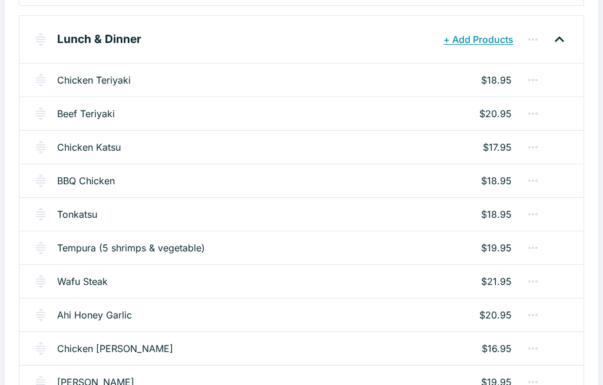
scroll to position [469, 0]
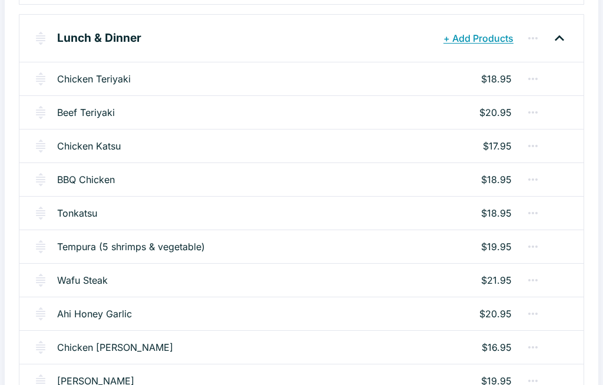
click at [114, 352] on link "Chicken [PERSON_NAME]" at bounding box center [115, 347] width 116 height 14
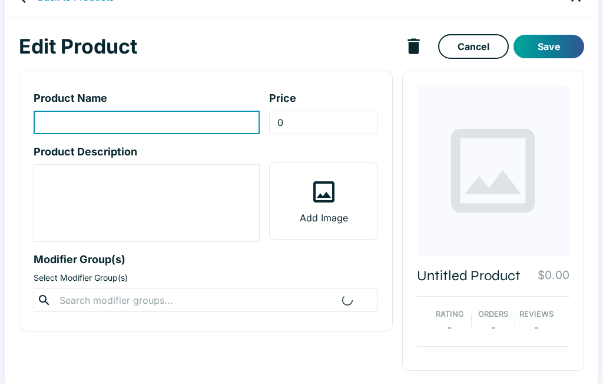
type input "Chicken [PERSON_NAME]"
type input "16.95"
type textarea "Chicken with coconut milk, carrot, green pepper, [PERSON_NAME] powder and green…"
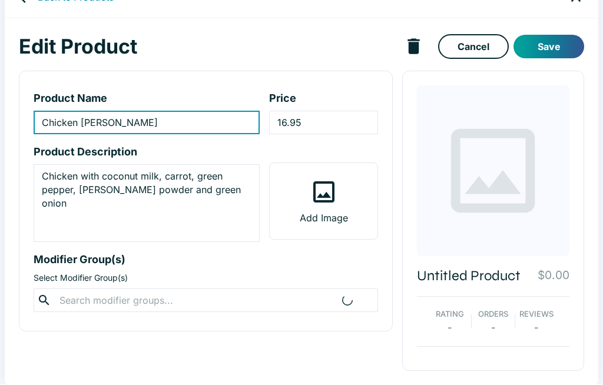
scroll to position [28, 0]
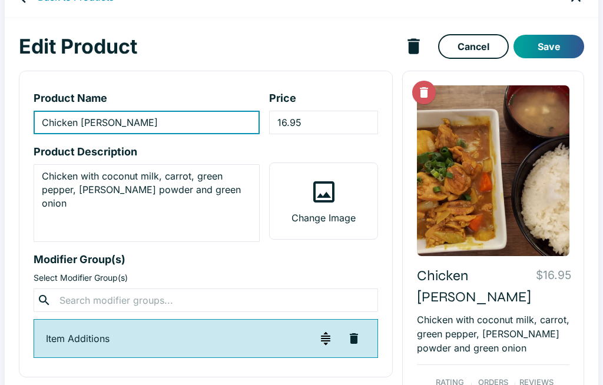
click at [334, 112] on input "16.95" at bounding box center [323, 123] width 108 height 24
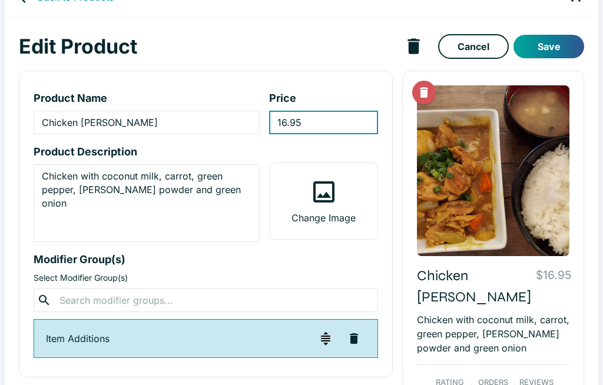
scroll to position [27, 0]
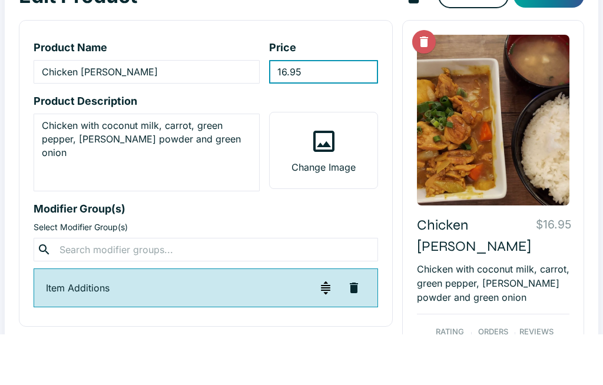
click at [332, 111] on input "16.95" at bounding box center [323, 123] width 108 height 24
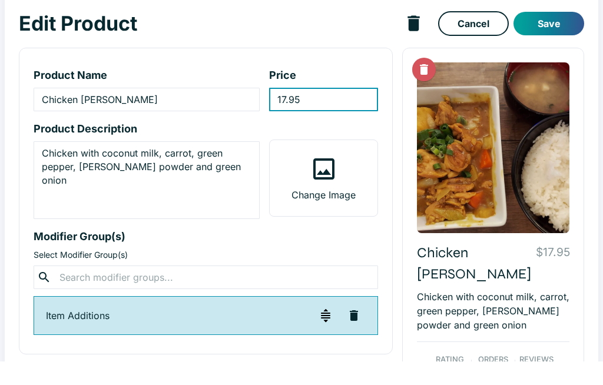
type input "17.95"
click at [554, 35] on button "Save" at bounding box center [548, 47] width 71 height 24
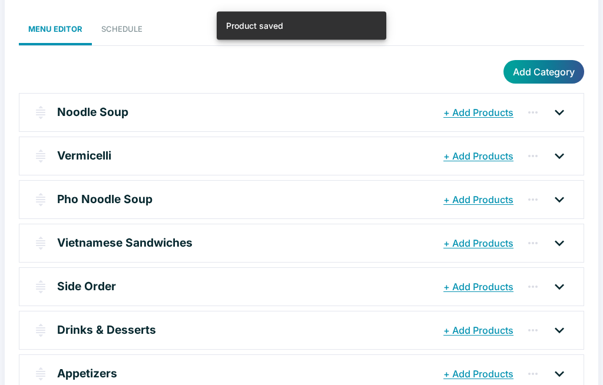
scroll to position [109, 0]
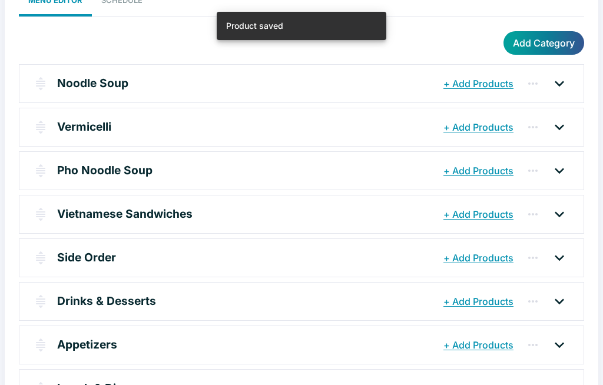
click at [88, 385] on p "Lunch & Dinner" at bounding box center [99, 388] width 84 height 17
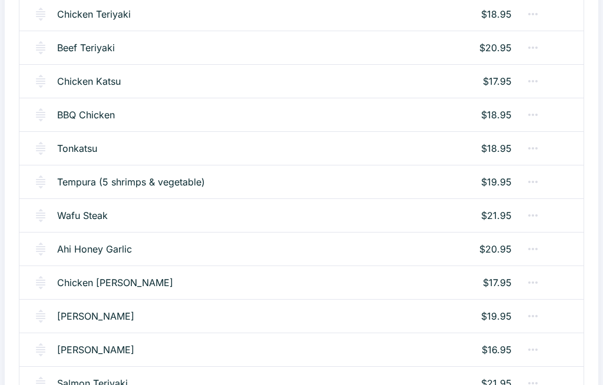
scroll to position [534, 0]
click at [76, 309] on link "[PERSON_NAME]" at bounding box center [95, 316] width 77 height 14
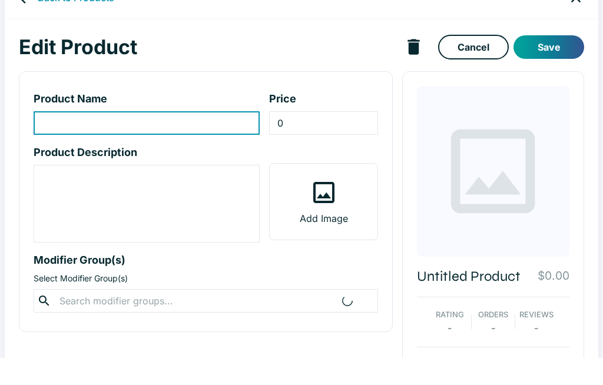
type input "[PERSON_NAME]"
type input "19.95"
type textarea "Grilled ahi with teriyaki sauce poured over the top"
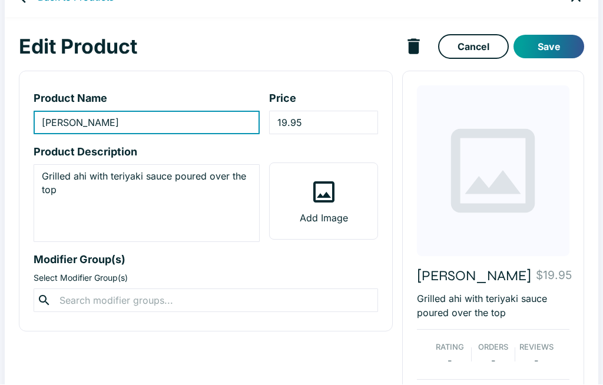
scroll to position [28, 0]
click at [331, 125] on input "19.95" at bounding box center [323, 123] width 108 height 24
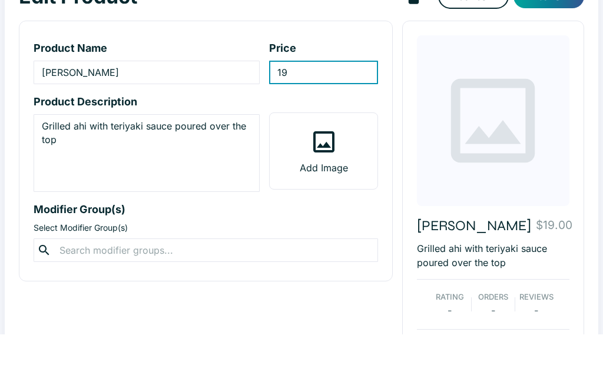
type input "1"
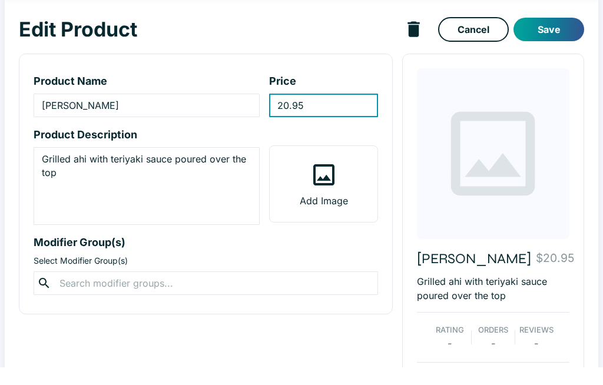
type input "20.95"
click at [558, 35] on button "Save" at bounding box center [548, 47] width 71 height 24
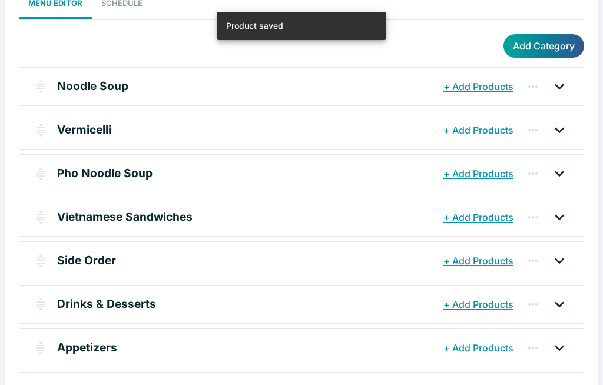
scroll to position [109, 0]
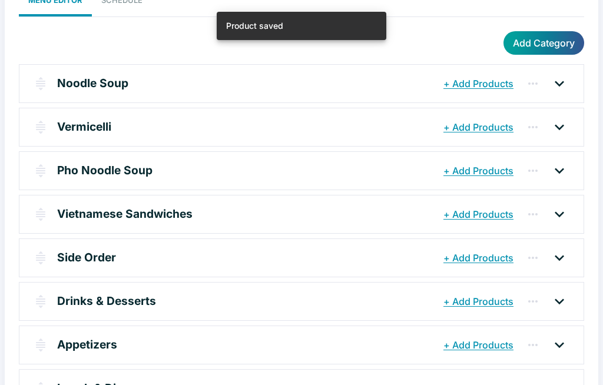
click at [81, 385] on p "Lunch & Dinner" at bounding box center [99, 388] width 84 height 17
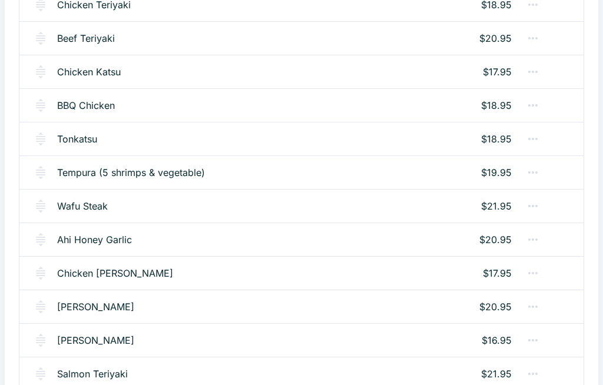
scroll to position [543, 0]
click at [83, 340] on link "[PERSON_NAME]" at bounding box center [95, 340] width 77 height 14
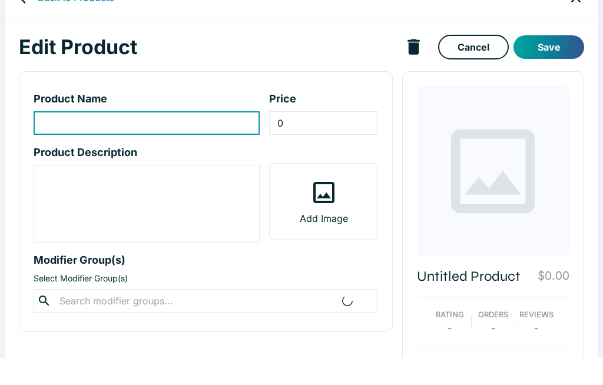
scroll to position [28, 0]
type input "[PERSON_NAME]"
type input "16.95"
type textarea "Basa is a white meat fish. Deep fried with honey & fried onion"
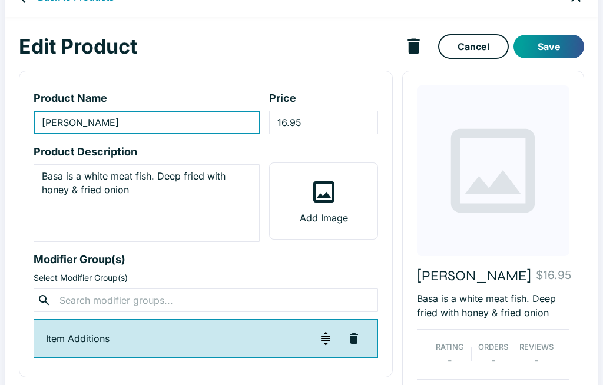
click at [337, 128] on input "16.95" at bounding box center [323, 123] width 108 height 24
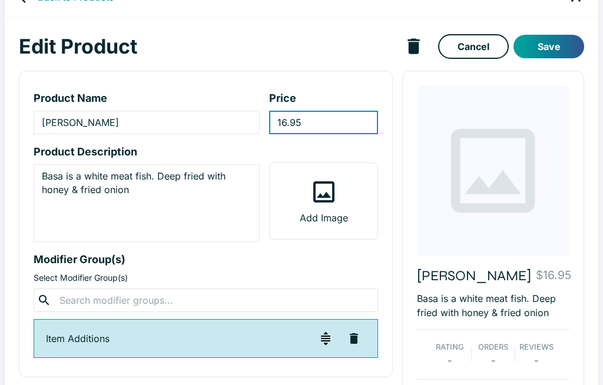
scroll to position [27, 0]
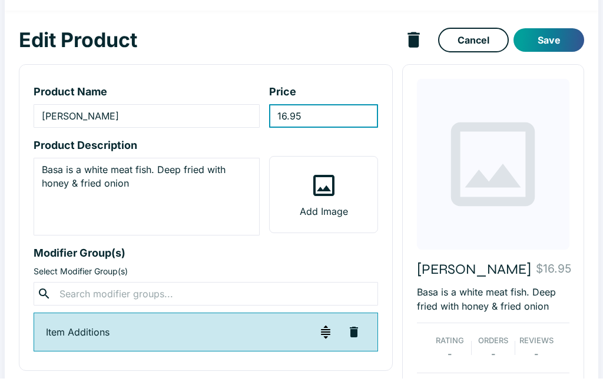
click at [544, 35] on button "Save" at bounding box center [548, 47] width 71 height 24
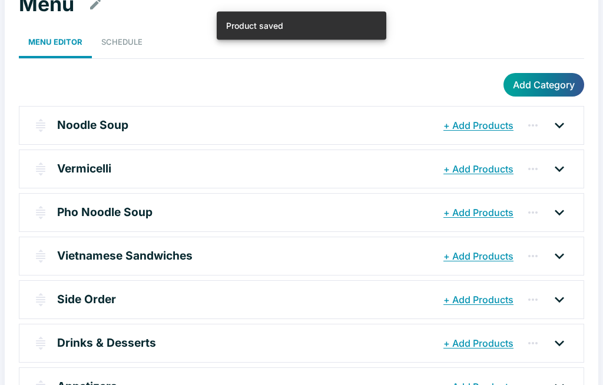
scroll to position [109, 0]
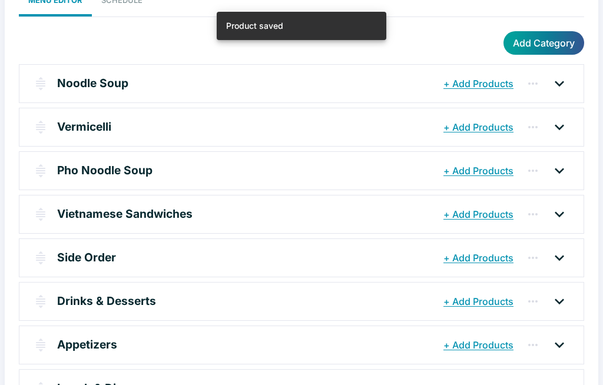
click at [84, 385] on p "Lunch & Dinner" at bounding box center [99, 388] width 84 height 17
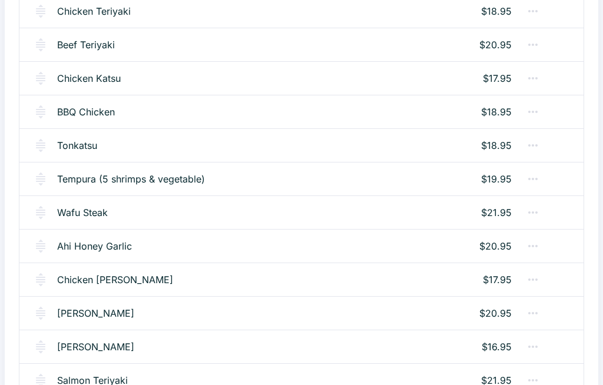
scroll to position [537, 0]
click at [77, 342] on link "[PERSON_NAME]" at bounding box center [95, 346] width 77 height 14
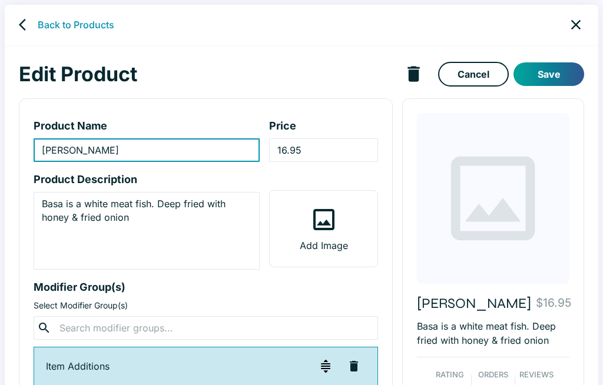
click at [342, 140] on input "16.95" at bounding box center [323, 150] width 108 height 24
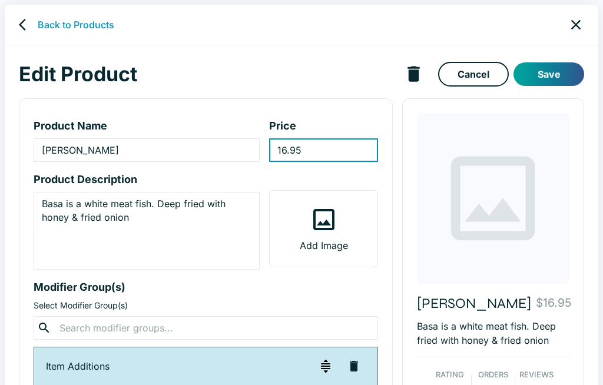
click at [331, 144] on input "16.95" at bounding box center [323, 150] width 108 height 24
click at [330, 148] on input "16.95" at bounding box center [323, 150] width 108 height 24
type input "17.95"
click at [554, 78] on button "Save" at bounding box center [548, 74] width 71 height 24
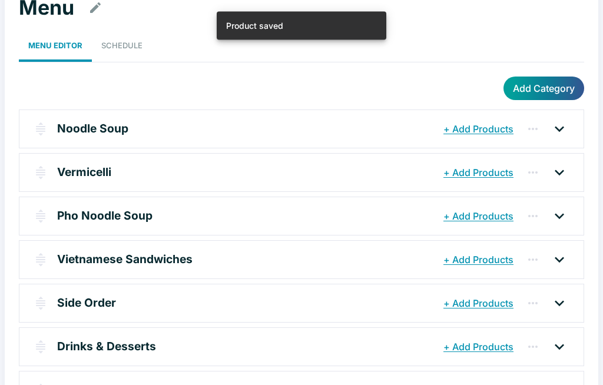
scroll to position [109, 0]
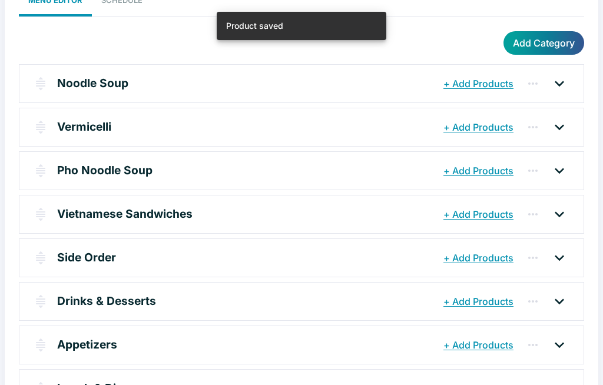
click at [107, 385] on p "Lunch & Dinner" at bounding box center [99, 388] width 84 height 17
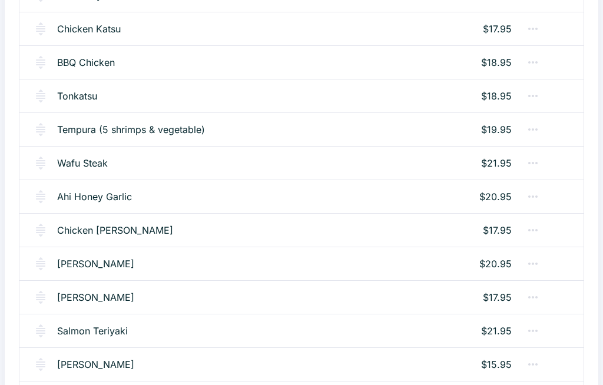
scroll to position [586, 0]
click at [84, 336] on link "Salmon Teriyaki" at bounding box center [92, 331] width 71 height 14
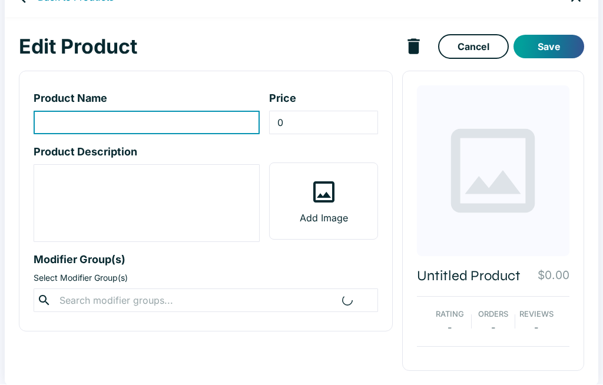
type input "Salmon Teriyaki"
type input "21.95"
type textarea "Grilled salmon with teriyaki sauce poured over the top"
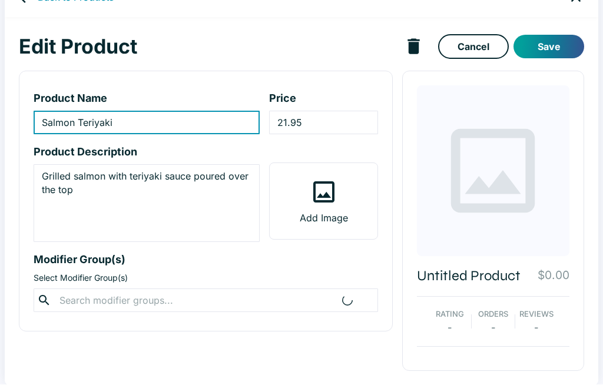
scroll to position [28, 0]
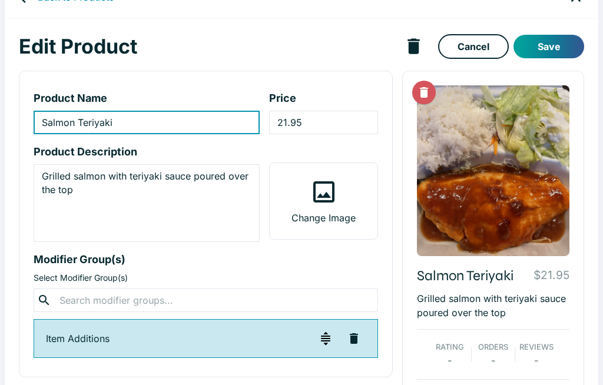
click at [339, 121] on input "21.95" at bounding box center [323, 123] width 108 height 24
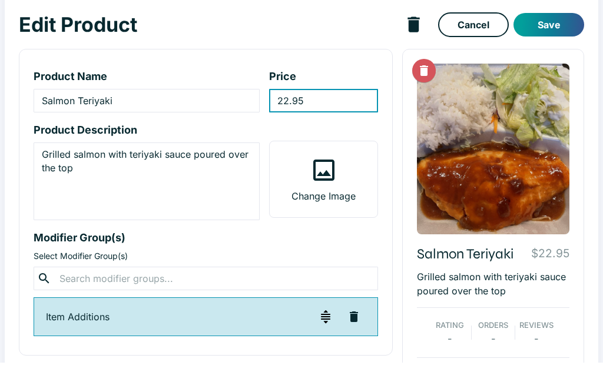
type input "22.95"
click at [558, 35] on button "Save" at bounding box center [548, 47] width 71 height 24
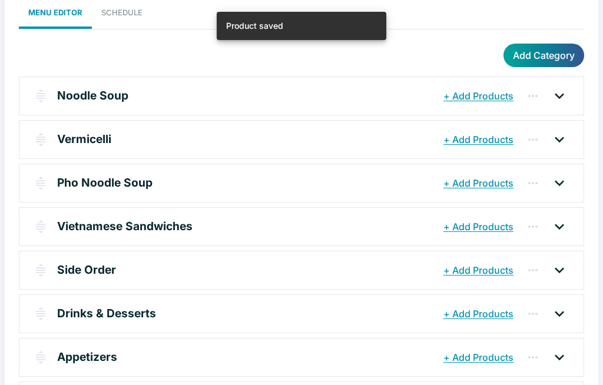
scroll to position [109, 0]
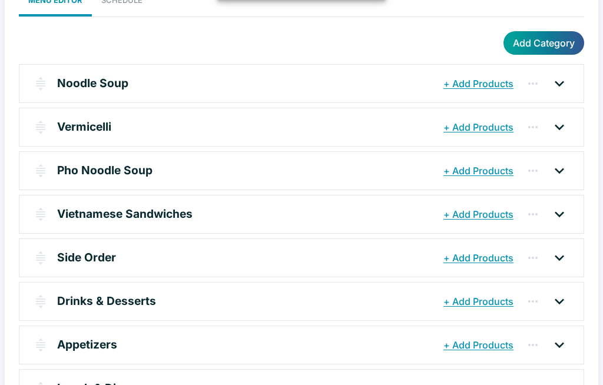
click at [84, 385] on p "Lunch & Dinner" at bounding box center [99, 388] width 84 height 17
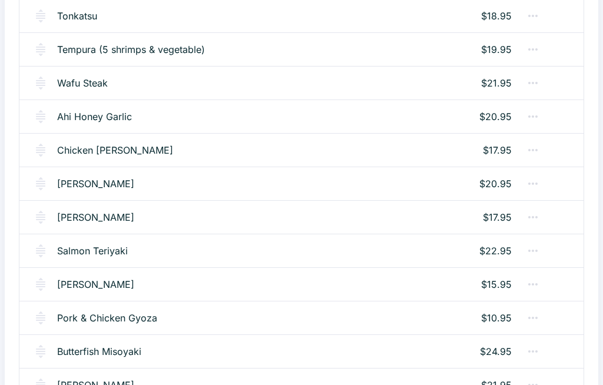
scroll to position [666, 0]
click at [70, 284] on link "[PERSON_NAME]" at bounding box center [95, 284] width 77 height 14
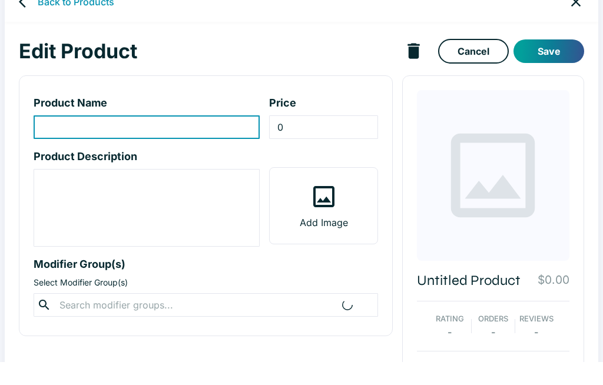
type input "[PERSON_NAME]"
type input "15.95"
type textarea "Grilled salted Saba with daikon and lemon"
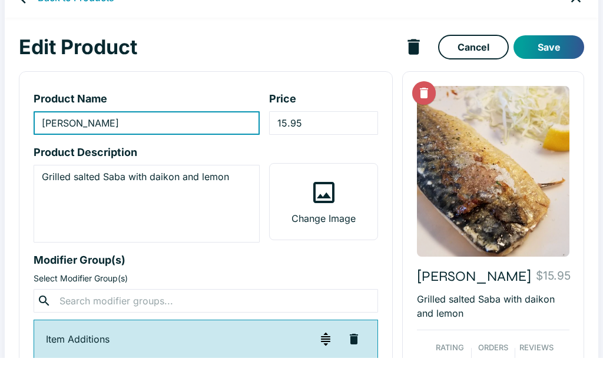
scroll to position [28, 0]
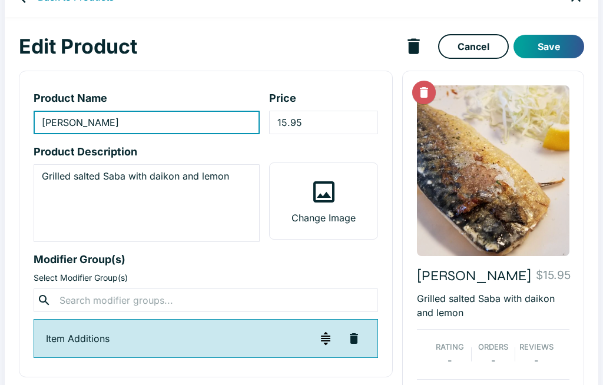
click at [328, 127] on input "15.95" at bounding box center [323, 123] width 108 height 24
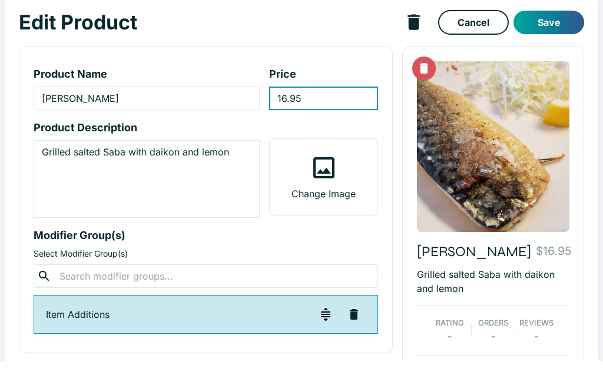
type input "16.95"
click at [555, 35] on button "Save" at bounding box center [548, 47] width 71 height 24
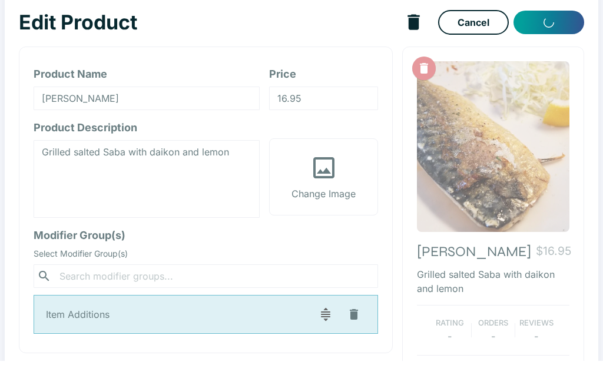
scroll to position [52, 0]
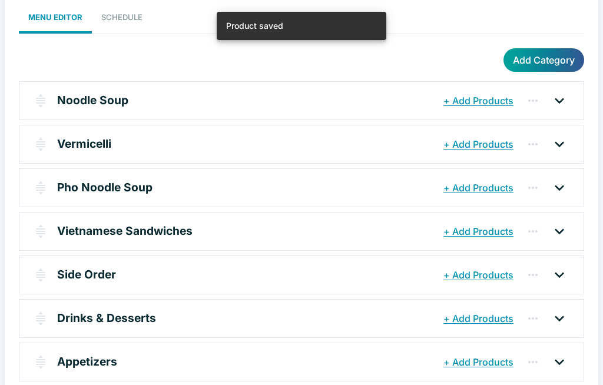
scroll to position [109, 0]
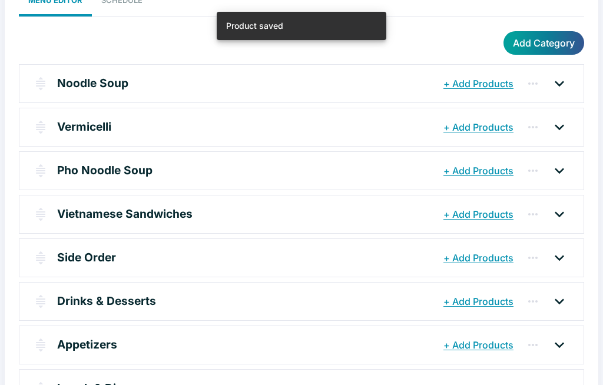
click at [69, 385] on p "Lunch & Dinner" at bounding box center [99, 388] width 84 height 17
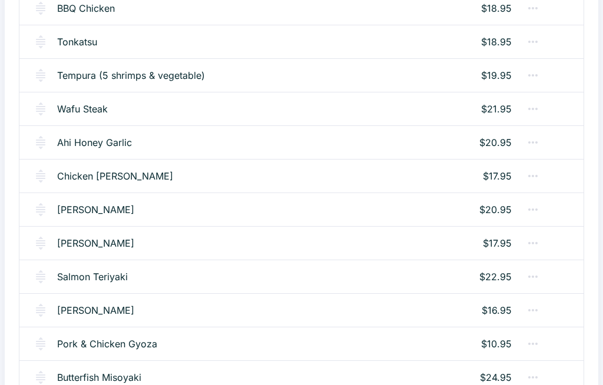
scroll to position [640, 0]
click at [79, 339] on link "Pork & Chicken Gyoza" at bounding box center [107, 344] width 100 height 14
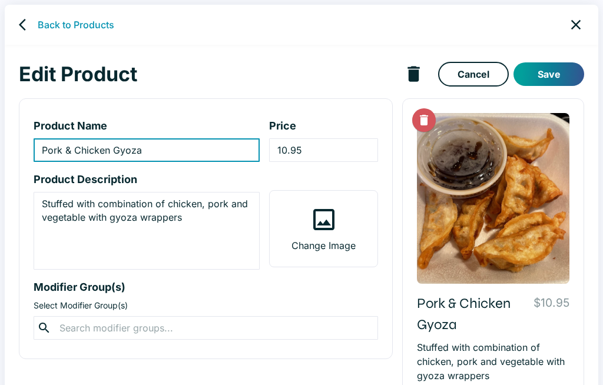
click at [347, 146] on input "10.95" at bounding box center [323, 150] width 108 height 24
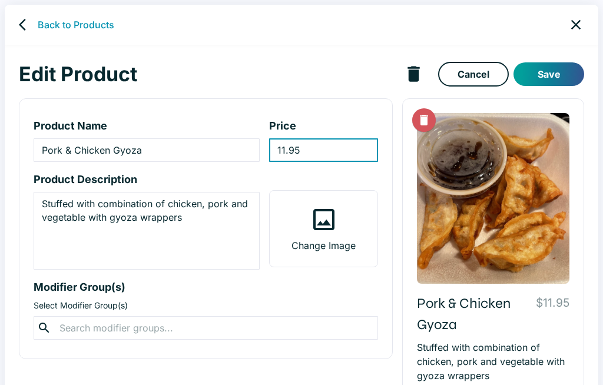
type input "11.95"
click at [559, 75] on button "Save" at bounding box center [548, 74] width 71 height 24
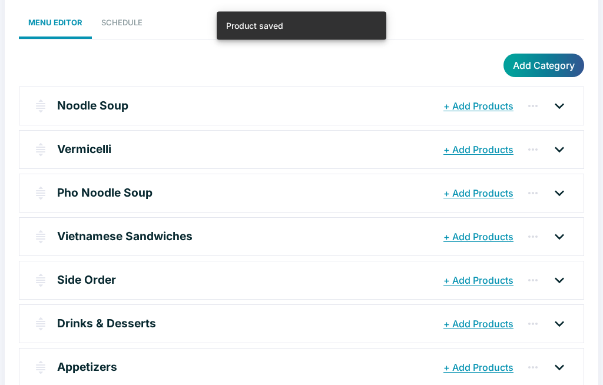
scroll to position [109, 0]
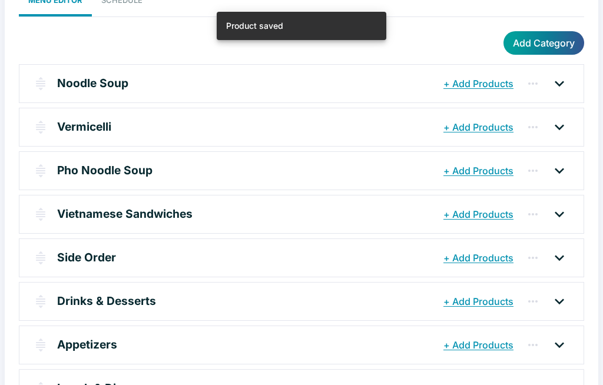
click at [72, 385] on p "Lunch & Dinner" at bounding box center [99, 388] width 84 height 17
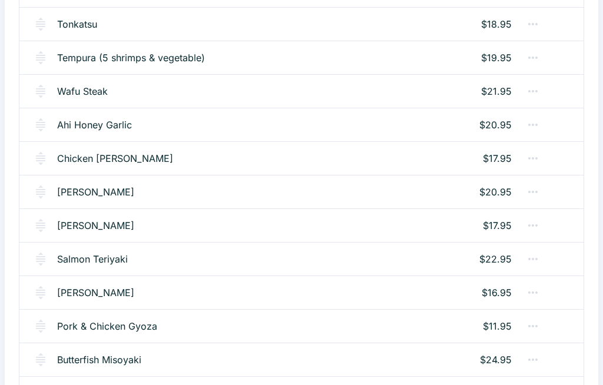
scroll to position [667, 0]
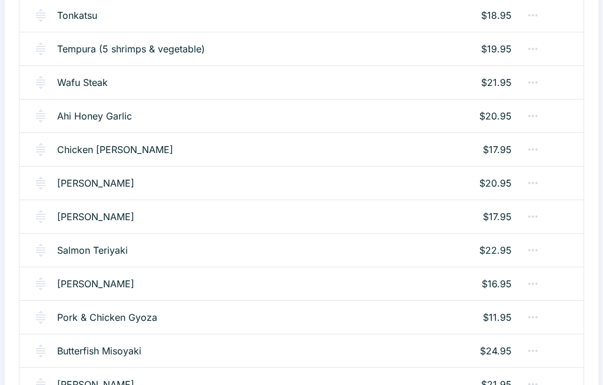
click at [71, 344] on link "Butterfish Misoyaki" at bounding box center [99, 351] width 84 height 14
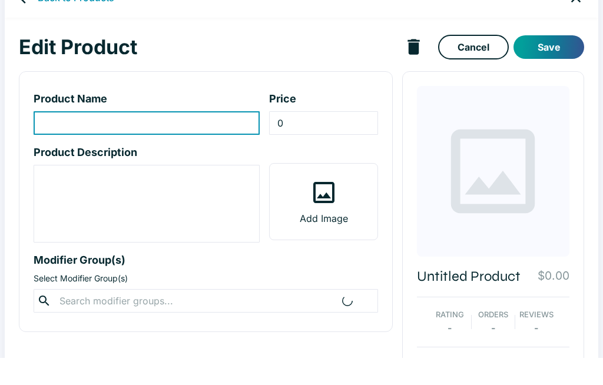
type input "Butterfish Misoyaki"
type input "24.95"
type textarea "Butterfish marinated in a miso and shoyu sauce and then broiled"
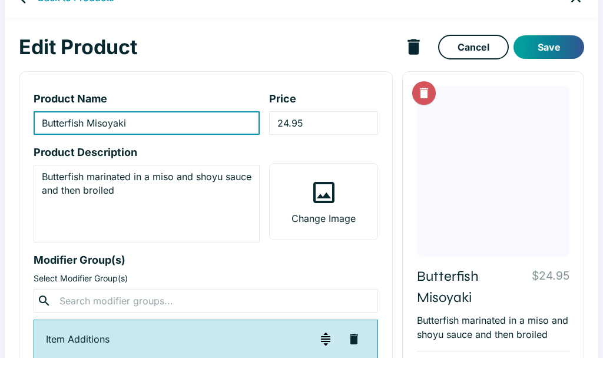
scroll to position [28, 0]
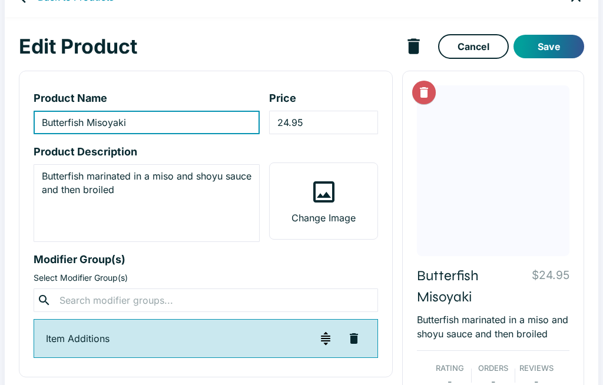
click at [339, 125] on input "24.95" at bounding box center [323, 123] width 108 height 24
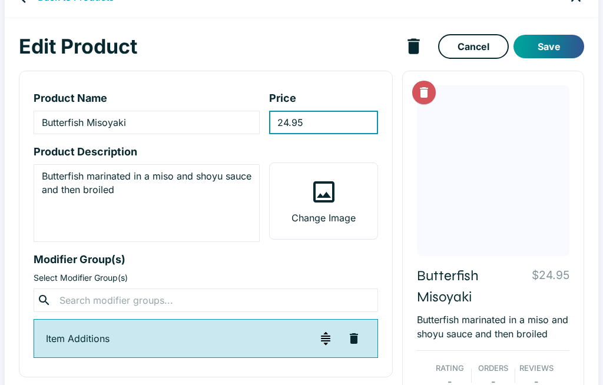
scroll to position [27, 0]
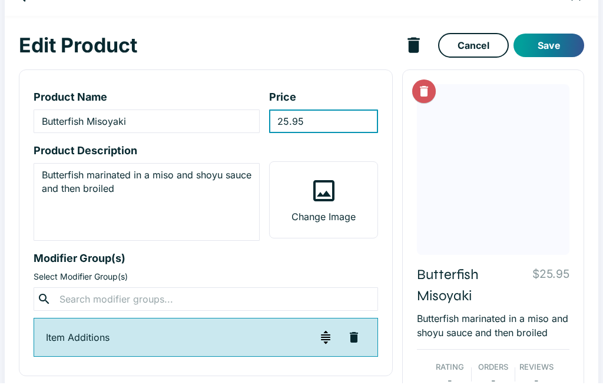
type input "25.95"
click at [551, 41] on button "Save" at bounding box center [548, 47] width 71 height 24
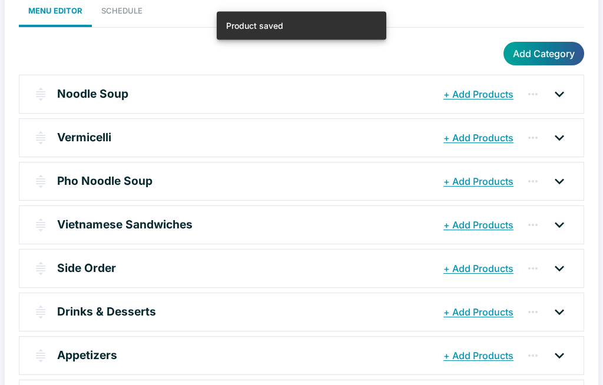
scroll to position [109, 0]
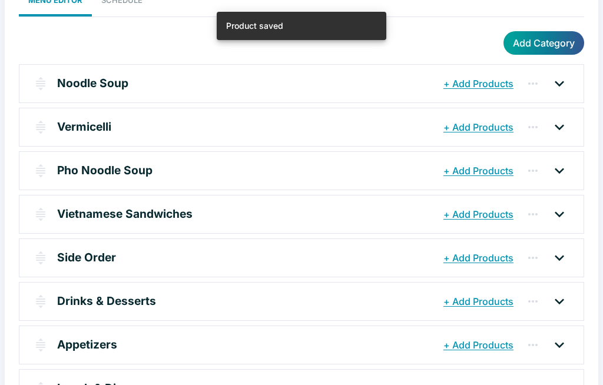
click at [70, 383] on p "Lunch & Dinner" at bounding box center [99, 388] width 84 height 17
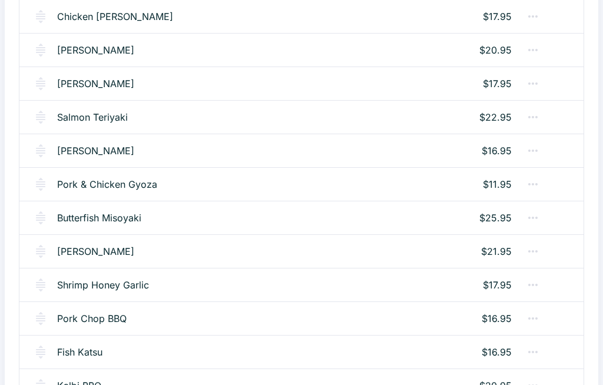
scroll to position [796, 0]
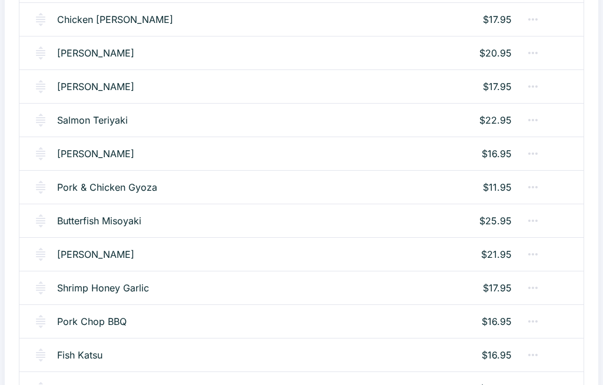
click at [75, 257] on link "[PERSON_NAME]" at bounding box center [95, 255] width 77 height 14
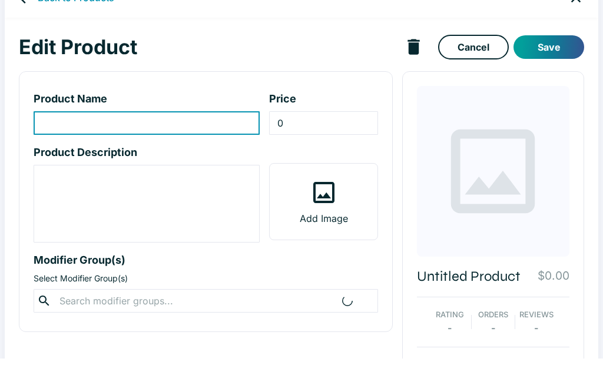
type input "[PERSON_NAME]"
type input "21.95"
type textarea "Grilled garlic salted salmon"
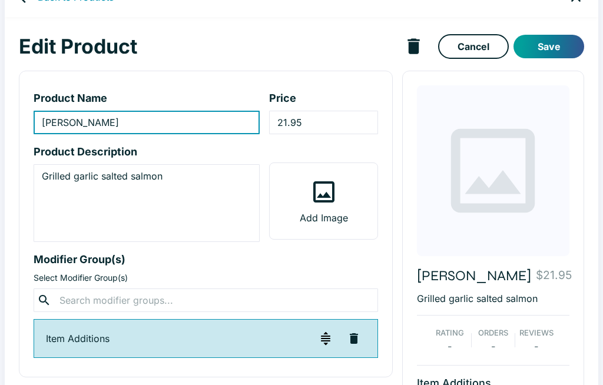
click at [341, 120] on input "21.95" at bounding box center [323, 123] width 108 height 24
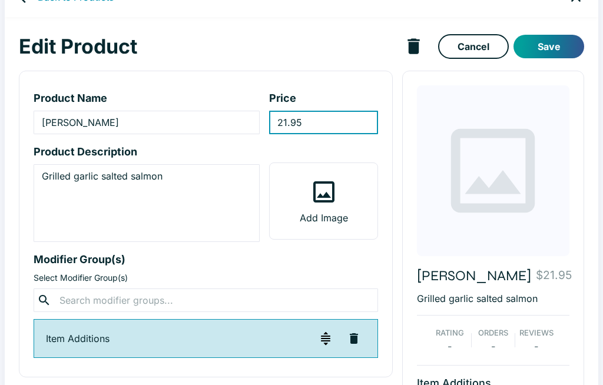
scroll to position [27, 0]
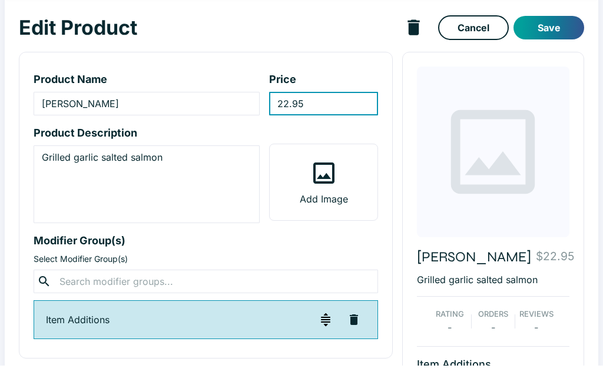
type input "22.95"
click at [555, 35] on button "Save" at bounding box center [548, 47] width 71 height 24
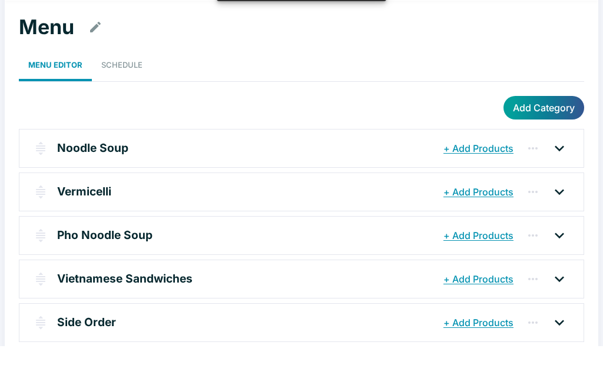
scroll to position [109, 0]
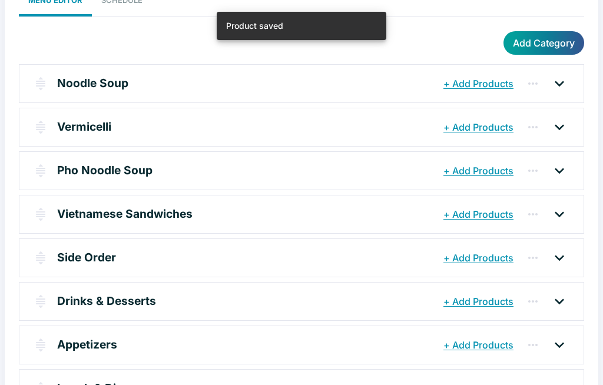
click at [75, 385] on p "Lunch & Dinner" at bounding box center [99, 388] width 84 height 17
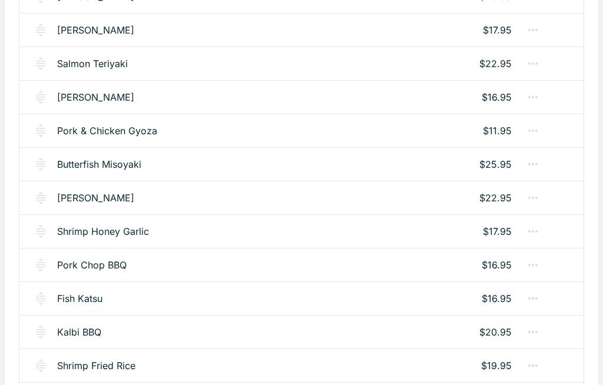
scroll to position [853, 0]
click at [73, 229] on link "Shrimp Honey Garlic" at bounding box center [103, 231] width 92 height 14
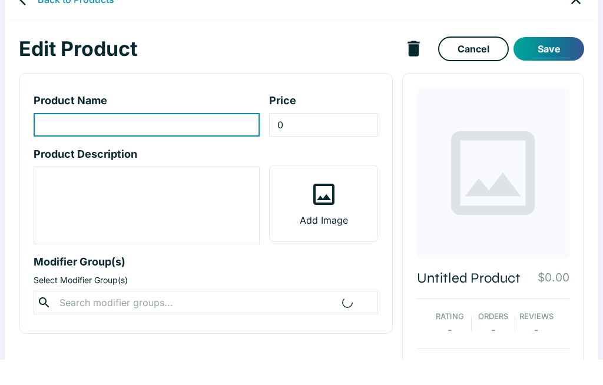
type input "Shrimp Honey Garlic"
type input "17.95"
type textarea "Deep fried shrimp with honey & fried onion"
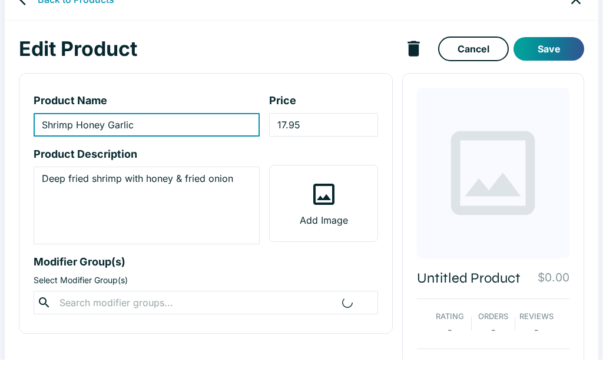
scroll to position [28, 0]
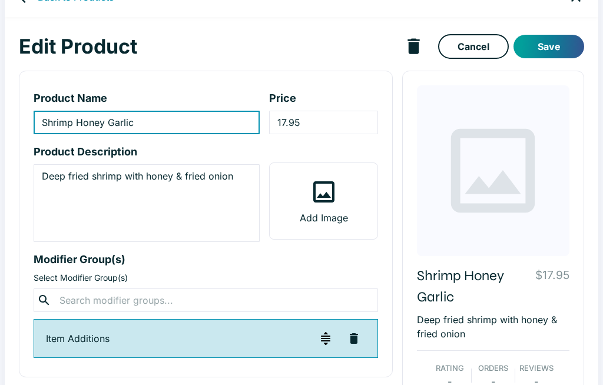
click at [335, 117] on input "17.95" at bounding box center [323, 123] width 108 height 24
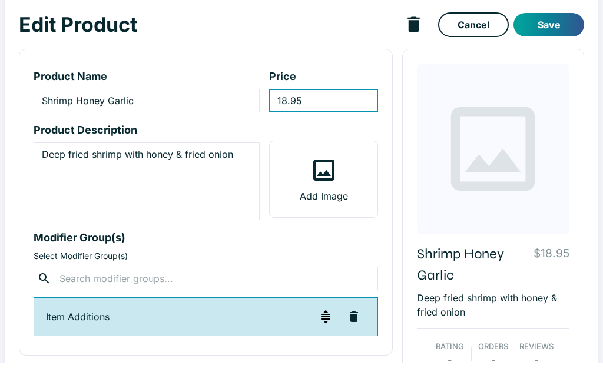
type input "18.95"
click at [557, 35] on button "Save" at bounding box center [548, 47] width 71 height 24
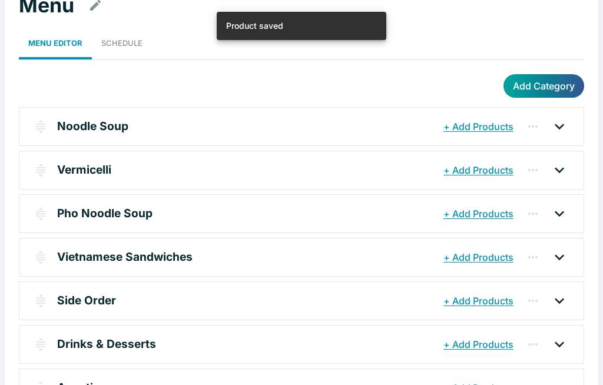
scroll to position [109, 0]
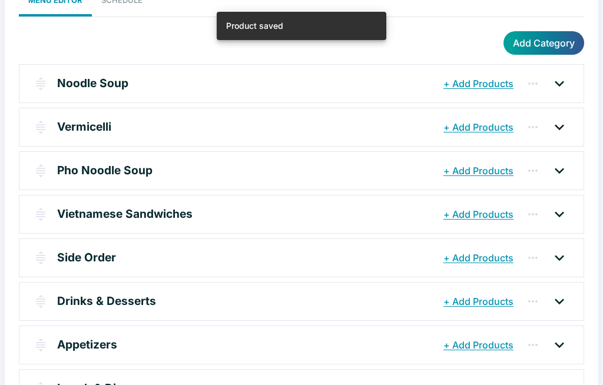
click at [72, 385] on p "Lunch & Dinner" at bounding box center [99, 388] width 84 height 17
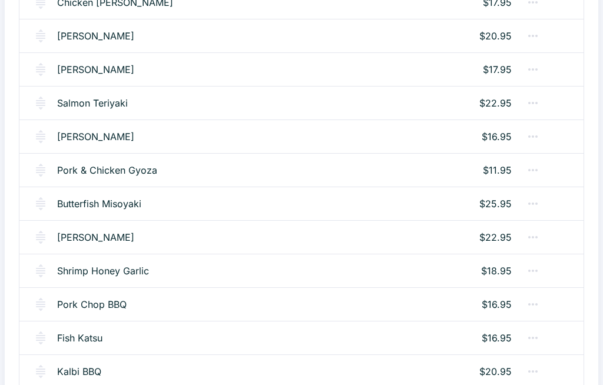
scroll to position [815, 0]
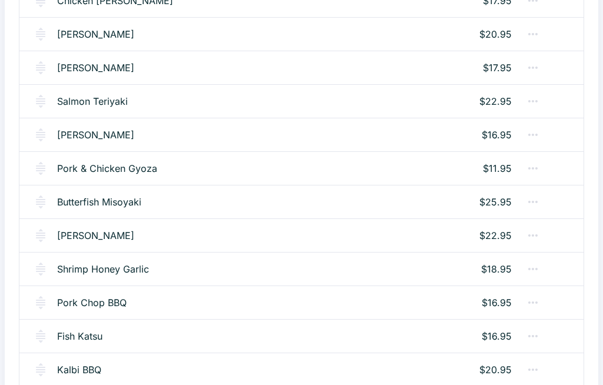
click at [71, 300] on link "Pork Chop BBQ" at bounding box center [91, 303] width 69 height 14
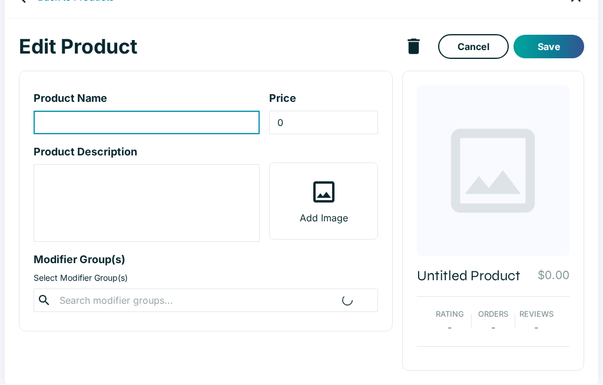
type input "Pork Chop BBQ"
type input "16.95"
type textarea "2 pieces of grilled pork chop"
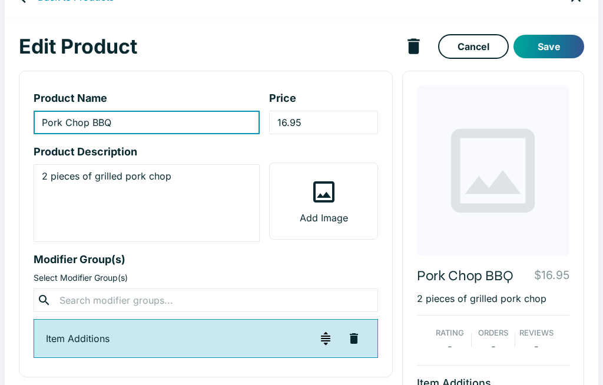
click at [334, 124] on input "16.95" at bounding box center [323, 123] width 108 height 24
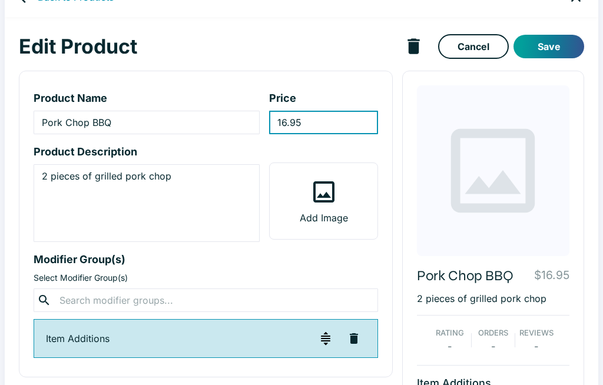
scroll to position [27, 0]
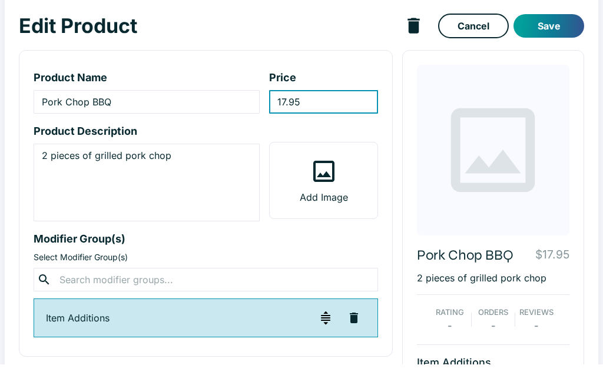
type input "17.95"
click at [556, 35] on button "Save" at bounding box center [548, 47] width 71 height 24
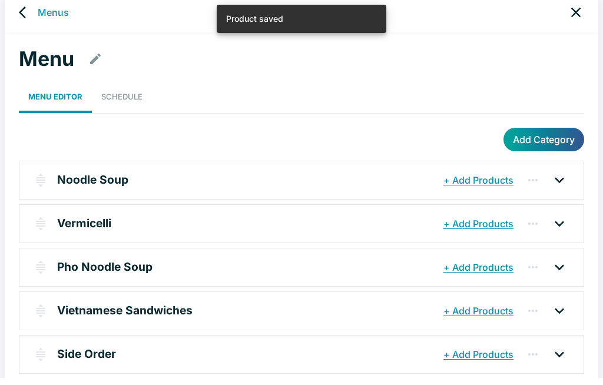
scroll to position [109, 0]
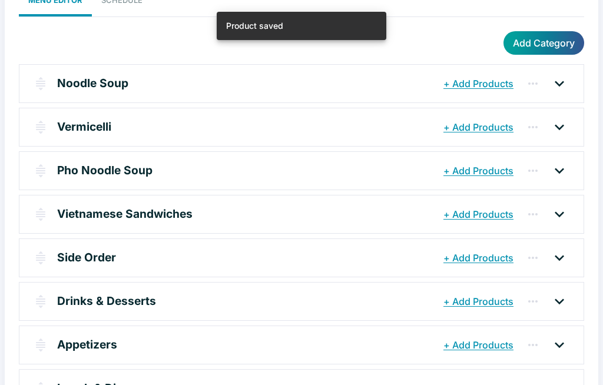
click at [77, 385] on p "Lunch & Dinner" at bounding box center [99, 388] width 84 height 17
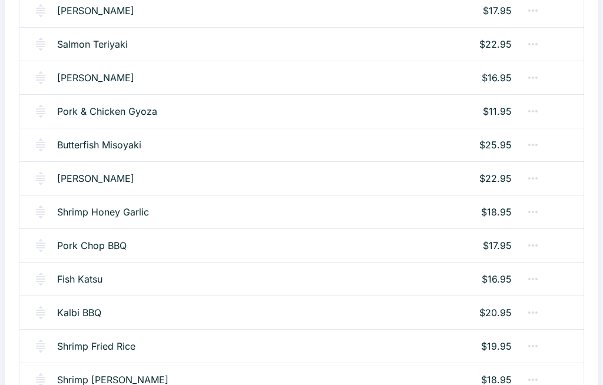
scroll to position [871, 0]
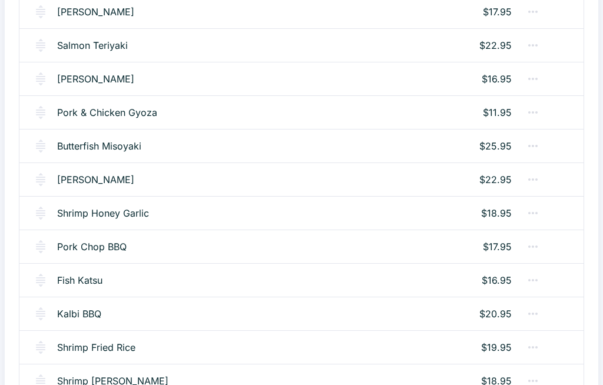
click at [84, 276] on link "Fish Katsu" at bounding box center [79, 281] width 45 height 14
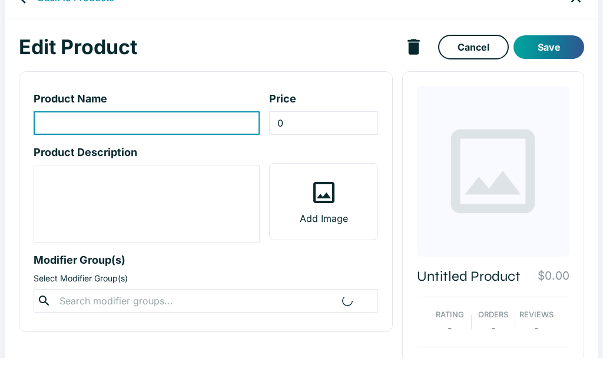
type input "Fish Katsu"
type input "16.95"
type textarea "Basa deep fried cutlets"
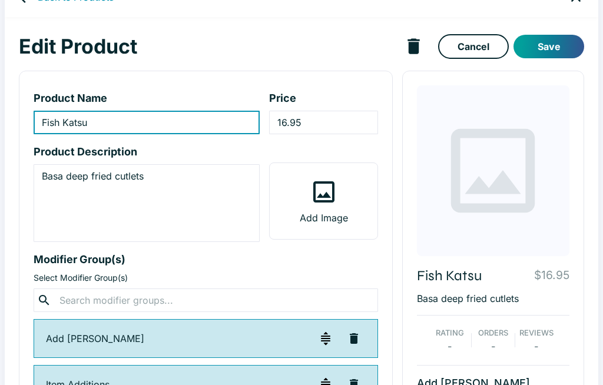
click at [332, 122] on input "16.95" at bounding box center [323, 123] width 108 height 24
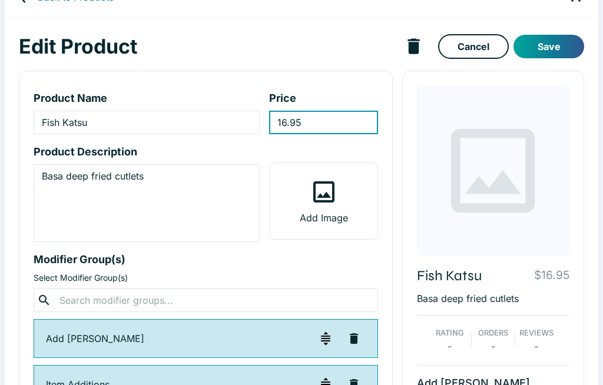
scroll to position [27, 0]
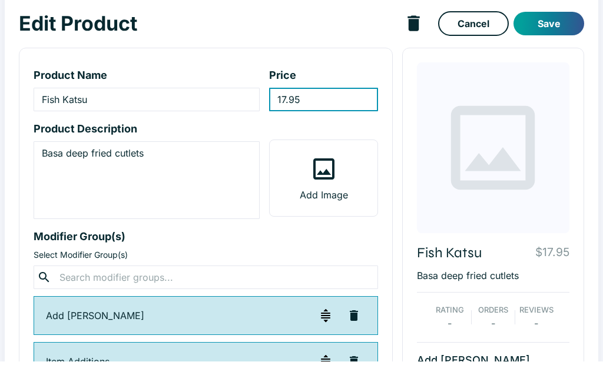
type input "17.95"
click at [554, 35] on button "Save" at bounding box center [548, 47] width 71 height 24
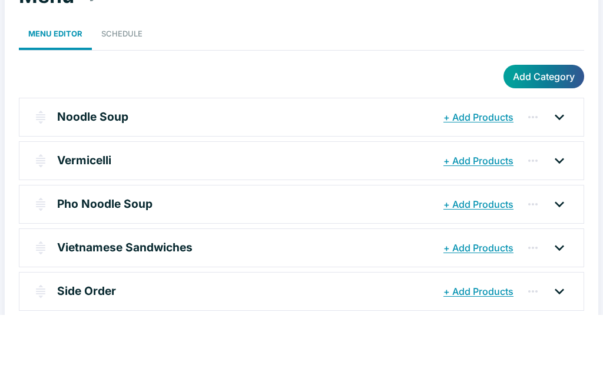
scroll to position [109, 0]
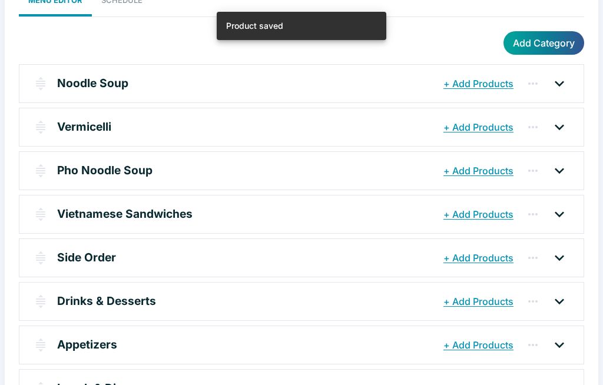
click at [65, 385] on p "Lunch & Dinner" at bounding box center [99, 388] width 84 height 17
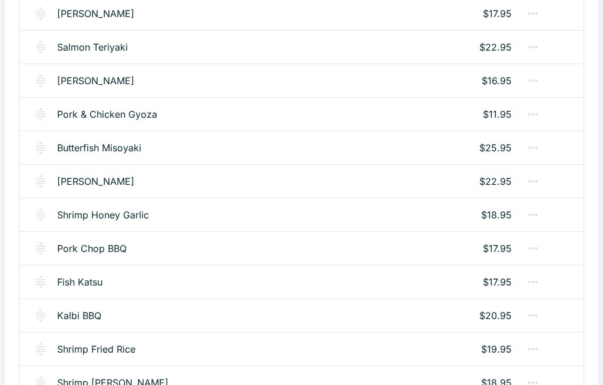
scroll to position [871, 0]
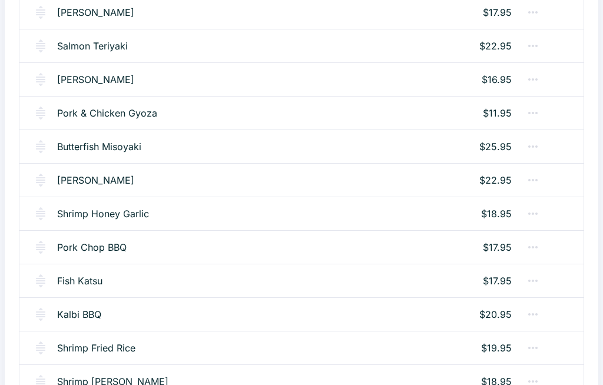
click at [68, 311] on link "Kalbi BBQ" at bounding box center [79, 314] width 44 height 14
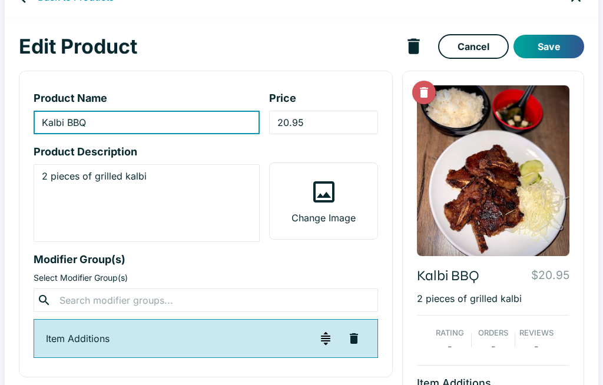
click at [346, 123] on input "20.95" at bounding box center [323, 123] width 108 height 24
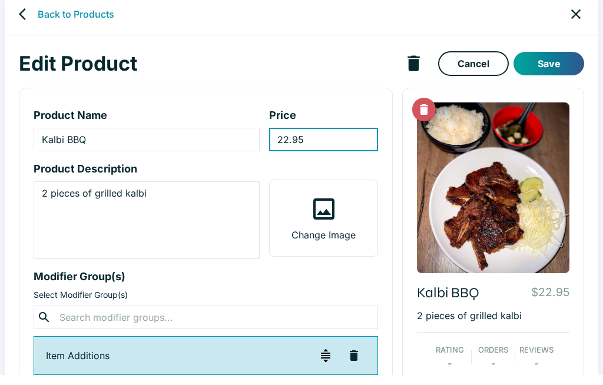
type input "22.95"
click at [556, 62] on button "Save" at bounding box center [548, 74] width 71 height 24
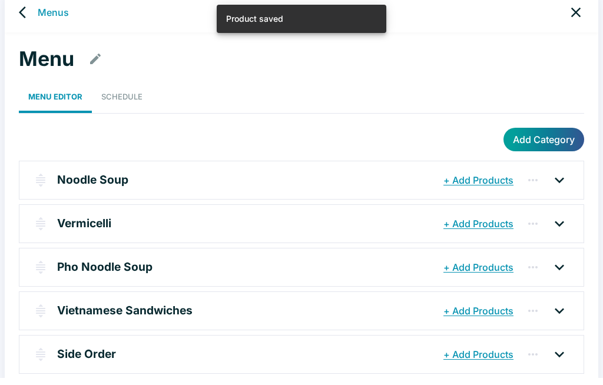
scroll to position [109, 0]
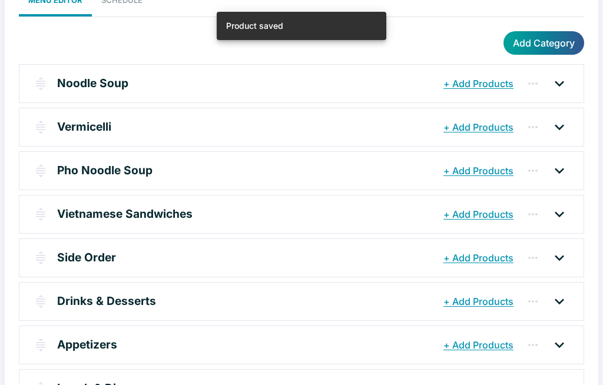
click at [71, 385] on p "Lunch & Dinner" at bounding box center [99, 388] width 84 height 17
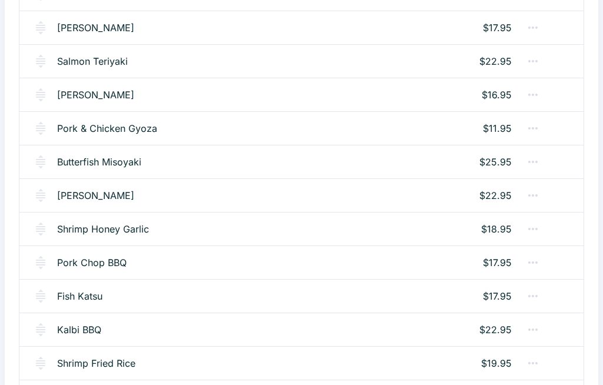
scroll to position [869, 0]
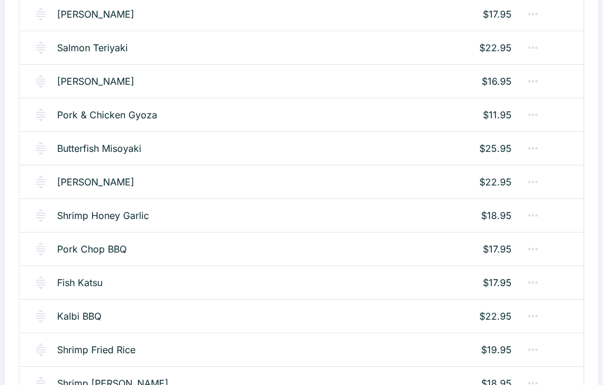
click at [75, 349] on link "Shrimp Fried Rice" at bounding box center [96, 350] width 78 height 14
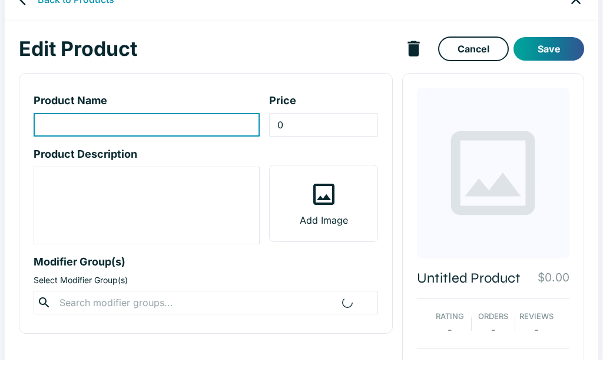
type input "Shrimp Fried Rice"
type input "19.95"
type textarea "Served with onion, pea and carrot"
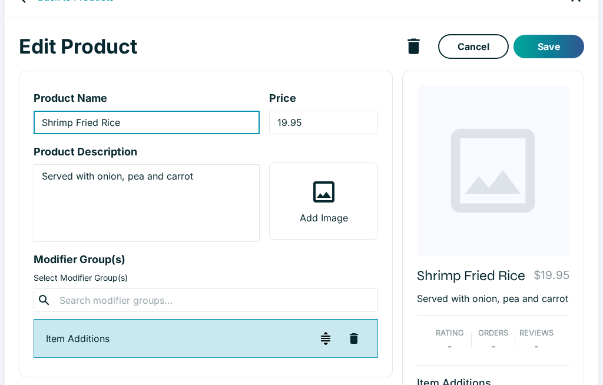
click at [343, 121] on input "19.95" at bounding box center [323, 123] width 108 height 24
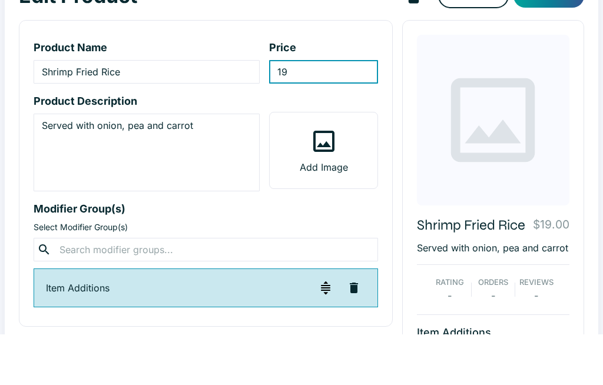
type input "1"
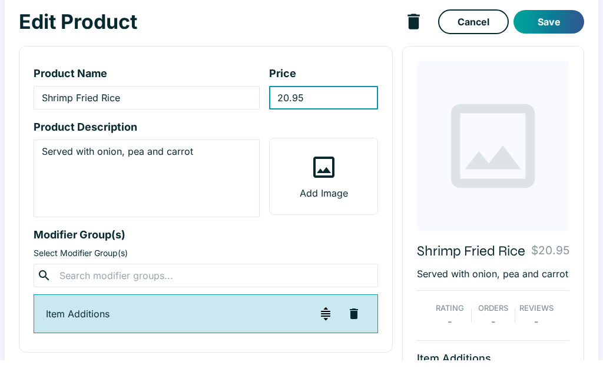
type input "20.95"
click at [559, 35] on button "Save" at bounding box center [548, 47] width 71 height 24
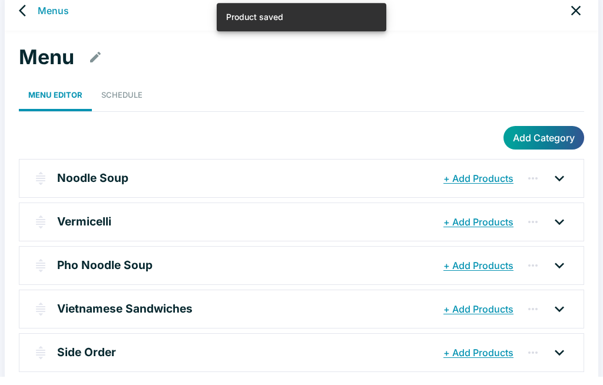
scroll to position [109, 0]
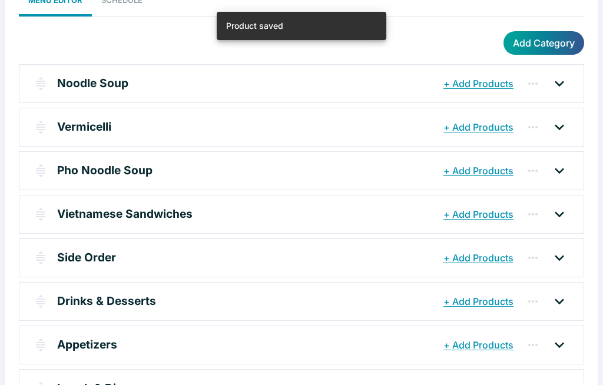
click at [61, 385] on p "Lunch & Dinner" at bounding box center [99, 388] width 84 height 17
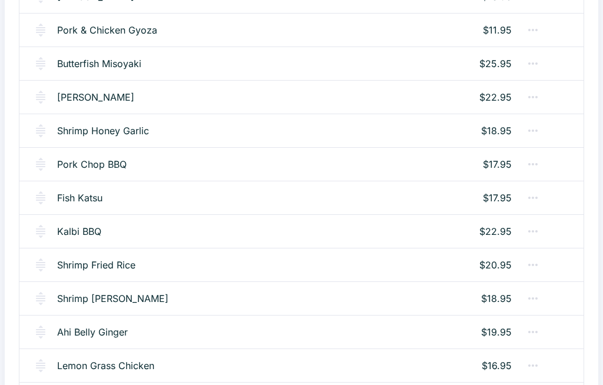
scroll to position [955, 0]
click at [77, 299] on link "Shrimp [PERSON_NAME]" at bounding box center [112, 298] width 111 height 14
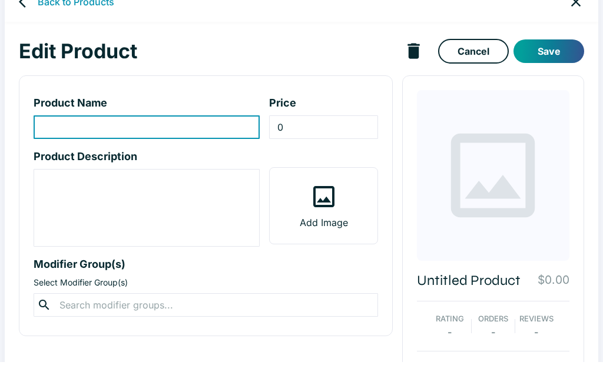
type input "Shrimp [PERSON_NAME]"
type input "18.95"
type textarea "Shrimp with coconut milk, carrot, green pepper"
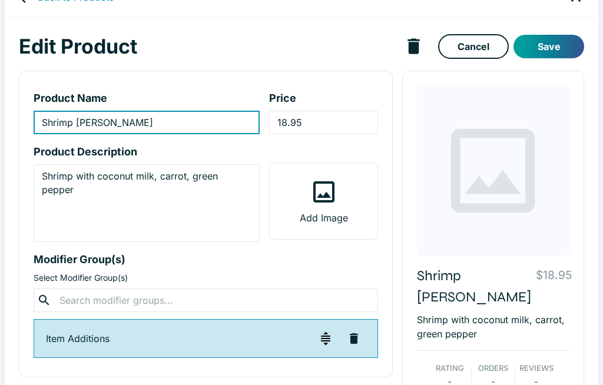
click at [336, 122] on input "18.95" at bounding box center [323, 123] width 108 height 24
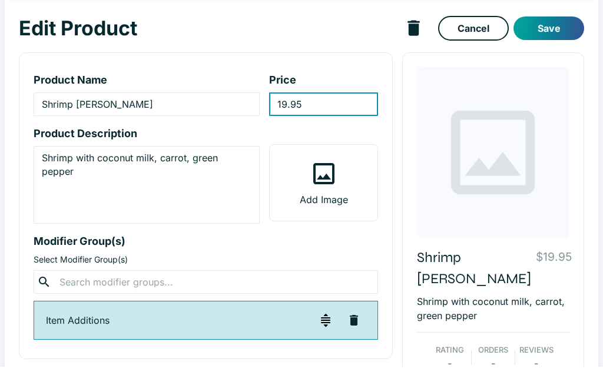
type input "19.95"
click at [555, 35] on button "Save" at bounding box center [548, 47] width 71 height 24
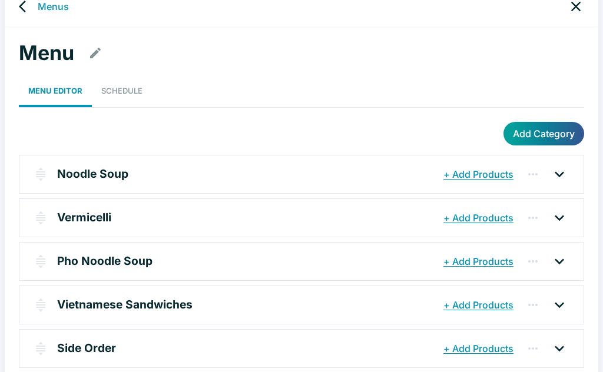
scroll to position [109, 0]
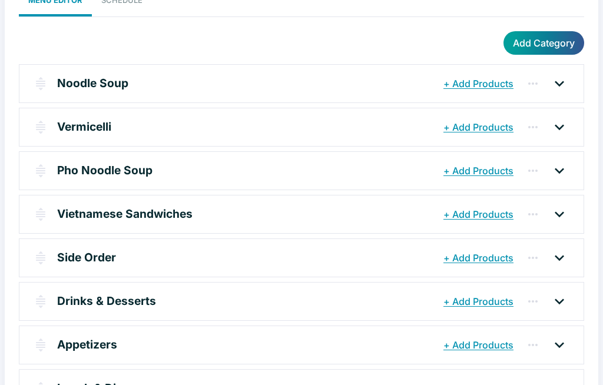
click at [70, 385] on p "Lunch & Dinner" at bounding box center [99, 388] width 84 height 17
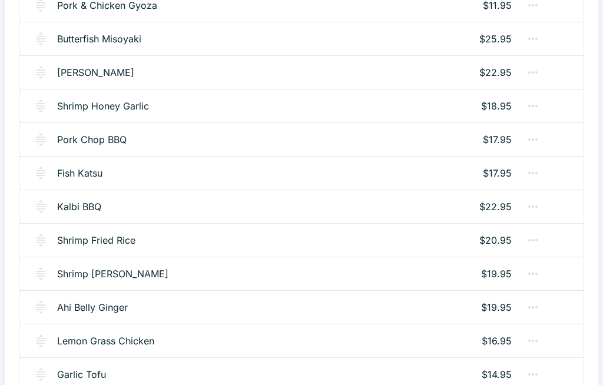
scroll to position [981, 0]
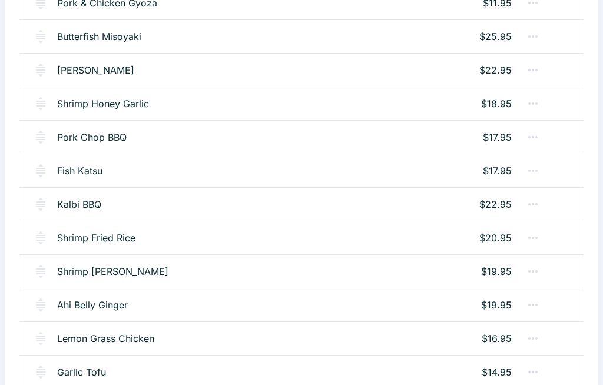
click at [78, 306] on link "Ahi Belly Ginger" at bounding box center [92, 305] width 71 height 14
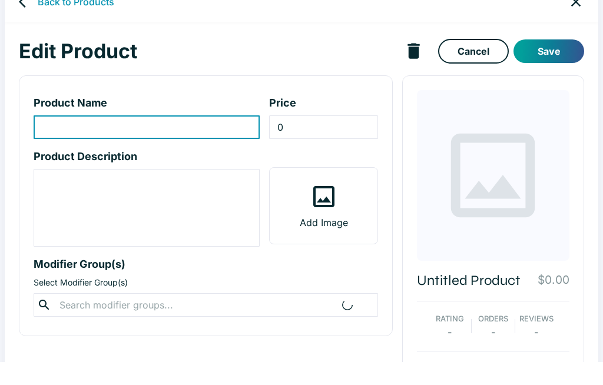
scroll to position [28, 0]
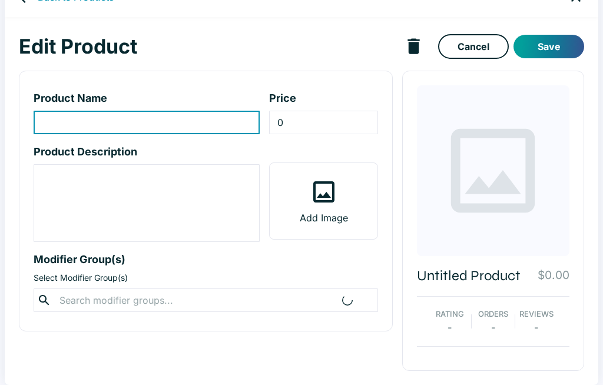
type input "Ahi Belly Ginger"
type input "19.95"
type textarea "Grilled ahi belly with slices of green onion, hot oil, and shoyu pored all over…"
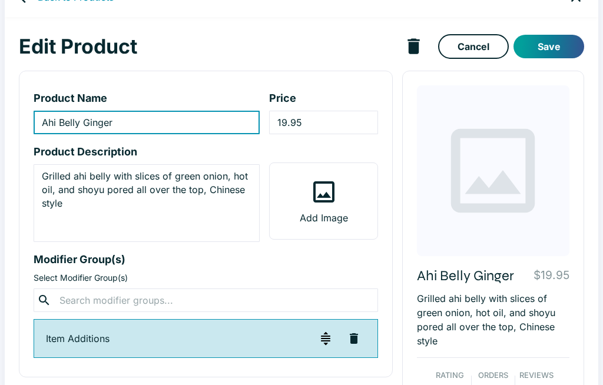
click at [332, 122] on input "19.95" at bounding box center [323, 123] width 108 height 24
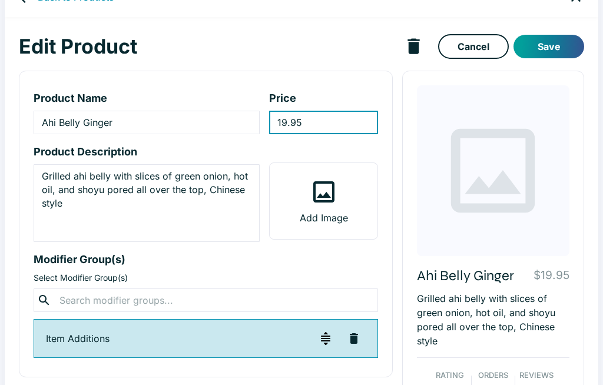
scroll to position [27, 0]
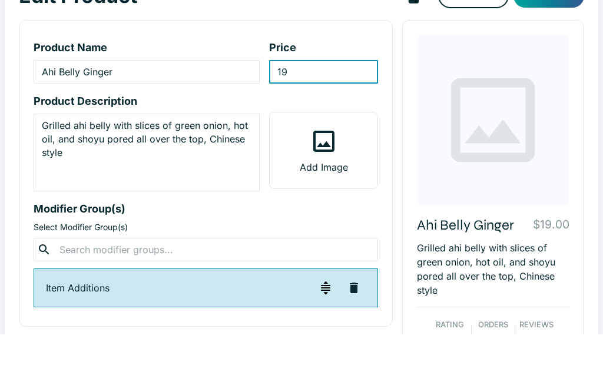
type input "1"
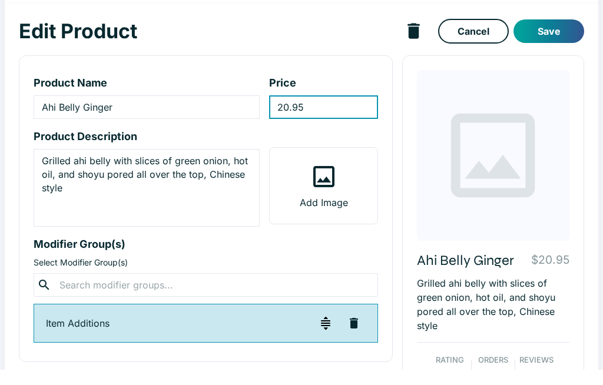
type input "20.95"
click at [554, 35] on button "Save" at bounding box center [548, 47] width 71 height 24
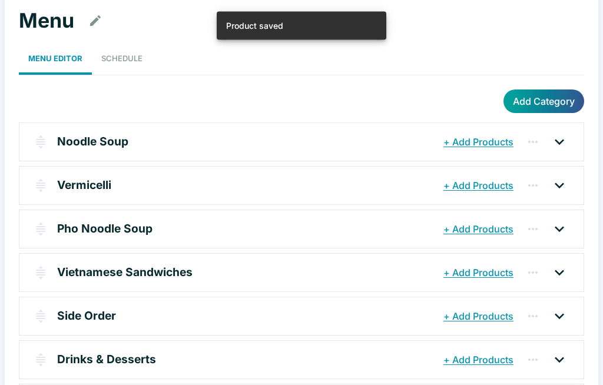
scroll to position [109, 0]
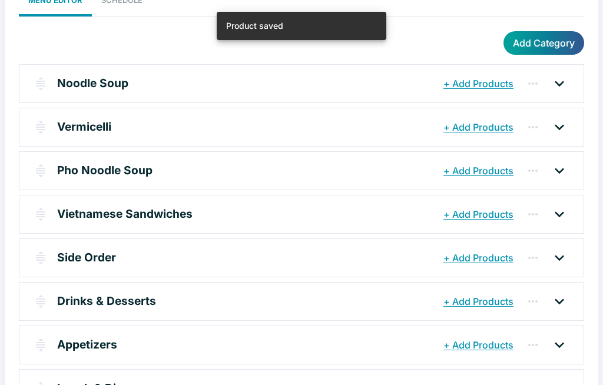
click at [68, 385] on p "Lunch & Dinner" at bounding box center [99, 388] width 84 height 17
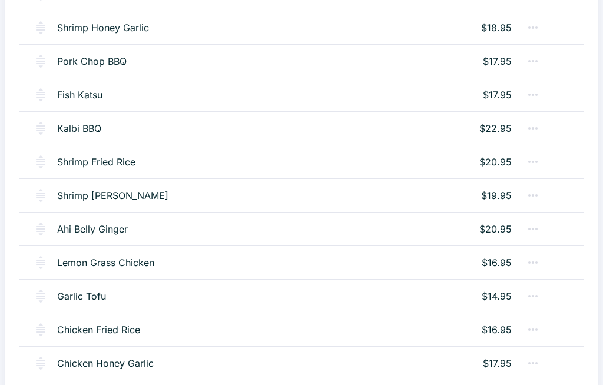
scroll to position [1059, 0]
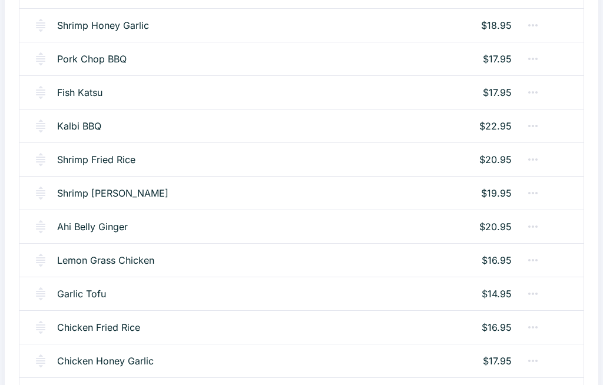
click at [120, 257] on link "Lemon Grass Chicken" at bounding box center [105, 260] width 97 height 14
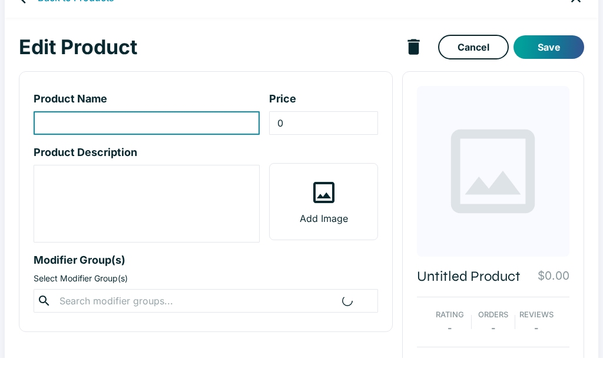
type input "Lemon Grass Chicken"
type input "16.95"
type textarea "Chicken stir fried with soy sauce, lemongrass pieces"
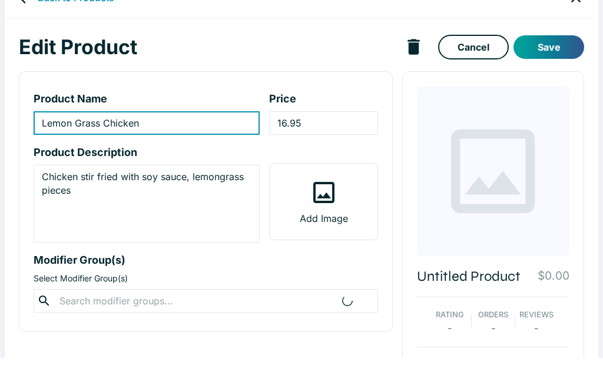
scroll to position [28, 0]
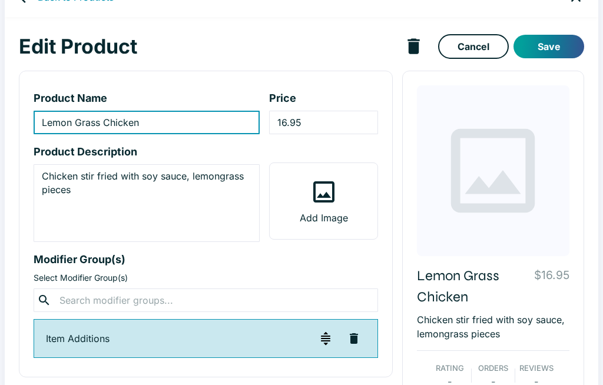
click at [337, 120] on input "16.95" at bounding box center [323, 123] width 108 height 24
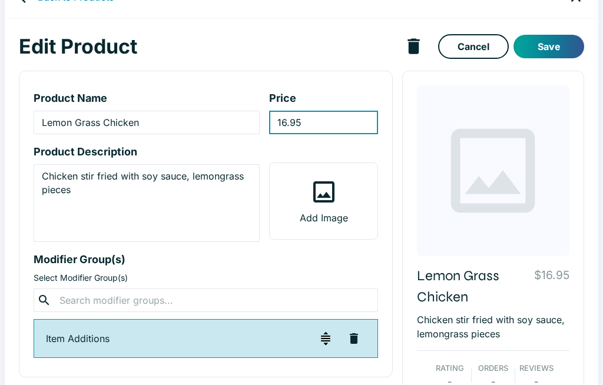
scroll to position [27, 0]
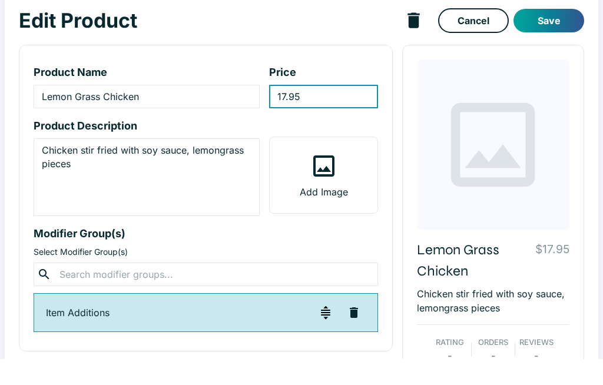
type input "17.95"
click at [553, 35] on button "Save" at bounding box center [548, 47] width 71 height 24
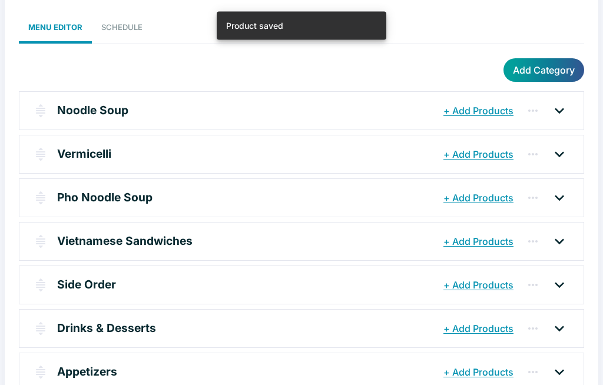
scroll to position [109, 0]
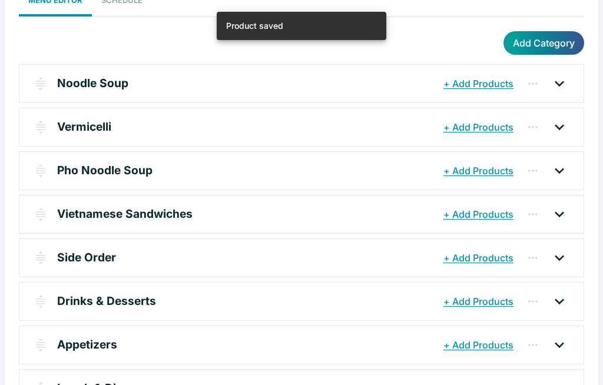
click at [69, 385] on p "Lunch & Dinner" at bounding box center [99, 388] width 84 height 17
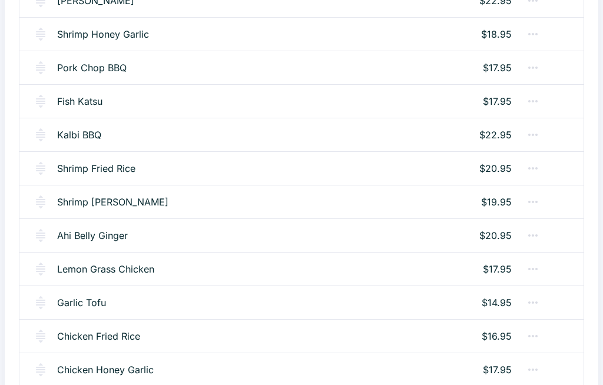
scroll to position [1055, 0]
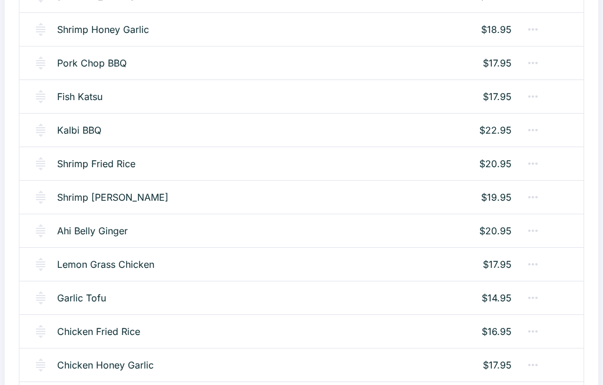
click at [74, 299] on link "Garlic Tofu" at bounding box center [81, 298] width 49 height 14
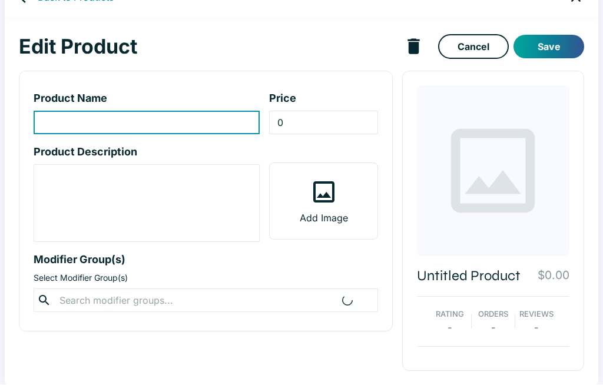
type input "Garlic Tofu"
type input "14.95"
type textarea "Tofu stir fried with garlic and shoyu sauce"
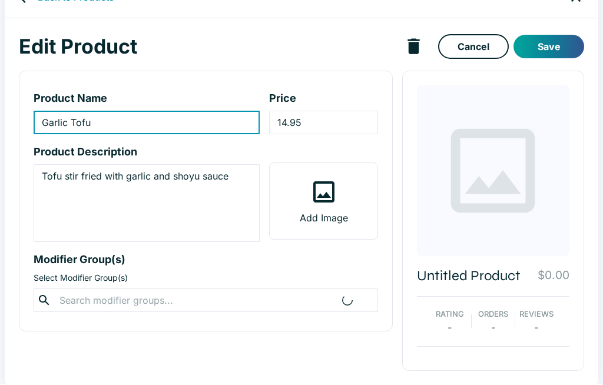
scroll to position [28, 0]
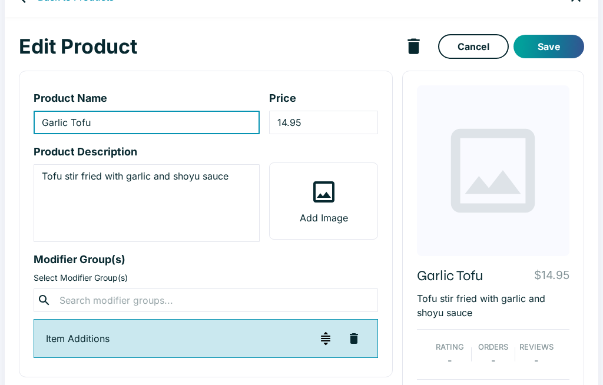
click at [343, 128] on input "14.95" at bounding box center [323, 123] width 108 height 24
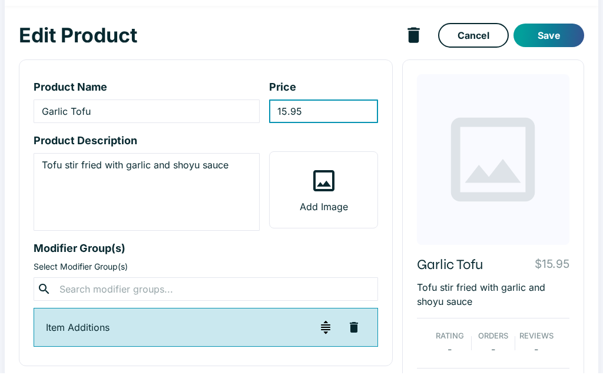
type input "15.95"
click at [551, 35] on button "Save" at bounding box center [548, 47] width 71 height 24
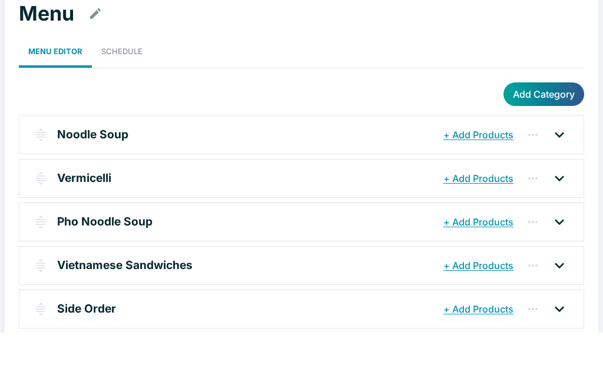
scroll to position [109, 0]
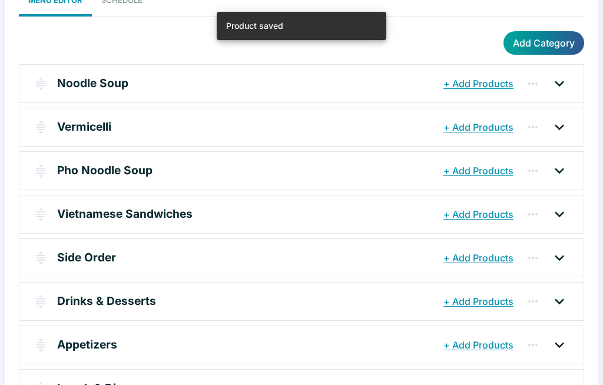
click at [68, 385] on p "Lunch & Dinner" at bounding box center [99, 388] width 84 height 17
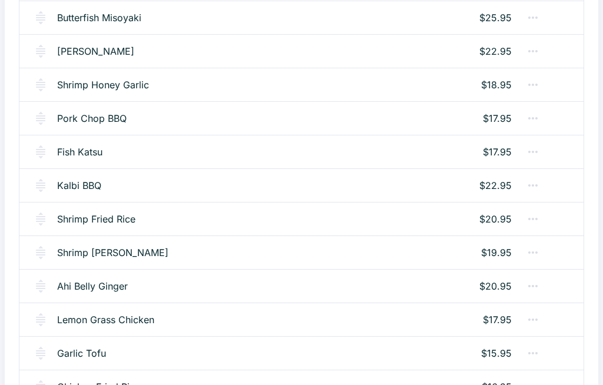
scroll to position [1000, 0]
click at [102, 385] on link "Chicken Fried Rice" at bounding box center [98, 387] width 83 height 14
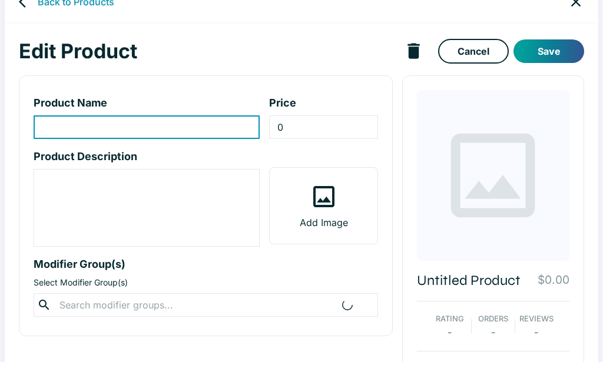
type input "Chicken Fried Rice"
type input "16.95"
type textarea "Served with onion, pea and carrot"
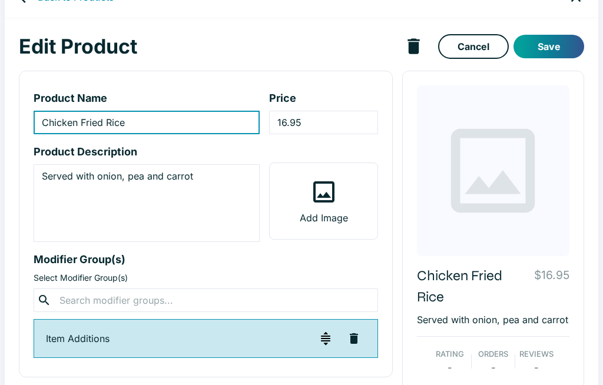
click at [343, 118] on input "16.95" at bounding box center [323, 123] width 108 height 24
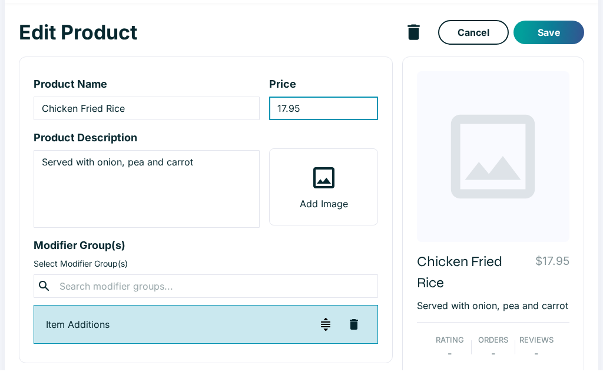
type input "17.95"
click at [556, 35] on button "Save" at bounding box center [548, 47] width 71 height 24
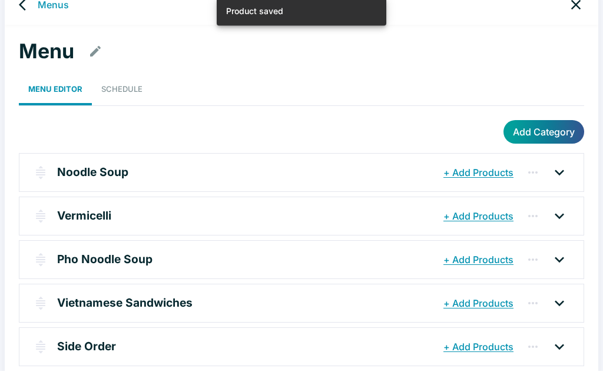
scroll to position [109, 0]
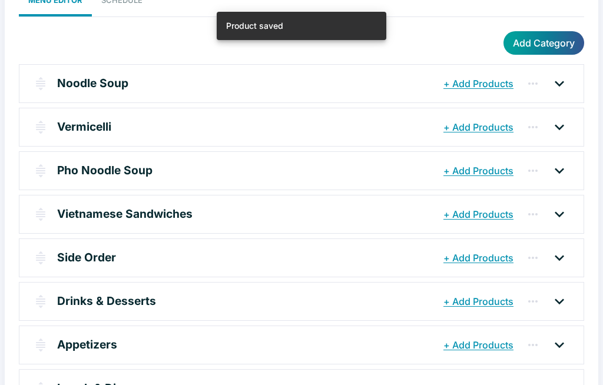
click at [72, 385] on p "Lunch & Dinner" at bounding box center [99, 388] width 84 height 17
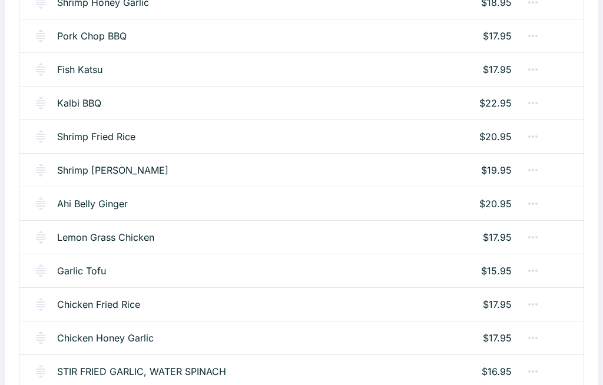
scroll to position [1082, 0]
click at [87, 341] on link "Chicken Honey Garlic" at bounding box center [105, 338] width 97 height 14
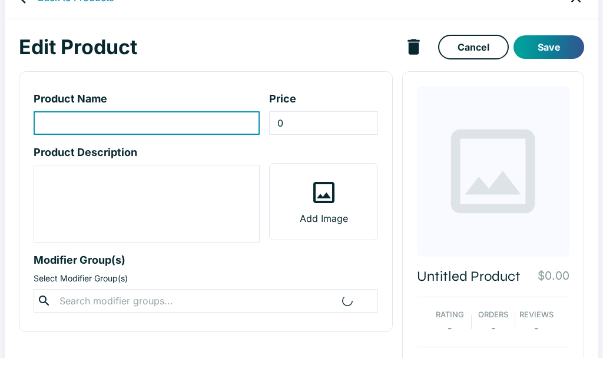
type input "Chicken Honey Garlic"
type input "17.95"
type textarea "Crispy fried chicken with honey garlic sauce"
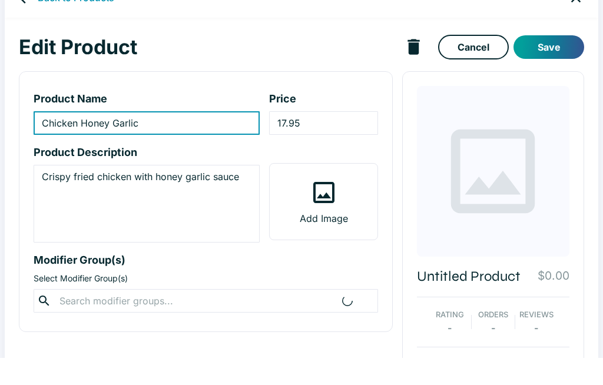
scroll to position [28, 0]
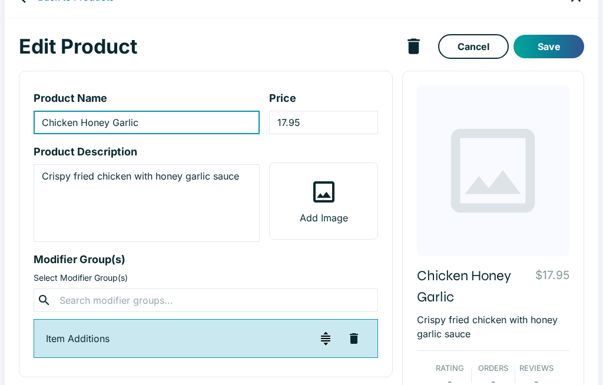
click at [325, 120] on input "17.95" at bounding box center [323, 123] width 108 height 24
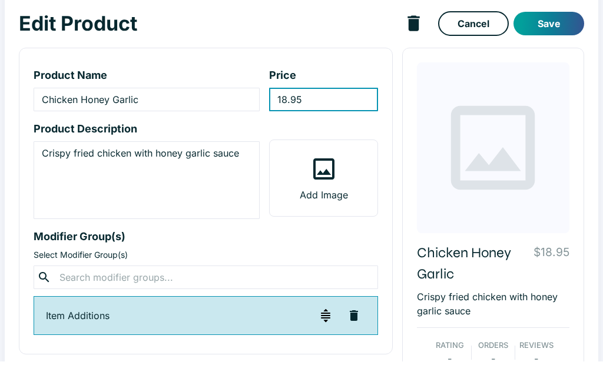
type input "18.95"
click at [554, 35] on button "Save" at bounding box center [548, 47] width 71 height 24
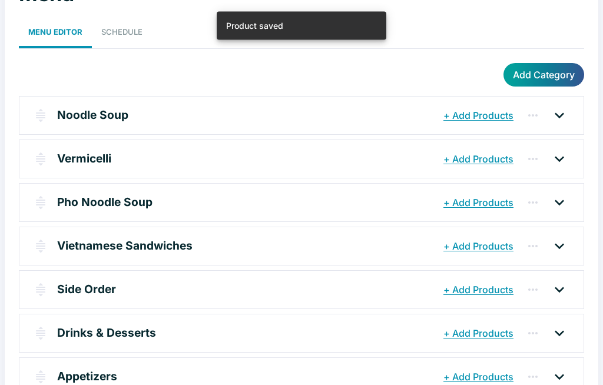
scroll to position [109, 0]
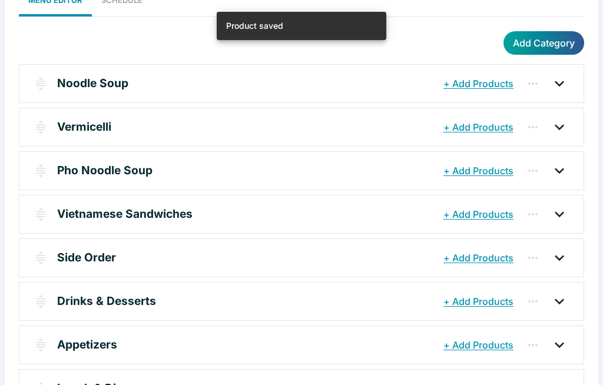
click at [66, 385] on p "Lunch & Dinner" at bounding box center [99, 388] width 84 height 17
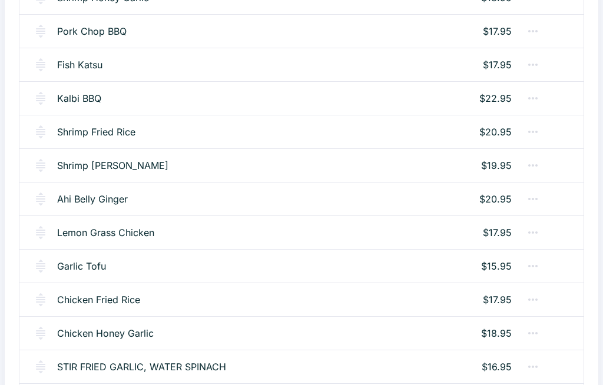
scroll to position [1088, 0]
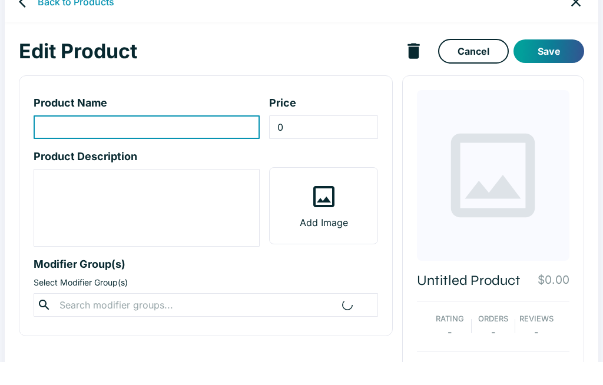
type input "STIR FRIED WATER SPINACH WITH TOFU"
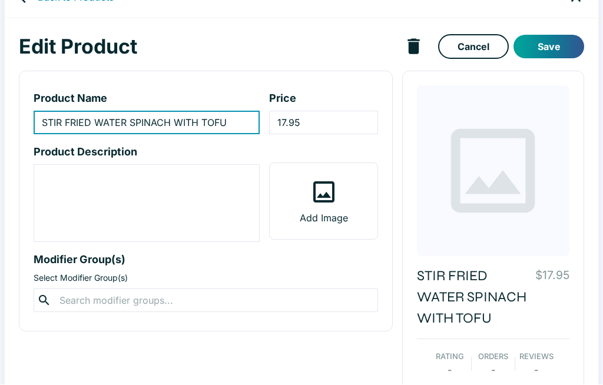
click at [346, 125] on input "17.95" at bounding box center [323, 123] width 108 height 24
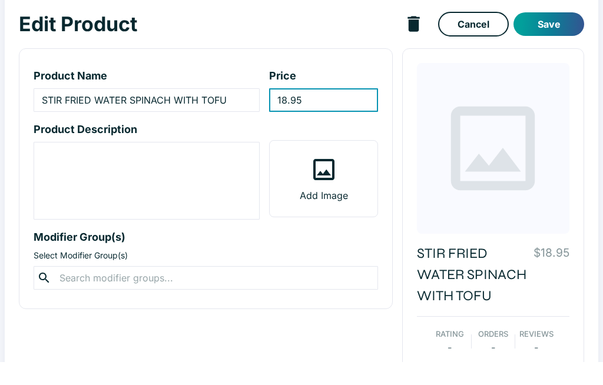
type input "18.95"
click at [555, 35] on button "Save" at bounding box center [548, 47] width 71 height 24
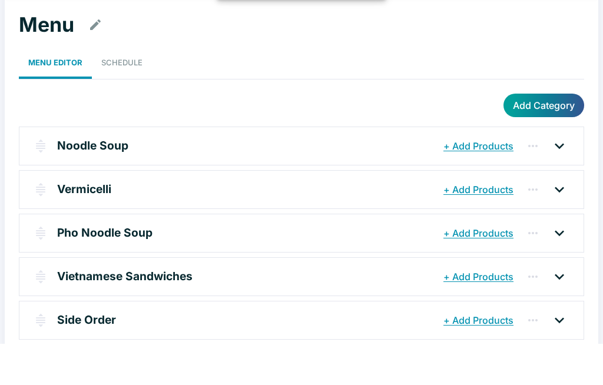
scroll to position [109, 0]
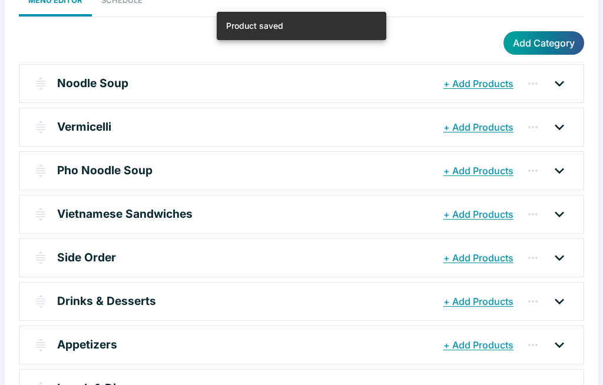
click at [59, 384] on p "Lunch & Dinner" at bounding box center [99, 388] width 84 height 17
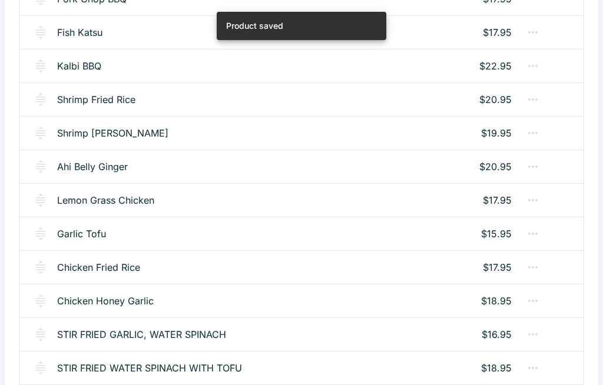
scroll to position [1125, 0]
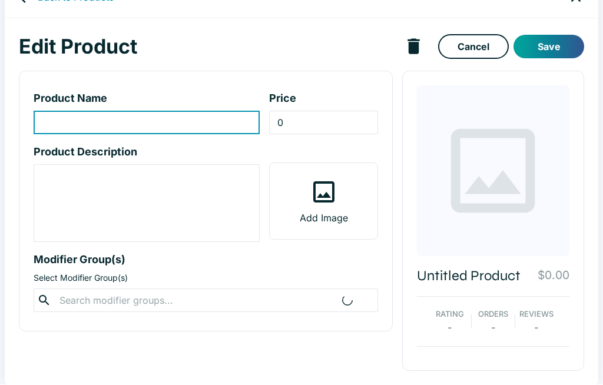
type input "STIR FRIED WATER SPINACH WITH BEEF [US_STATE][GEOGRAPHIC_DATA]"
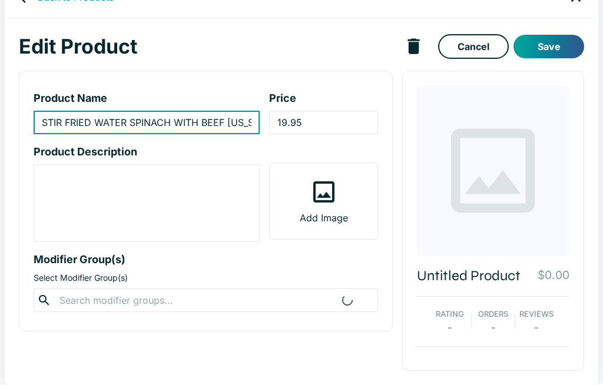
scroll to position [28, 0]
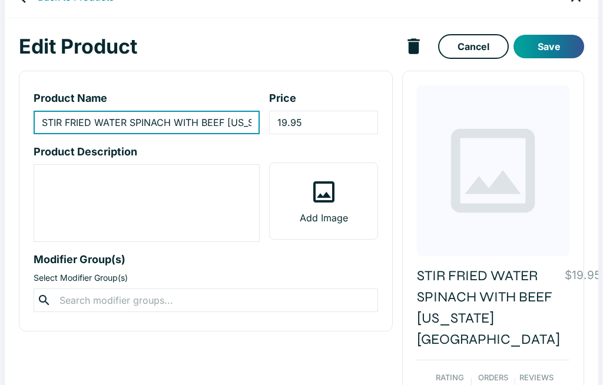
click at [334, 122] on input "19.95" at bounding box center [323, 123] width 108 height 24
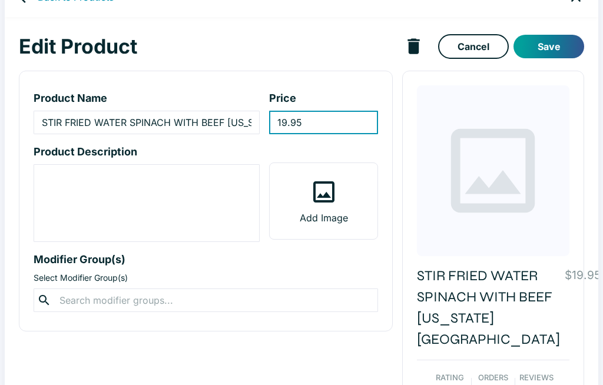
scroll to position [27, 0]
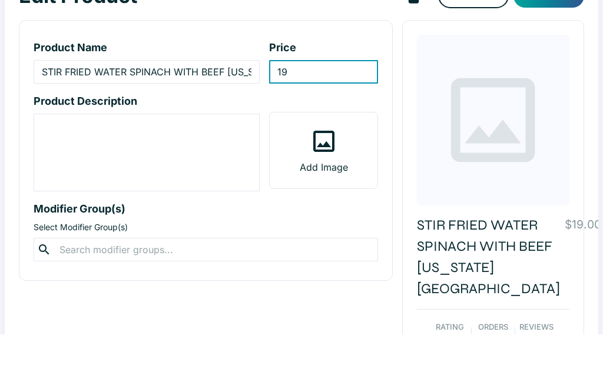
type input "1"
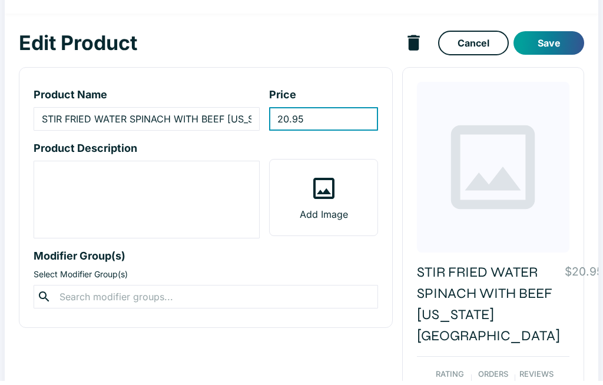
type input "20.95"
click at [556, 37] on button "Save" at bounding box center [548, 47] width 71 height 24
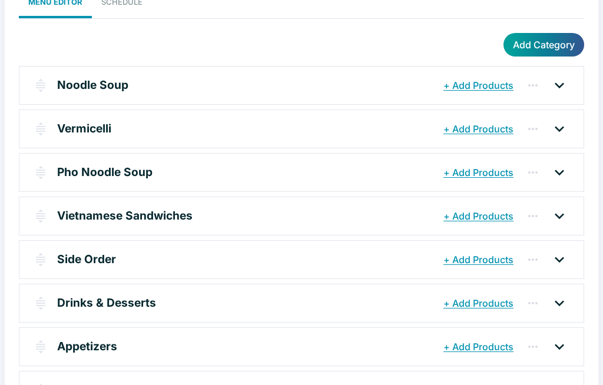
scroll to position [109, 0]
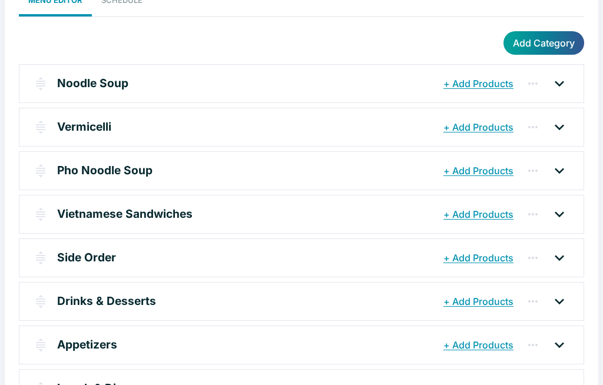
click at [77, 260] on p "Side Order" at bounding box center [86, 257] width 59 height 17
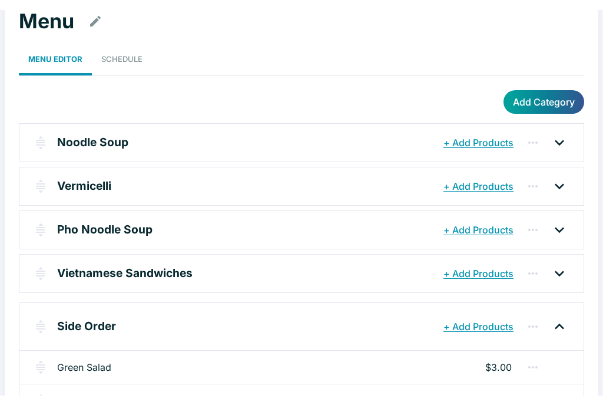
scroll to position [0, 0]
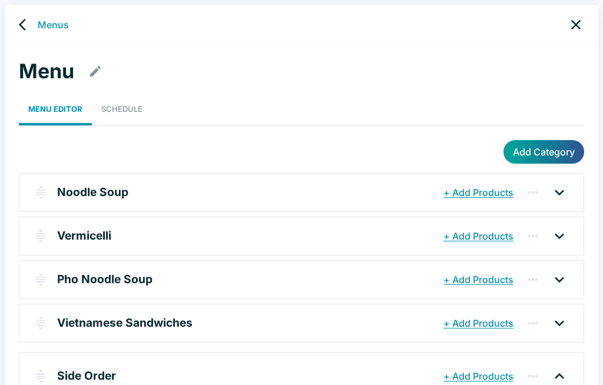
click at [65, 187] on p "Noodle Soup" at bounding box center [92, 192] width 71 height 17
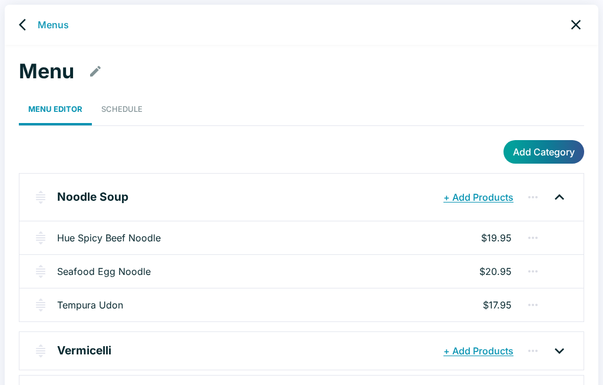
click at [72, 236] on link "Hue Spicy Beef Noodle" at bounding box center [109, 238] width 104 height 14
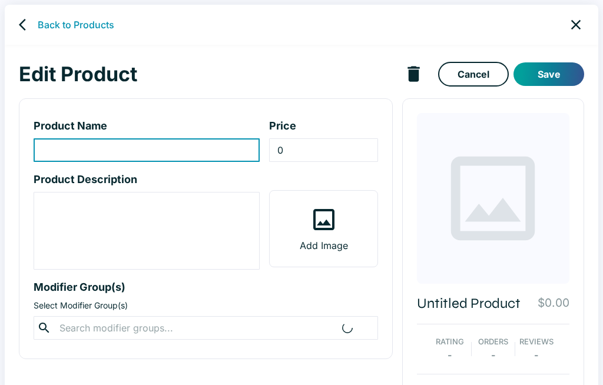
type input "Hue Spicy Beef Noodle"
type input "19.95"
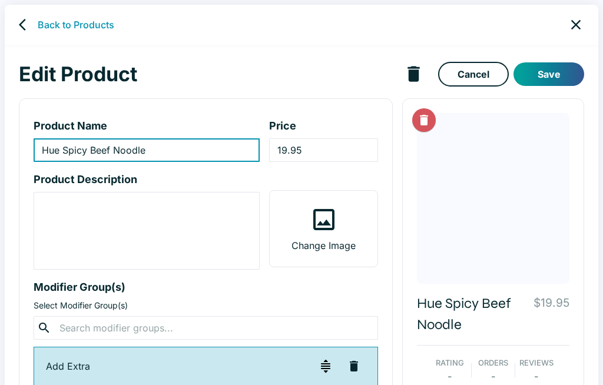
click at [15, 24] on link "back" at bounding box center [26, 25] width 24 height 24
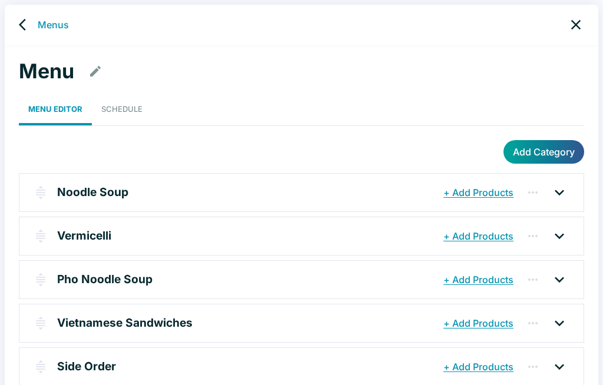
click at [69, 231] on p "Vermicelli" at bounding box center [84, 235] width 54 height 17
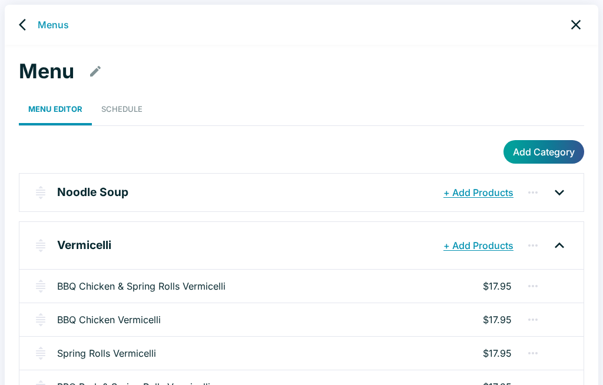
click at [70, 291] on link "BBQ Chicken & Spring Rolls Vermicelli" at bounding box center [141, 286] width 168 height 14
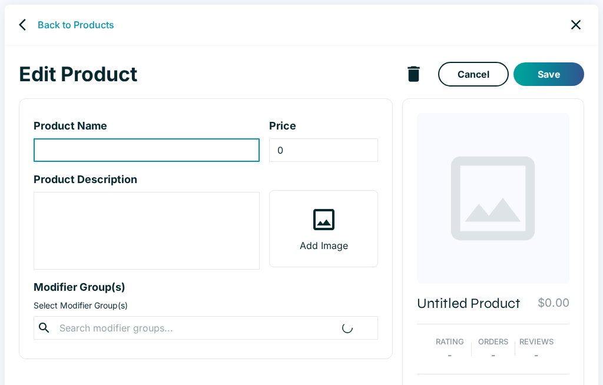
type input "BBQ Chicken & Spring Rolls Vermicelli"
type input "17.95"
